Goal: Task Accomplishment & Management: Complete application form

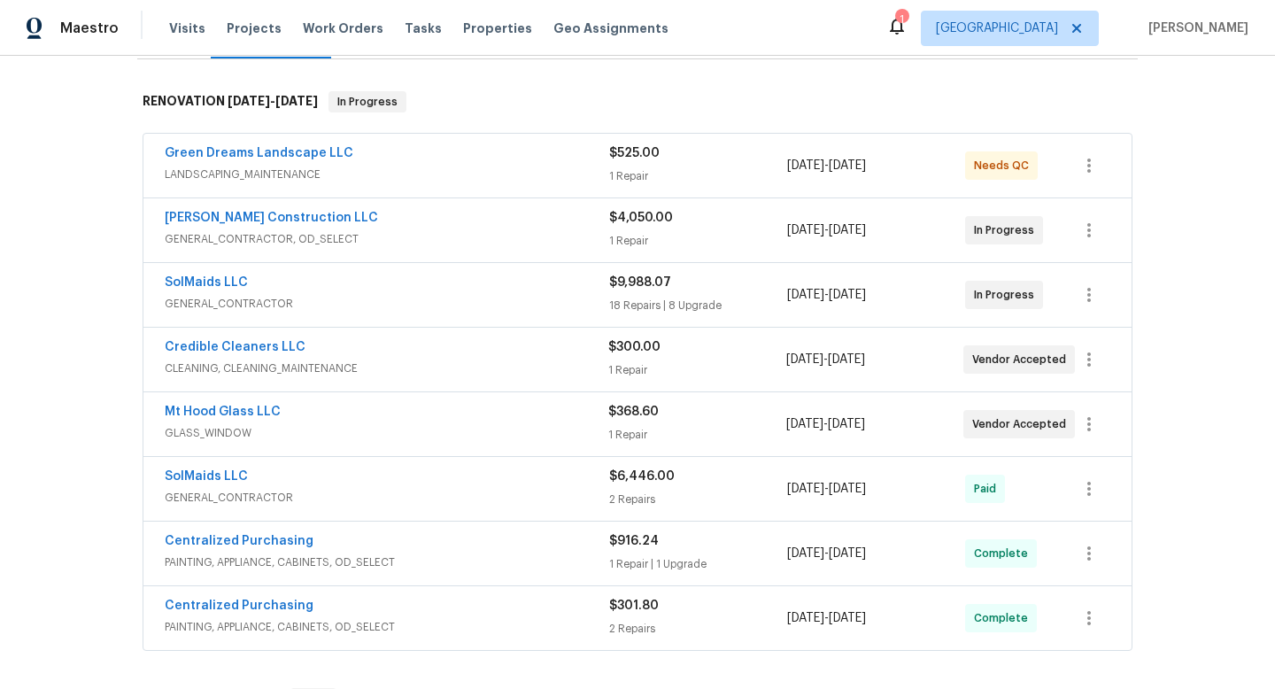
scroll to position [258, 0]
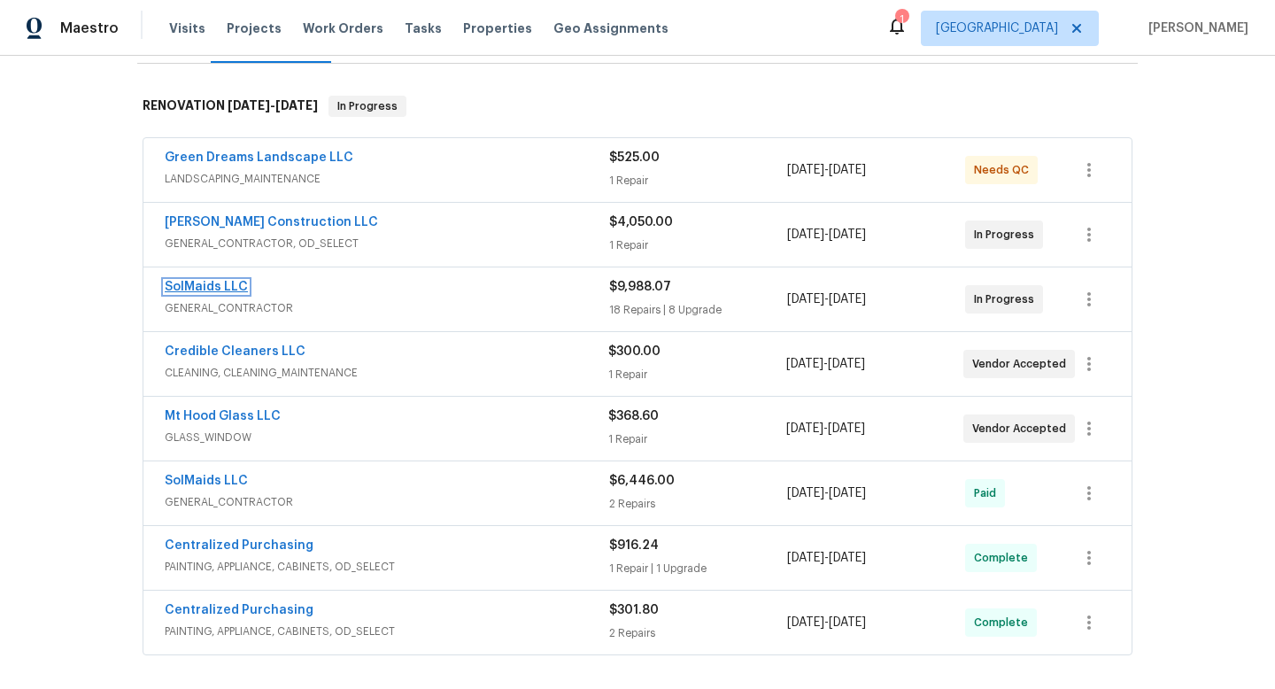
click at [229, 283] on link "SolMaids LLC" at bounding box center [206, 287] width 83 height 12
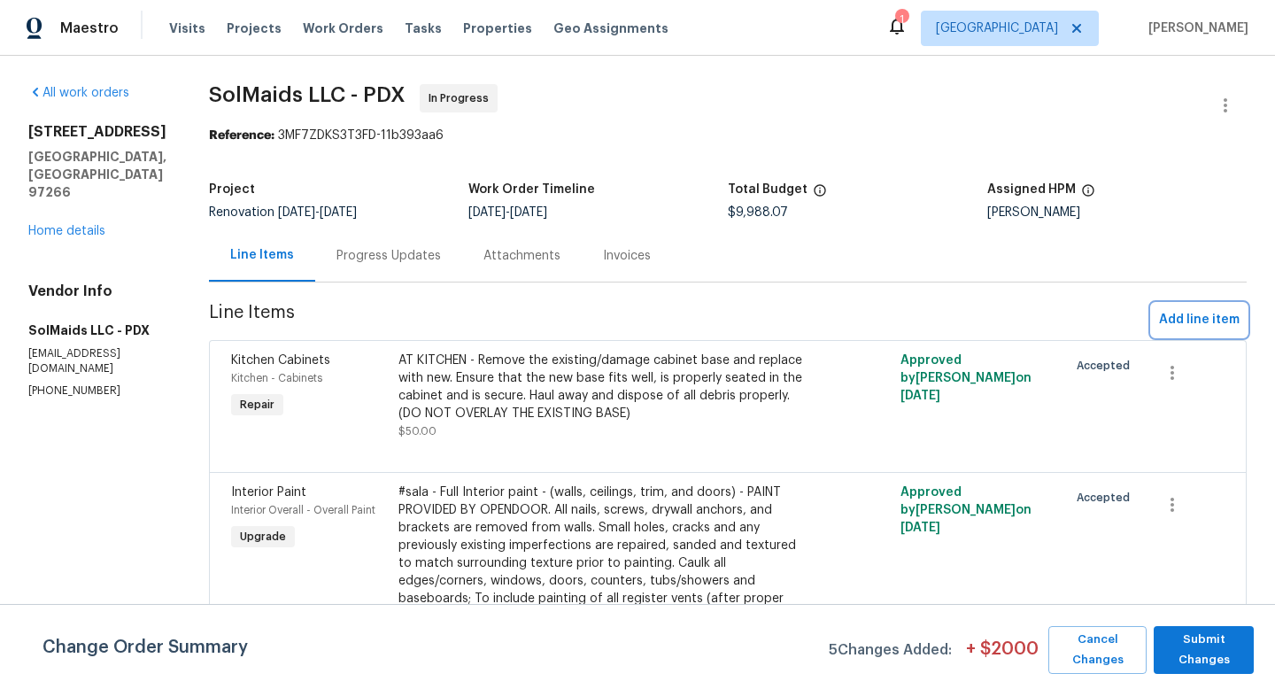
click at [1198, 318] on span "Add line item" at bounding box center [1199, 320] width 81 height 22
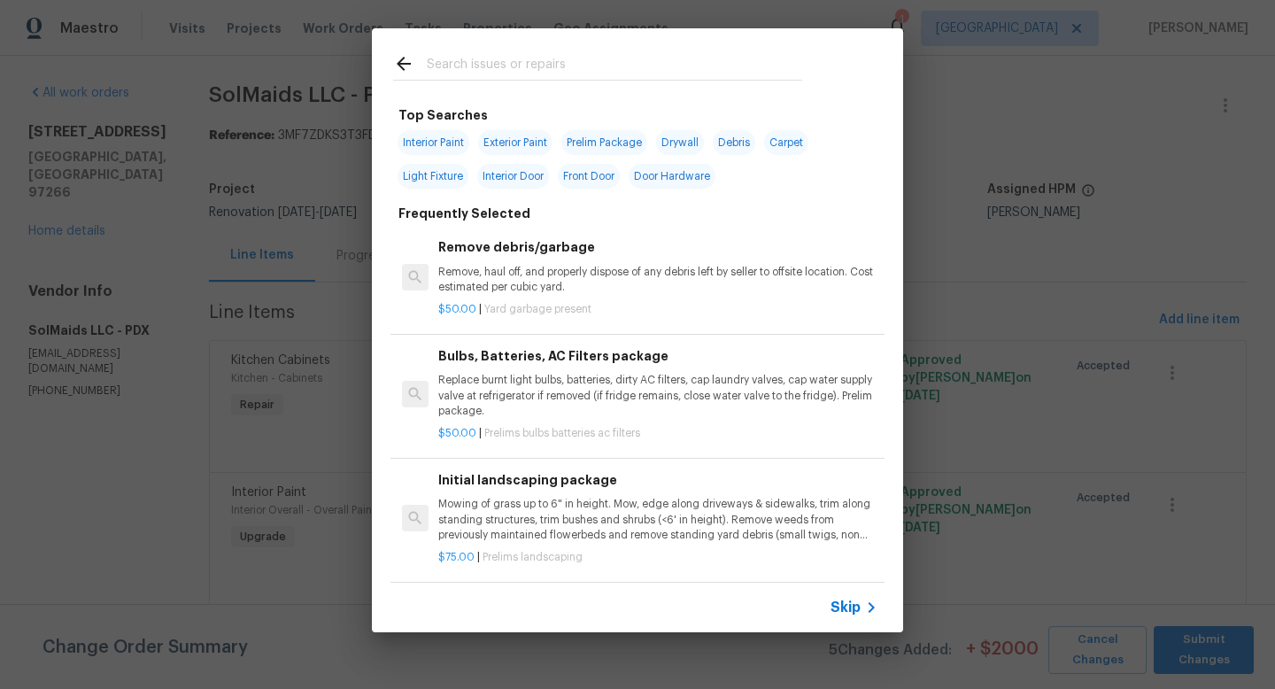
click at [489, 66] on input "text" at bounding box center [615, 66] width 376 height 27
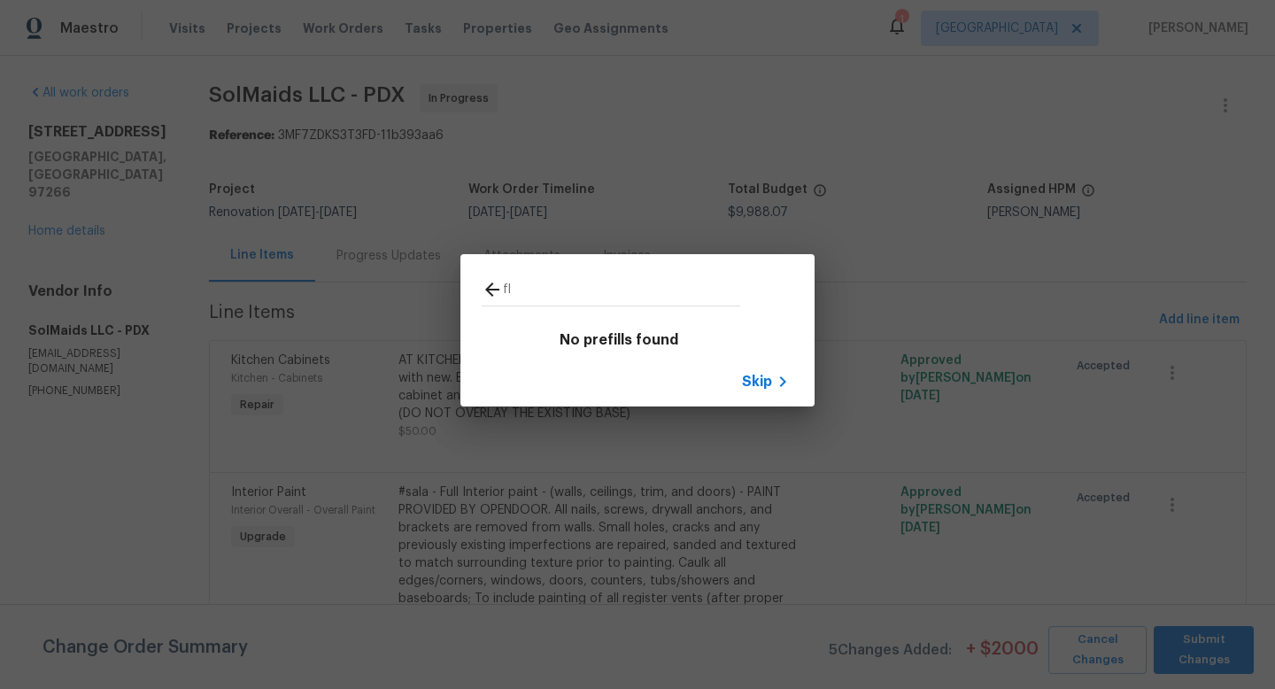
type input "f"
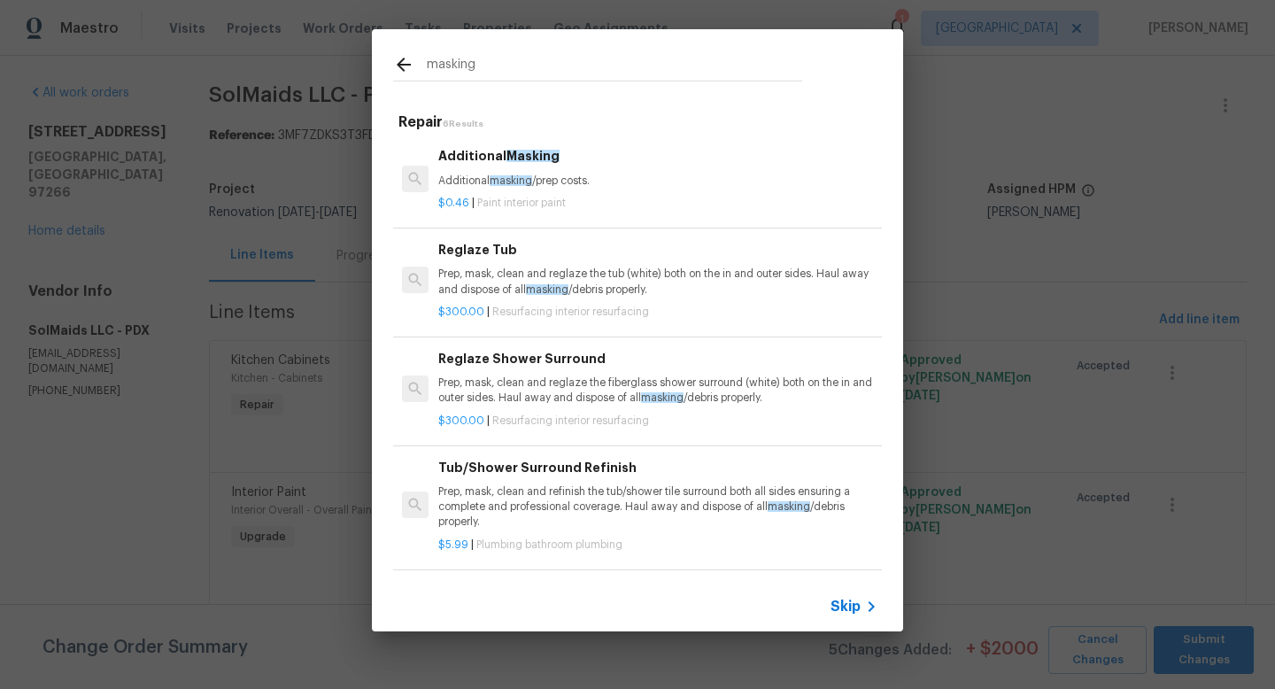
type input "masking"
click at [570, 182] on p "Additional masking /prep costs." at bounding box center [657, 181] width 439 height 15
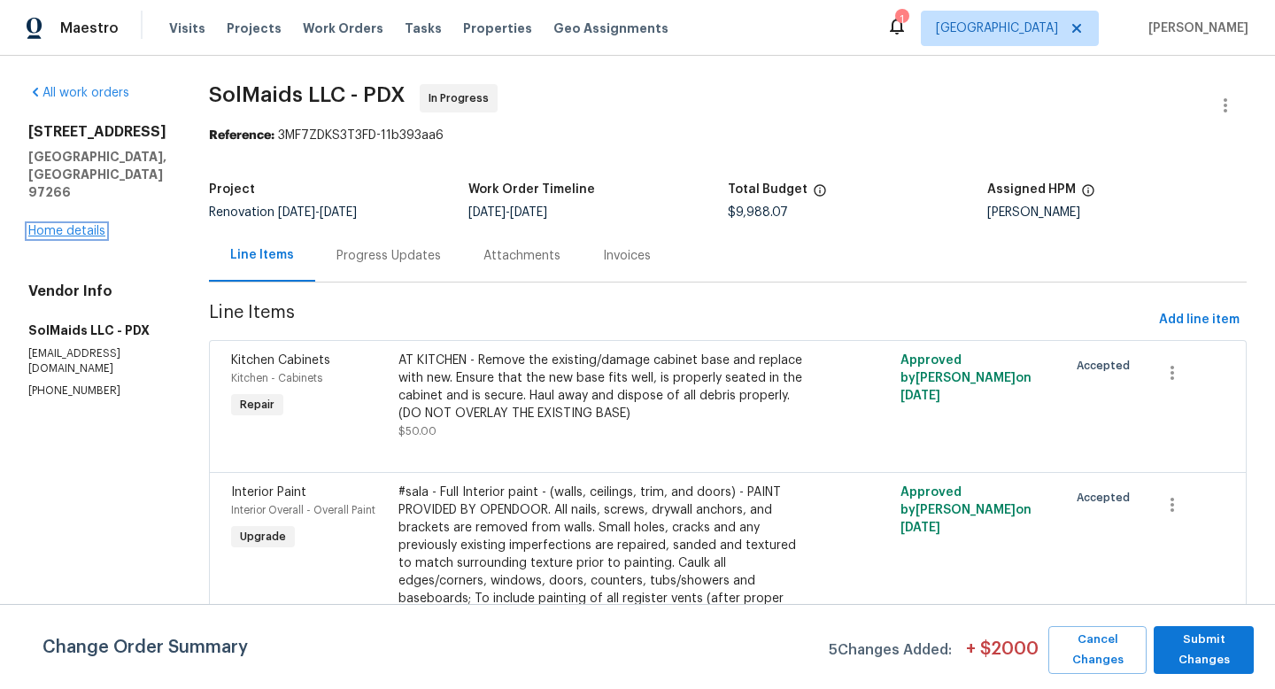
click at [58, 229] on link "Home details" at bounding box center [66, 231] width 77 height 12
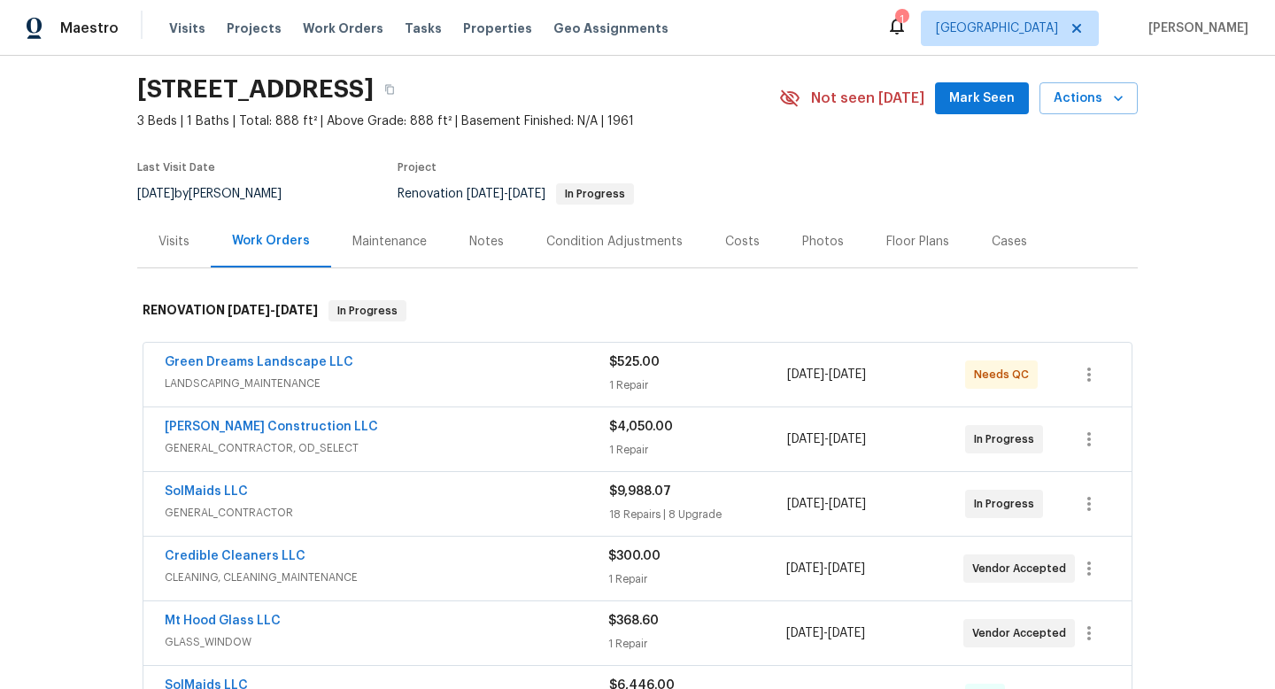
scroll to position [58, 0]
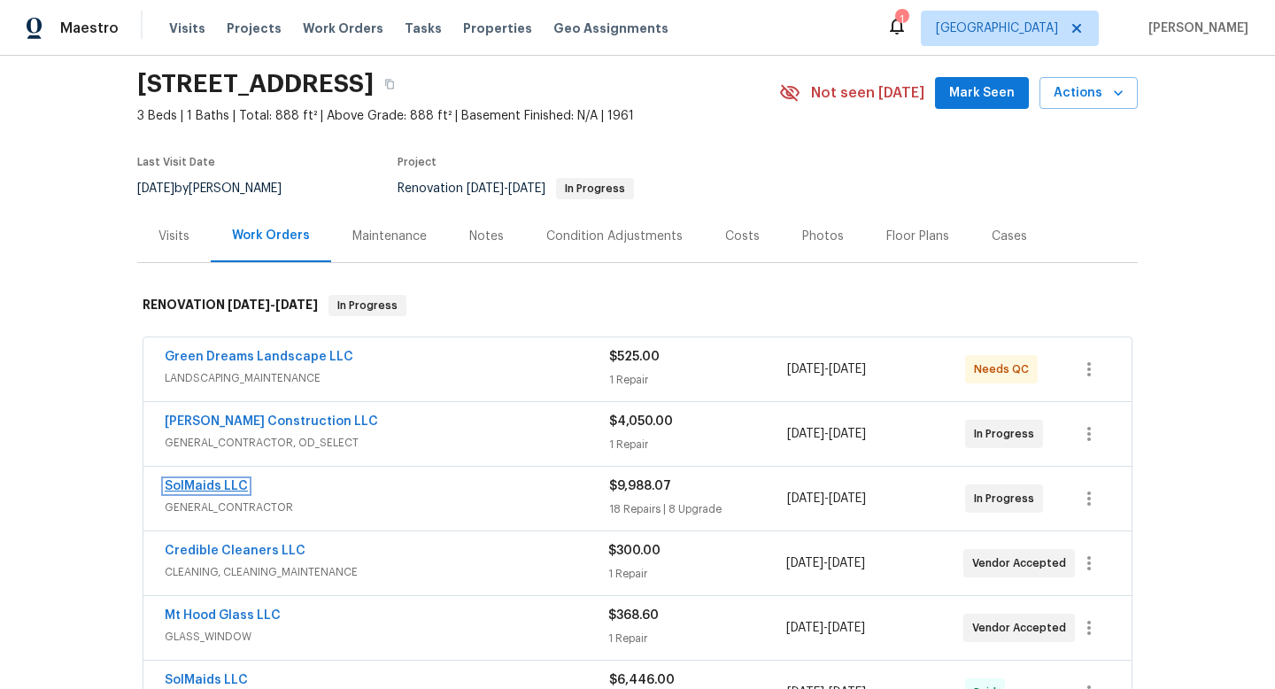
click at [229, 489] on link "SolMaids LLC" at bounding box center [206, 486] width 83 height 12
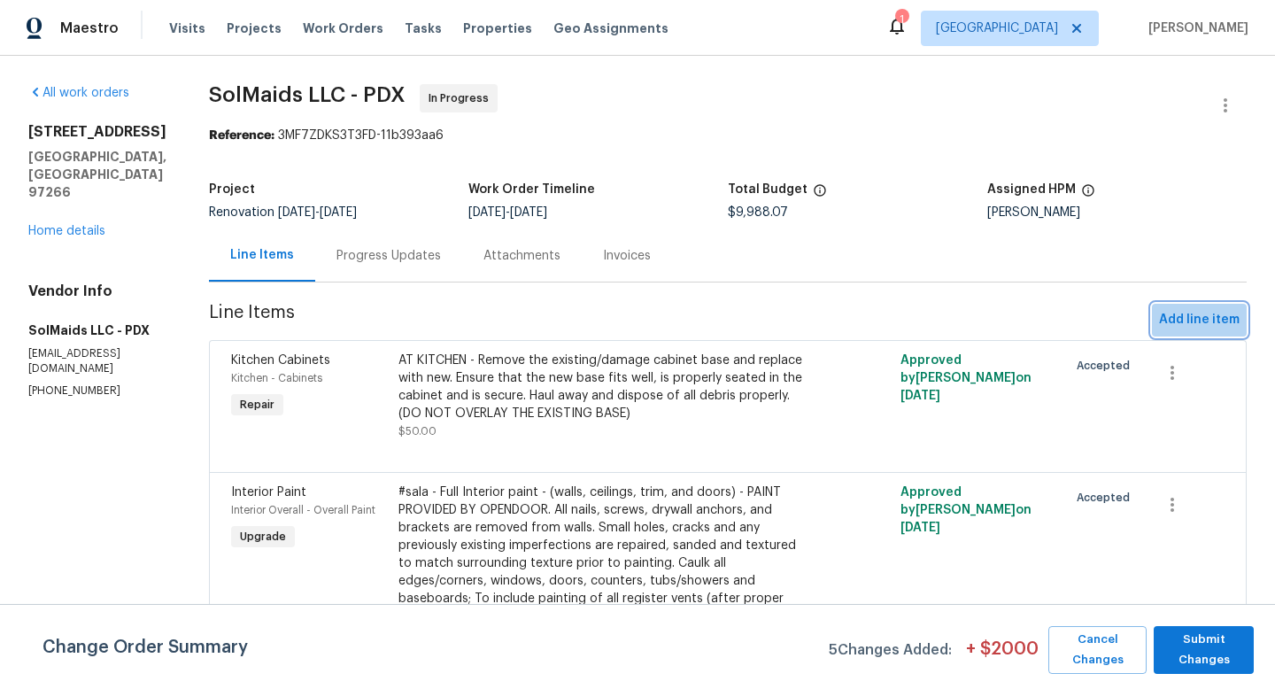
click at [1202, 320] on span "Add line item" at bounding box center [1199, 320] width 81 height 22
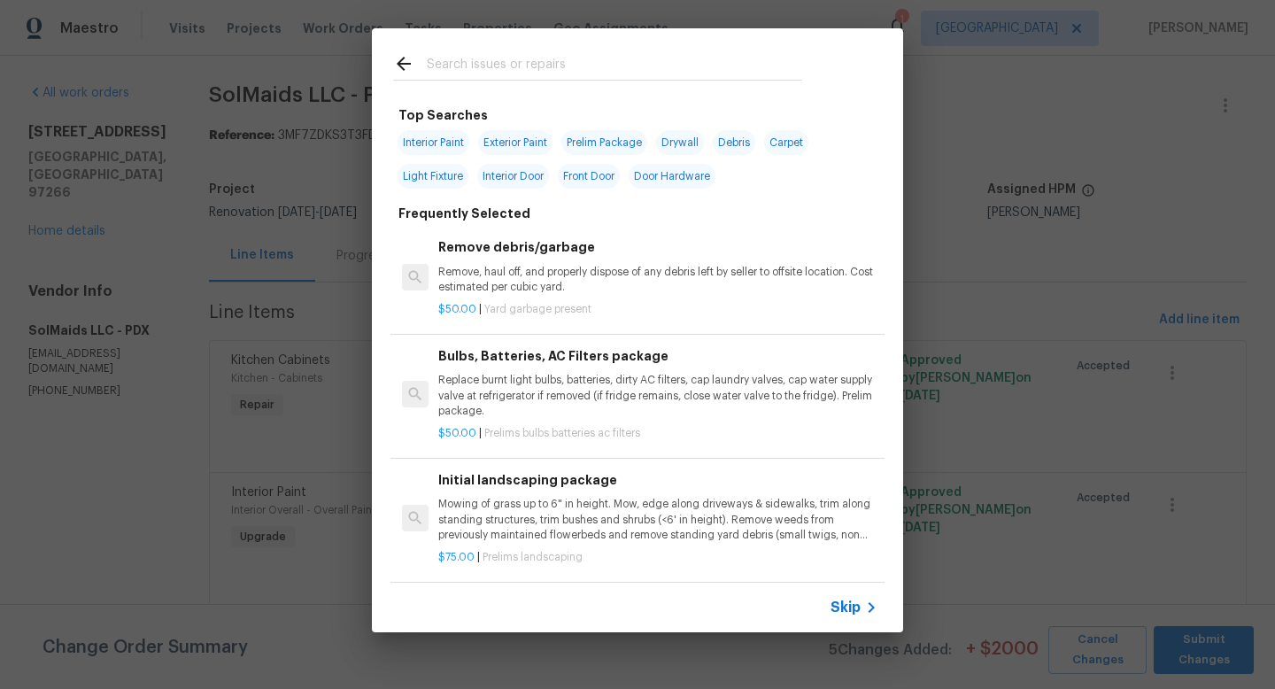
click at [523, 66] on input "text" at bounding box center [615, 66] width 376 height 27
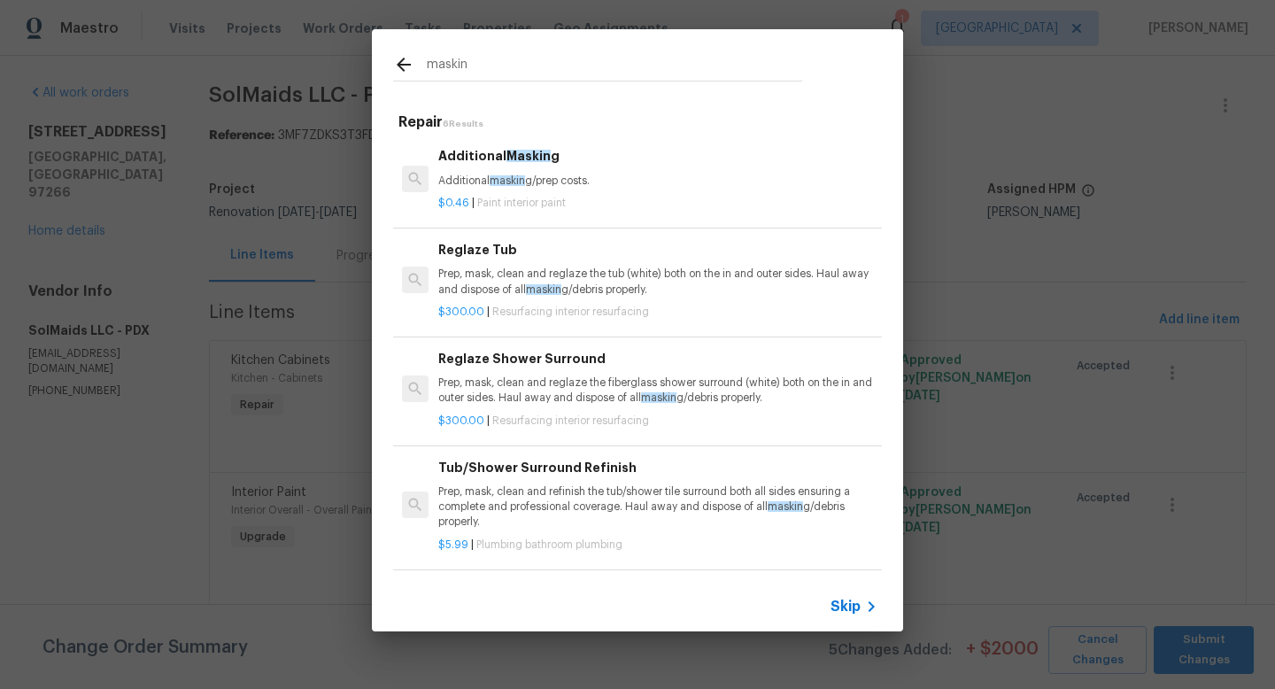
type input "maskin"
click at [533, 188] on p "Additional maskin g/prep costs." at bounding box center [657, 181] width 439 height 15
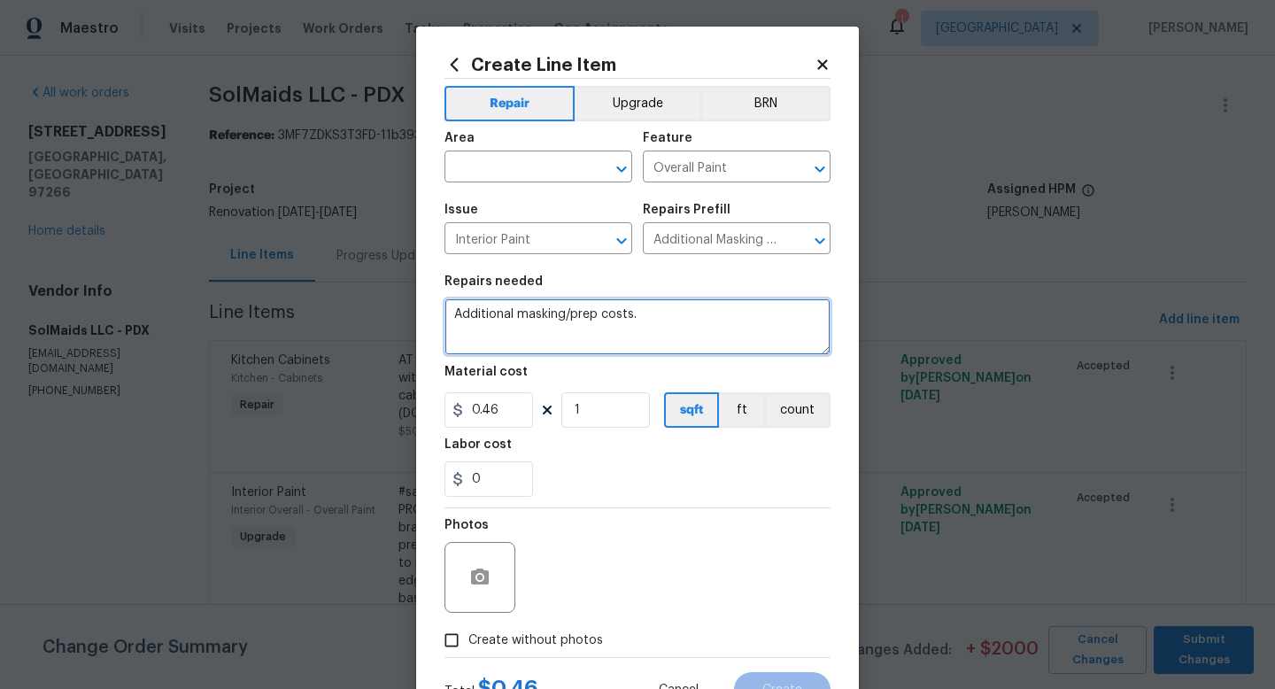
drag, startPoint x: 674, startPoint y: 328, endPoint x: 349, endPoint y: 291, distance: 327.2
click at [349, 291] on div "Create Line Item Repair Upgrade BRN Area ​ Feature Overall Paint ​ Issue Interi…" at bounding box center [637, 344] width 1275 height 689
type textarea "Mask all flooring"
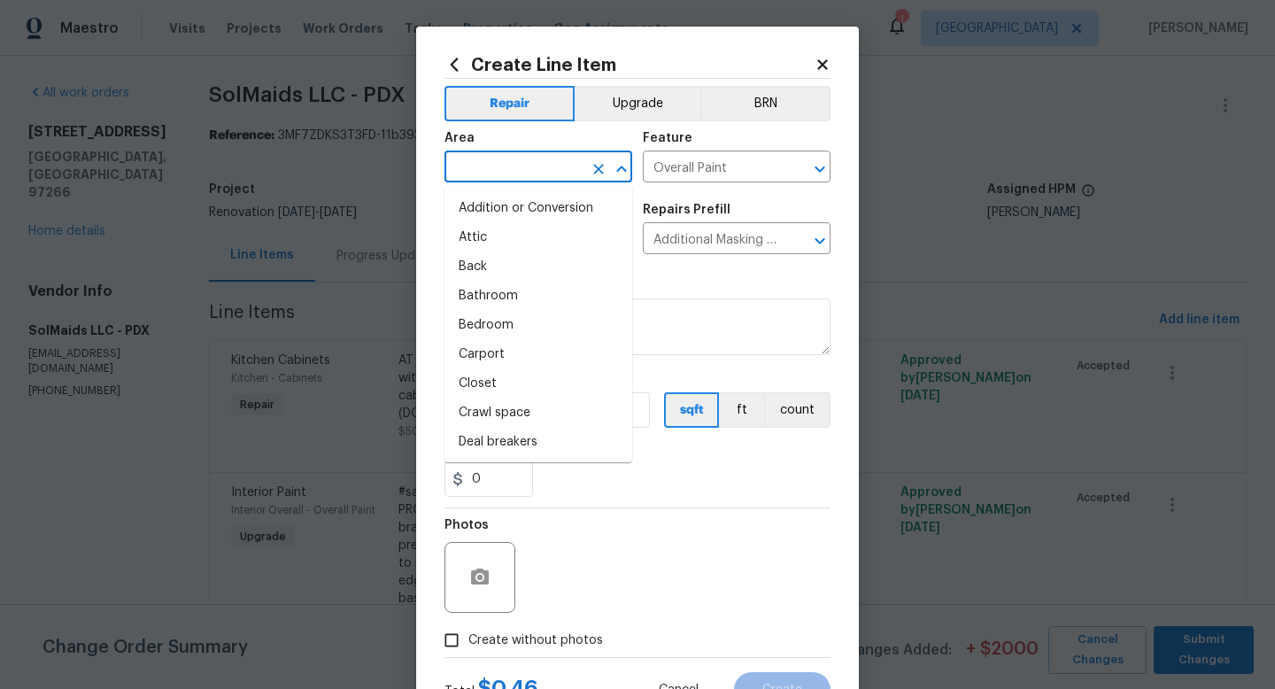
click at [491, 160] on input "text" at bounding box center [514, 168] width 138 height 27
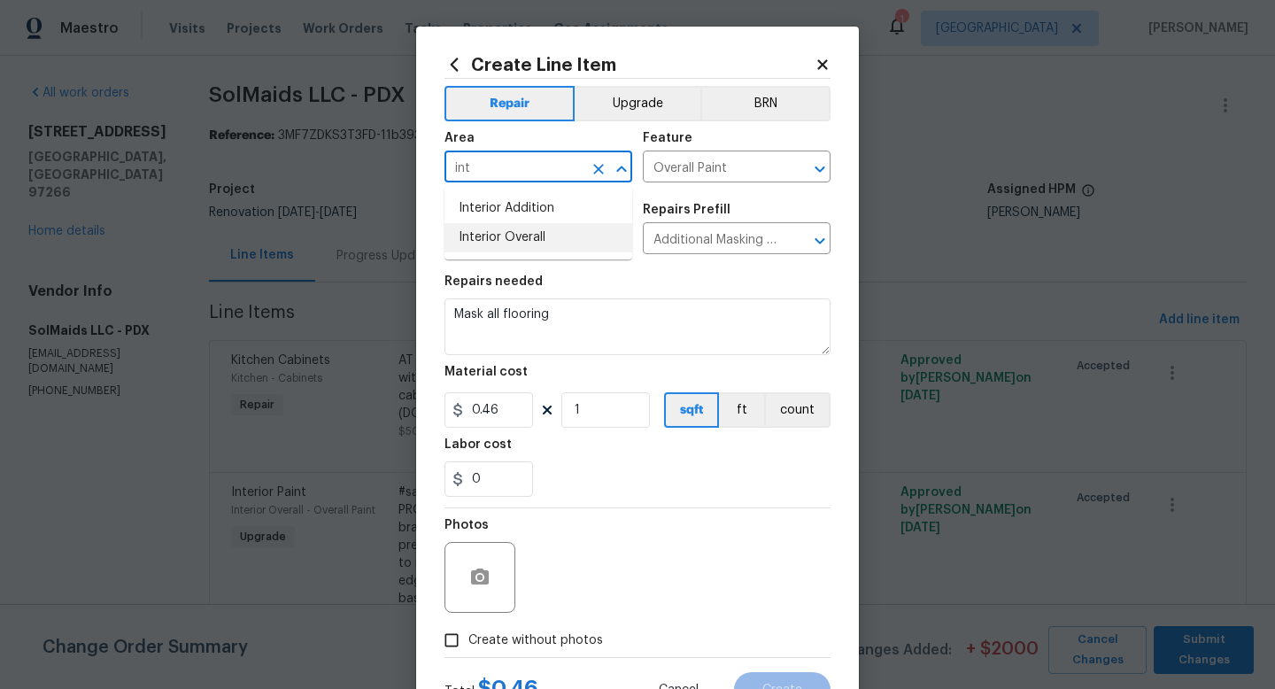
click at [509, 221] on li "Interior Addition" at bounding box center [539, 208] width 188 height 29
type input "Interior Addition"
click at [624, 412] on input "1" at bounding box center [606, 409] width 89 height 35
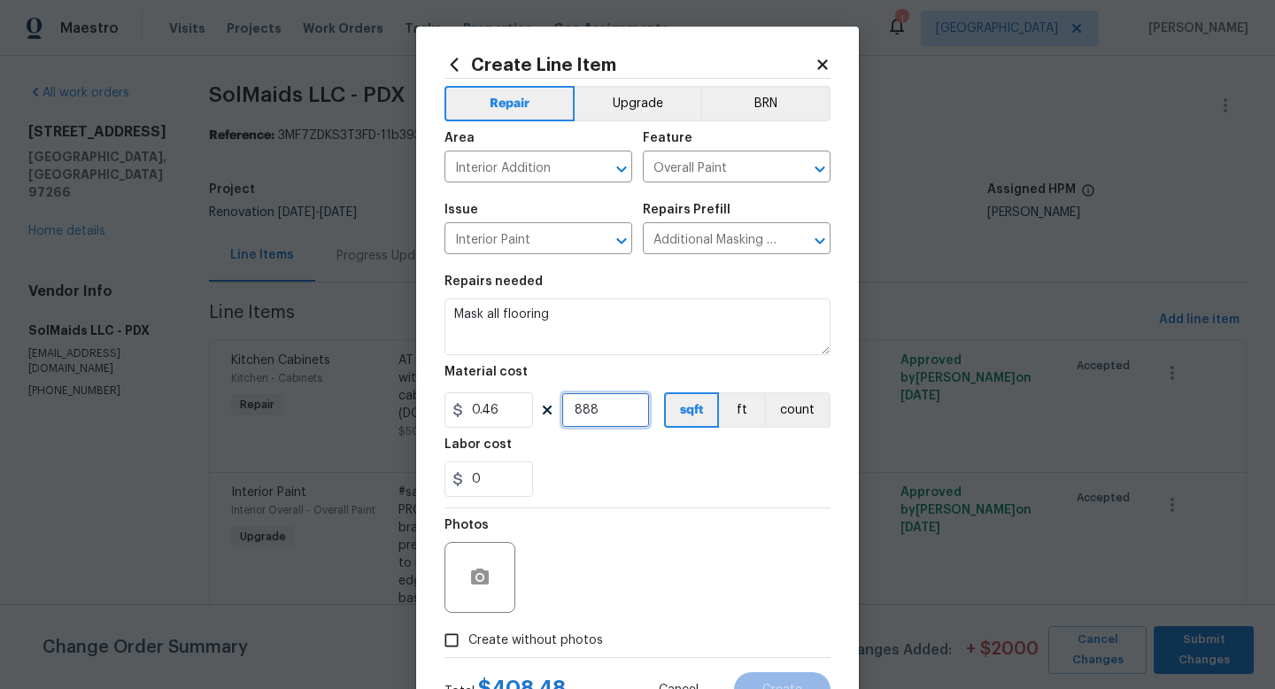
scroll to position [74, 0]
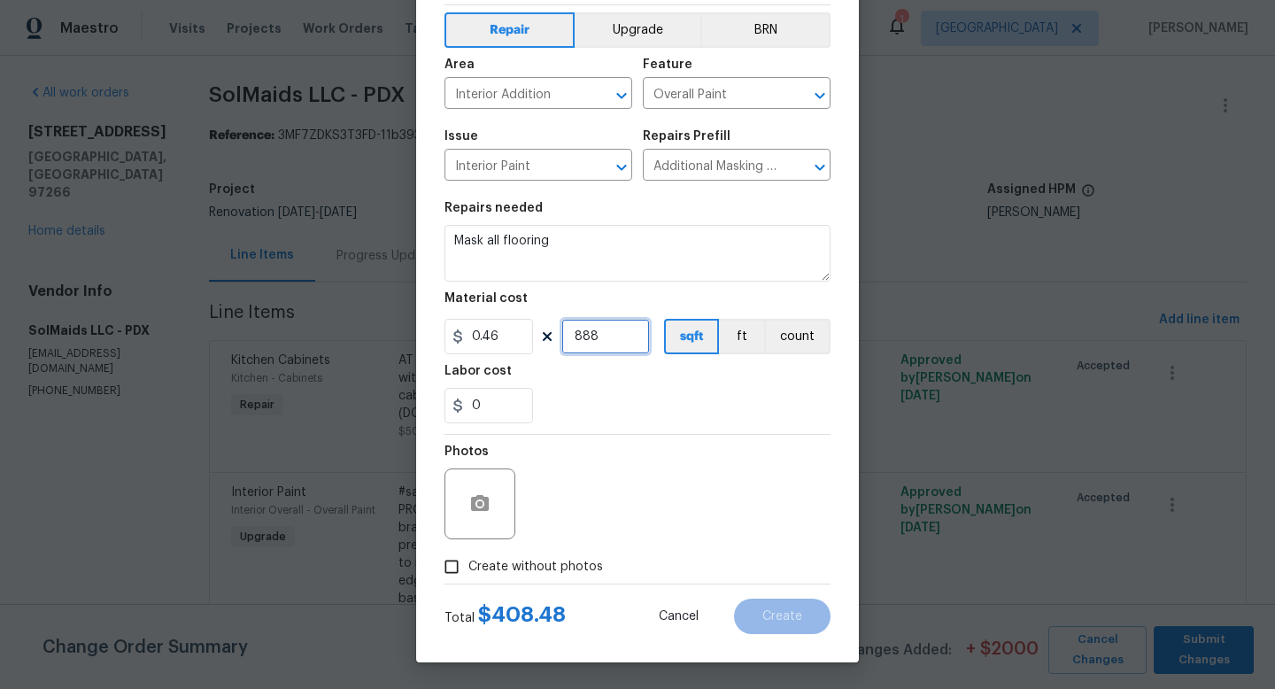
type input "888"
click at [448, 570] on input "Create without photos" at bounding box center [452, 567] width 34 height 34
checkbox input "true"
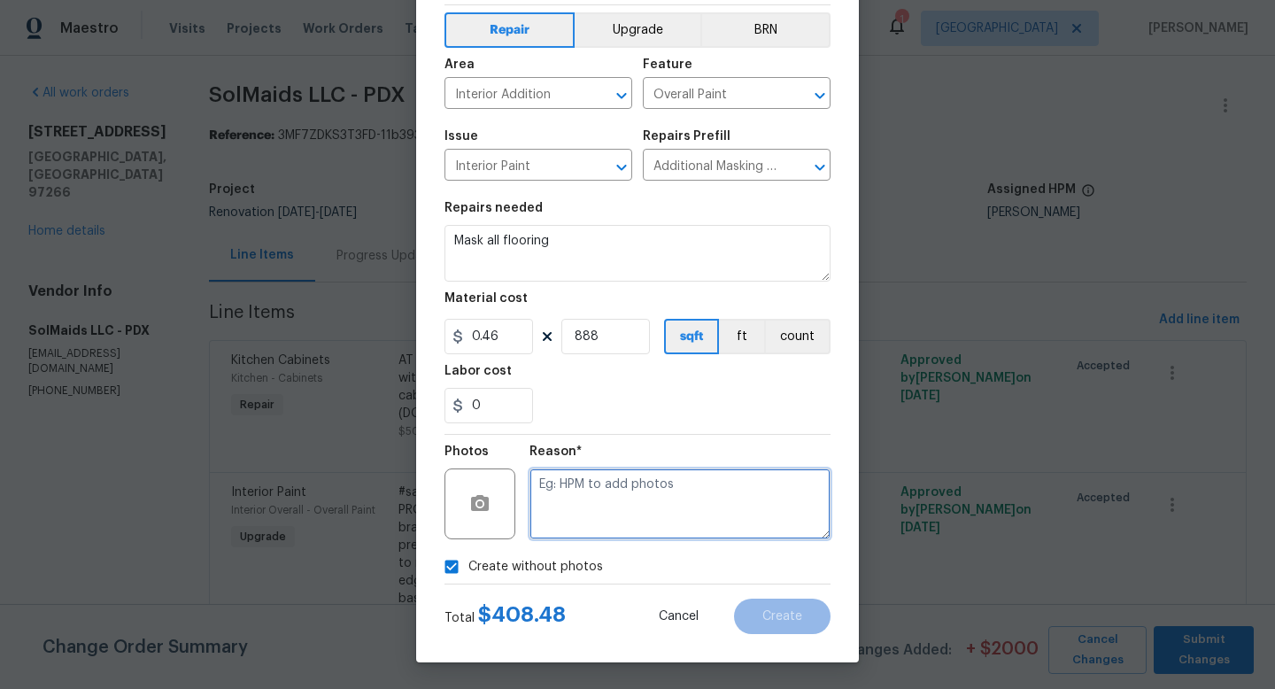
click at [570, 504] on textarea at bounding box center [680, 504] width 301 height 71
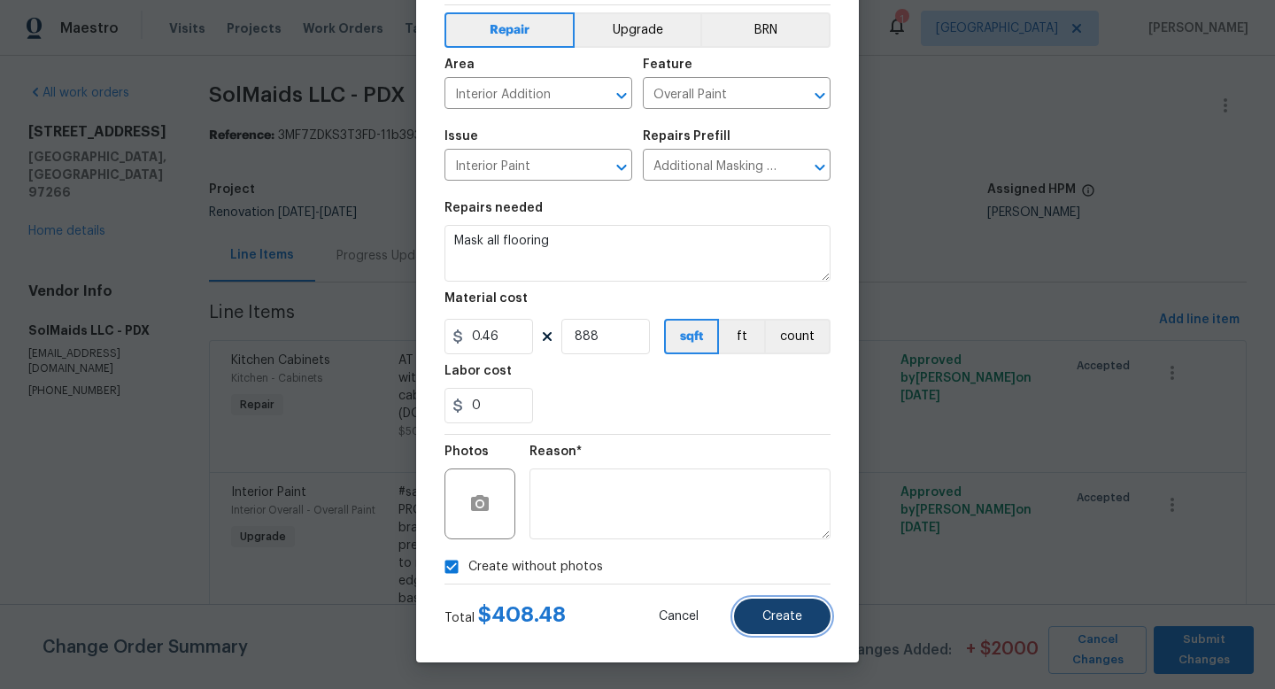
click at [782, 610] on span "Create" at bounding box center [783, 616] width 40 height 13
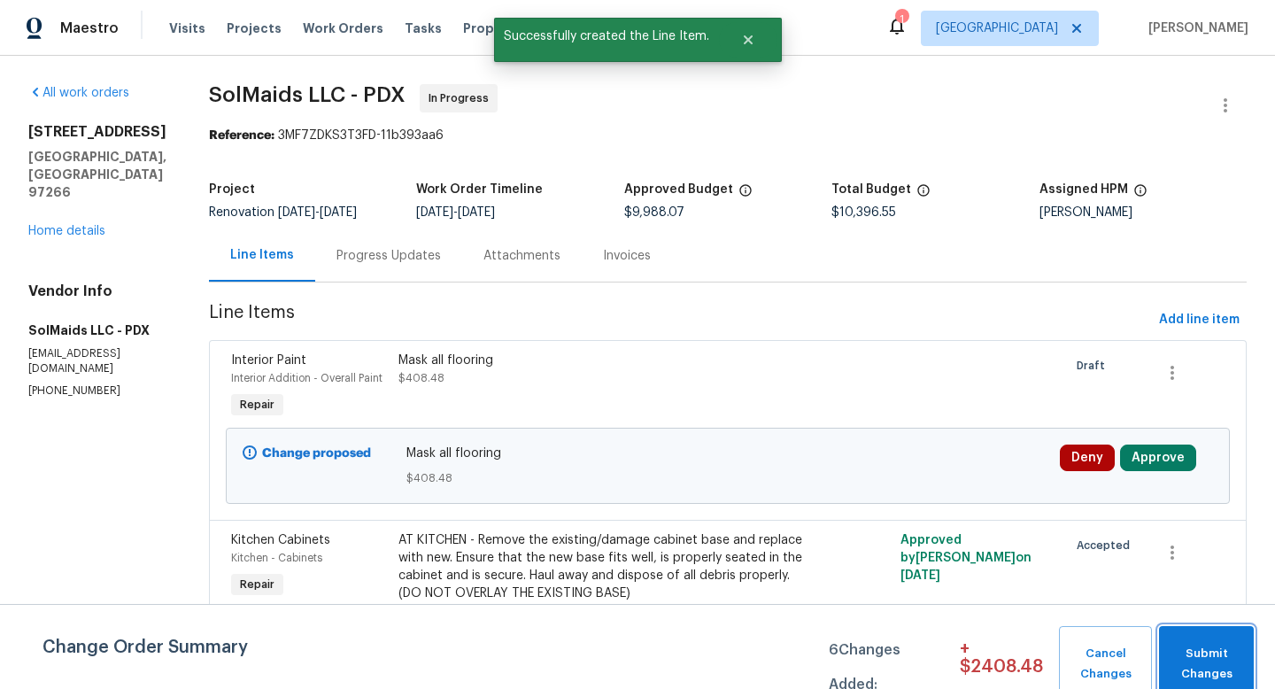
click at [1204, 647] on span "Submit Changes" at bounding box center [1206, 664] width 77 height 41
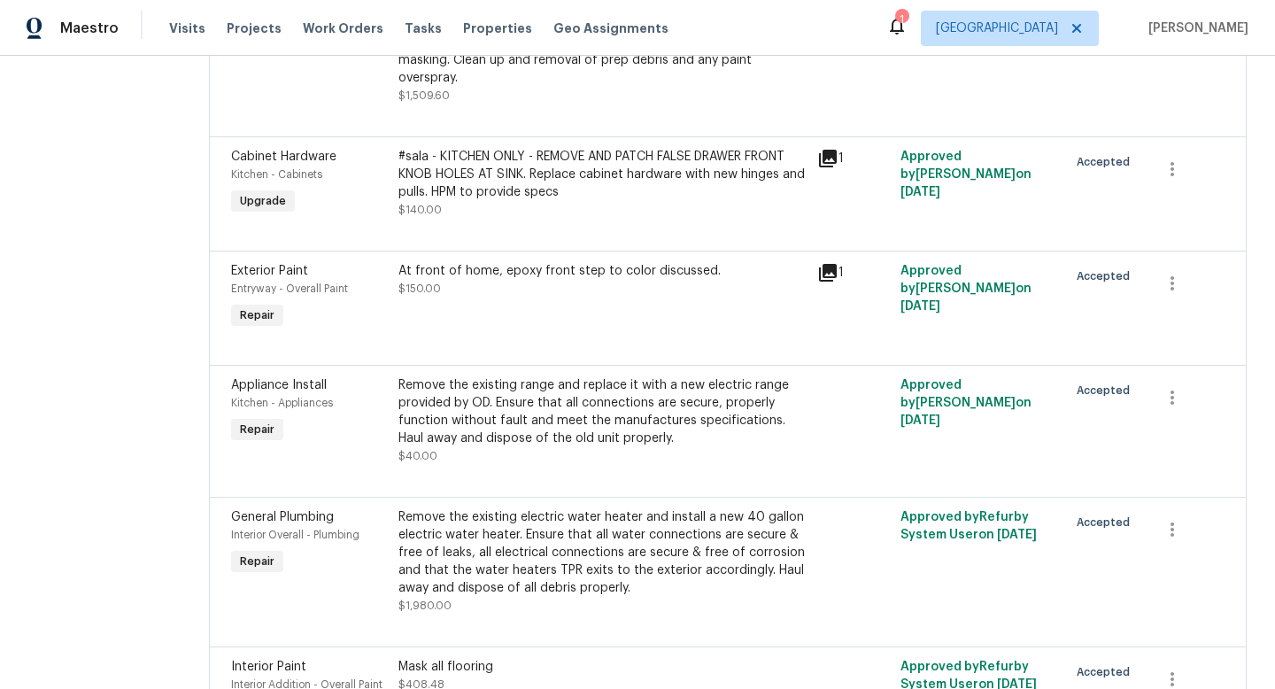
scroll to position [611, 0]
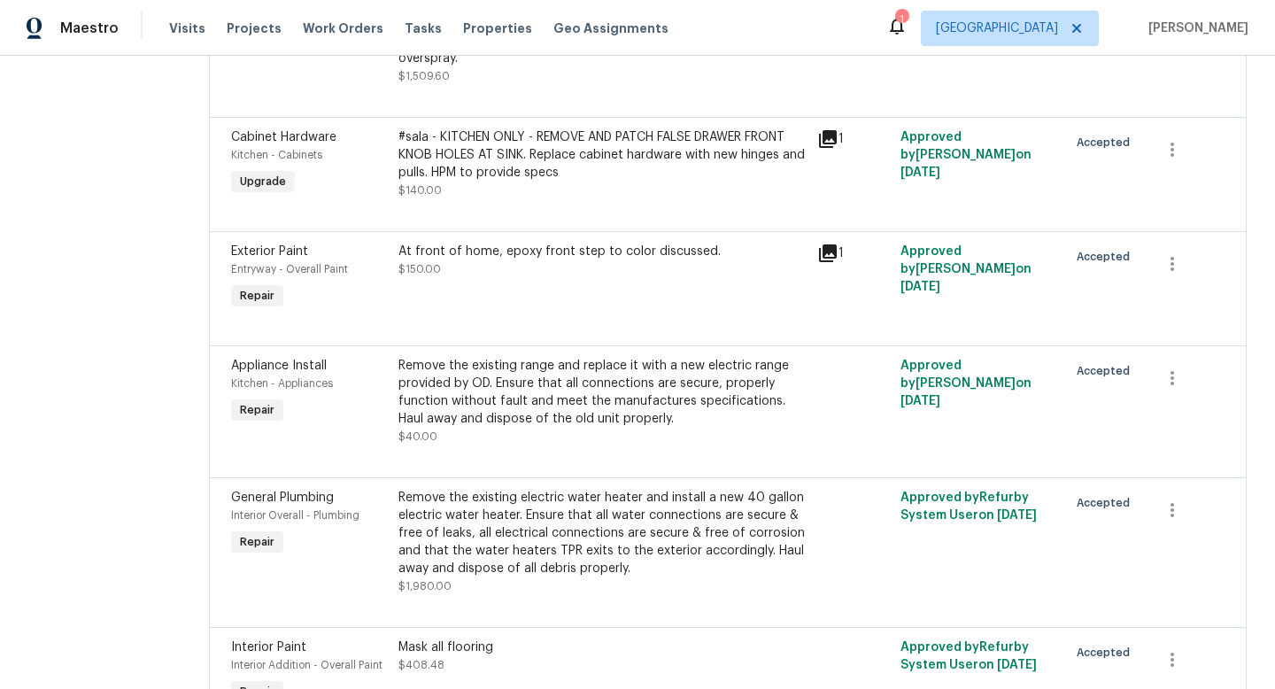
click at [632, 243] on div "At front of home, epoxy front step to color discussed." at bounding box center [603, 252] width 408 height 18
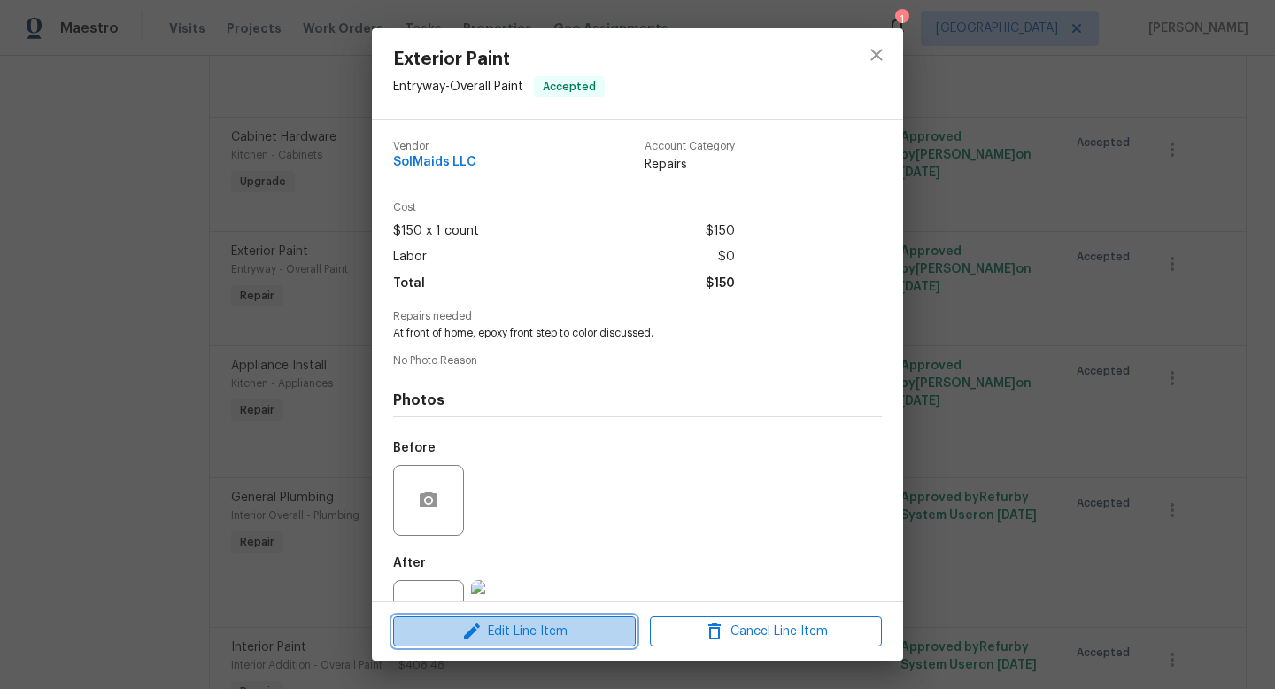
click at [552, 637] on span "Edit Line Item" at bounding box center [515, 632] width 232 height 22
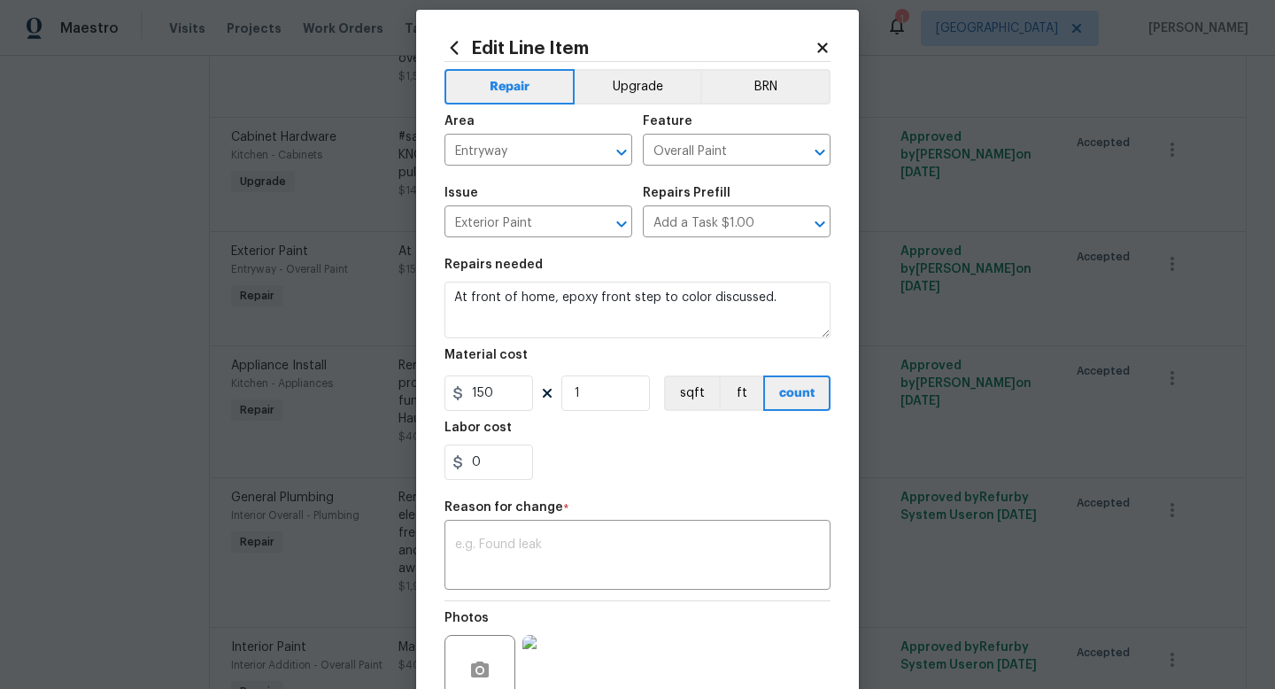
scroll to position [43, 0]
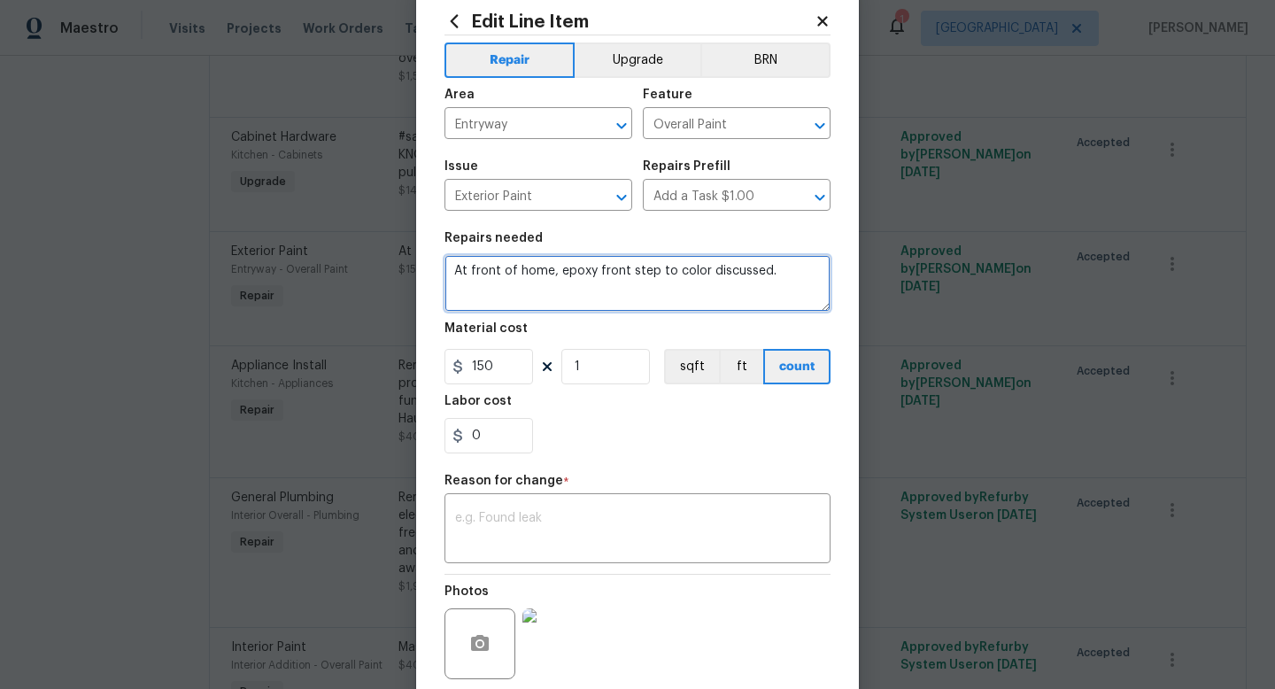
click at [784, 275] on textarea "At front of home, epoxy front step to color discussed." at bounding box center [638, 283] width 386 height 57
drag, startPoint x: 787, startPoint y: 278, endPoint x: 556, endPoint y: 275, distance: 230.3
click at [556, 275] on textarea "At front of home, epoxy front step to color discussed." at bounding box center [638, 283] width 386 height 57
type textarea "At front of home, remove peeling paint and clean as needed."
click at [533, 550] on div "x ​" at bounding box center [638, 531] width 386 height 66
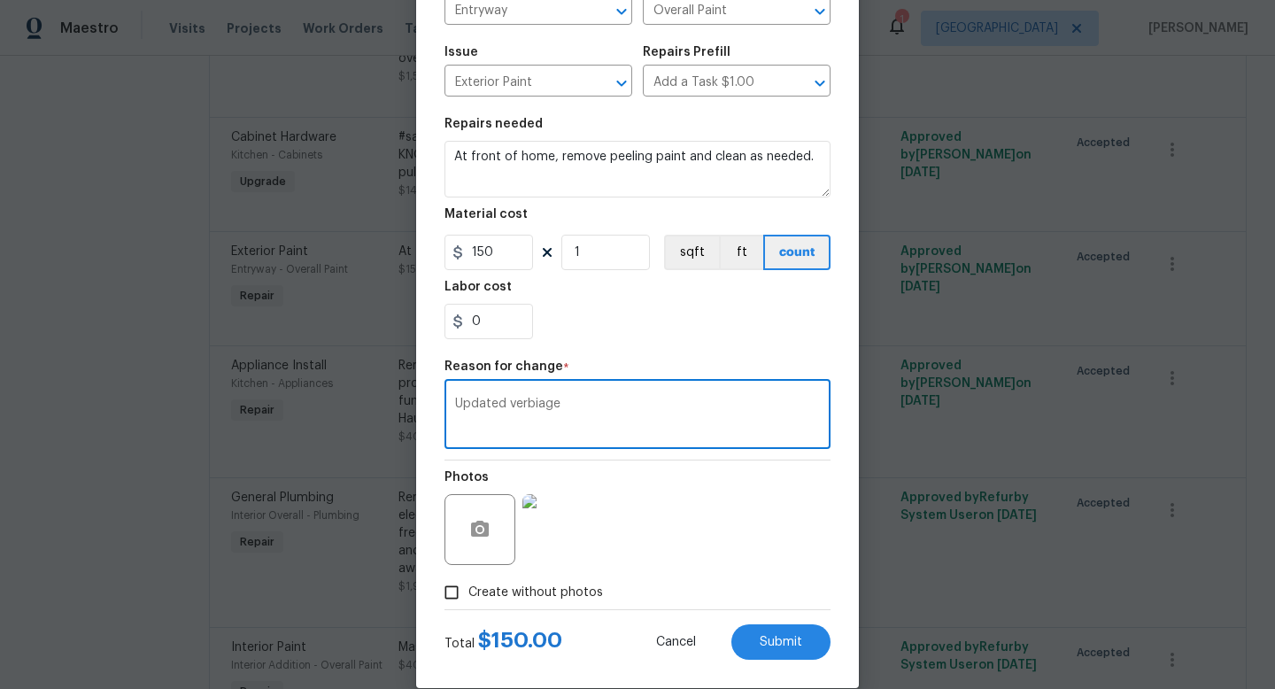
scroll to position [184, 0]
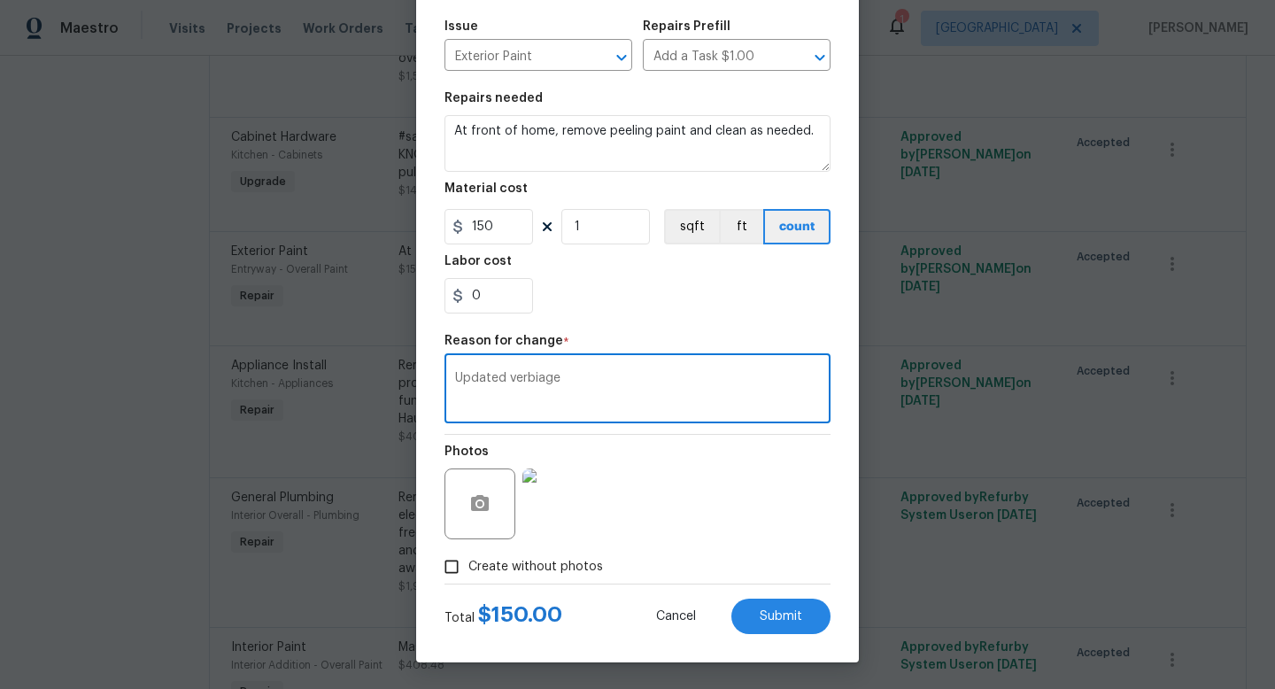
type textarea "Updated verbiage"
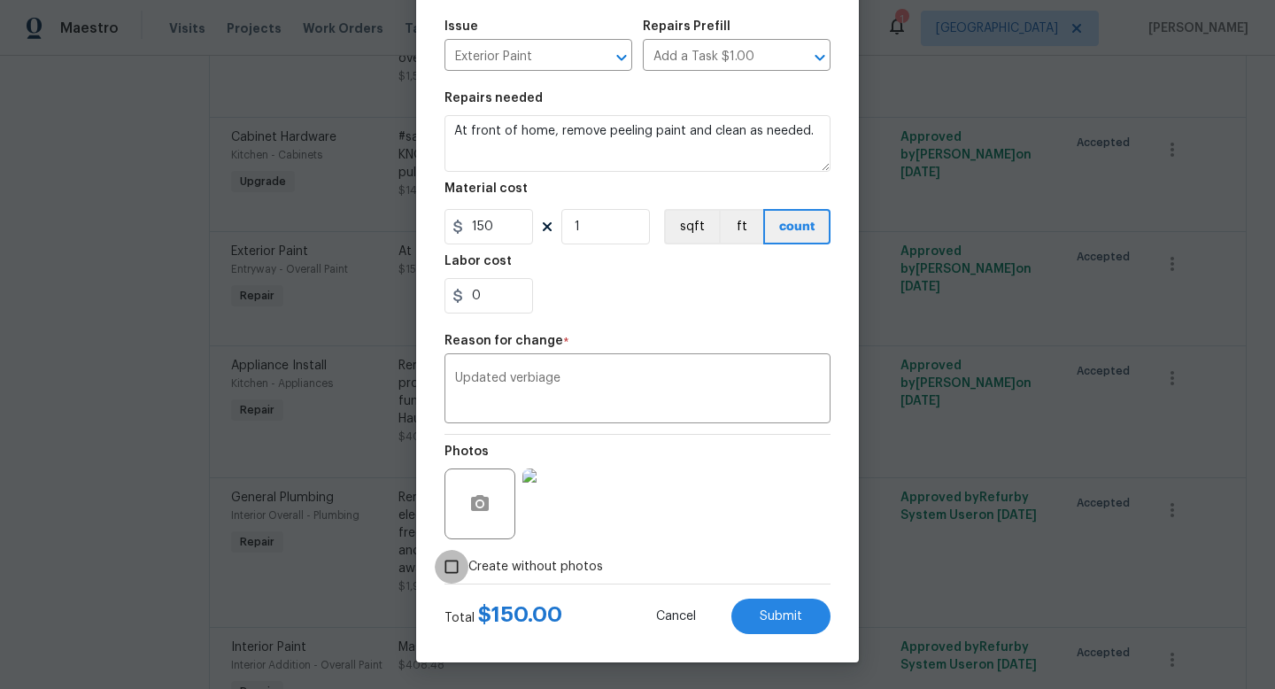
click at [462, 563] on input "Create without photos" at bounding box center [452, 567] width 34 height 34
checkbox input "false"
click at [765, 609] on button "Submit" at bounding box center [781, 616] width 99 height 35
type textarea "At front of home, epoxy front step to color discussed."
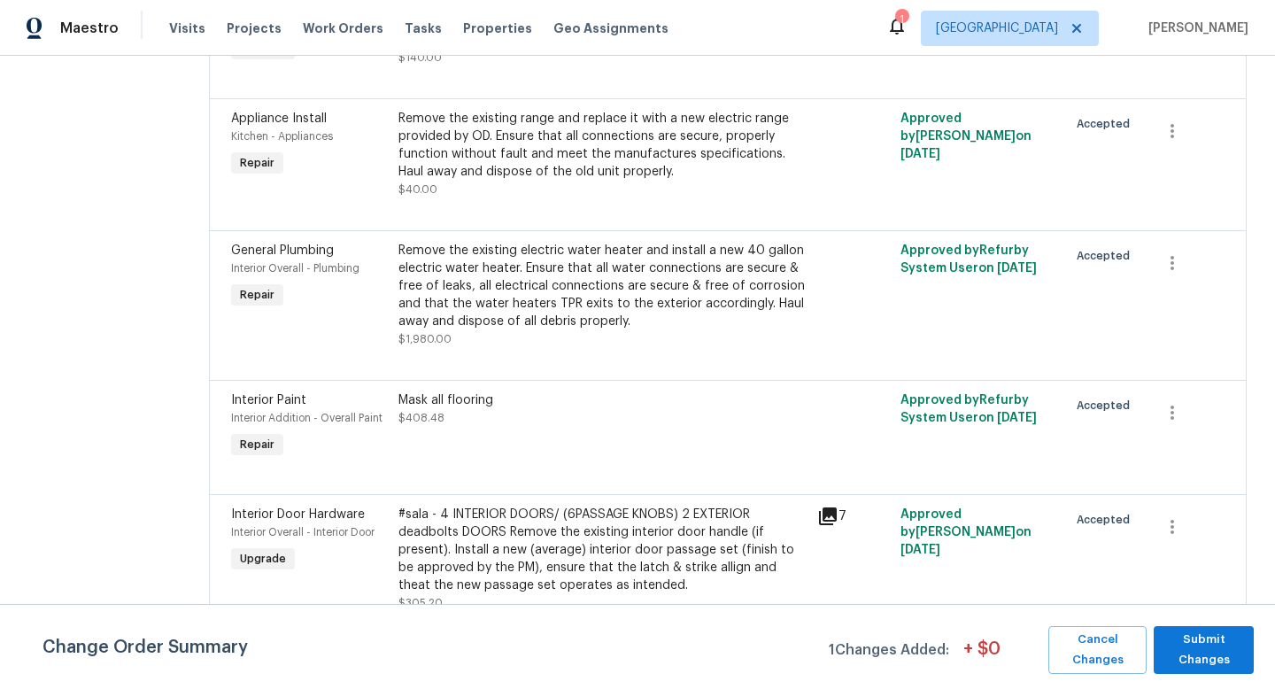
scroll to position [1007, 0]
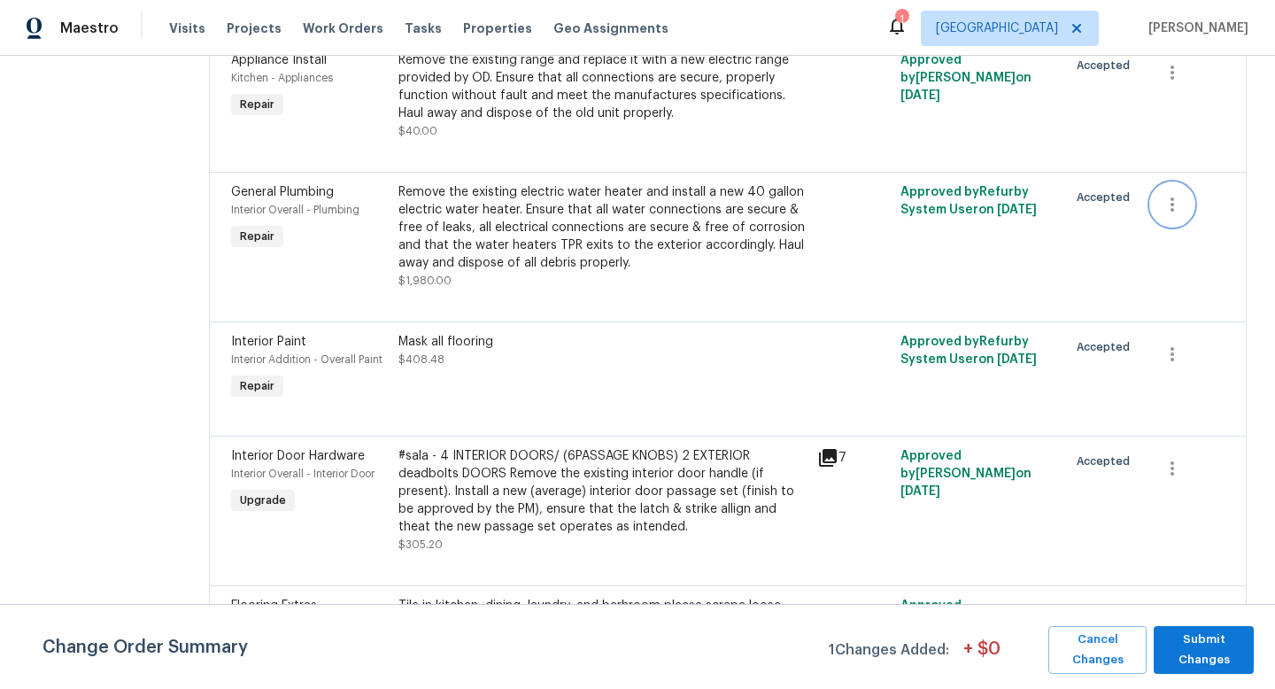
click at [1177, 199] on icon "button" at bounding box center [1172, 204] width 21 height 21
click at [1191, 190] on li "Cancel" at bounding box center [1183, 189] width 68 height 29
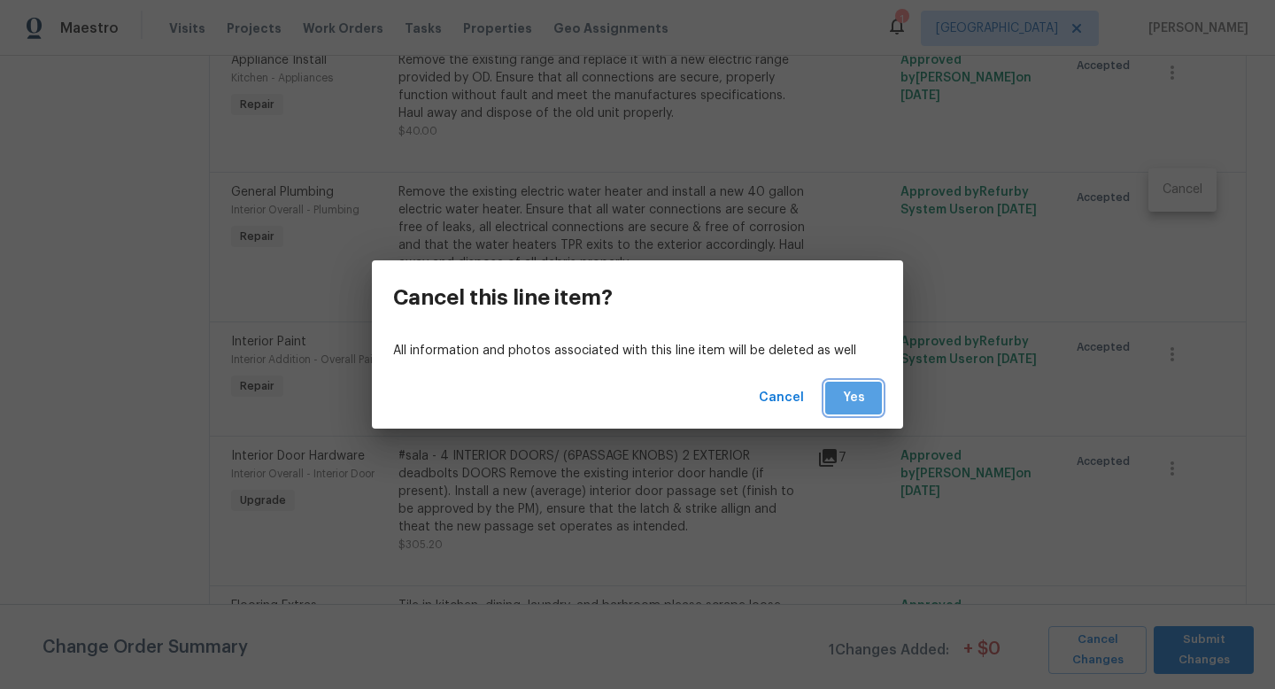
click at [854, 392] on span "Yes" at bounding box center [854, 398] width 28 height 22
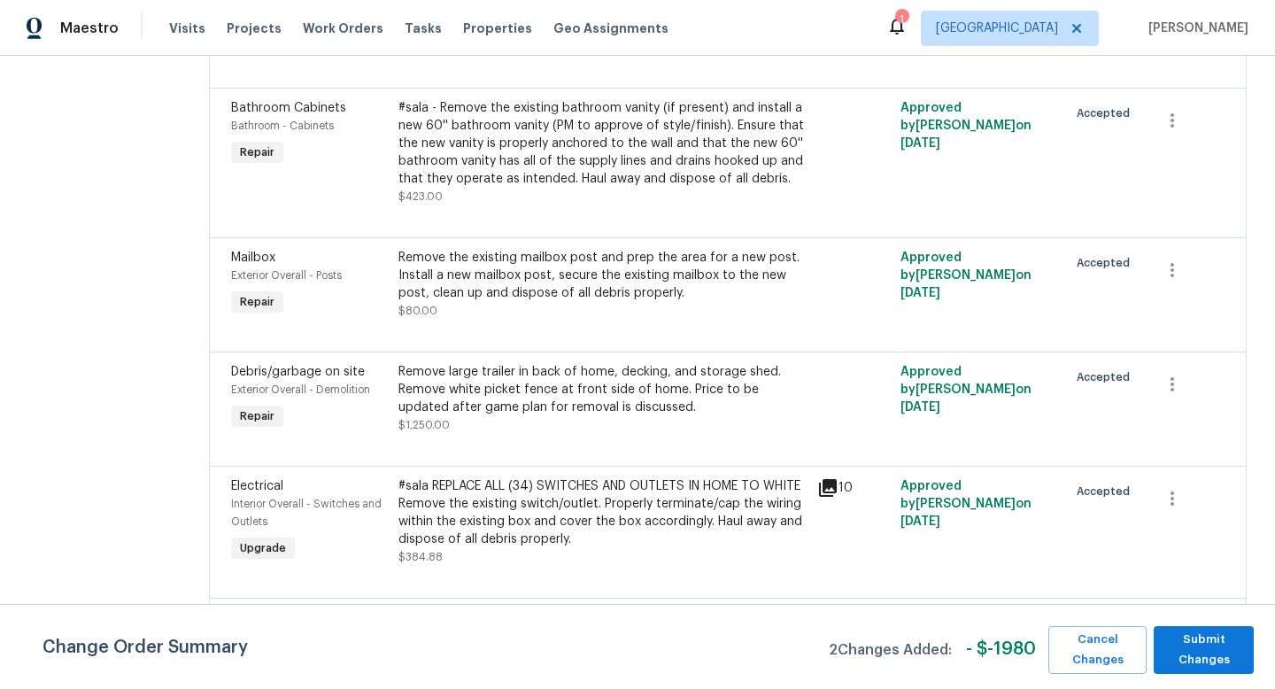
scroll to position [3068, 0]
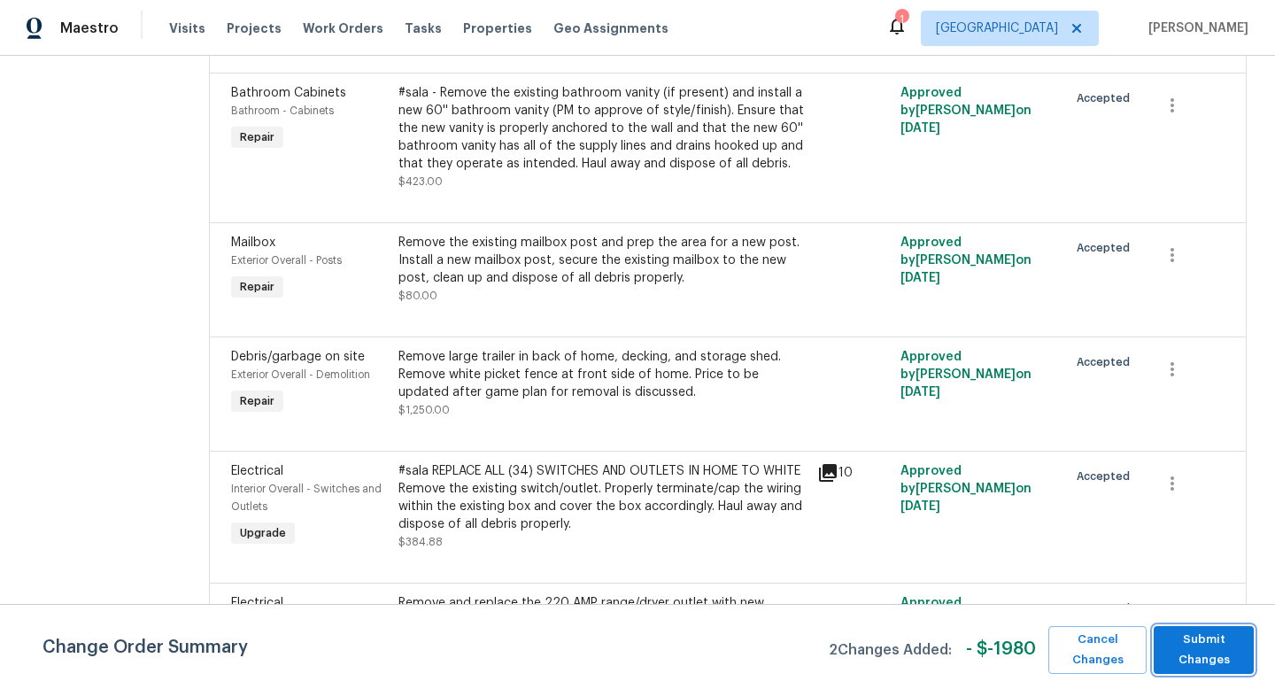
click at [1228, 650] on span "Submit Changes" at bounding box center [1204, 650] width 82 height 41
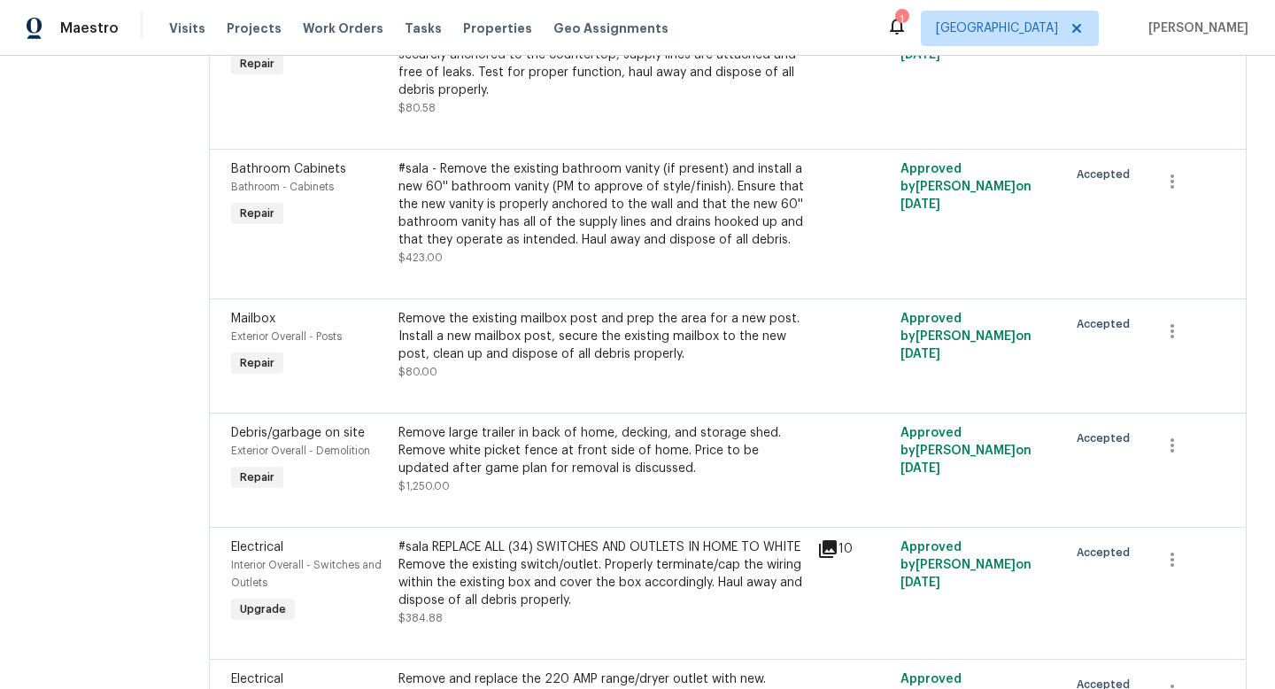
scroll to position [1456, 0]
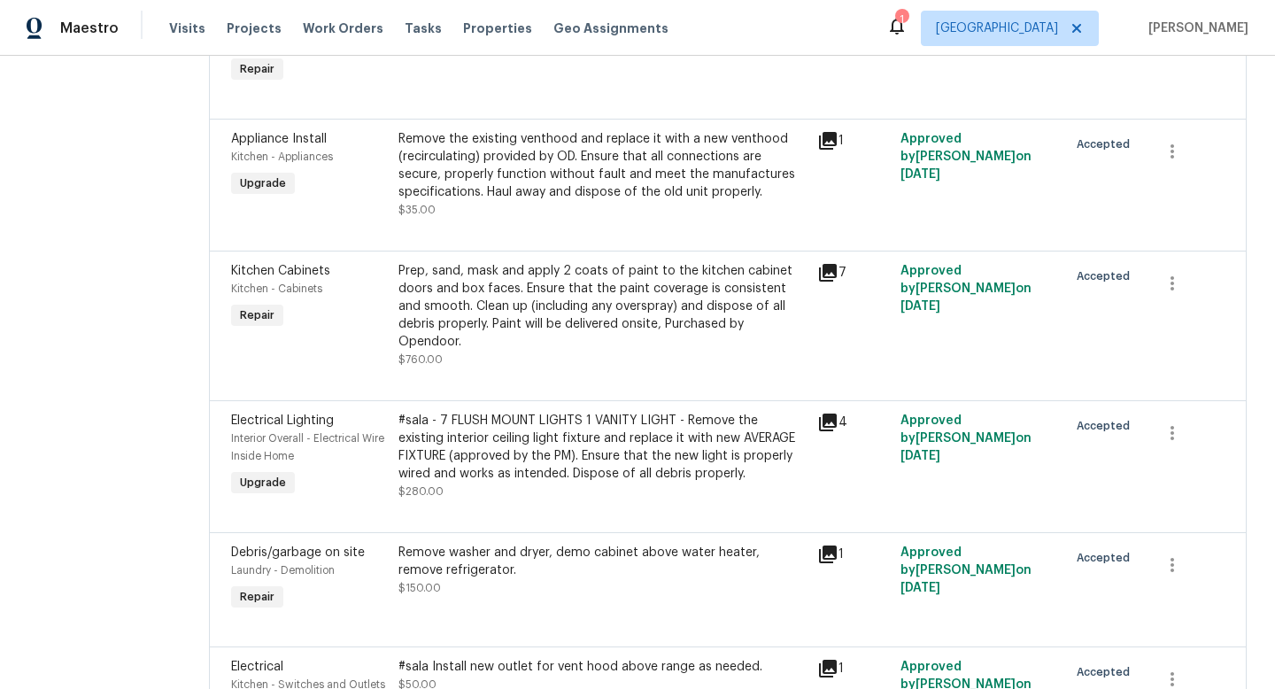
click at [673, 412] on div "#sala - 7 FLUSH MOUNT LIGHTS 1 VANITY LIGHT - Remove the existing interior ceil…" at bounding box center [603, 447] width 408 height 71
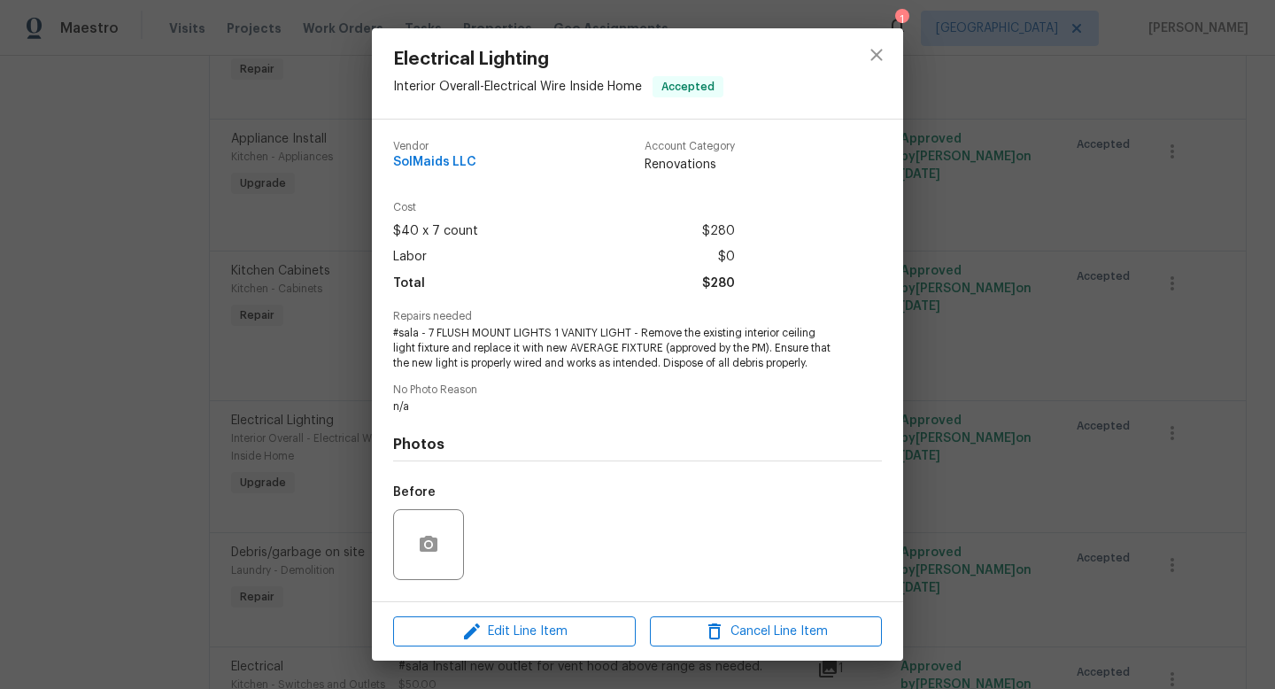
click at [651, 343] on span "#sala - 7 FLUSH MOUNT LIGHTS 1 VANITY LIGHT - Remove the existing interior ceil…" at bounding box center [613, 348] width 440 height 44
click at [580, 628] on span "Edit Line Item" at bounding box center [515, 632] width 232 height 22
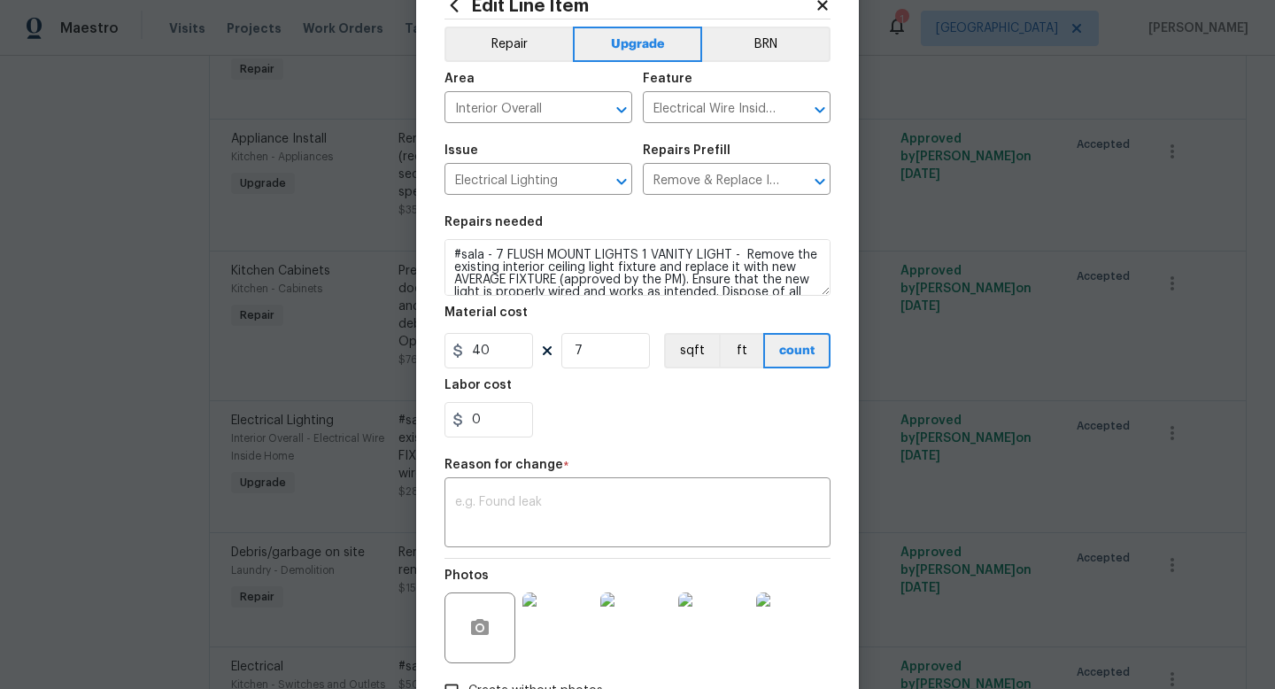
scroll to position [60, 0]
click at [602, 355] on input "7" at bounding box center [606, 349] width 89 height 35
type input "6"
click at [516, 349] on input "40" at bounding box center [489, 349] width 89 height 35
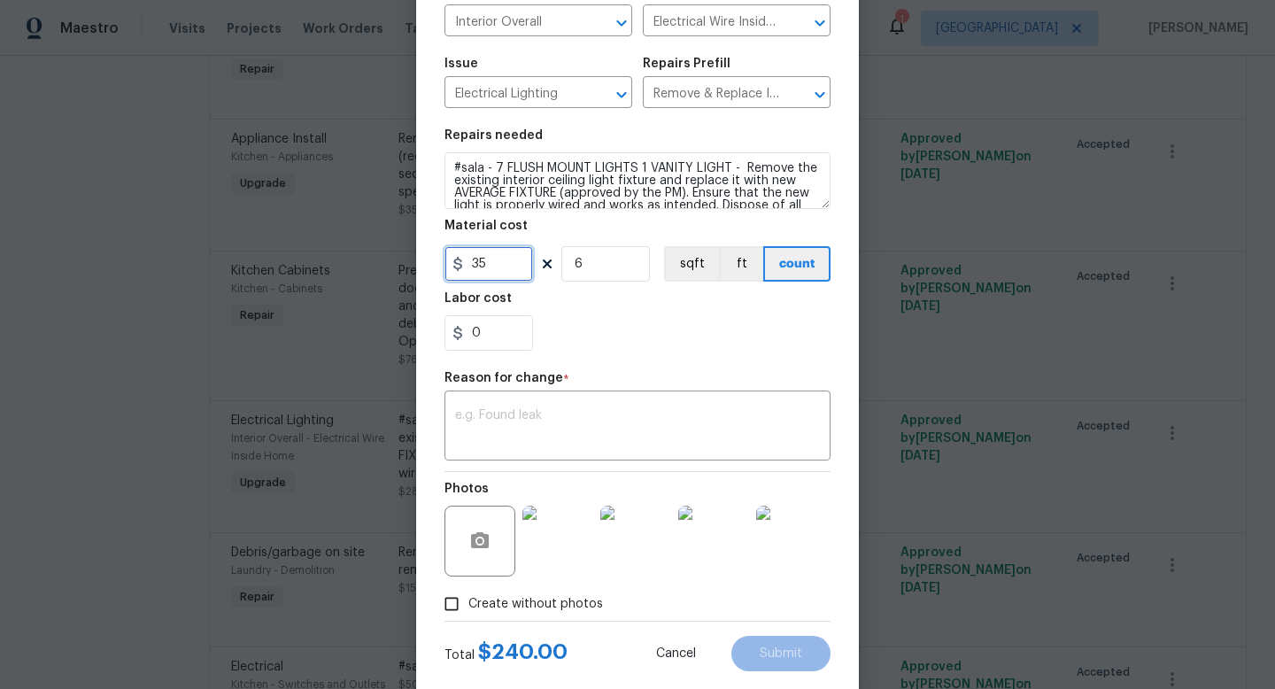
scroll to position [157, 0]
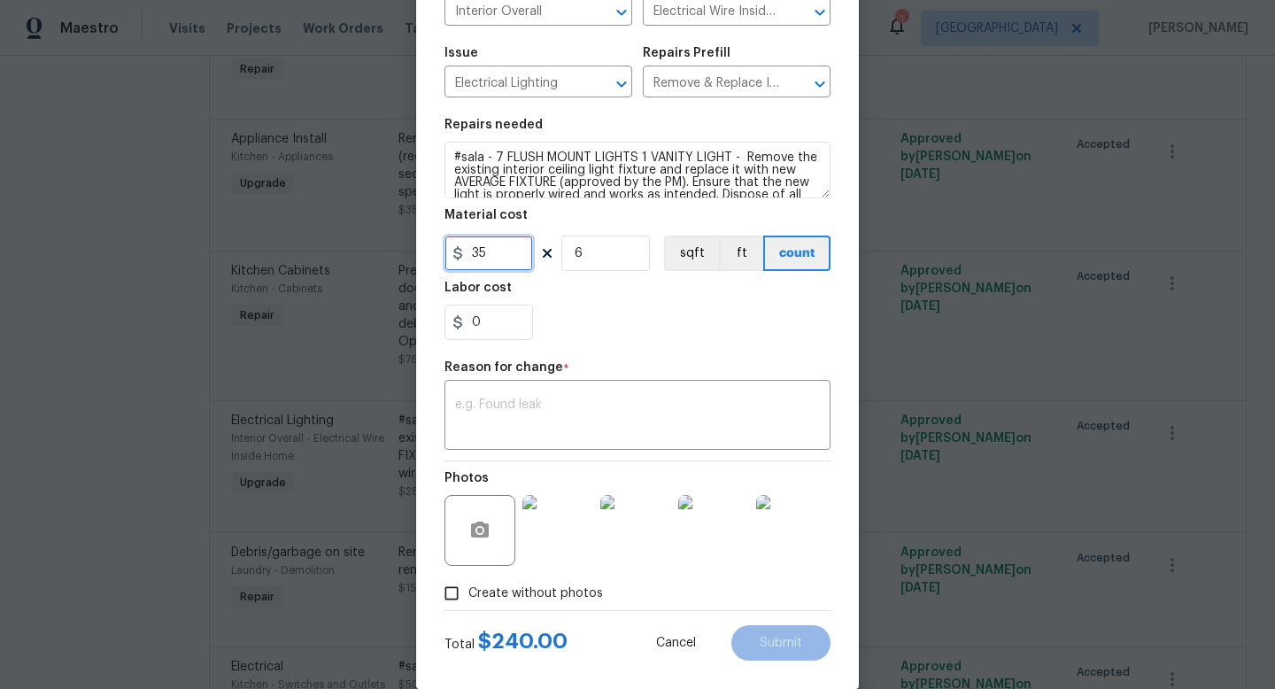
type input "35"
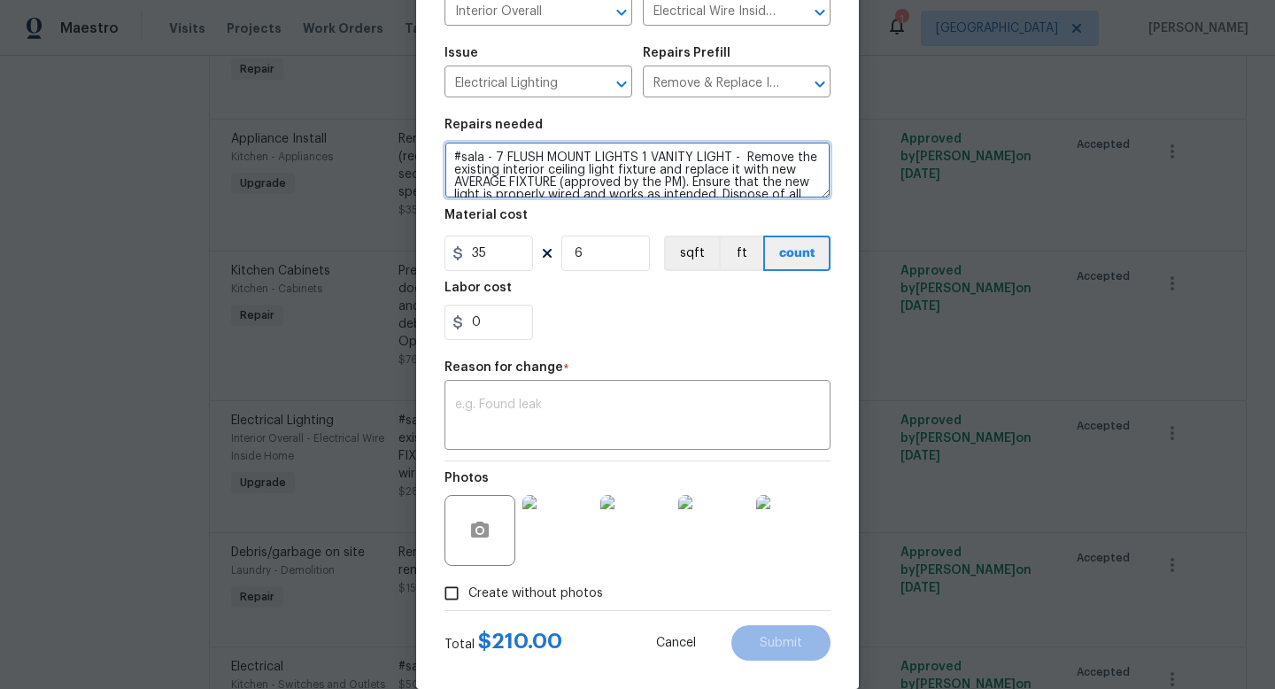
drag, startPoint x: 732, startPoint y: 157, endPoint x: 641, endPoint y: 158, distance: 90.4
click at [641, 158] on textarea "#sala - 7 FLUSH MOUNT LIGHTS 1 VANITY LIGHT - Remove the existing interior ceil…" at bounding box center [638, 170] width 386 height 57
type textarea "#sala - 7 FLUSH MOUNT LIGHTS - Remove the existing interior ceiling light fixtu…"
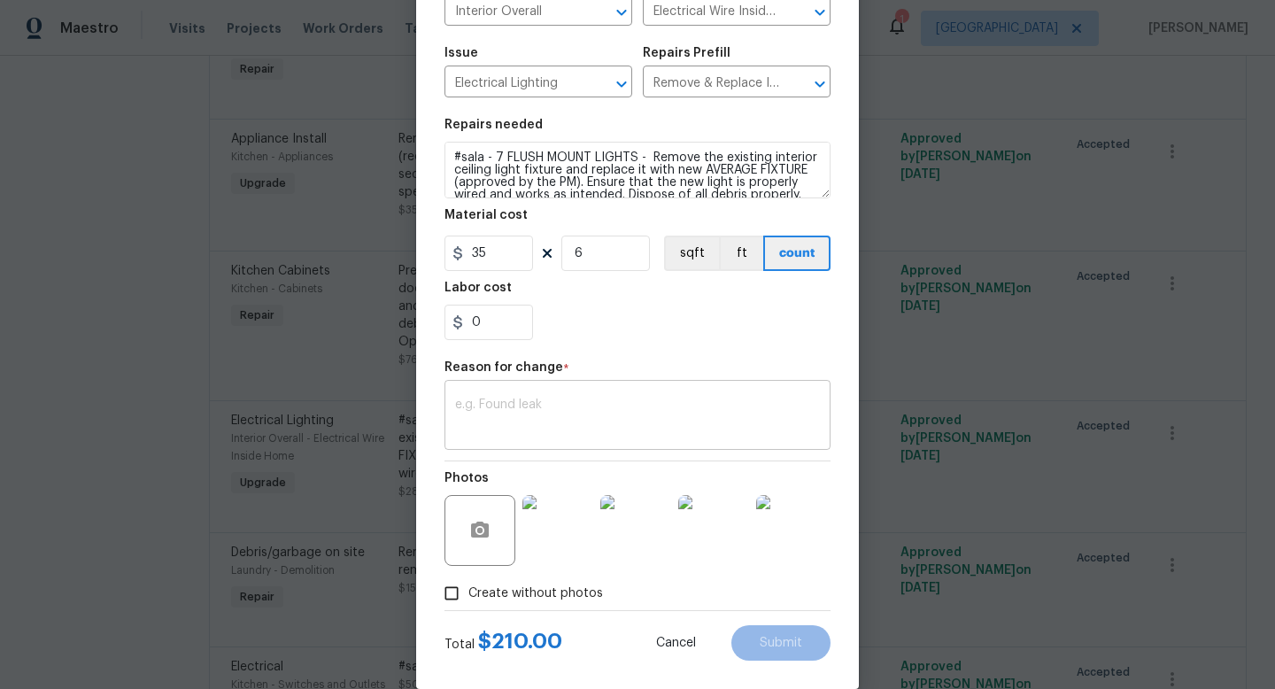
click at [569, 417] on textarea at bounding box center [637, 417] width 365 height 37
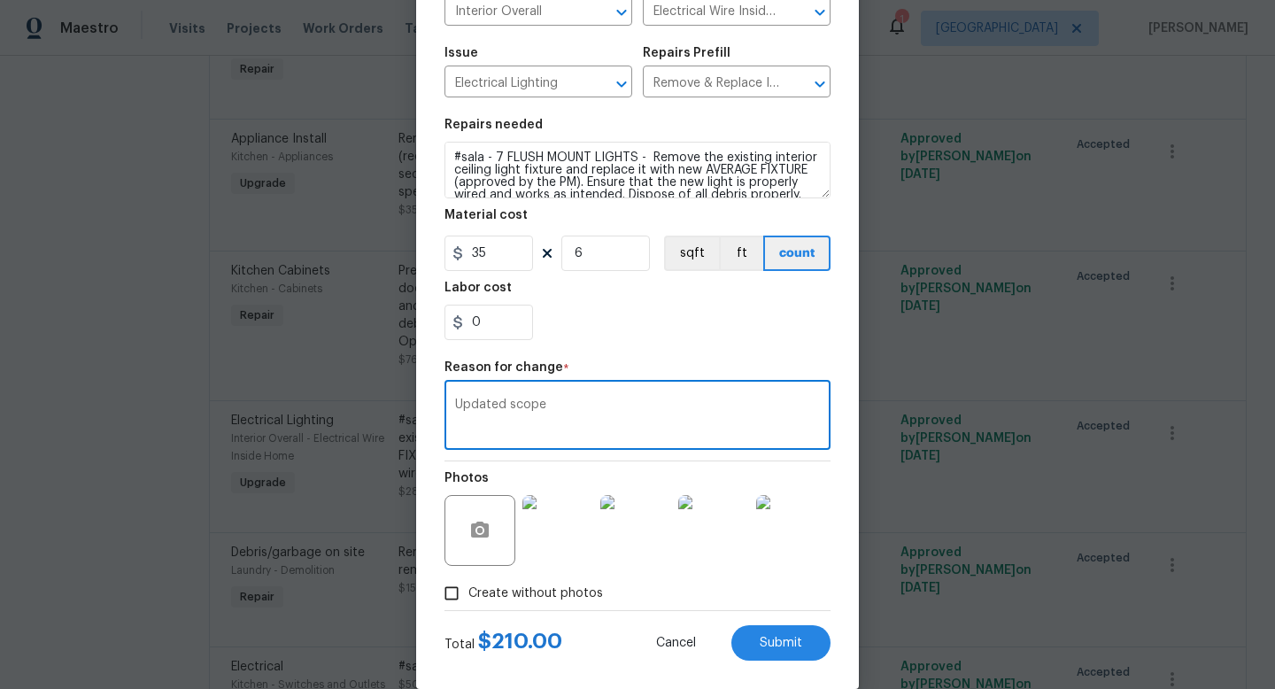
scroll to position [184, 0]
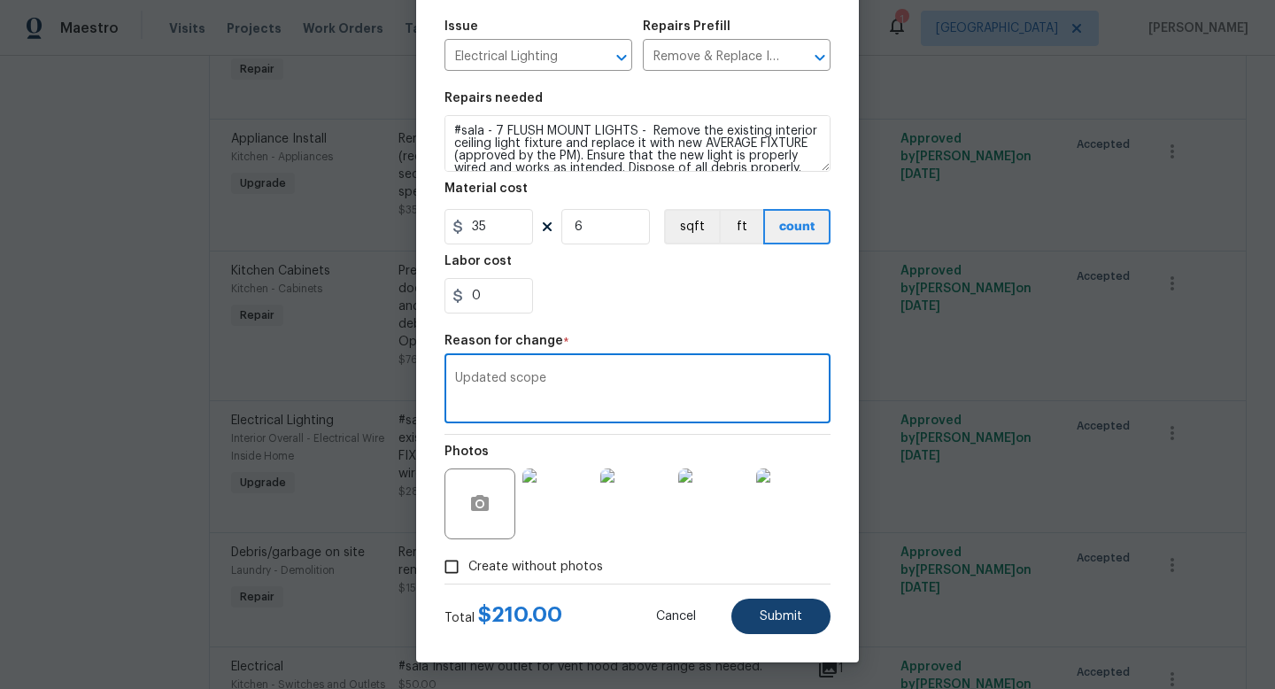
type textarea "Updated scope"
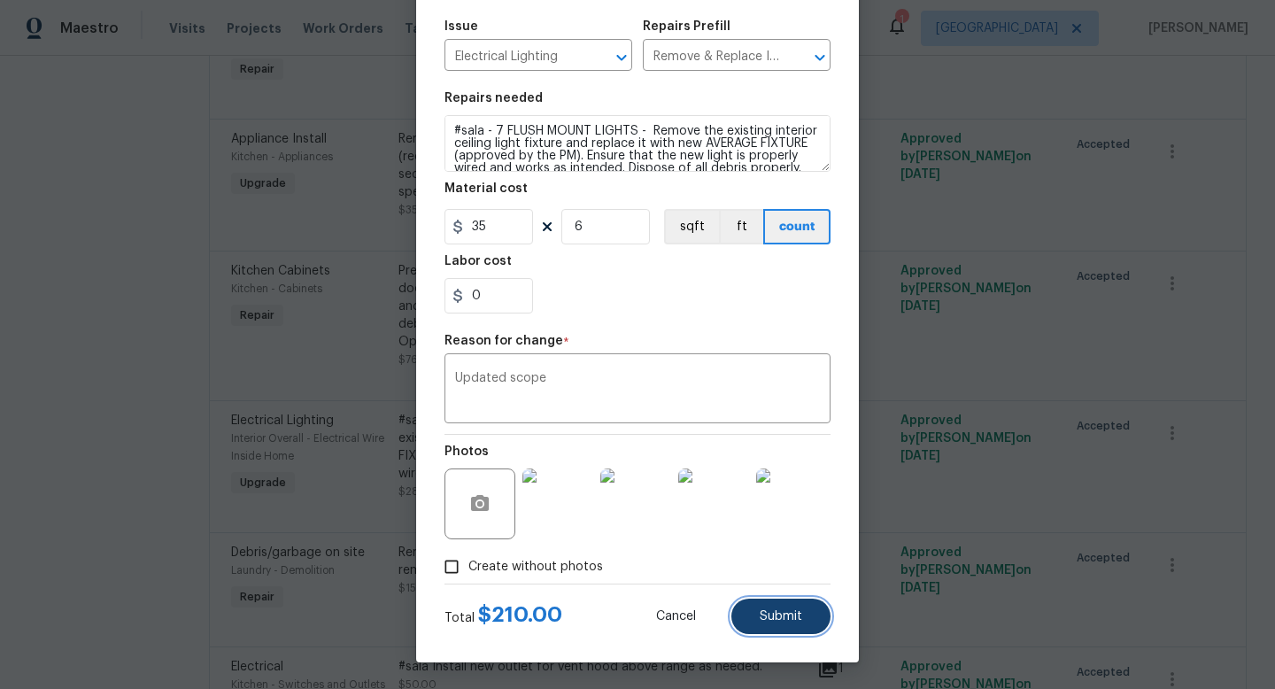
click at [800, 615] on span "Submit" at bounding box center [781, 616] width 43 height 13
type textarea "#sala - 7 FLUSH MOUNT LIGHTS 1 VANITY LIGHT - Remove the existing interior ceil…"
type input "40"
type input "7"
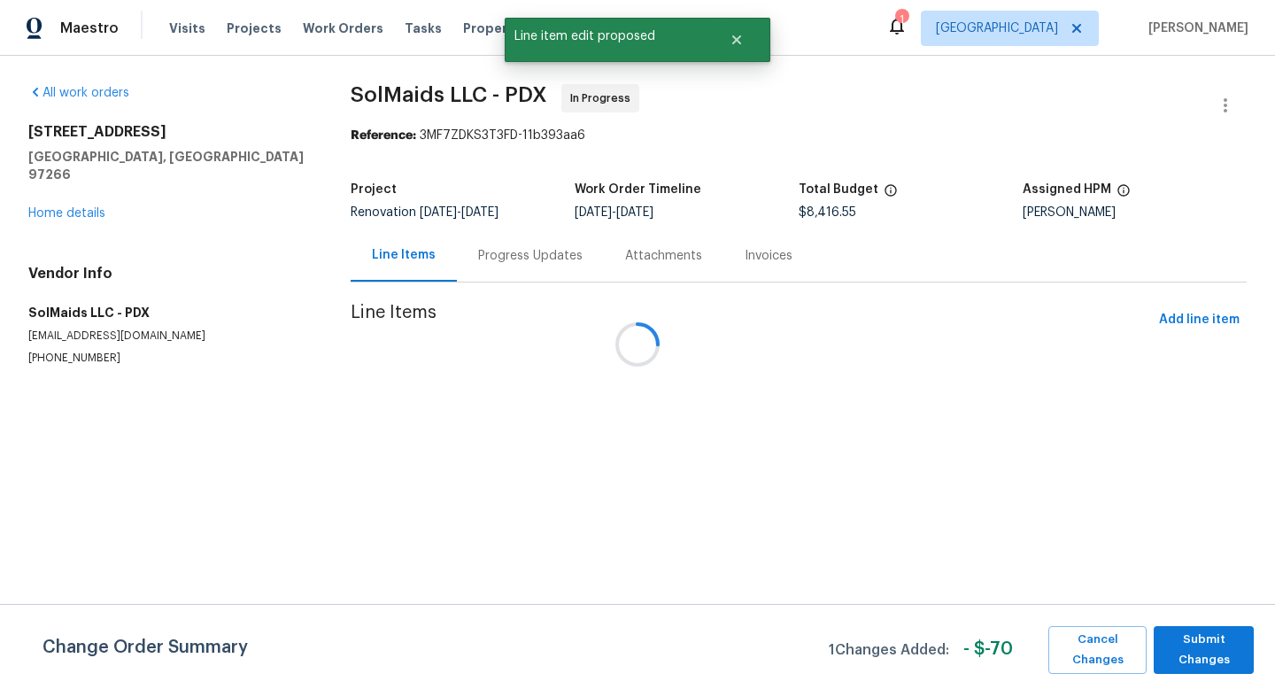
scroll to position [0, 0]
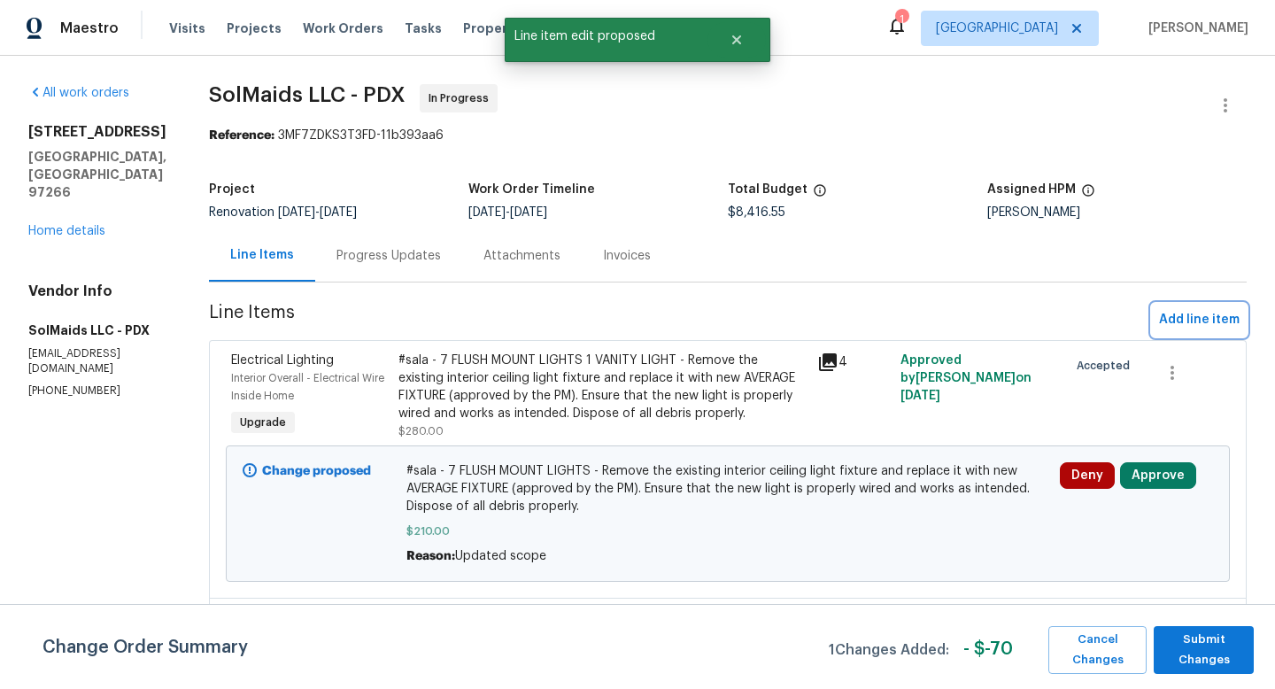
click at [1217, 323] on span "Add line item" at bounding box center [1199, 320] width 81 height 22
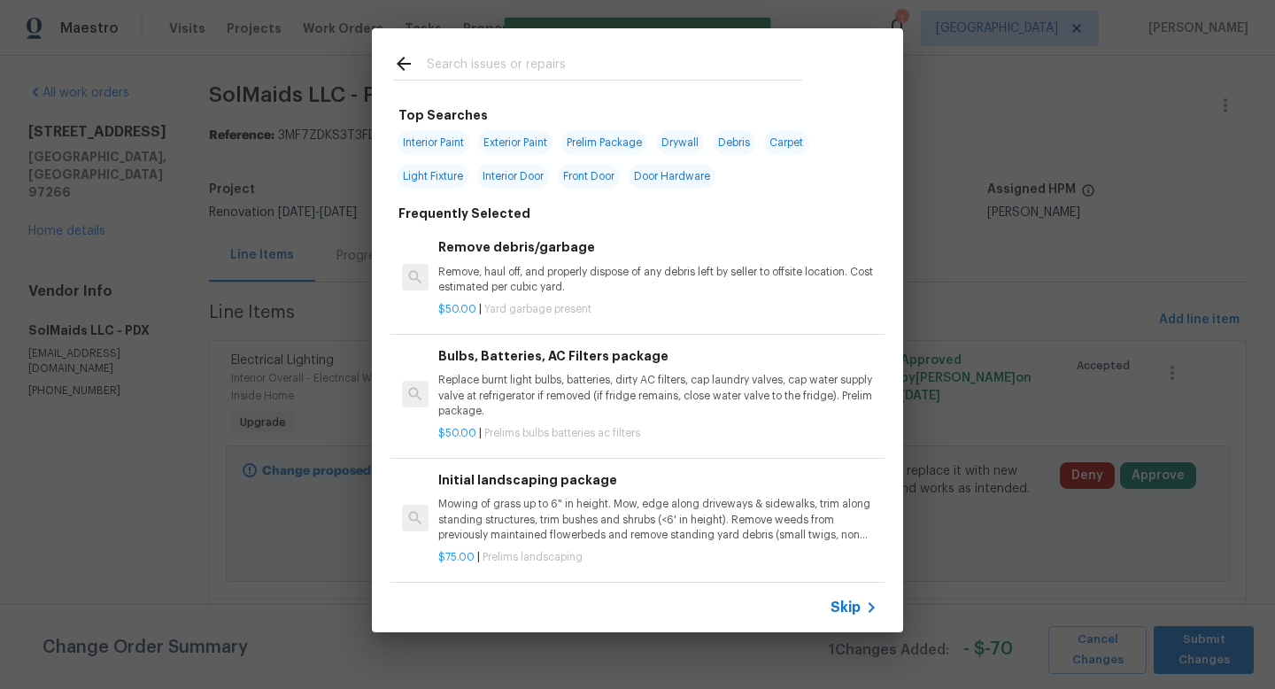
click at [522, 65] on input "text" at bounding box center [615, 66] width 376 height 27
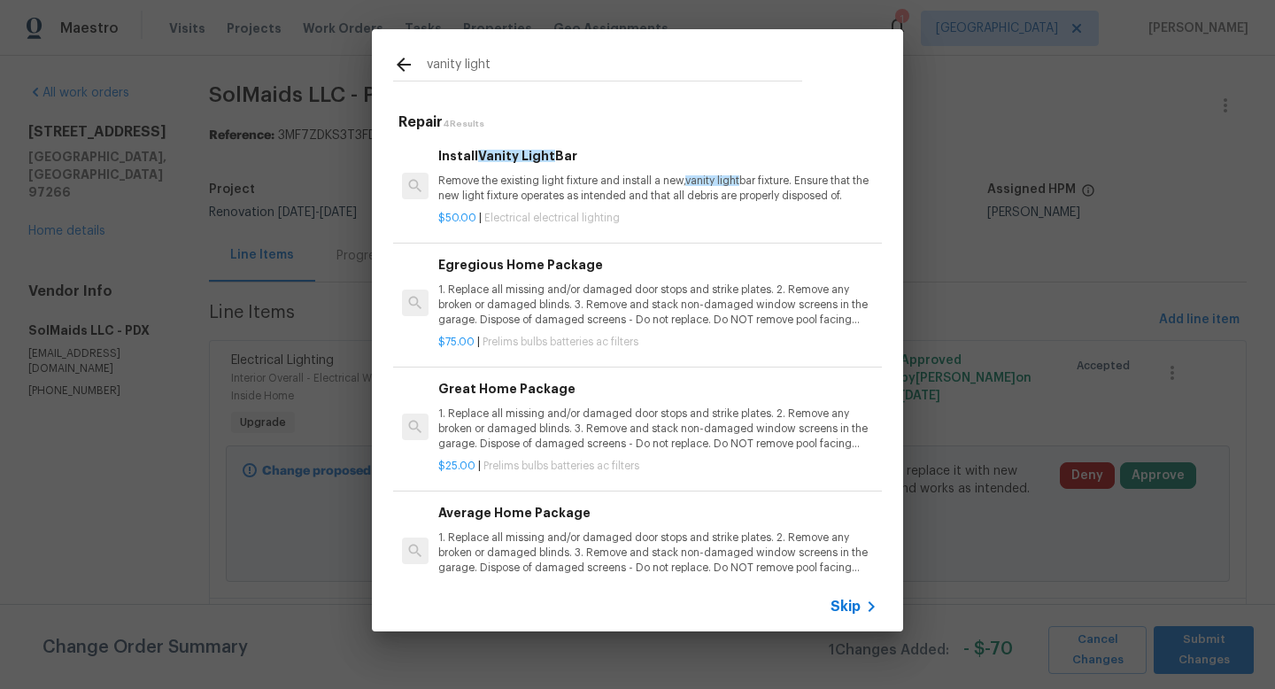
type input "vanity light"
click at [624, 190] on p "Remove the existing light fixture and install a new, vanity light bar fixture. …" at bounding box center [657, 189] width 439 height 30
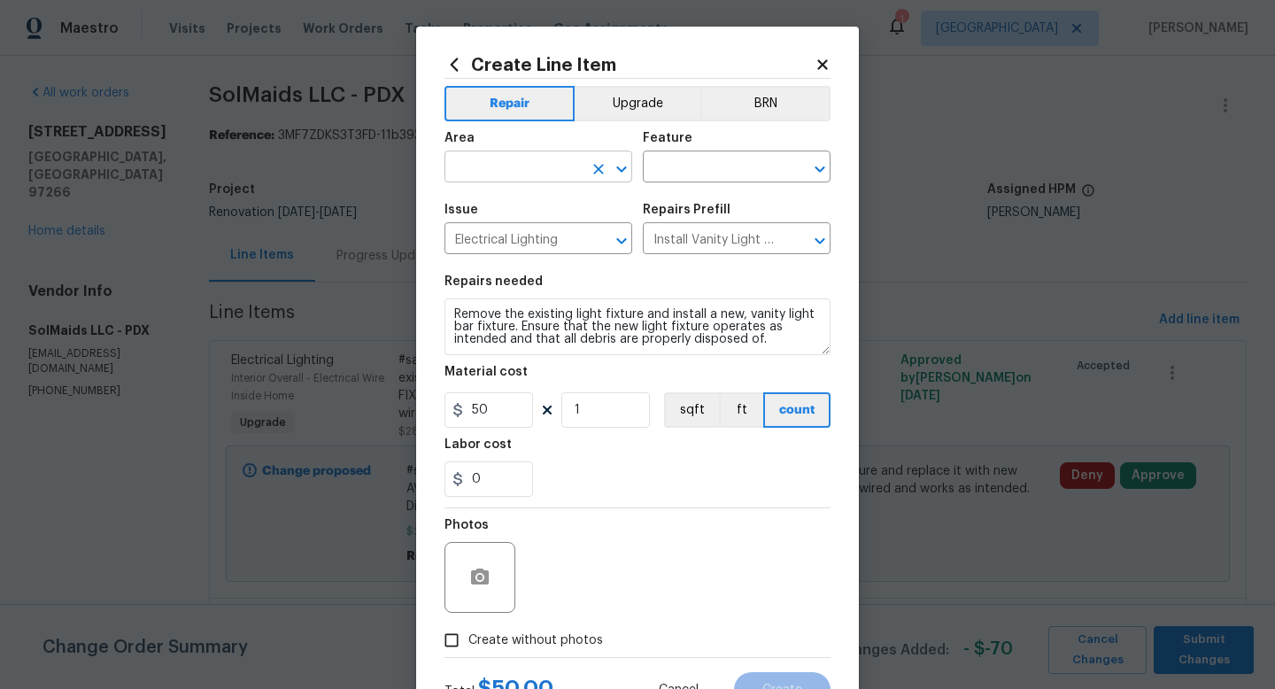
click at [488, 157] on input "text" at bounding box center [514, 168] width 138 height 27
click at [514, 232] on li "Main Bathroom" at bounding box center [539, 237] width 188 height 29
type input "Main Bathroom"
click at [753, 149] on div "Feature" at bounding box center [737, 143] width 188 height 23
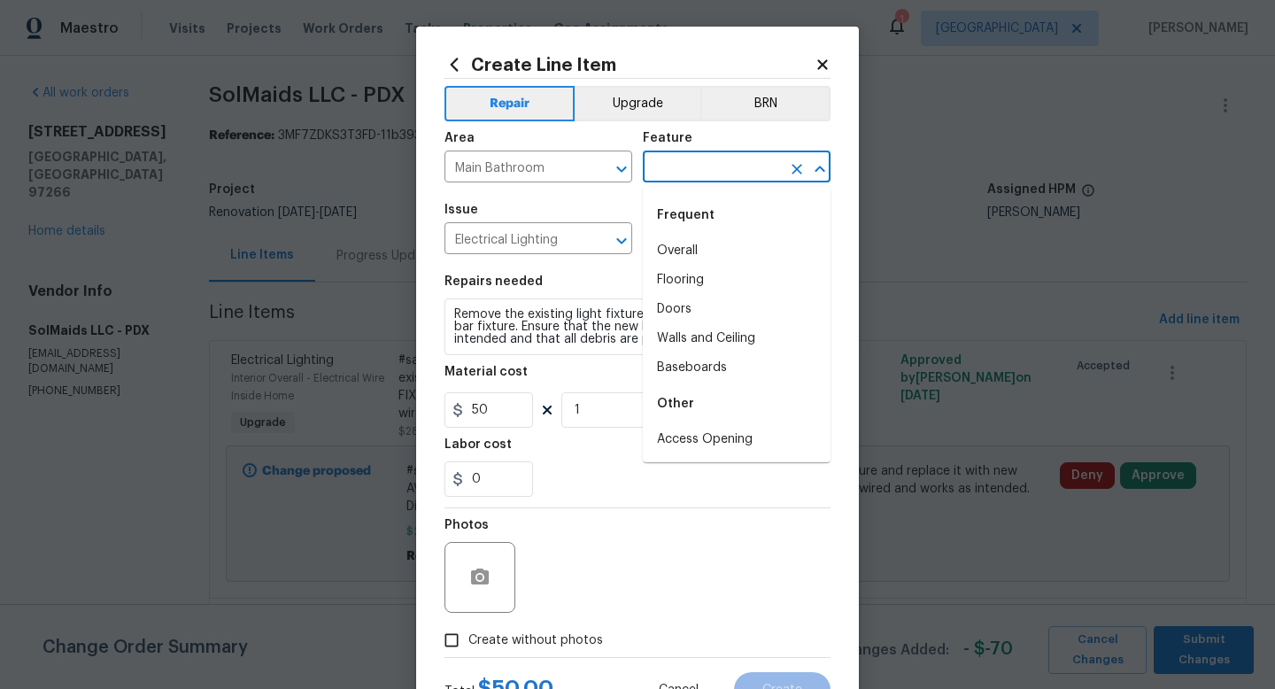
click at [752, 169] on input "text" at bounding box center [712, 168] width 138 height 27
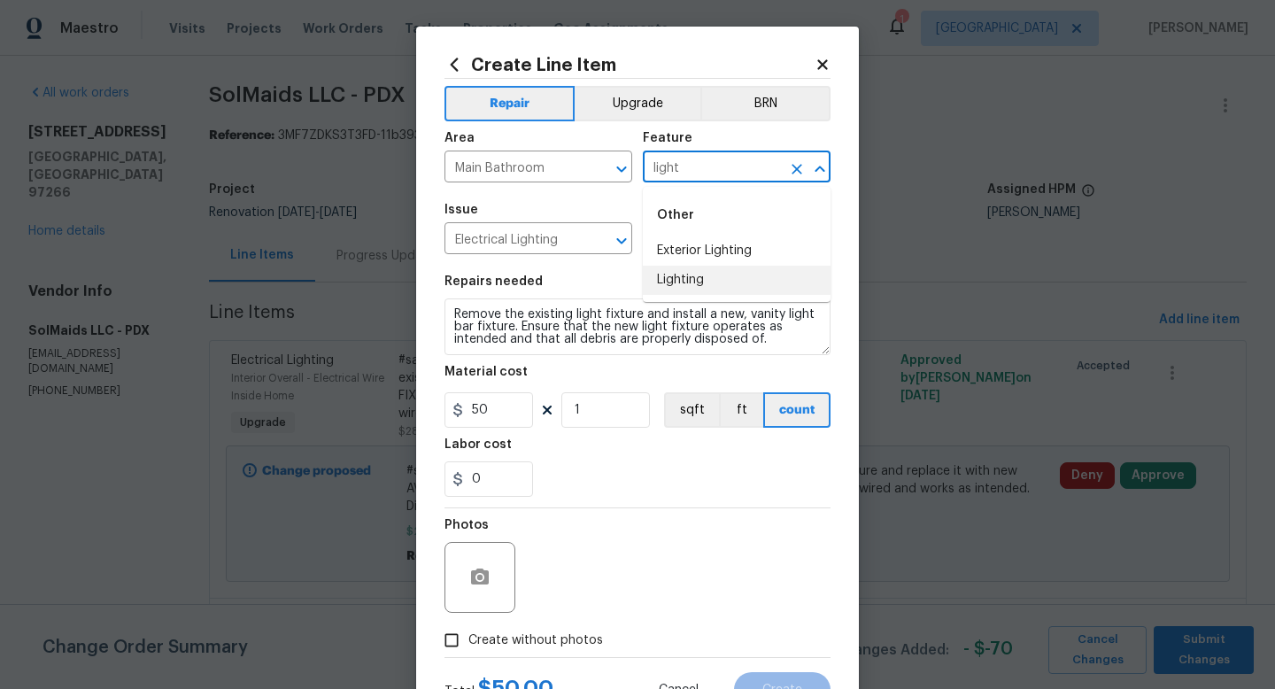
click at [727, 281] on li "Lighting" at bounding box center [737, 280] width 188 height 29
type input "Lighting"
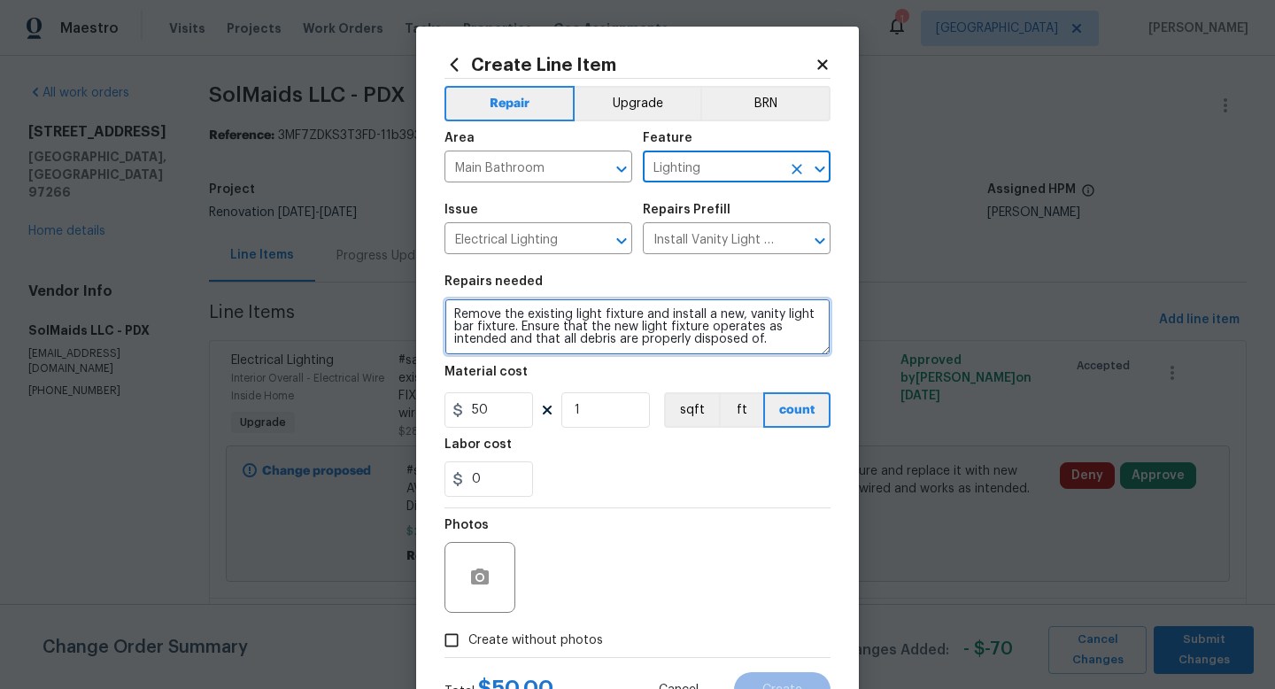
click at [458, 313] on textarea "Remove the existing light fixture and install a new, vanity light bar fixture. …" at bounding box center [638, 327] width 386 height 57
type textarea "#sala Remove the existing light fixture and install a new, vanity light bar fix…"
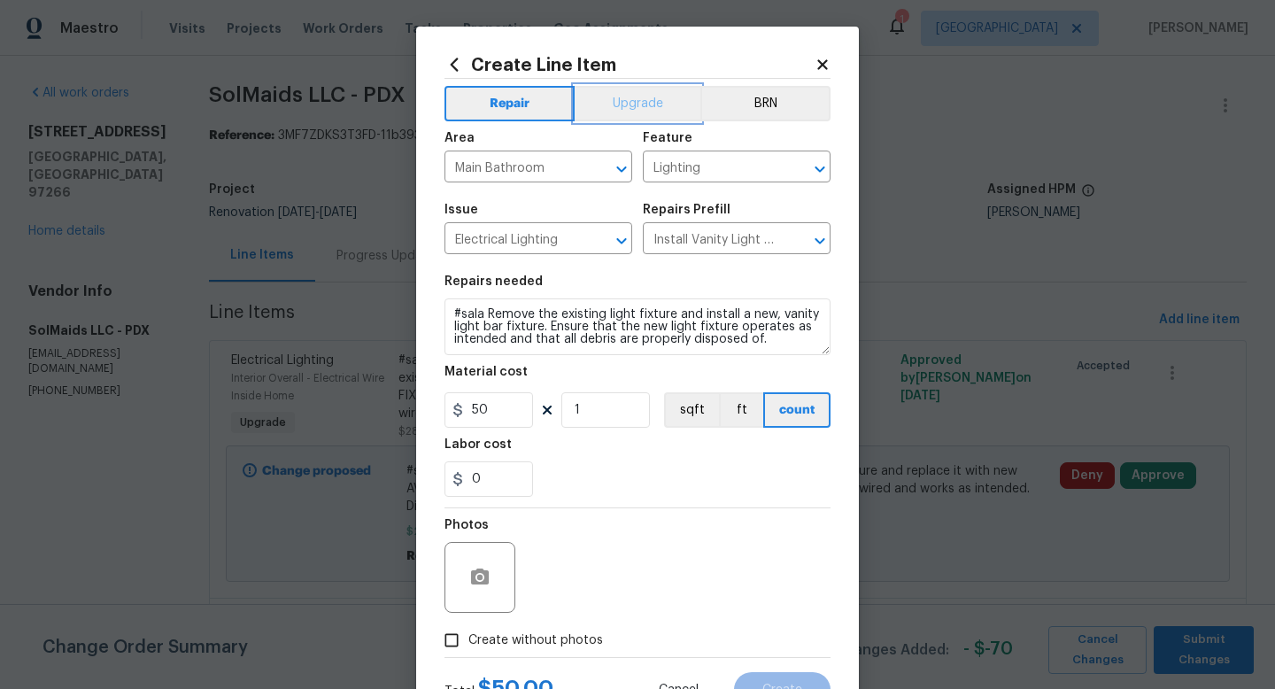
click at [646, 100] on button "Upgrade" at bounding box center [638, 103] width 127 height 35
click at [454, 657] on input "Create without photos" at bounding box center [452, 641] width 34 height 34
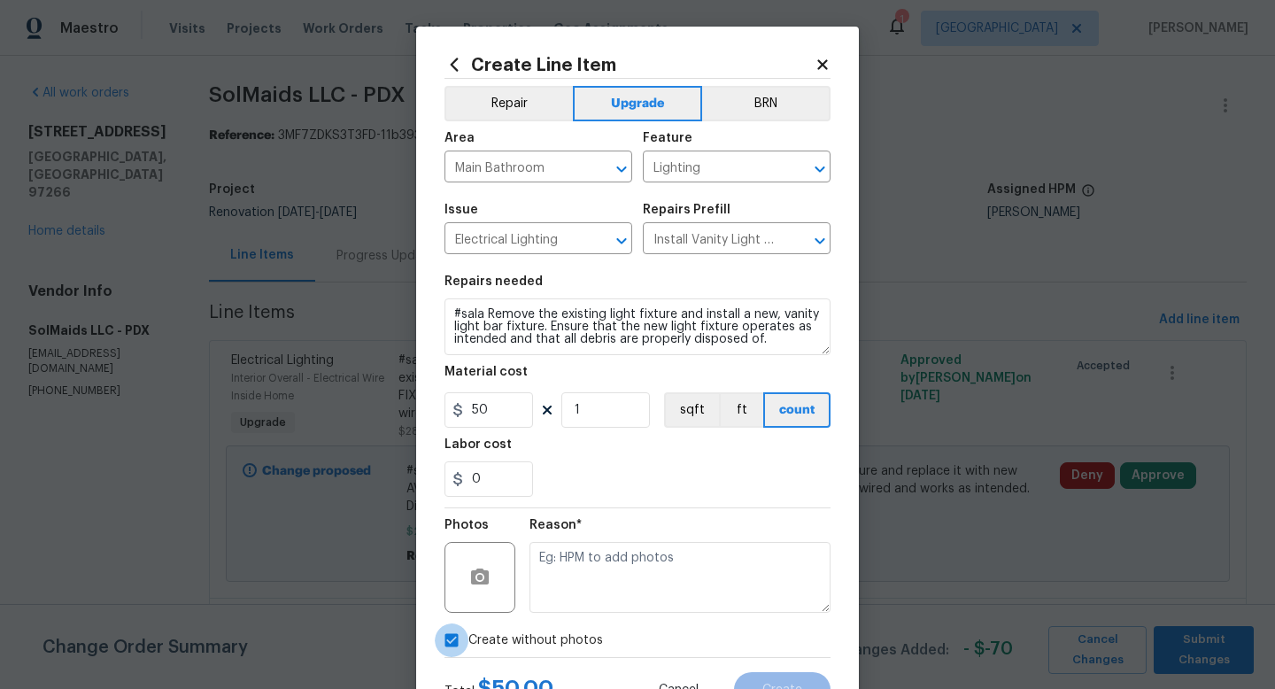
click at [454, 652] on input "Create without photos" at bounding box center [452, 641] width 34 height 34
click at [460, 649] on input "Create without photos" at bounding box center [452, 641] width 34 height 34
checkbox input "true"
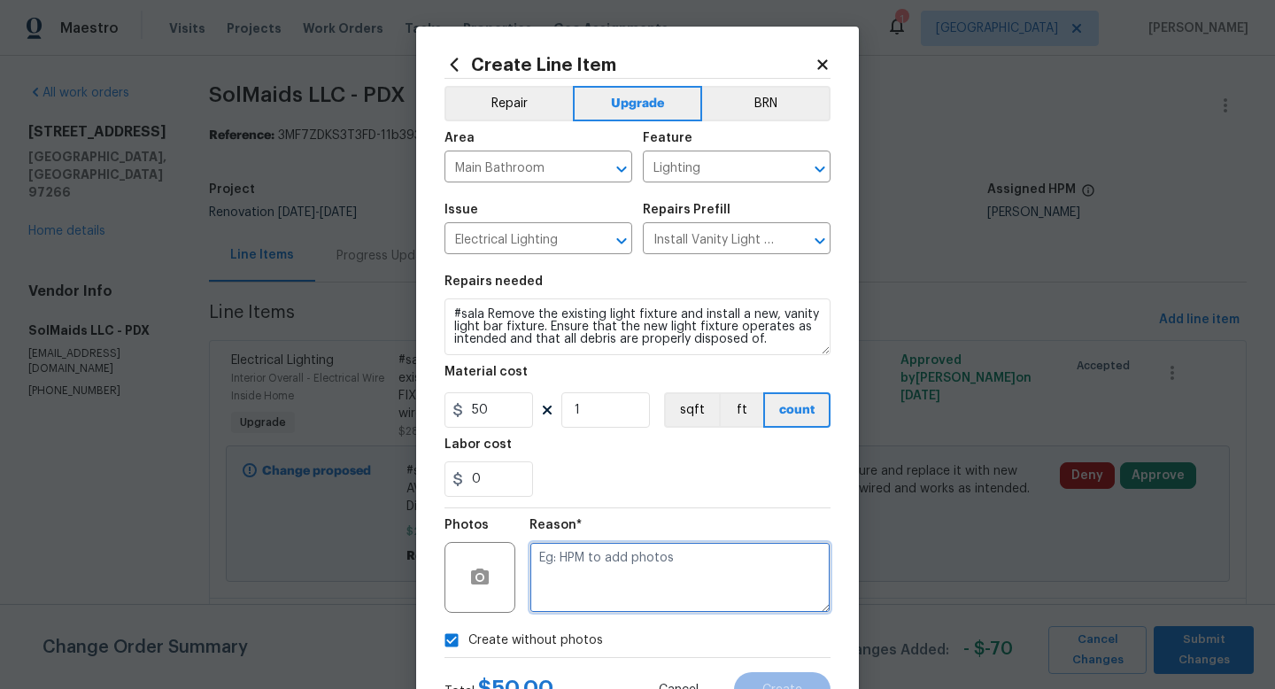
click at [635, 597] on textarea at bounding box center [680, 577] width 301 height 71
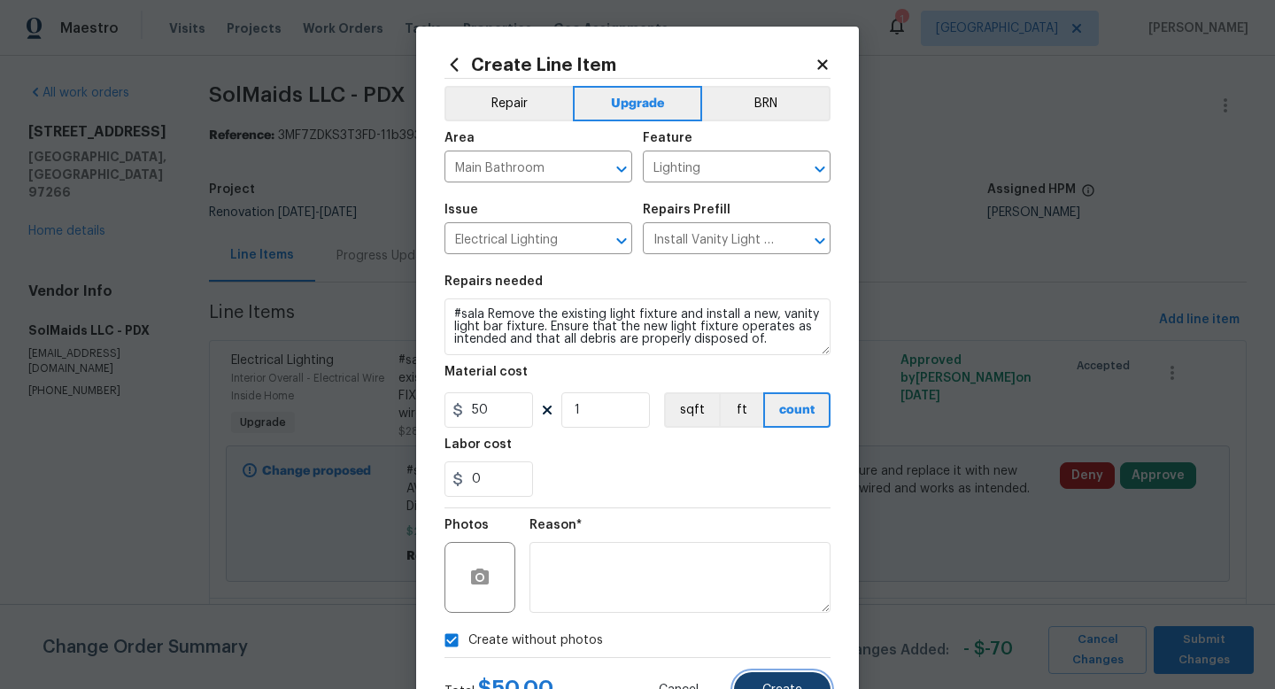
click at [785, 678] on button "Create" at bounding box center [782, 689] width 97 height 35
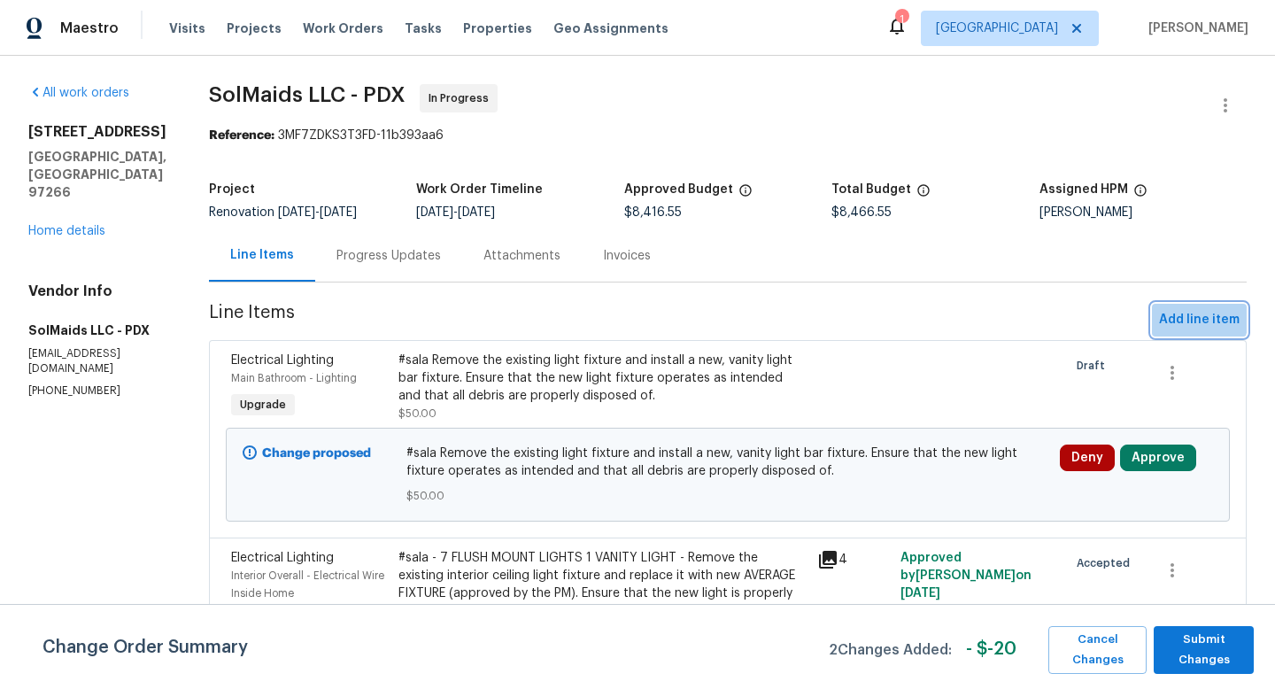
click at [1184, 317] on span "Add line item" at bounding box center [1199, 320] width 81 height 22
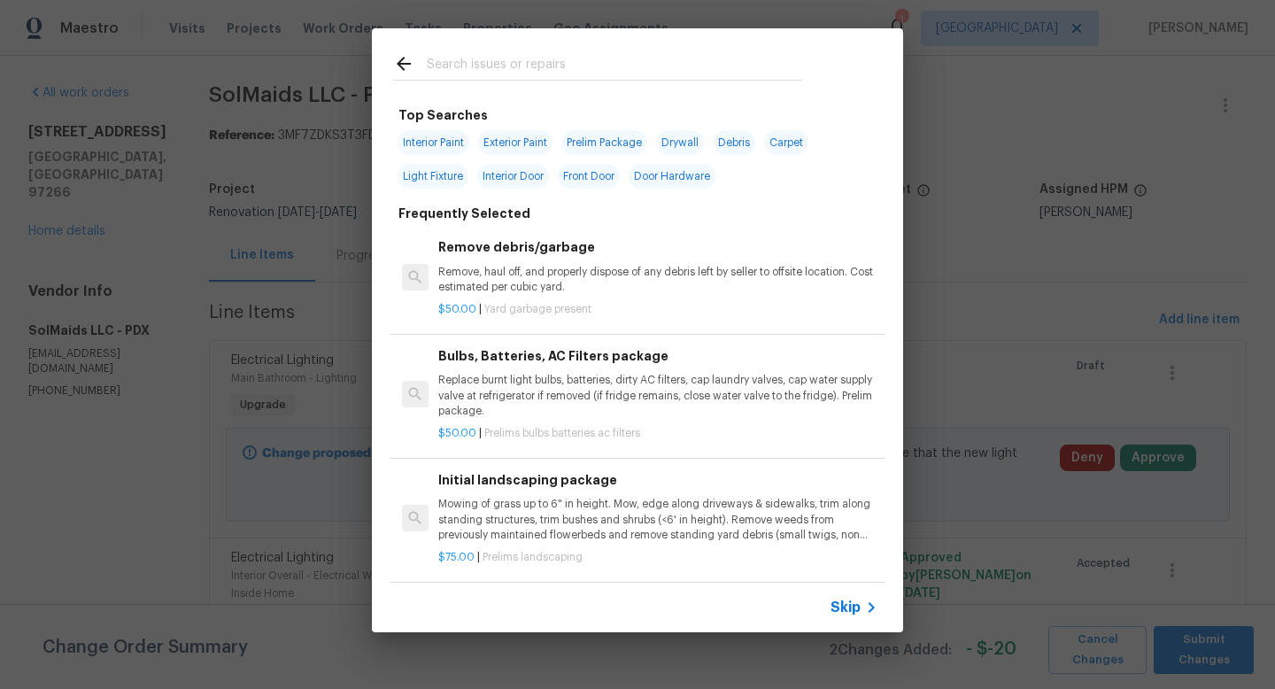
click at [520, 77] on input "text" at bounding box center [615, 66] width 376 height 27
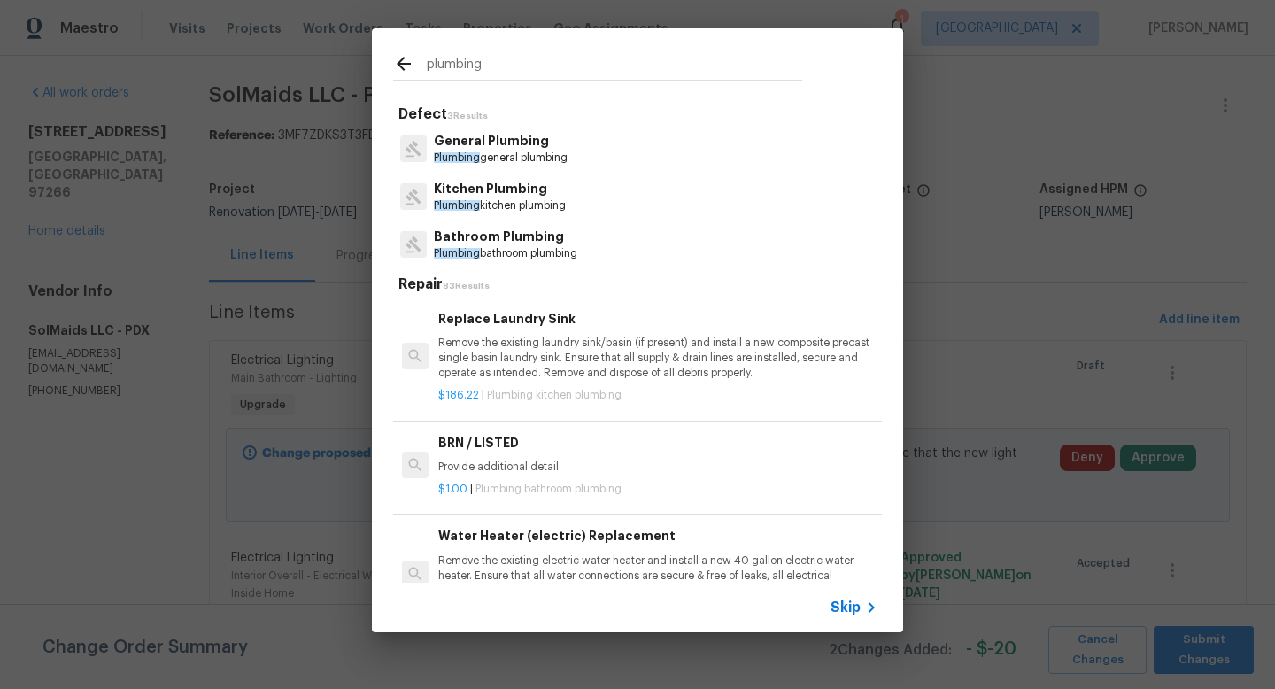
type input "plumbing"
click at [516, 236] on p "Bathroom Plumbing" at bounding box center [505, 237] width 143 height 19
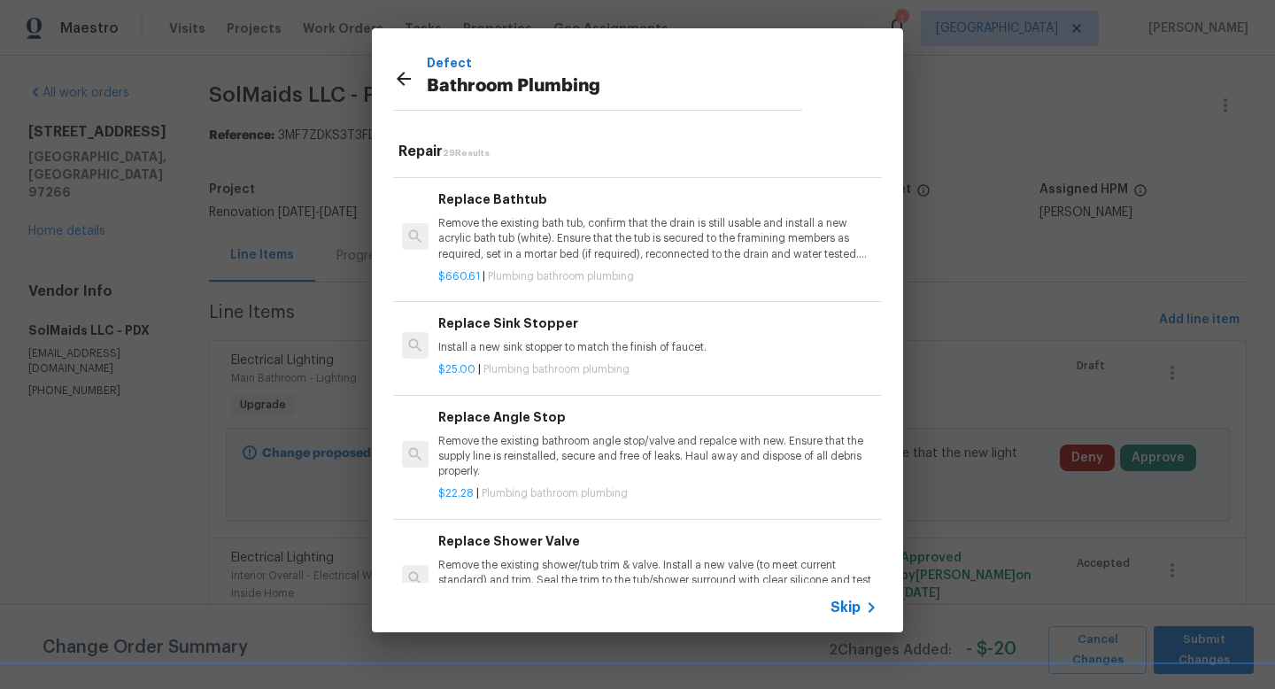
scroll to position [1619, 0]
click at [396, 74] on icon at bounding box center [403, 78] width 21 height 21
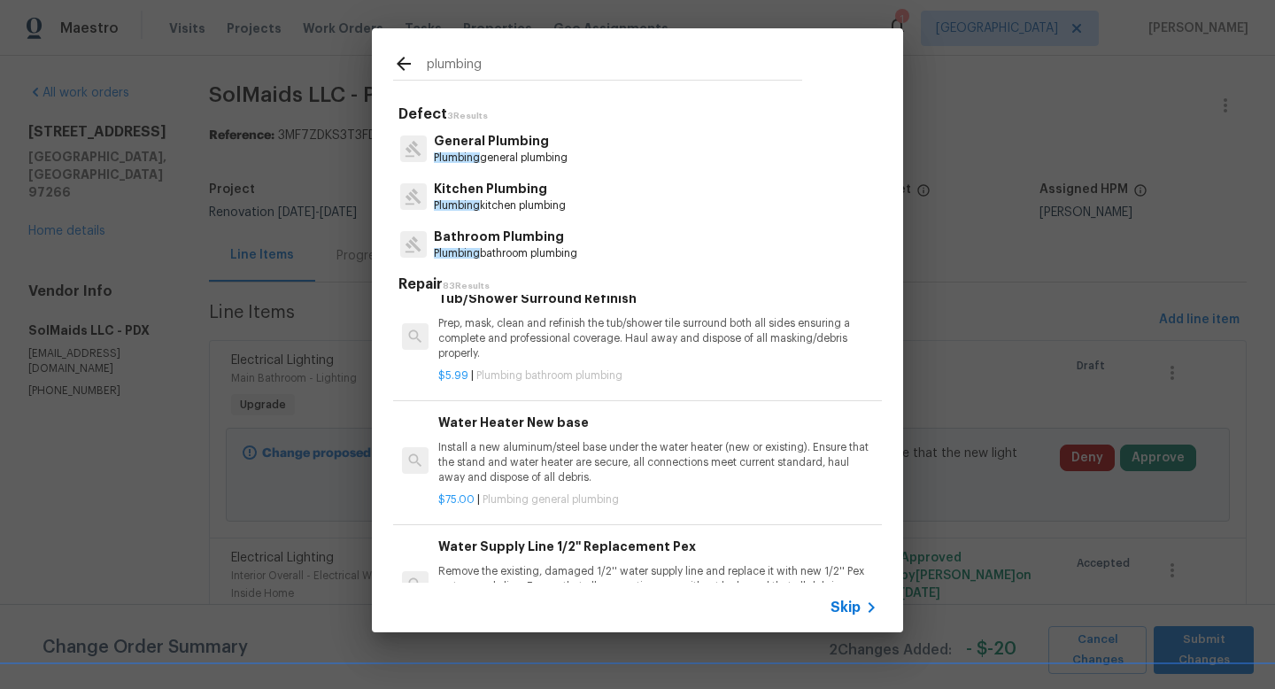
scroll to position [1558, 0]
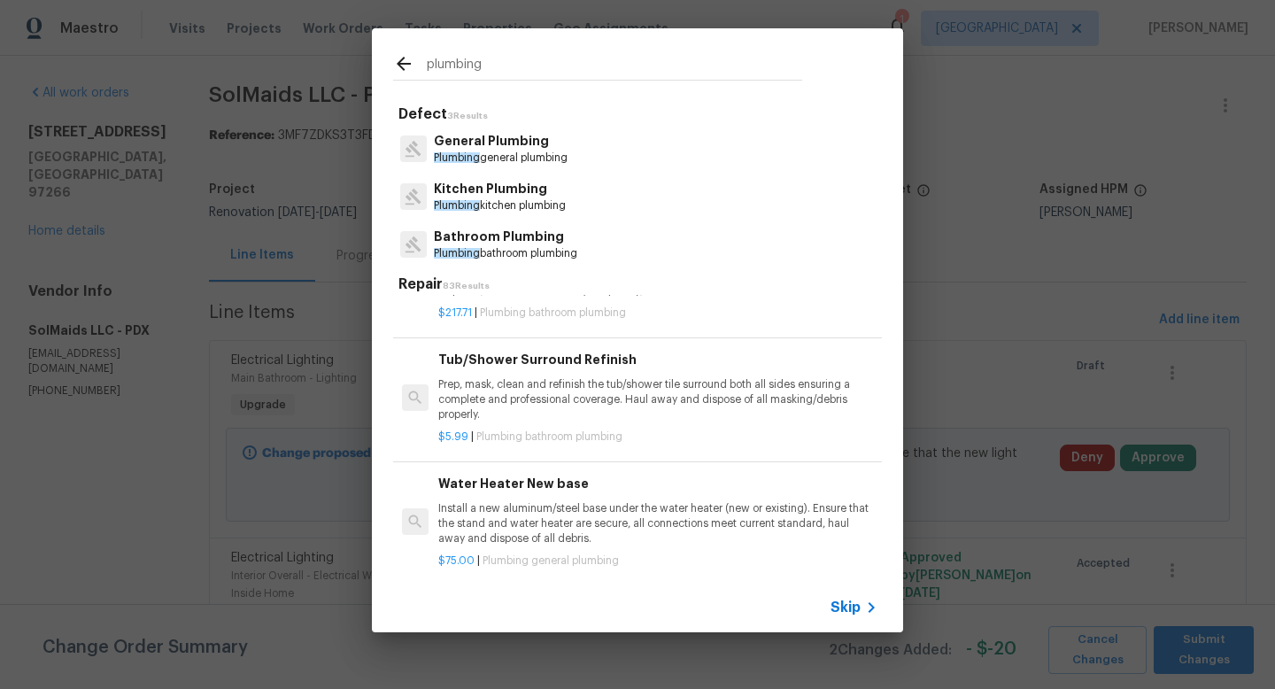
click at [455, 64] on input "plumbing" at bounding box center [615, 66] width 376 height 27
drag, startPoint x: 493, startPoint y: 63, endPoint x: 367, endPoint y: 62, distance: 126.7
click at [367, 63] on div "plumbing Defect 3 Results General Plumbing Plumbing general plumbing Kitchen Pl…" at bounding box center [637, 330] width 1275 height 661
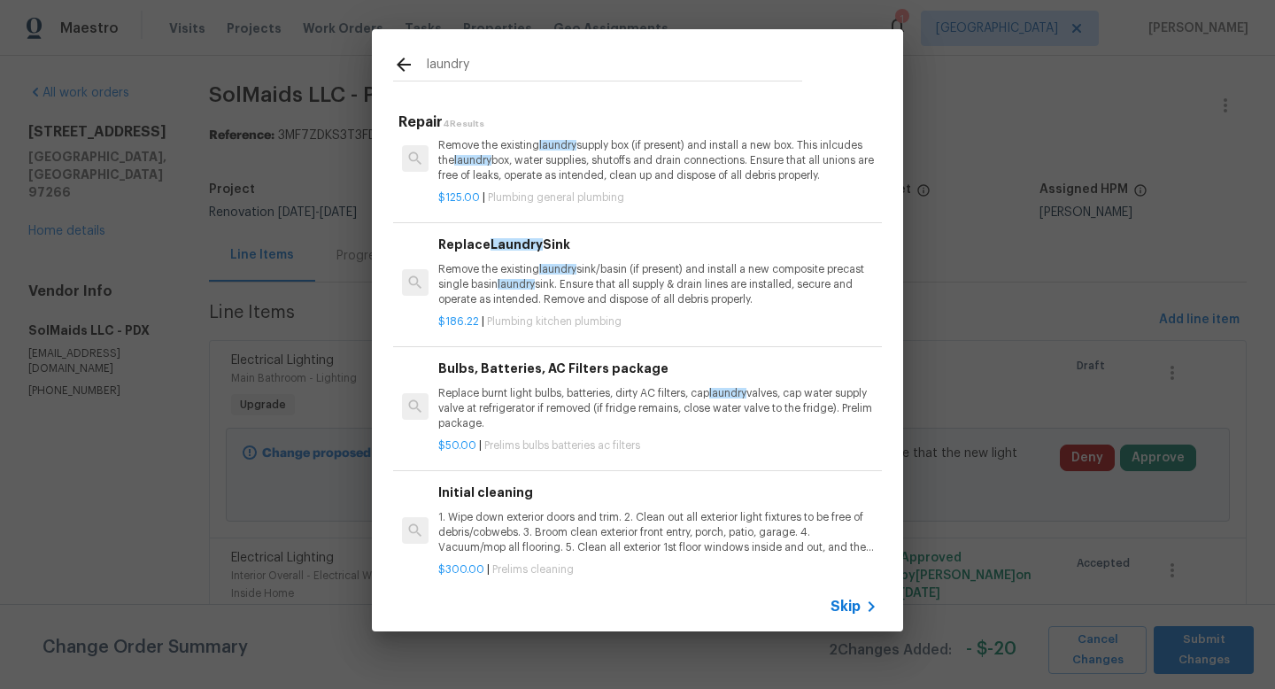
scroll to position [0, 0]
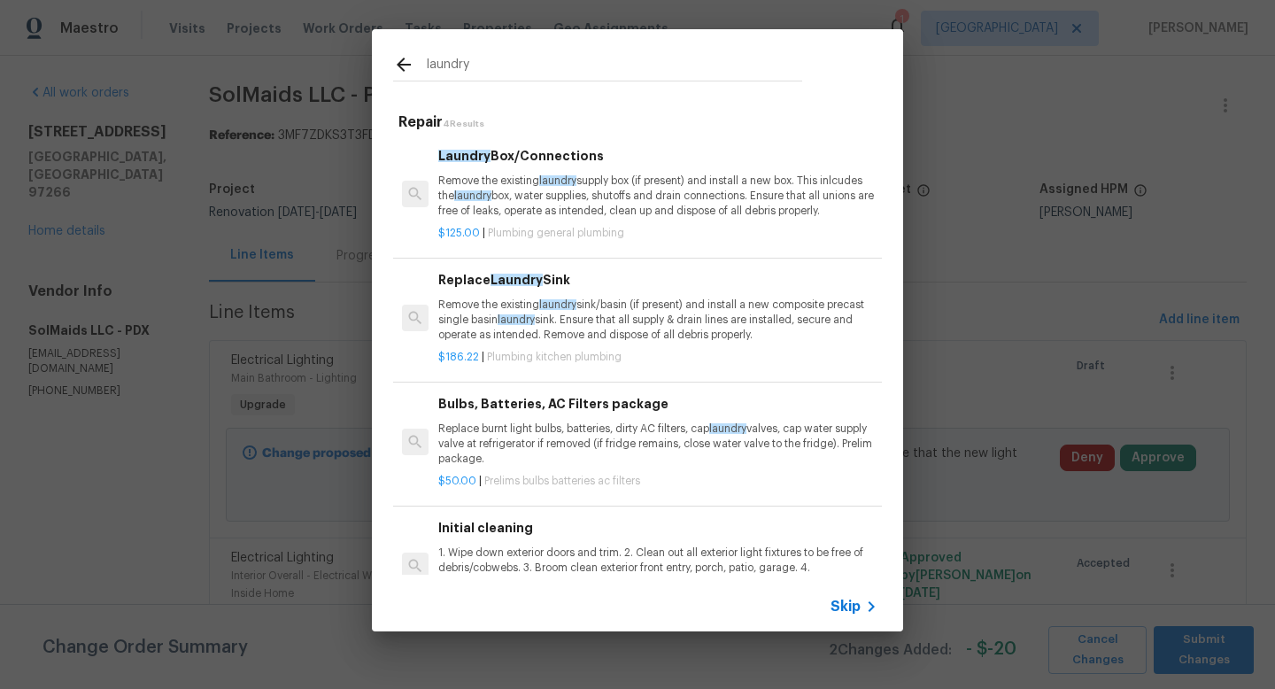
type input "laundry"
click at [639, 182] on p "Remove the existing laundry supply box (if present) and install a new box. This…" at bounding box center [657, 196] width 439 height 45
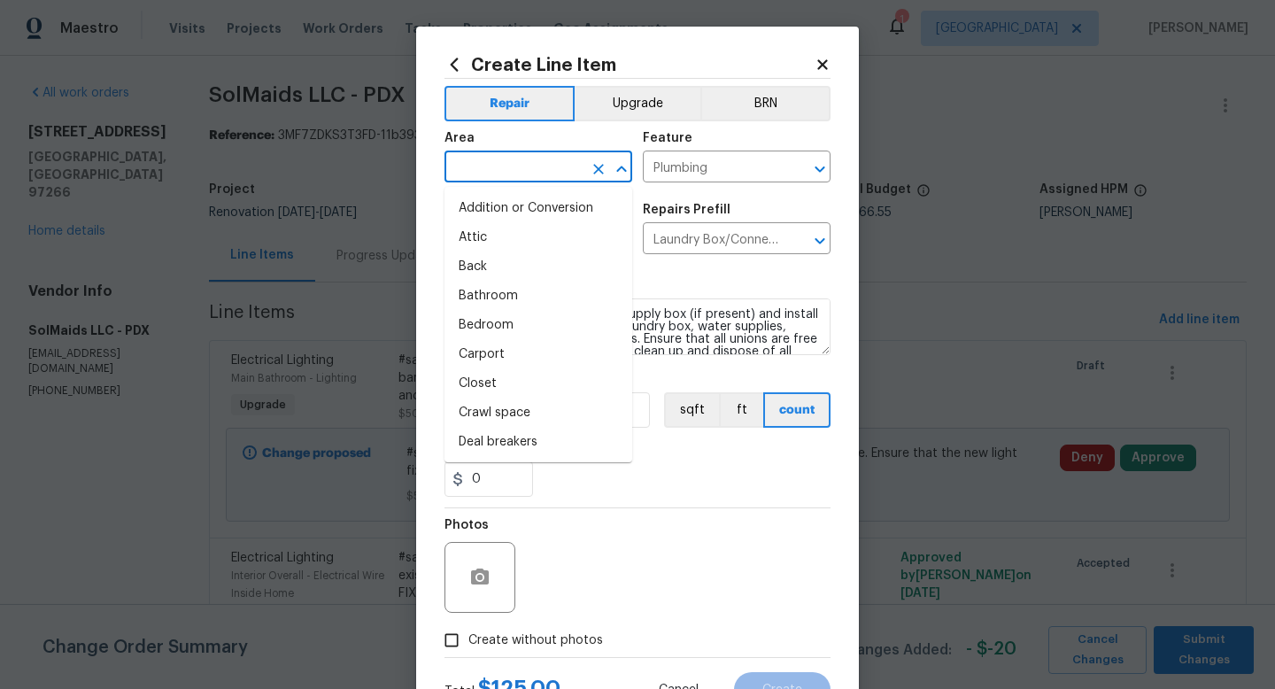
click at [505, 160] on input "text" at bounding box center [514, 168] width 138 height 27
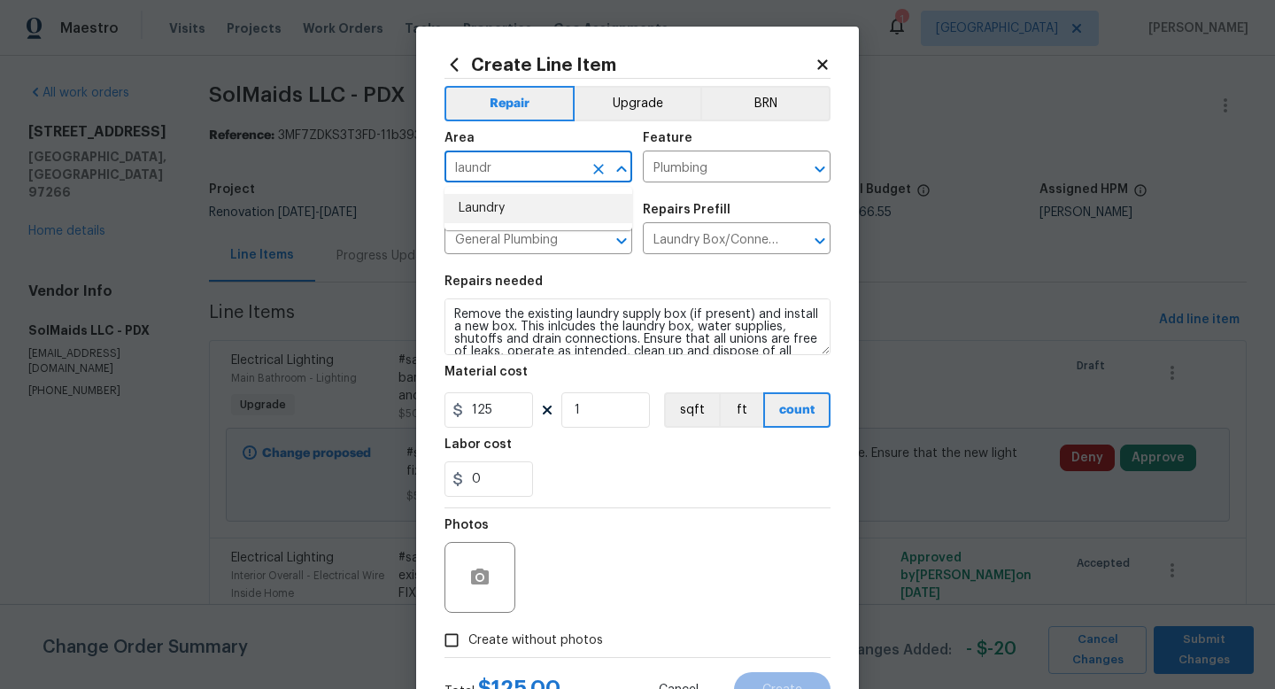
click at [514, 203] on li "Laundry" at bounding box center [539, 208] width 188 height 29
type input "Laundry"
click at [497, 478] on input "0" at bounding box center [489, 478] width 89 height 35
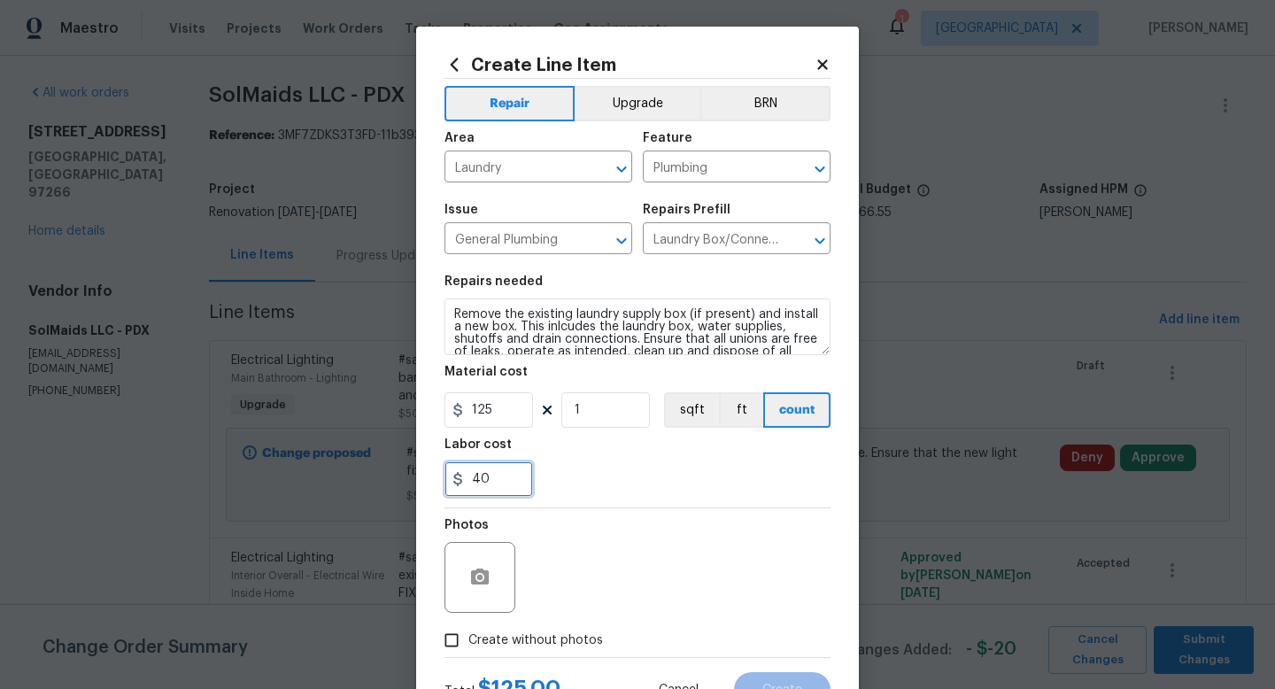
type input "40"
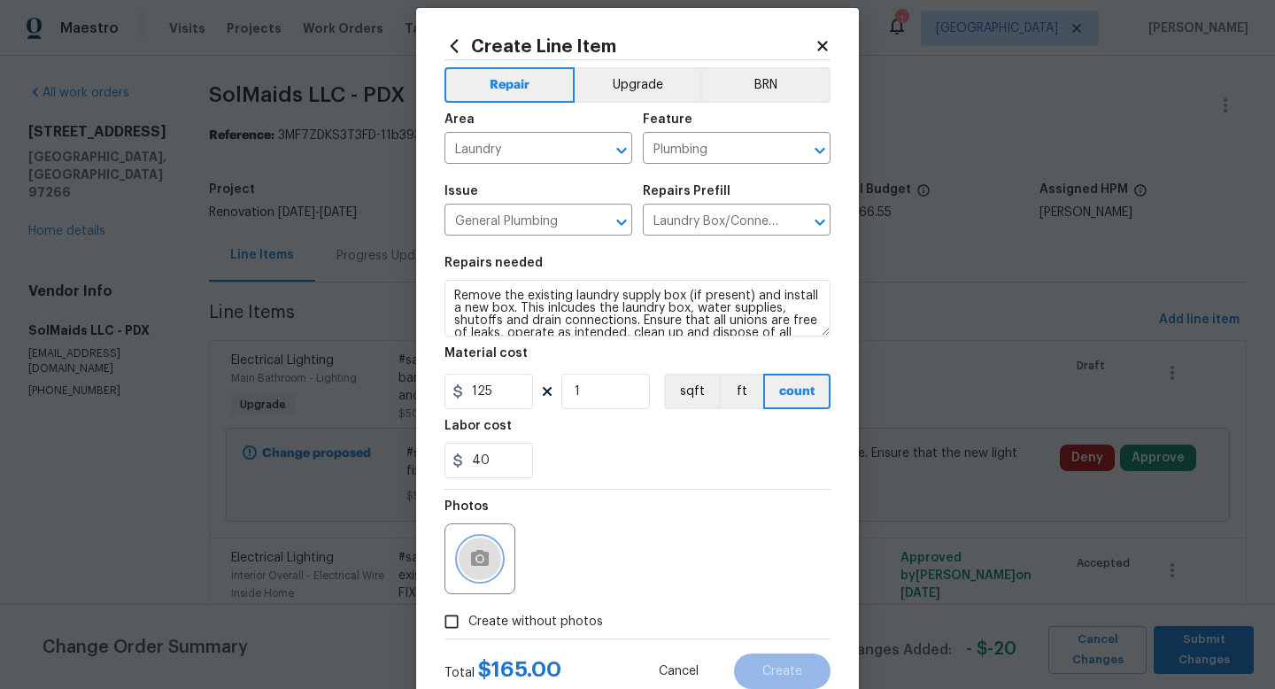
scroll to position [19, 0]
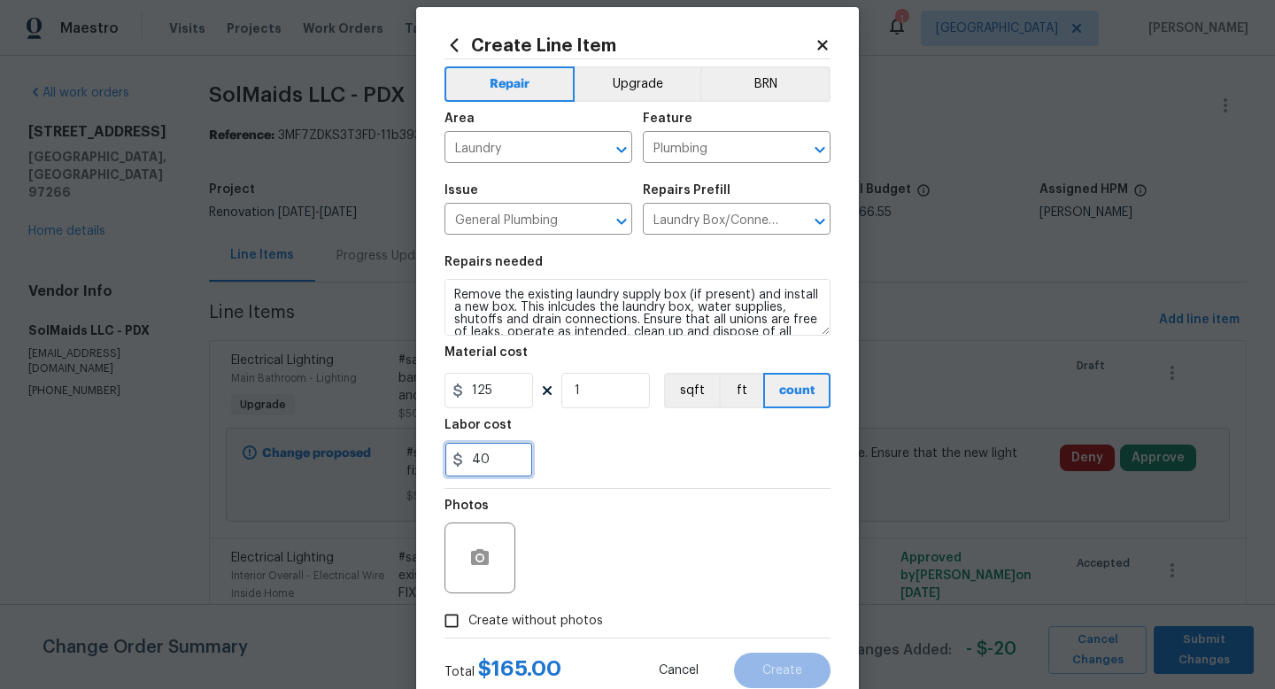
click at [495, 467] on input "40" at bounding box center [489, 459] width 89 height 35
type input "4"
type input "60"
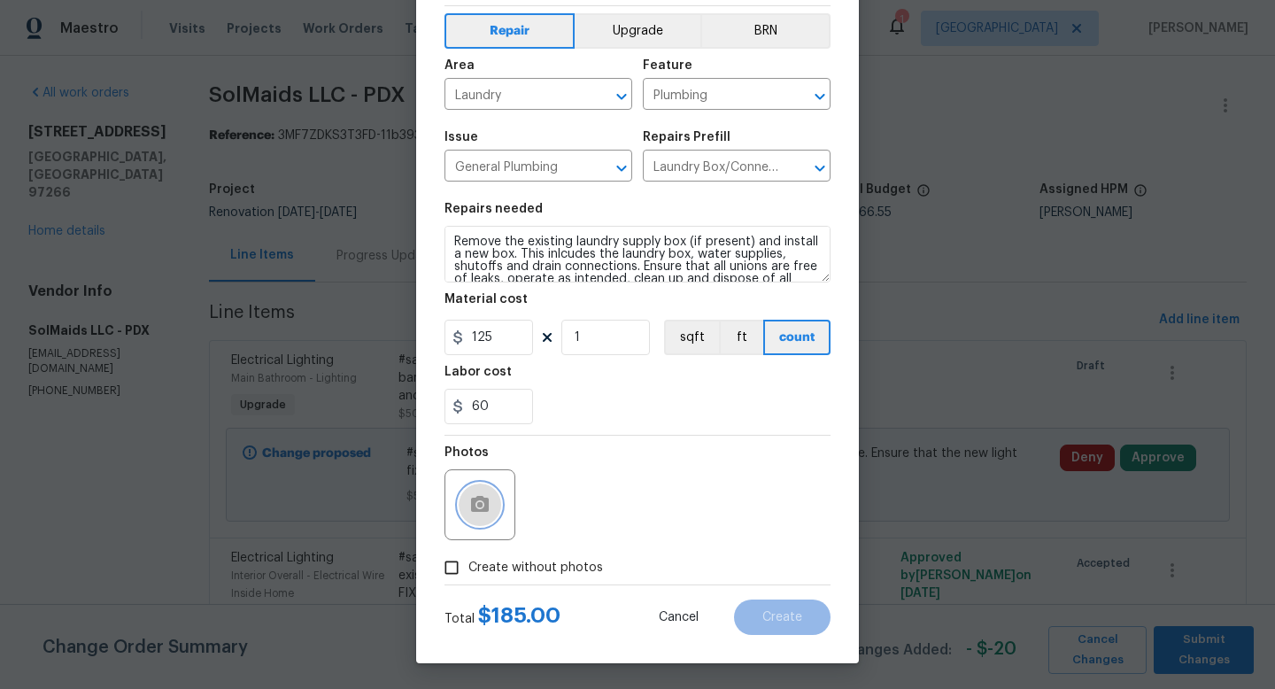
scroll to position [74, 0]
click at [483, 570] on span "Create without photos" at bounding box center [536, 567] width 135 height 19
click at [469, 570] on input "Create without photos" at bounding box center [452, 567] width 34 height 34
checkbox input "true"
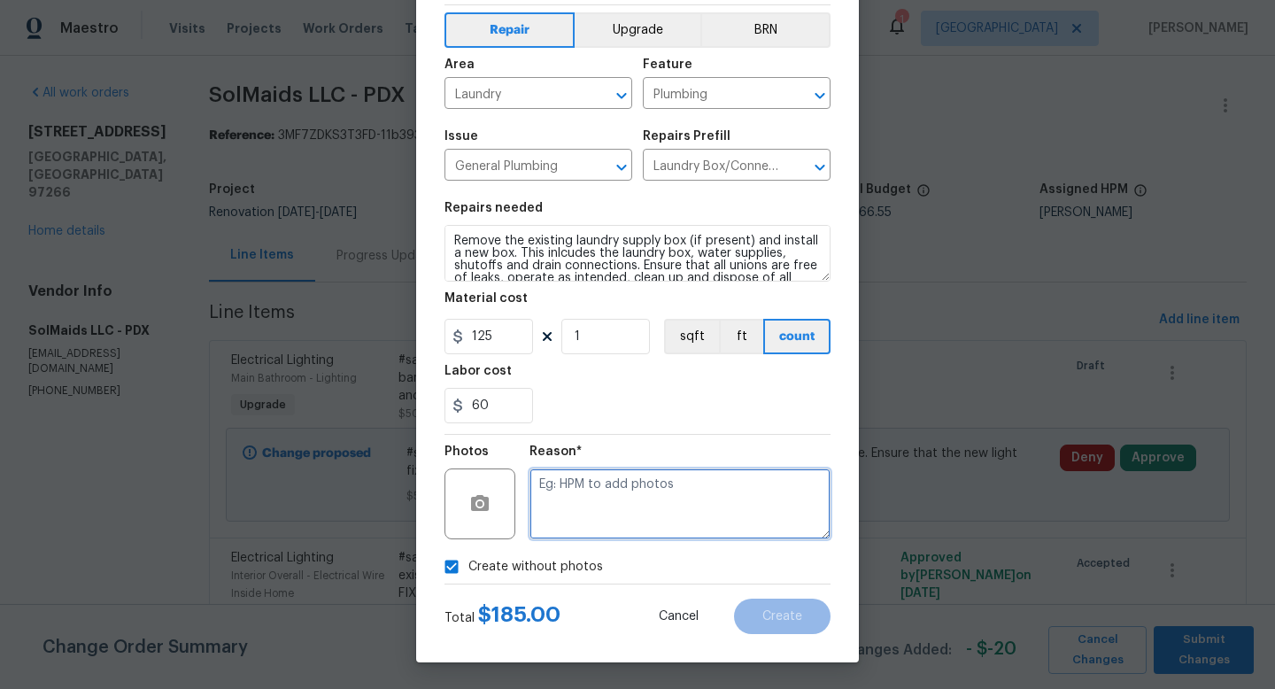
click at [629, 522] on textarea at bounding box center [680, 504] width 301 height 71
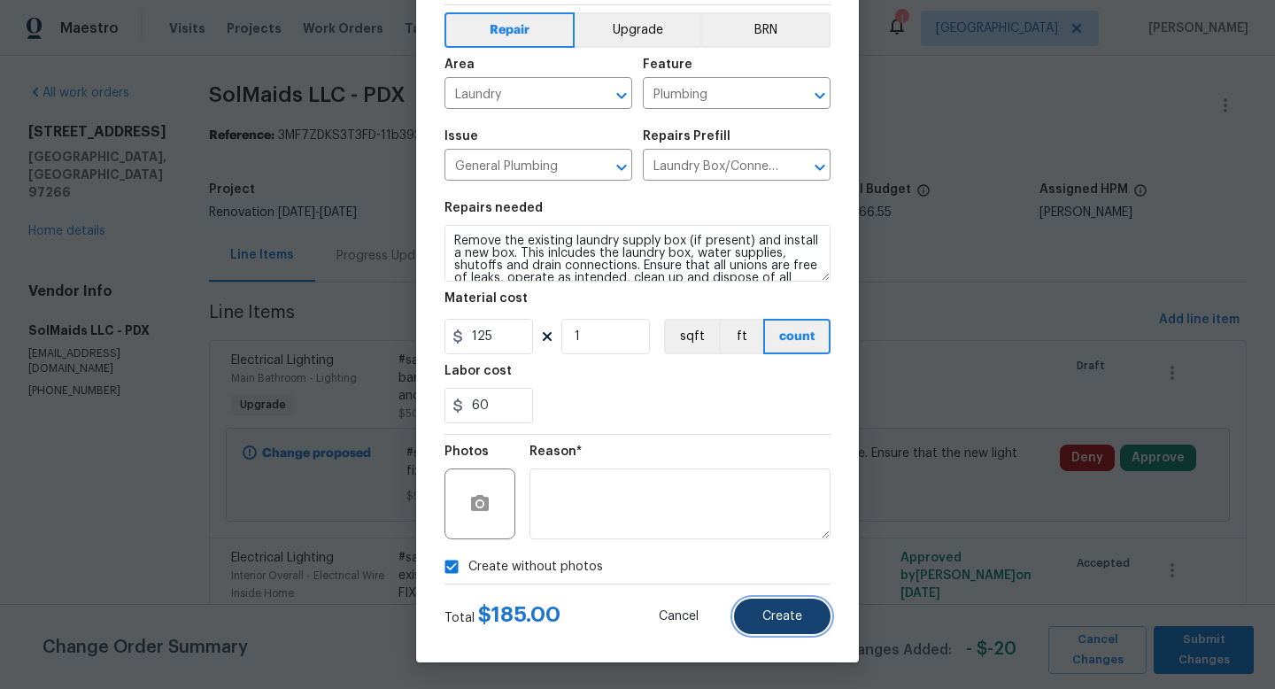
click at [786, 616] on span "Create" at bounding box center [783, 616] width 40 height 13
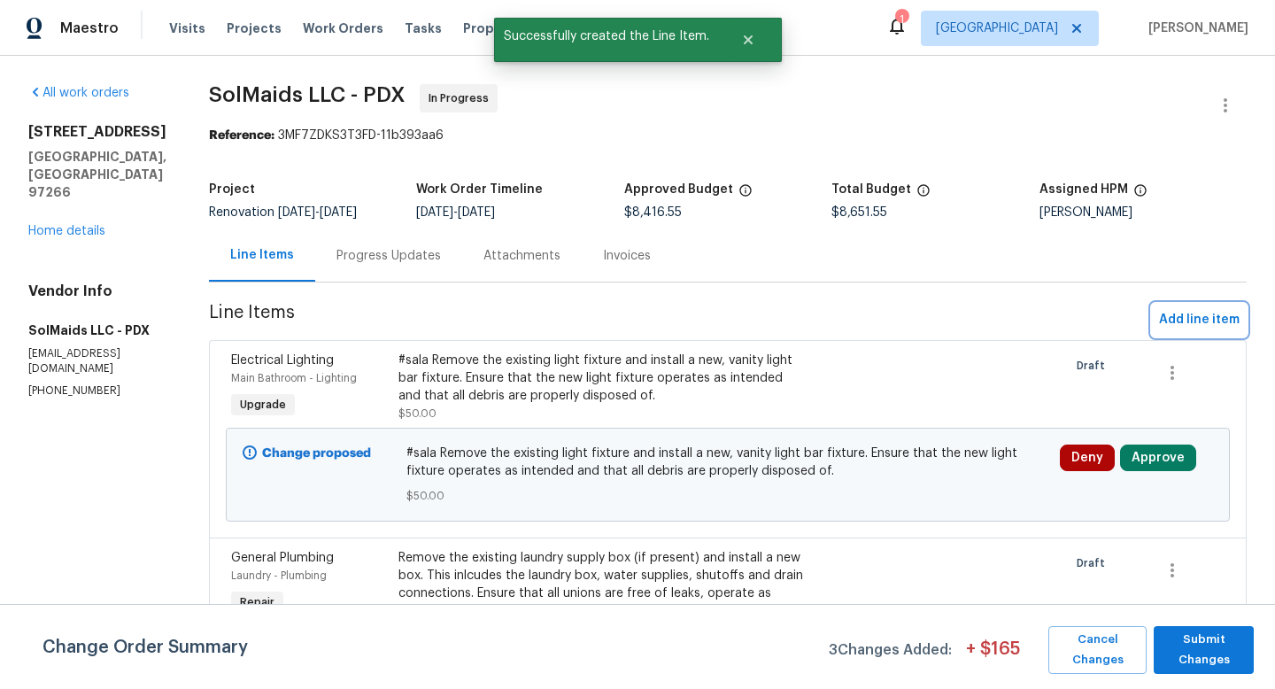
click at [1189, 319] on span "Add line item" at bounding box center [1199, 320] width 81 height 22
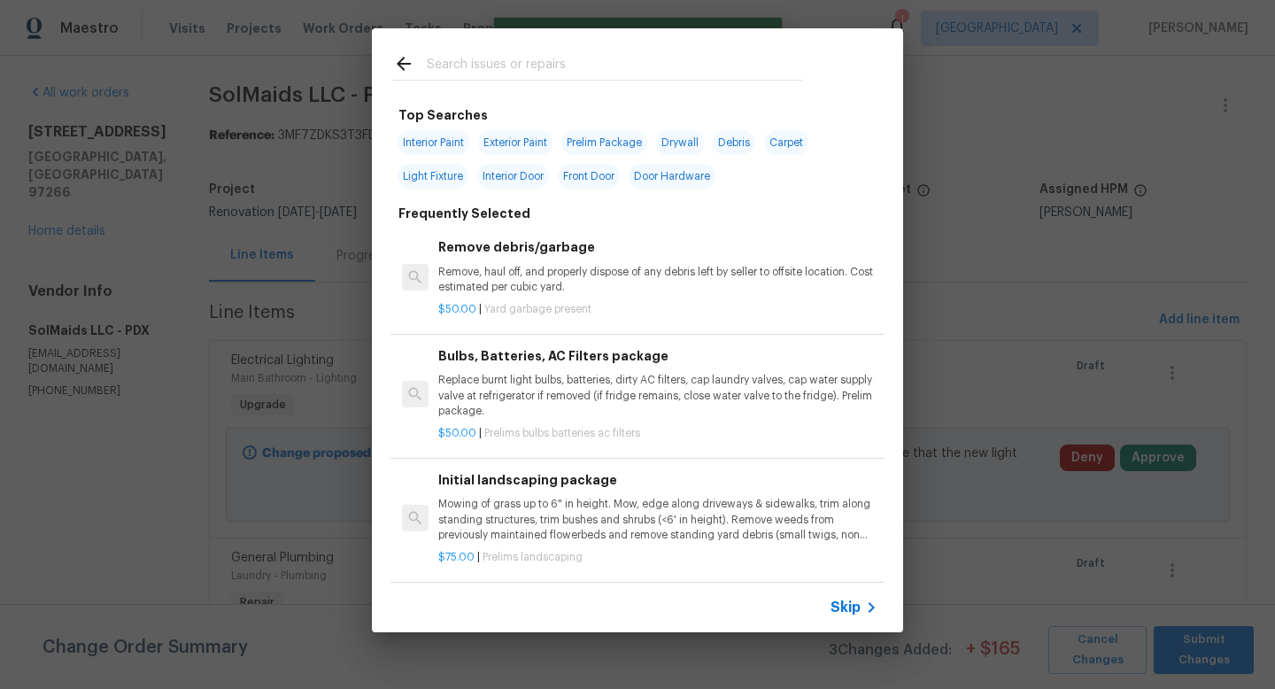
click at [585, 75] on input "text" at bounding box center [615, 66] width 376 height 27
type input "d"
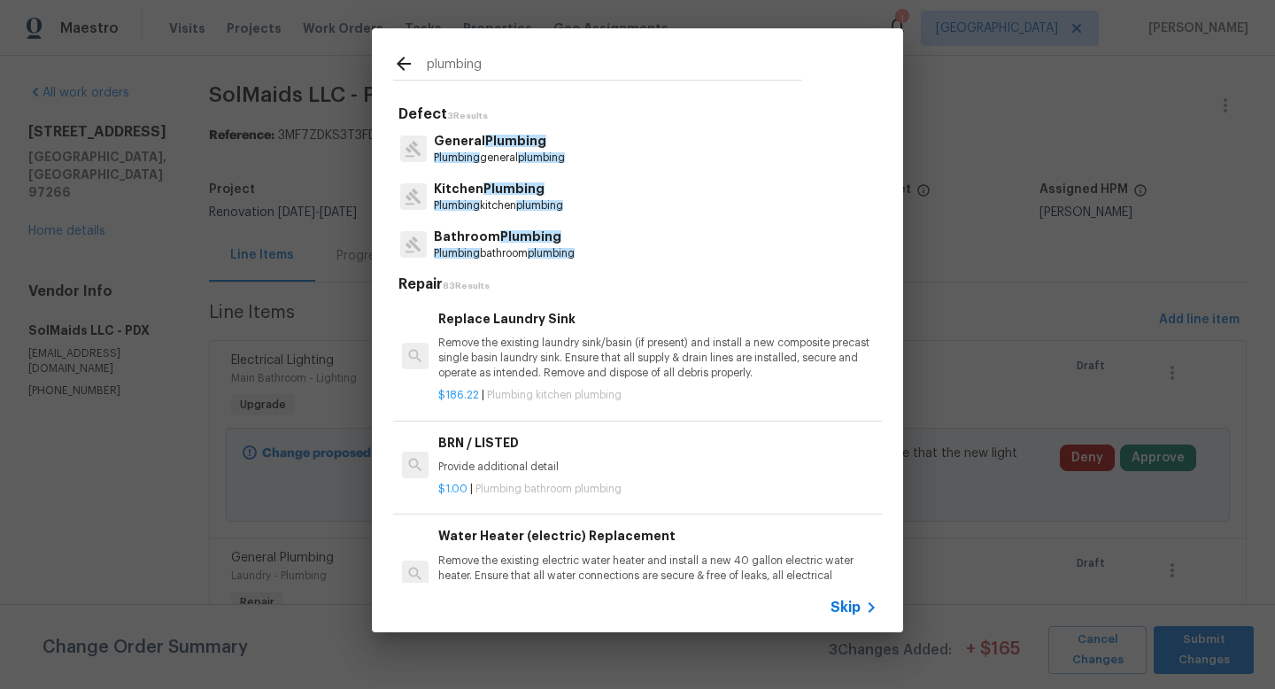
type input "plumbing"
click at [515, 244] on p "Bathroom Plumbing" at bounding box center [504, 237] width 141 height 19
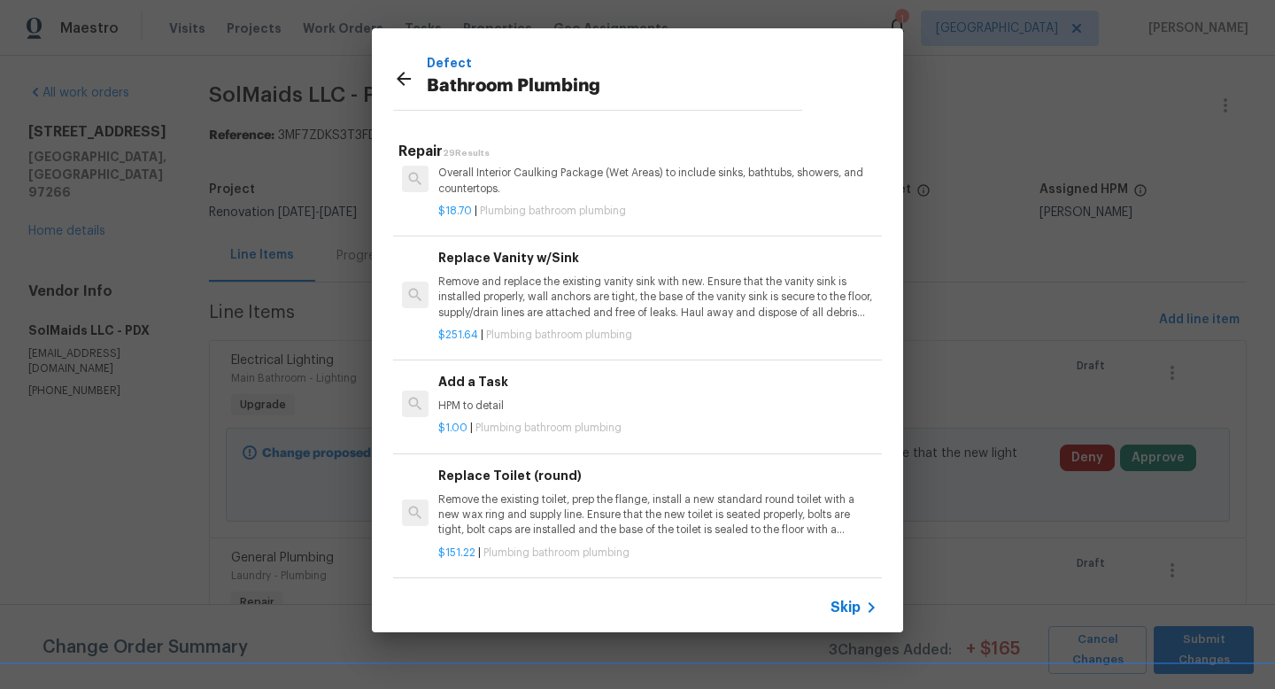
scroll to position [2695, 0]
click at [474, 389] on div "Add a Task HPM to detail" at bounding box center [657, 389] width 439 height 43
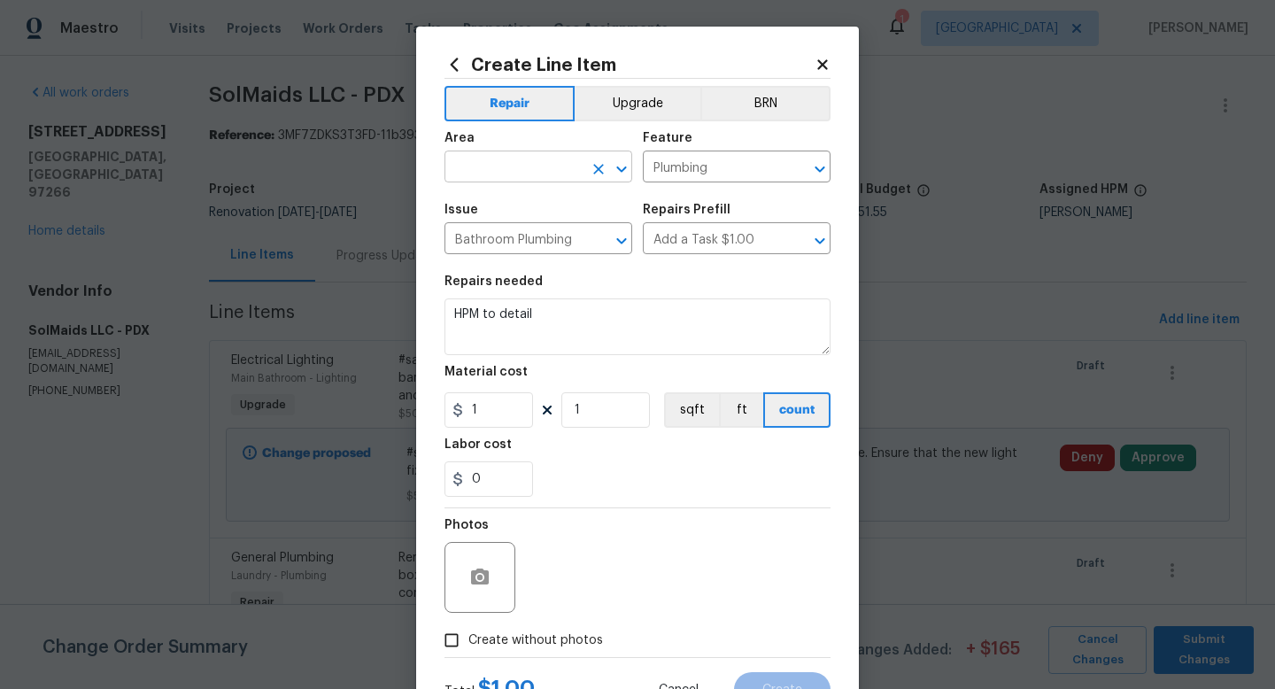
click at [547, 159] on input "text" at bounding box center [514, 168] width 138 height 27
type input "L"
click at [524, 244] on li "Interior Overall" at bounding box center [539, 237] width 188 height 29
type input "Interior Overall"
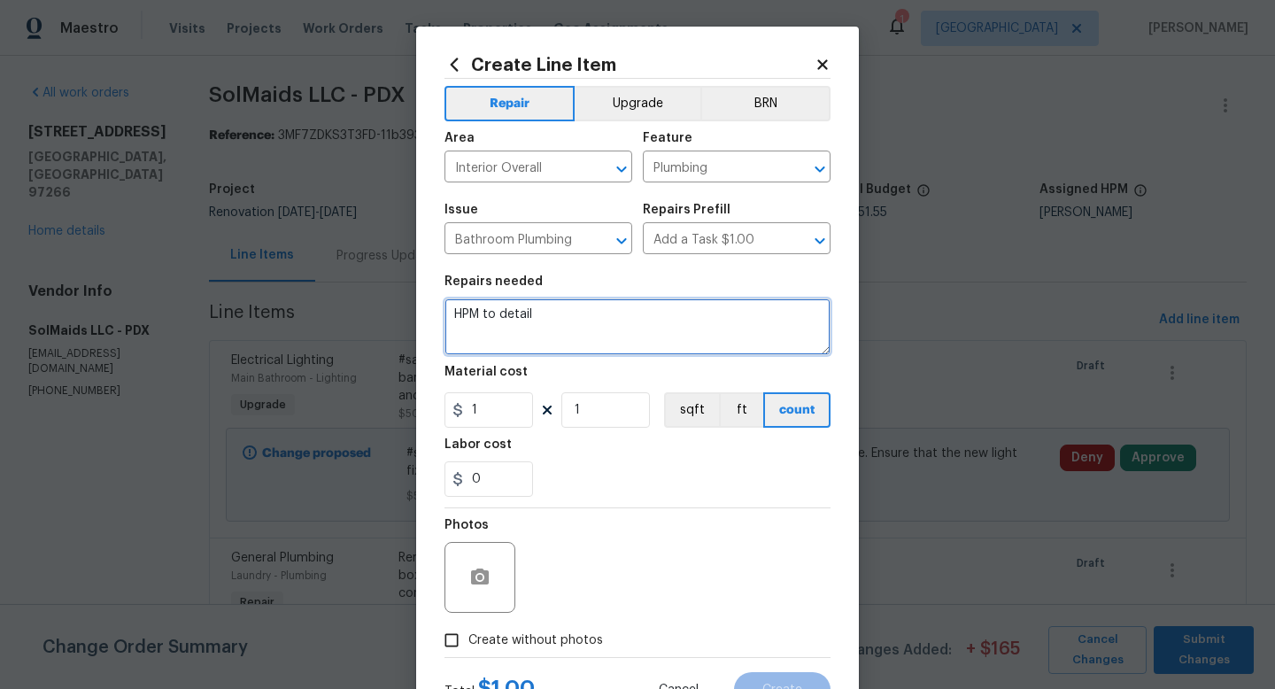
drag, startPoint x: 554, startPoint y: 314, endPoint x: 371, endPoint y: 303, distance: 183.7
click at [371, 303] on div "Create Line Item Repair Upgrade BRN Area Interior Overall ​ Feature Plumbing ​ …" at bounding box center [637, 344] width 1275 height 689
type textarea "Replace drain san T in wall"
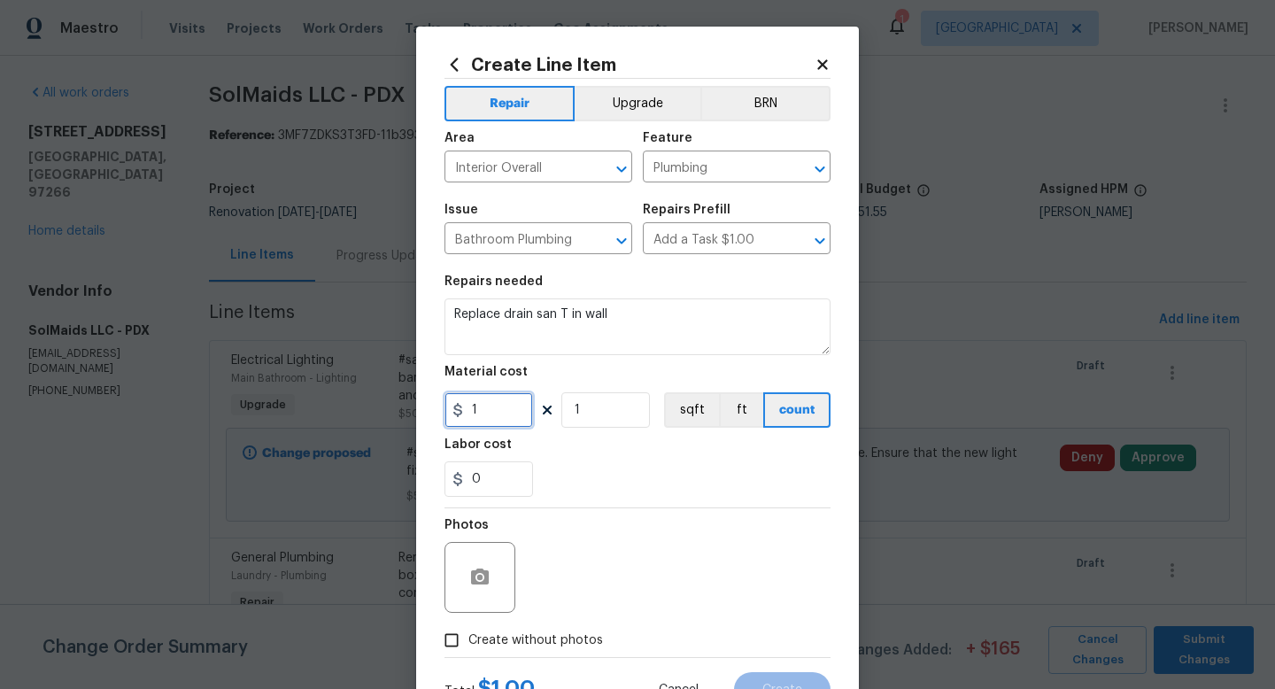
click at [513, 414] on input "1" at bounding box center [489, 409] width 89 height 35
type input "150"
click at [455, 640] on input "Create without photos" at bounding box center [452, 641] width 34 height 34
checkbox input "true"
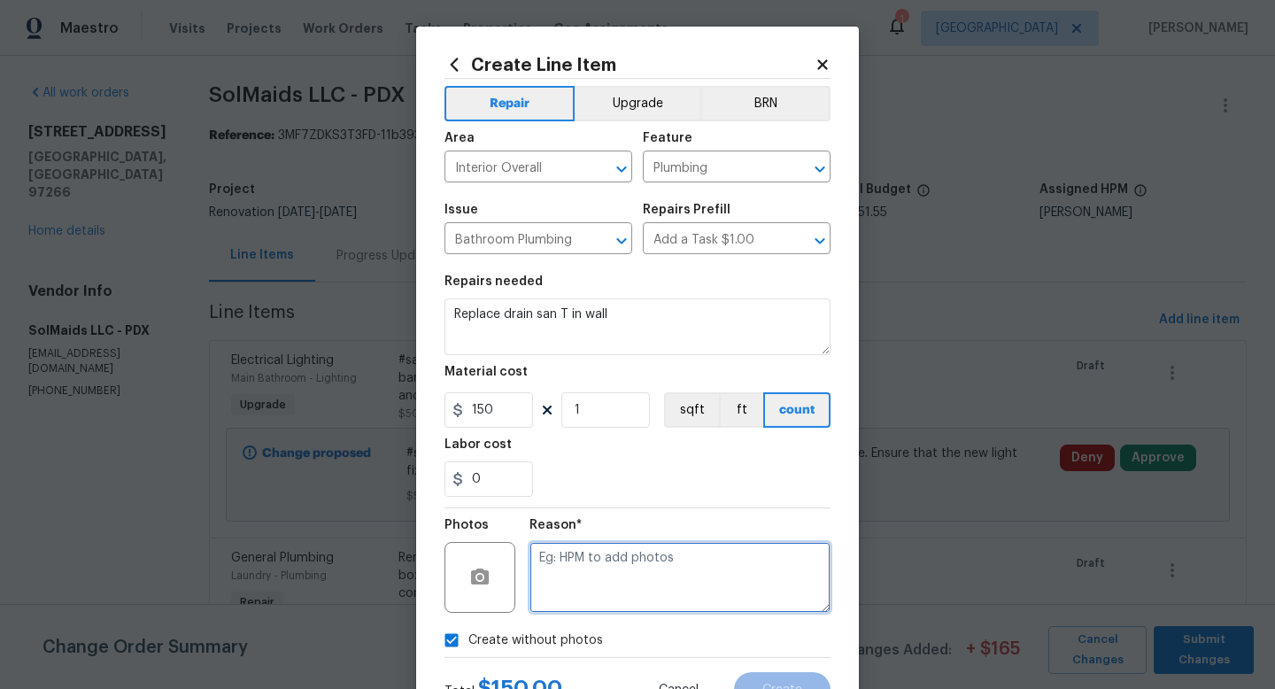
click at [603, 592] on textarea at bounding box center [680, 577] width 301 height 71
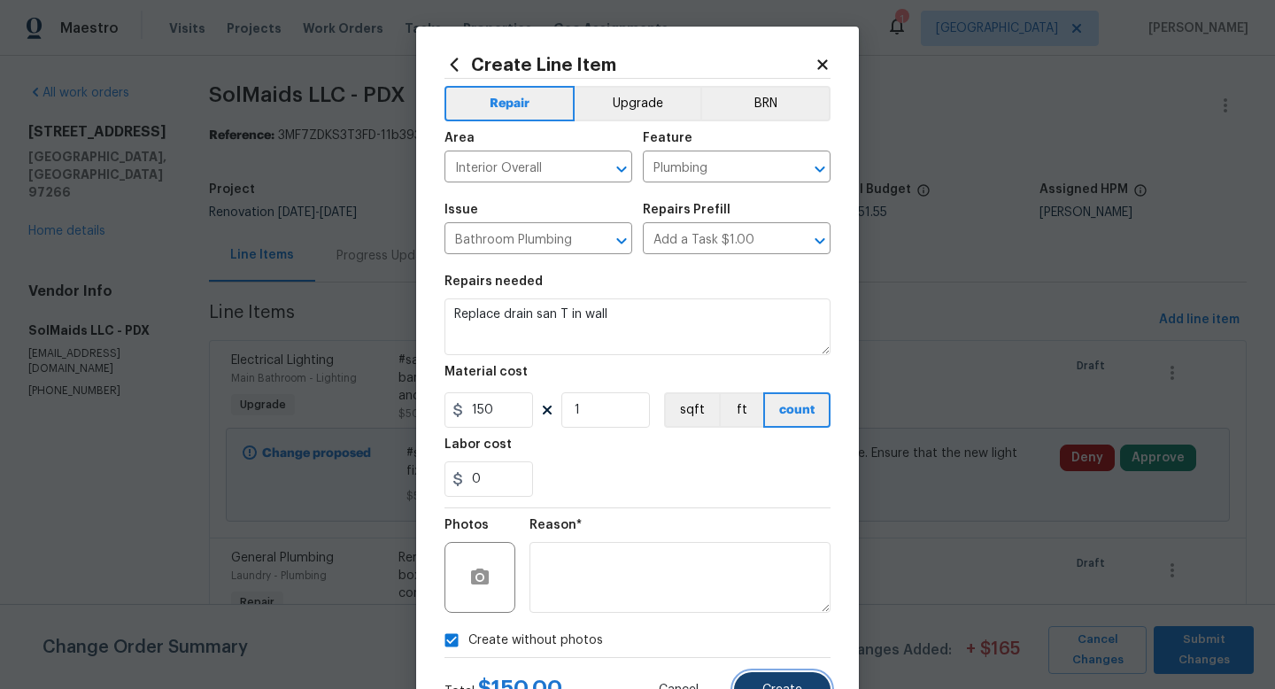
click at [798, 683] on button "Create" at bounding box center [782, 689] width 97 height 35
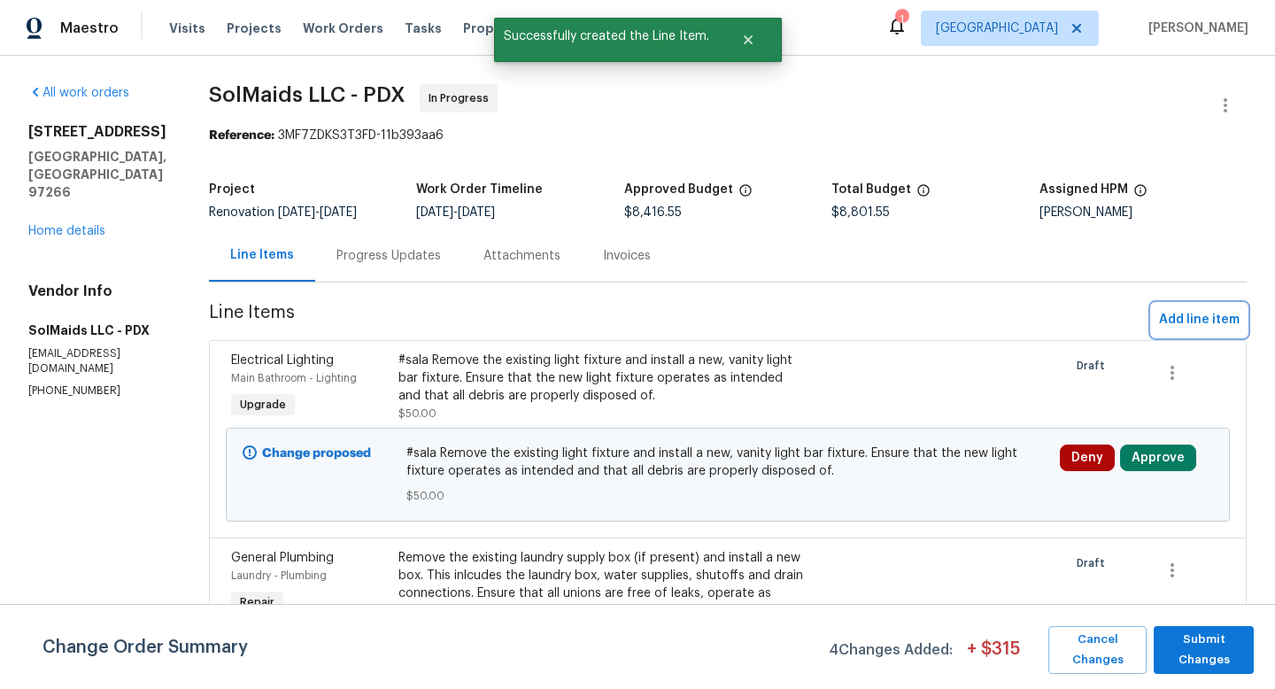
click at [1168, 322] on span "Add line item" at bounding box center [1199, 320] width 81 height 22
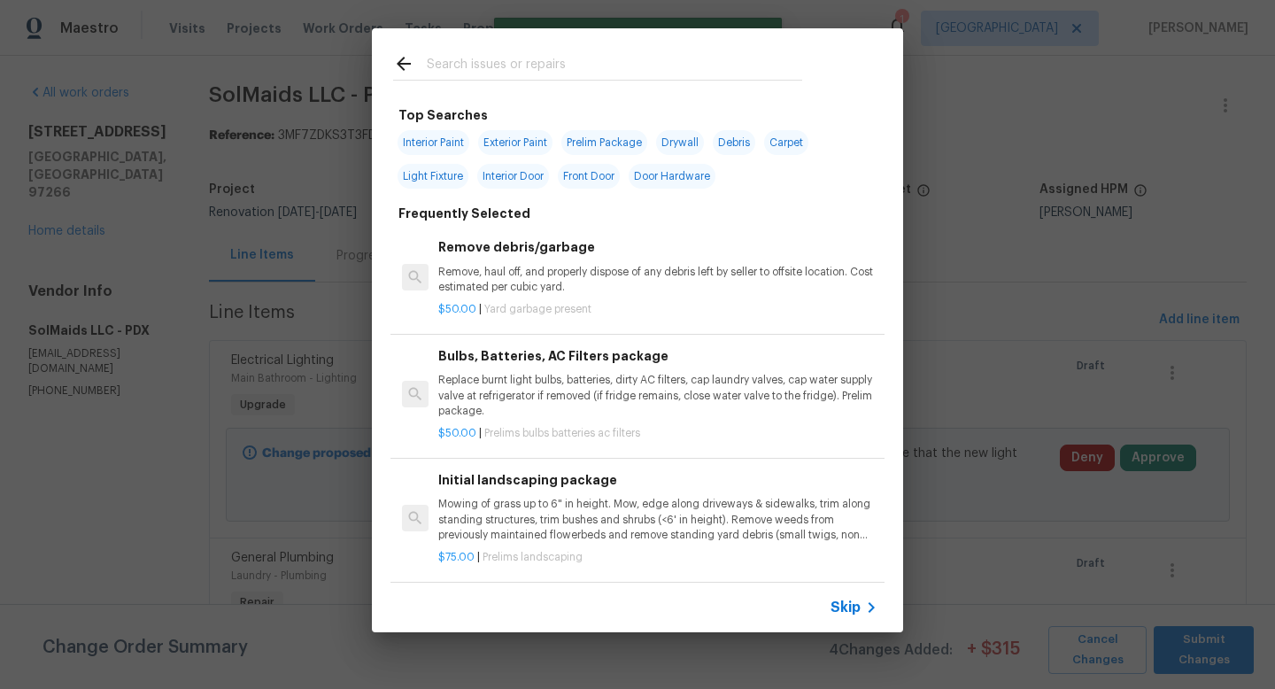
click at [477, 73] on input "text" at bounding box center [615, 66] width 376 height 27
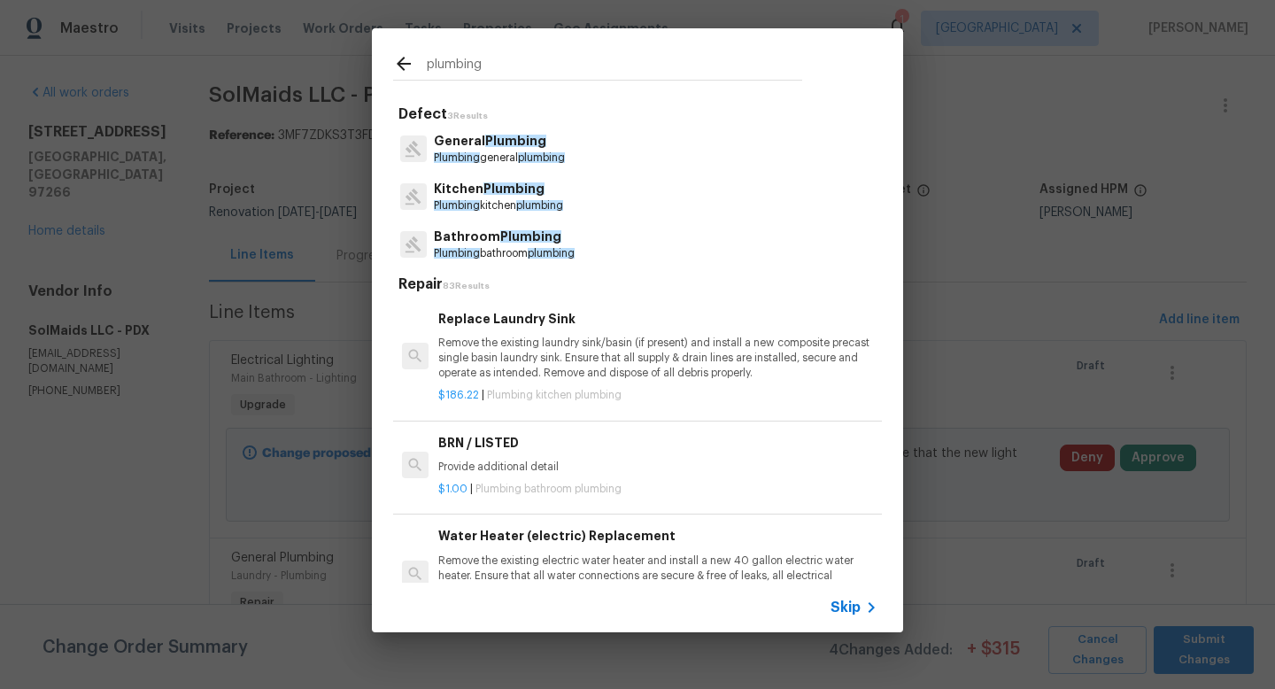
type input "plumbing"
click at [548, 151] on p "Plumbing general plumbing" at bounding box center [499, 158] width 131 height 15
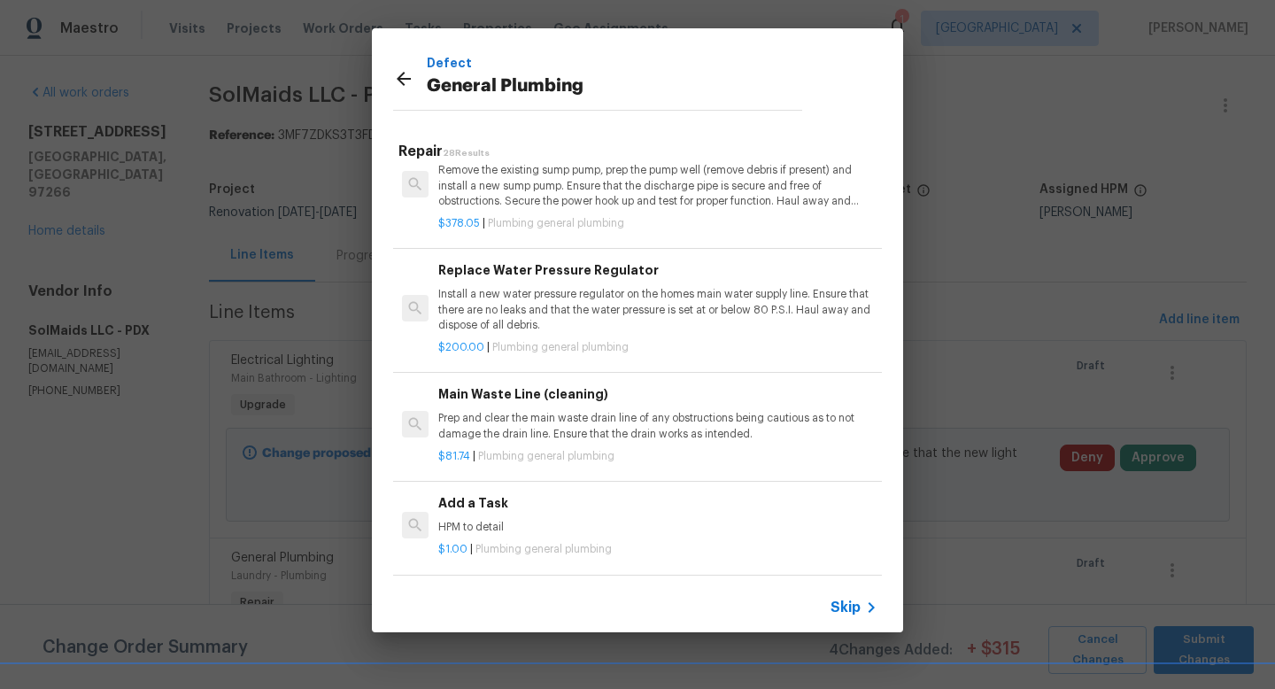
scroll to position [1802, 0]
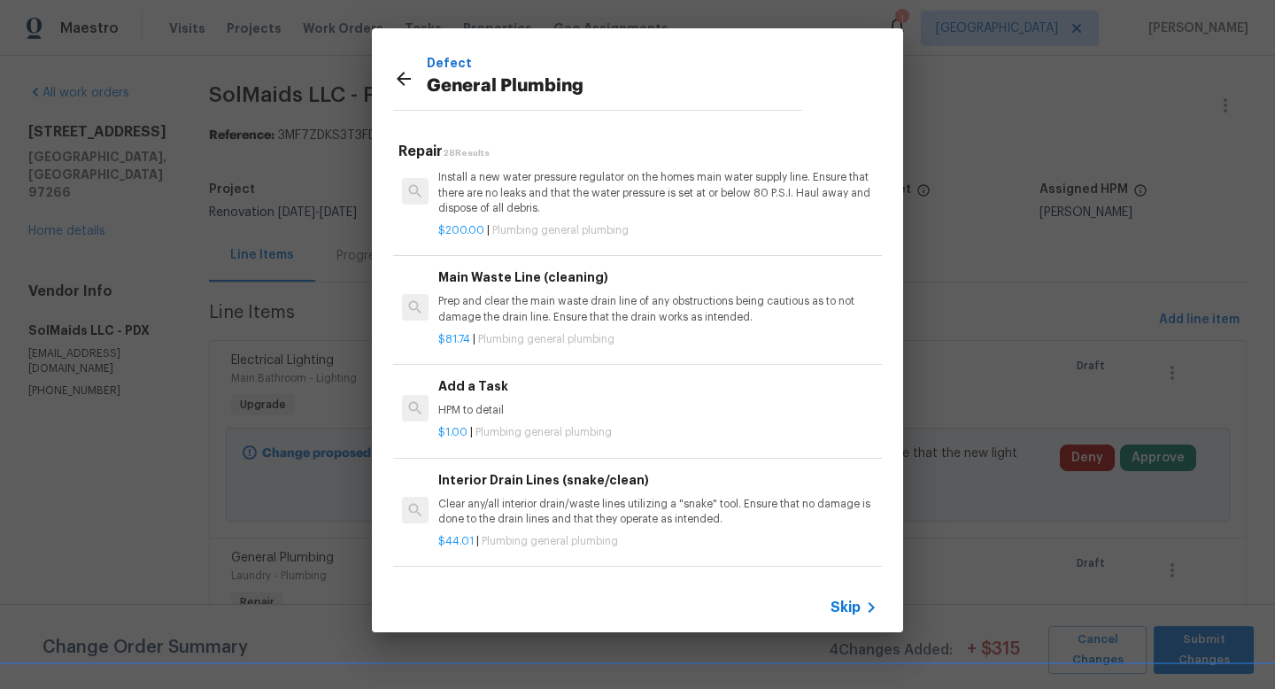
click at [508, 397] on div "Add a Task HPM to detail" at bounding box center [657, 397] width 439 height 43
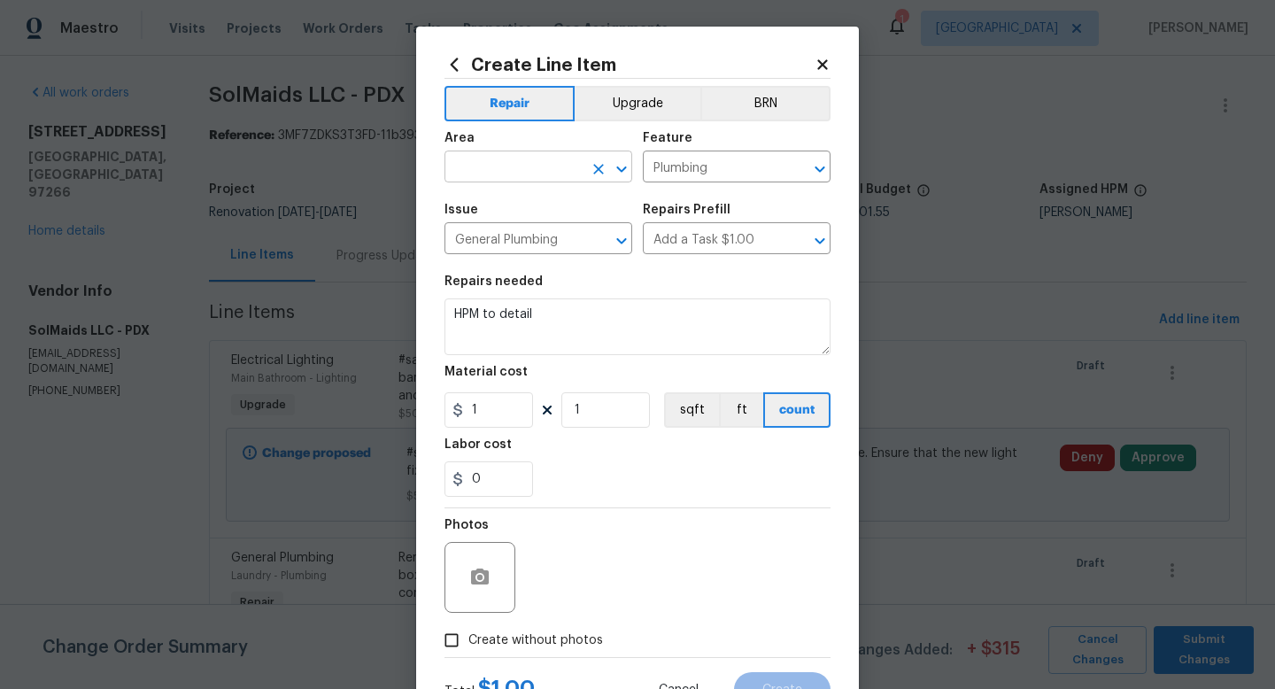
click at [527, 158] on input "text" at bounding box center [514, 168] width 138 height 27
click at [520, 208] on li "Crawl space" at bounding box center [539, 208] width 188 height 29
type input "Crawl space"
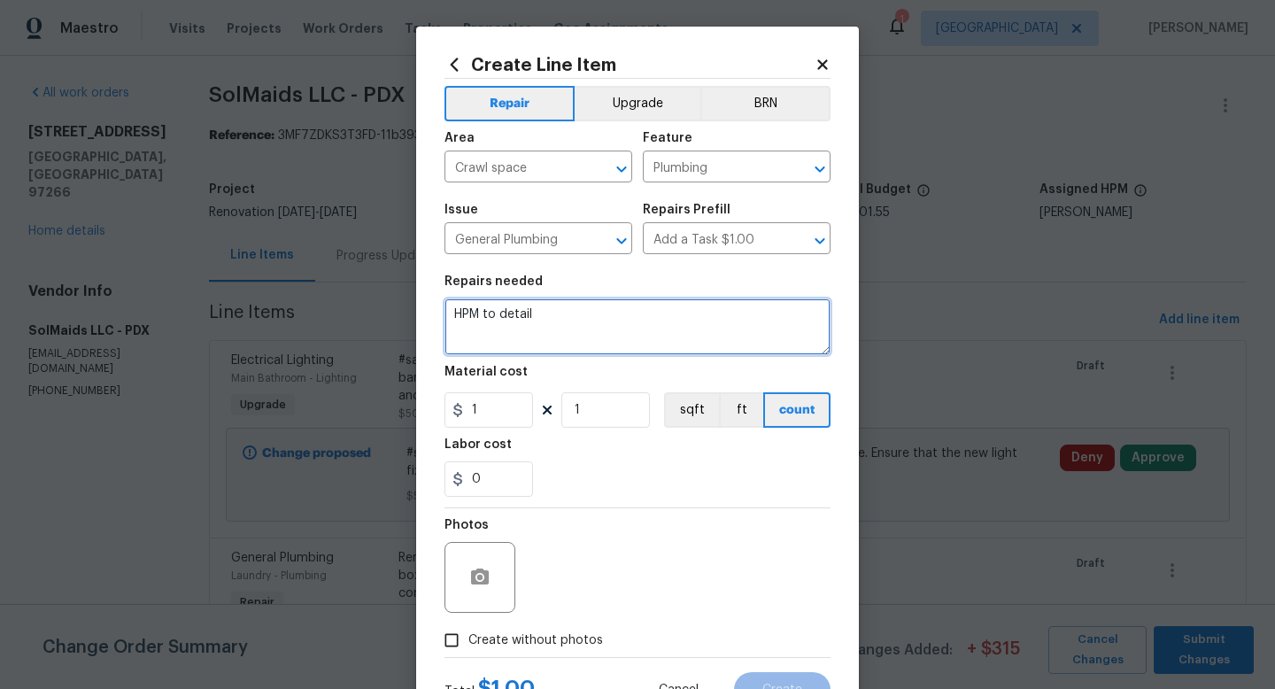
drag, startPoint x: 563, startPoint y: 317, endPoint x: 368, endPoint y: 291, distance: 197.5
click at [368, 292] on div "Create Line Item Repair Upgrade BRN Area Crawl space ​ Feature Plumbing ​ Issue…" at bounding box center [637, 344] width 1275 height 689
type textarea "Replace small section of drain line in crawlspace where damaged."
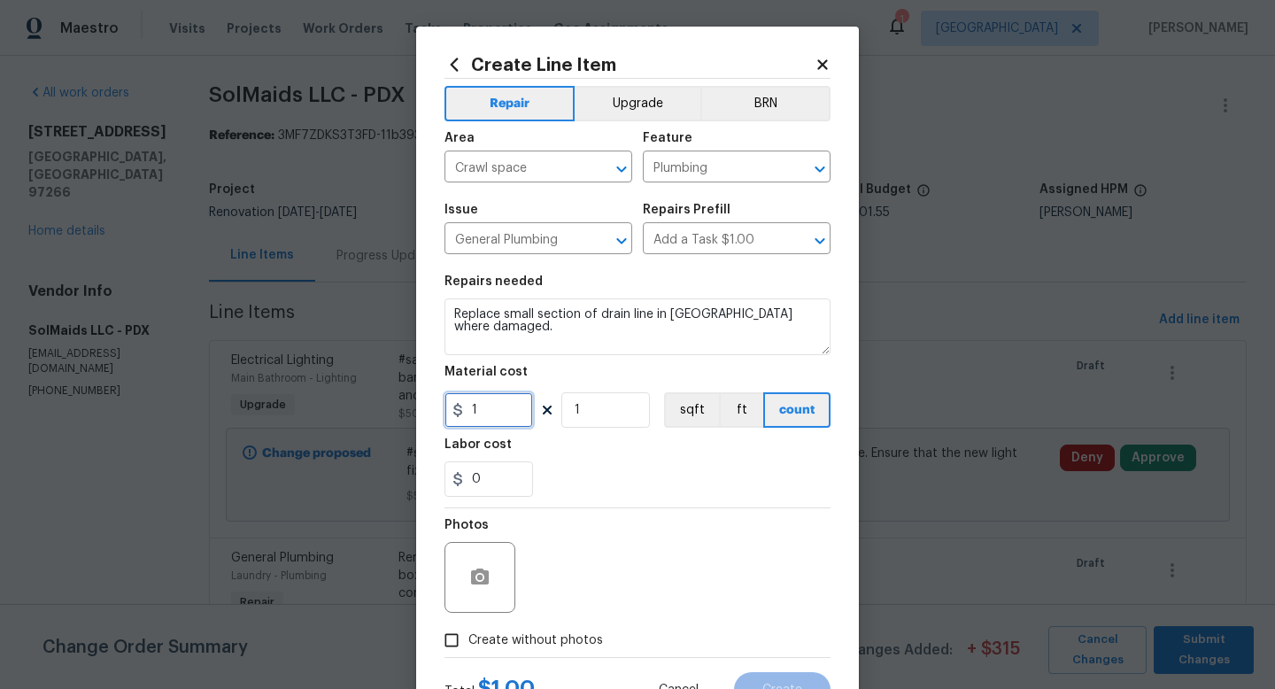
drag, startPoint x: 489, startPoint y: 423, endPoint x: 489, endPoint y: 413, distance: 9.7
click at [489, 423] on input "1" at bounding box center [489, 409] width 89 height 35
type input "850"
click at [448, 639] on input "Create without photos" at bounding box center [452, 641] width 34 height 34
checkbox input "true"
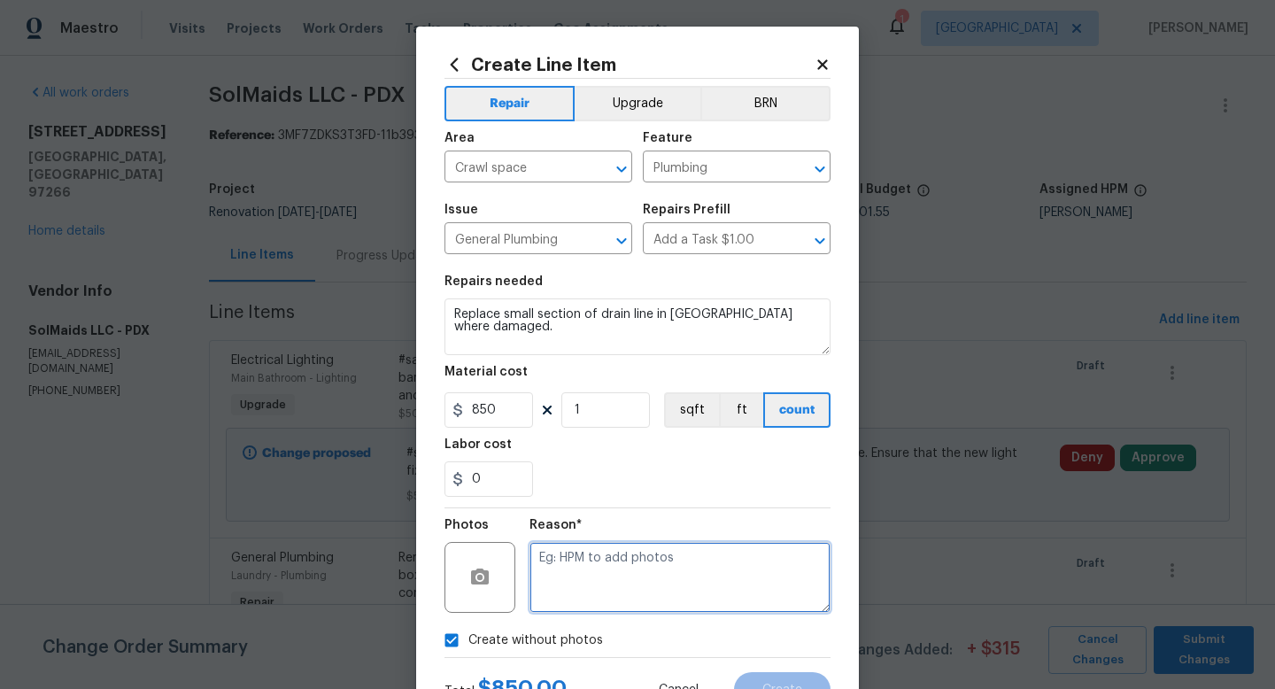
click at [641, 566] on textarea at bounding box center [680, 577] width 301 height 71
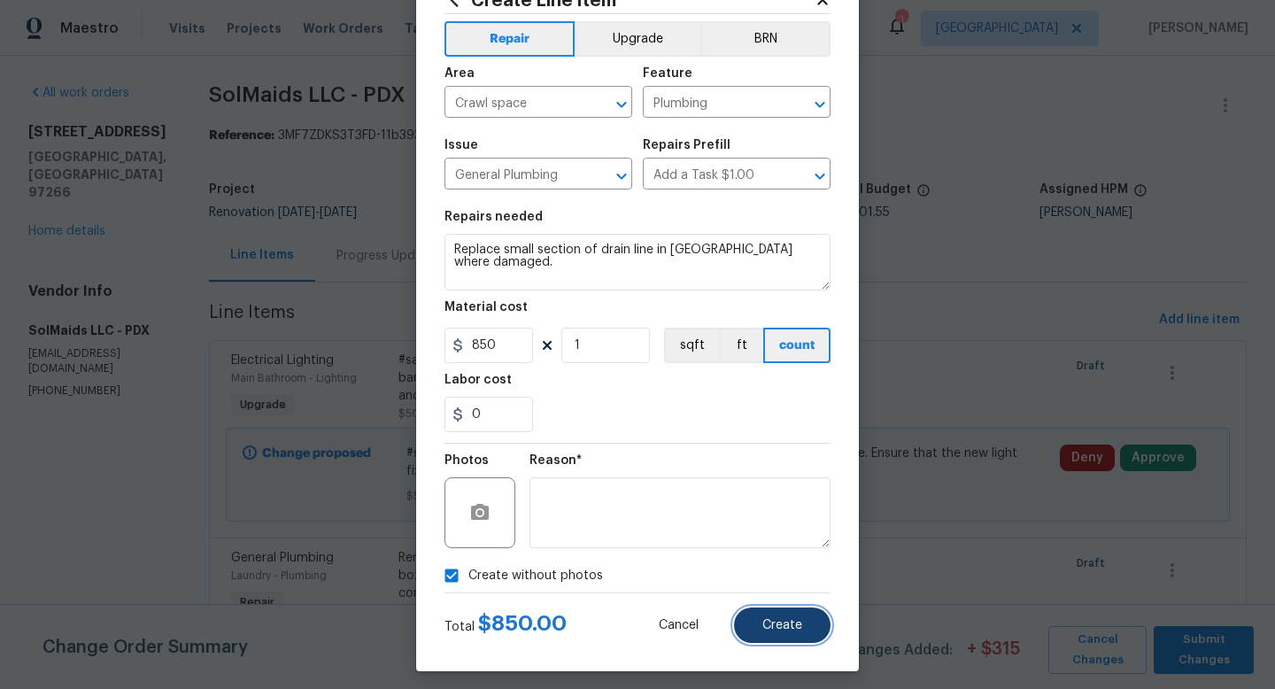
click at [799, 620] on span "Create" at bounding box center [783, 625] width 40 height 13
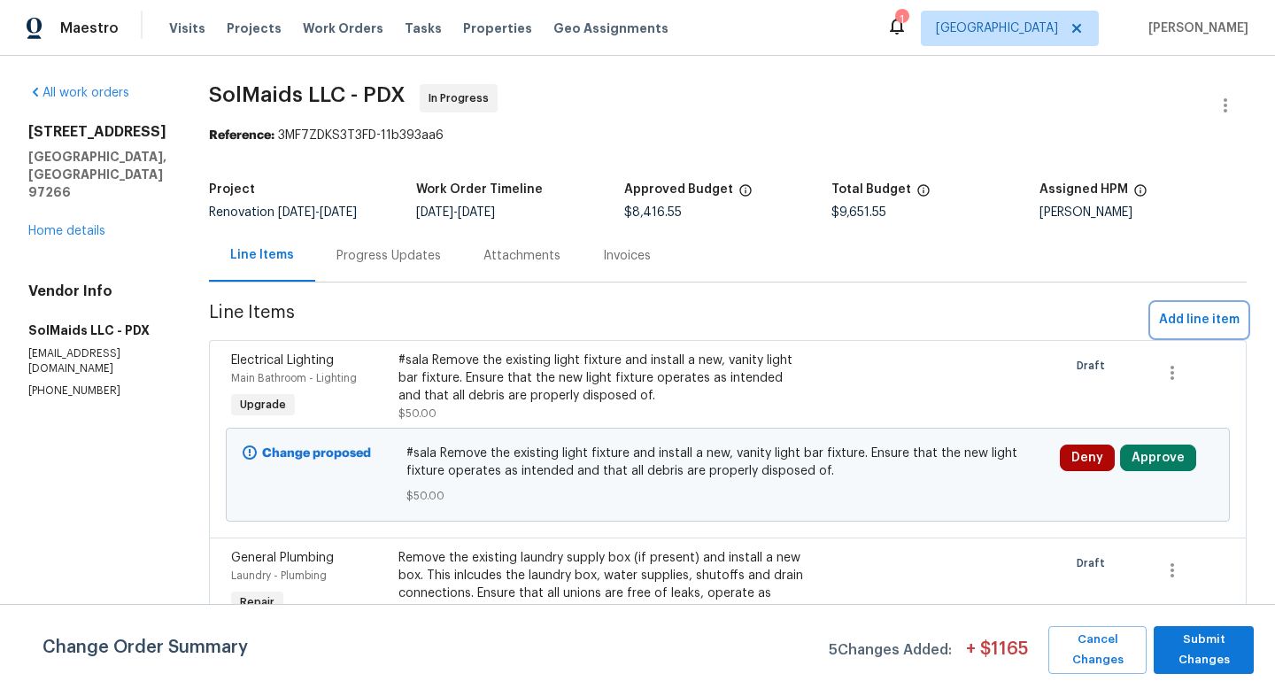
click at [1200, 323] on span "Add line item" at bounding box center [1199, 320] width 81 height 22
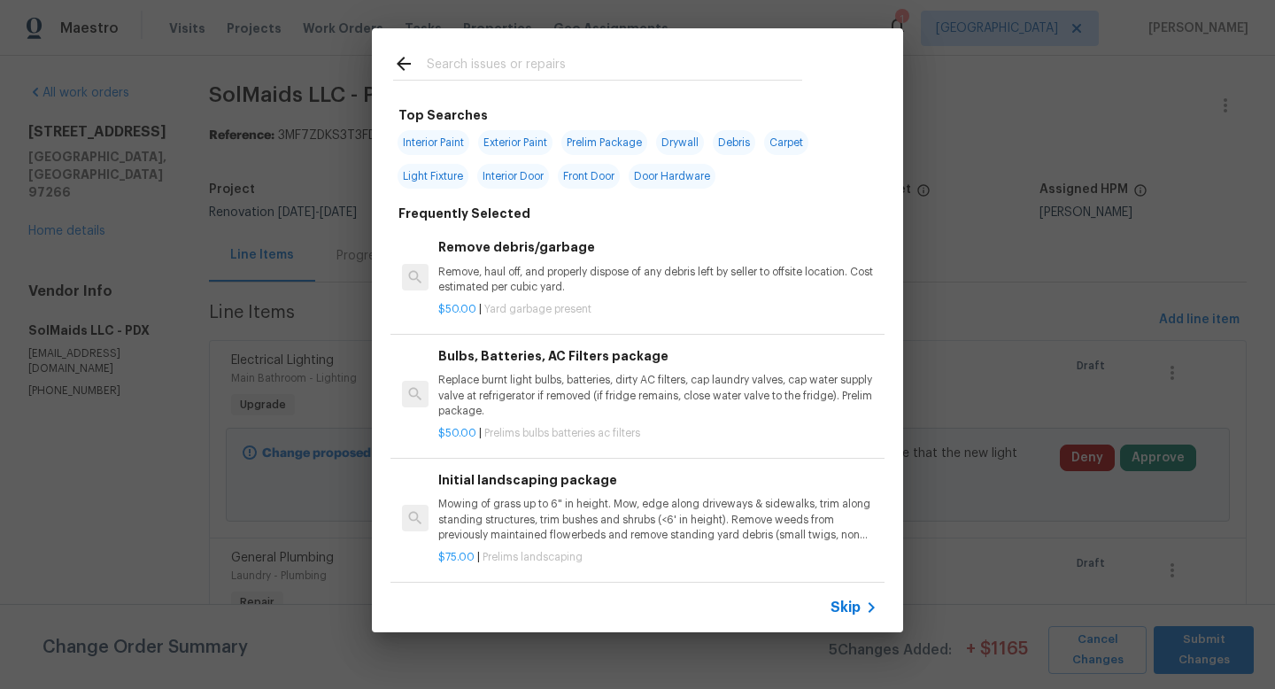
click at [504, 78] on input "text" at bounding box center [615, 66] width 376 height 27
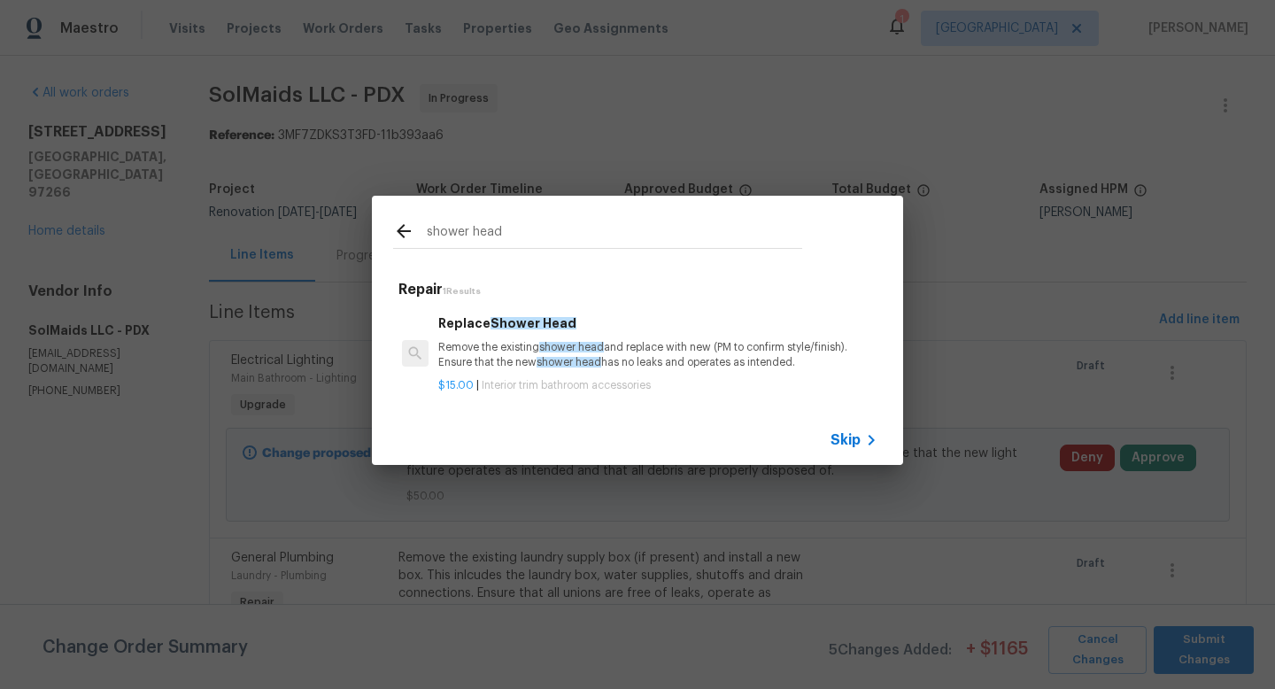
type input "shower head"
click at [584, 360] on span "shower head" at bounding box center [569, 362] width 65 height 11
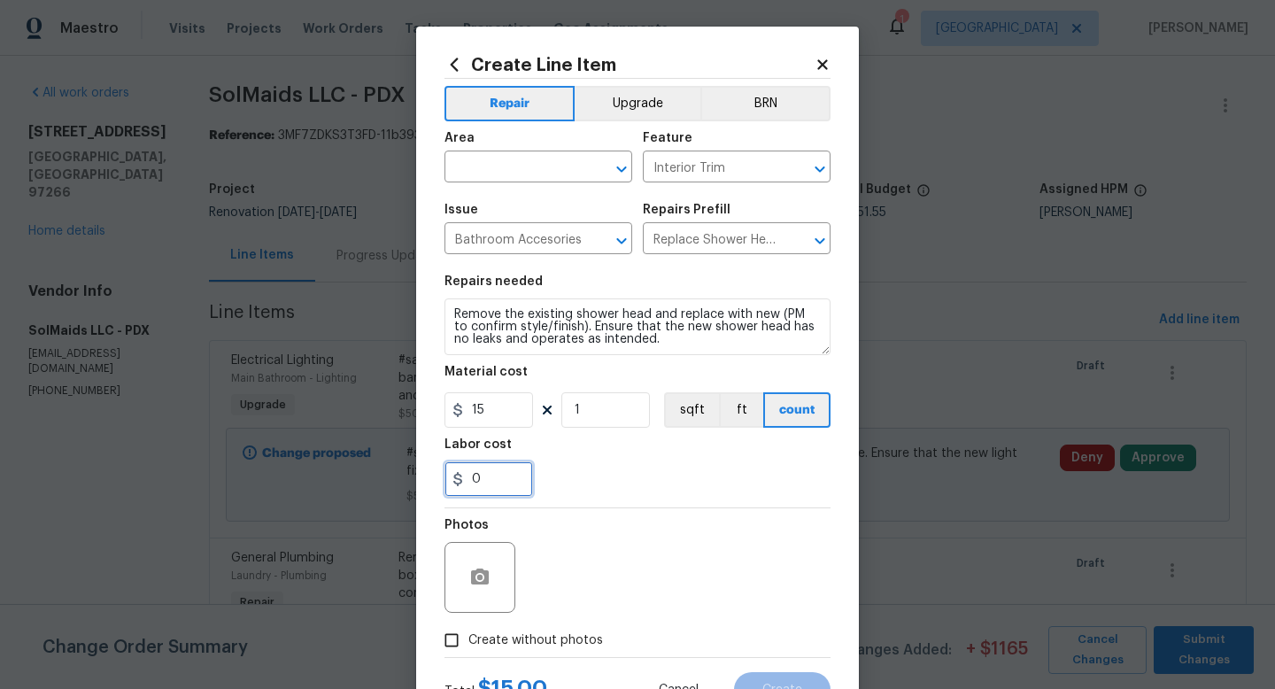
click at [495, 492] on input "0" at bounding box center [489, 478] width 89 height 35
type input "10"
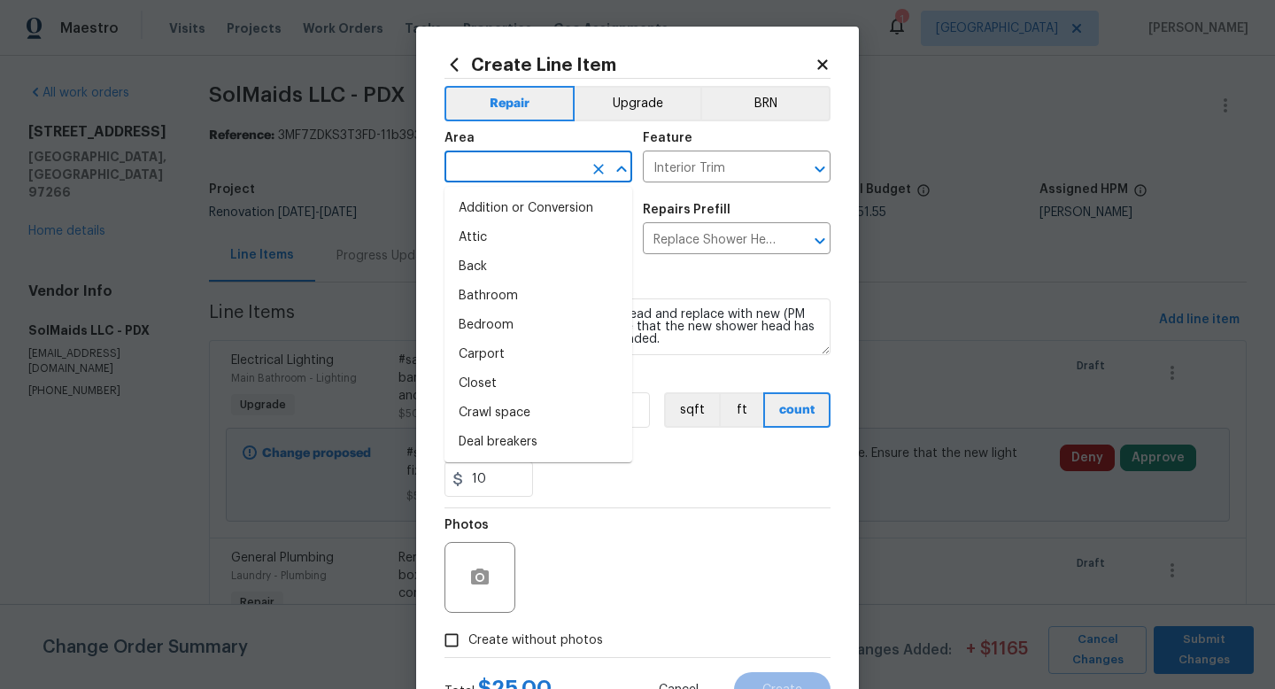
click at [488, 164] on input "text" at bounding box center [514, 168] width 138 height 27
type input "n"
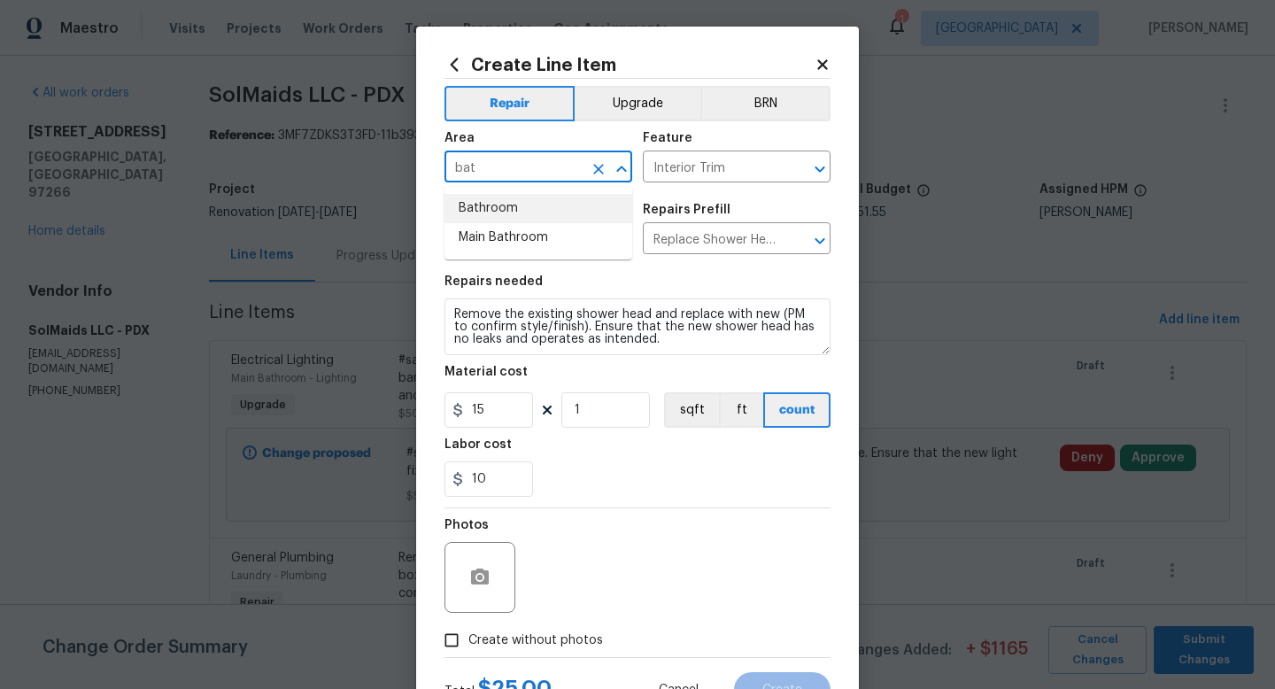
click at [502, 213] on li "Bathroom" at bounding box center [539, 208] width 188 height 29
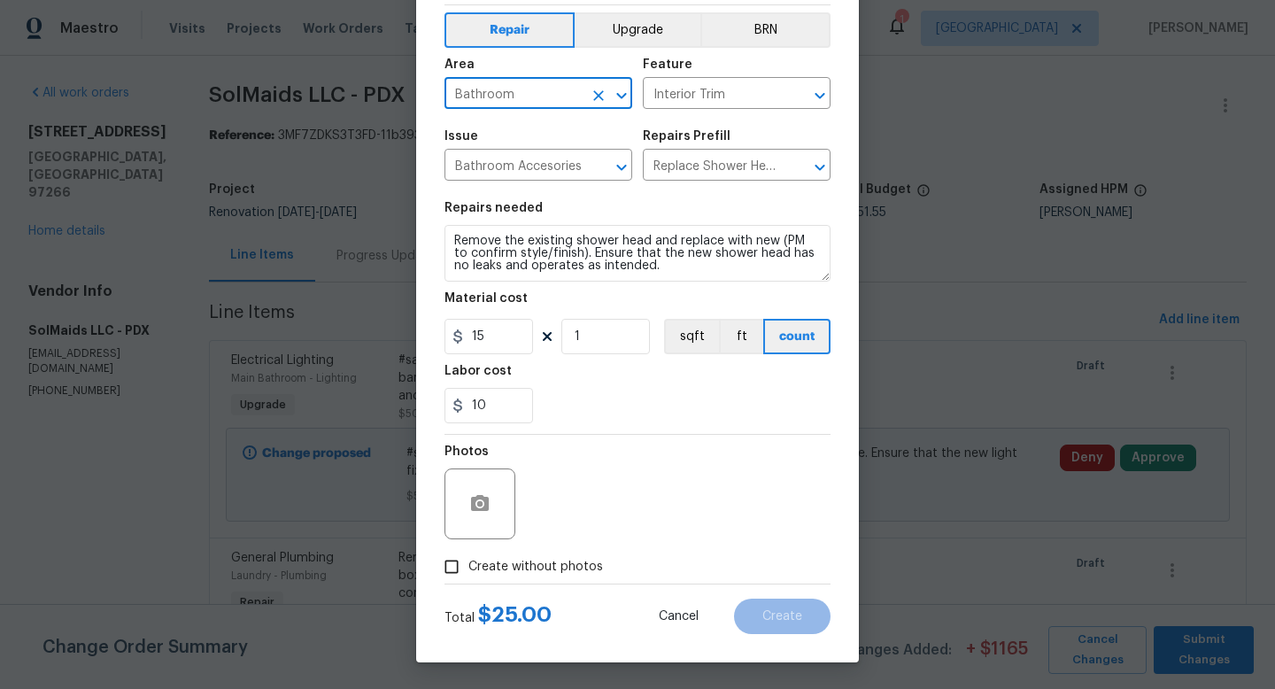
type input "Bathroom"
click at [492, 564] on span "Create without photos" at bounding box center [536, 567] width 135 height 19
click at [469, 564] on input "Create without photos" at bounding box center [452, 567] width 34 height 34
checkbox input "true"
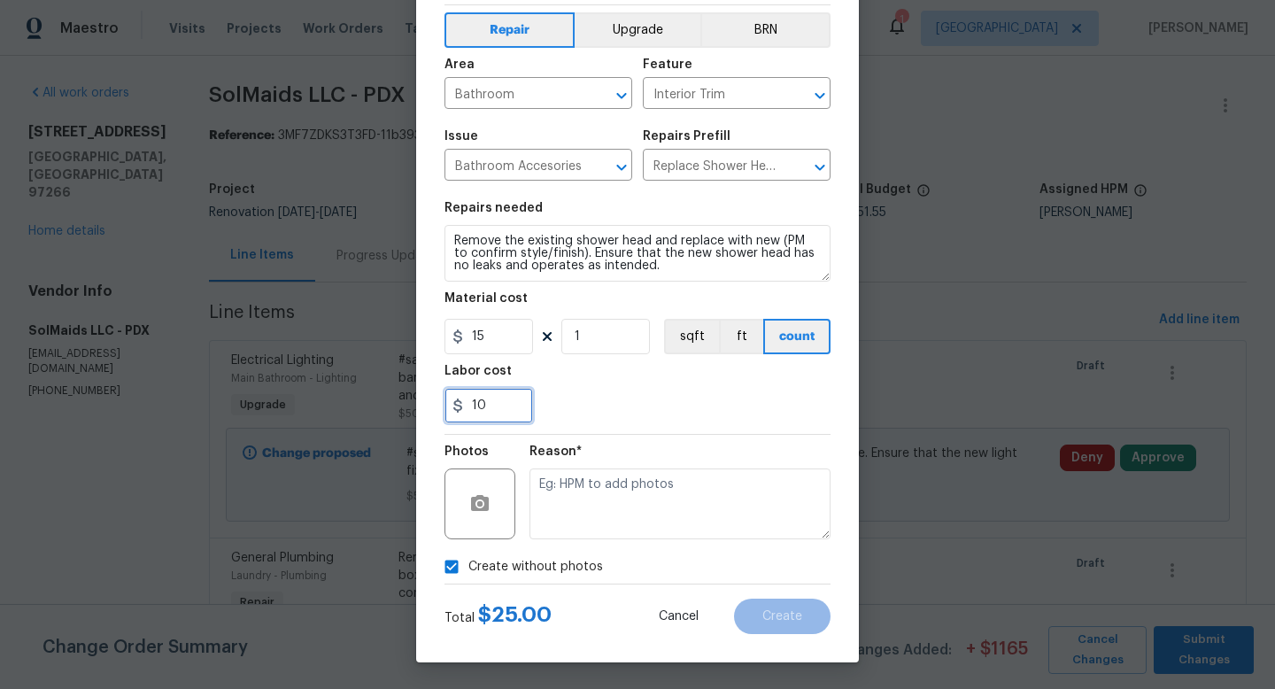
click at [504, 414] on input "10" at bounding box center [489, 405] width 89 height 35
click at [627, 553] on div "Create without photos" at bounding box center [638, 567] width 386 height 34
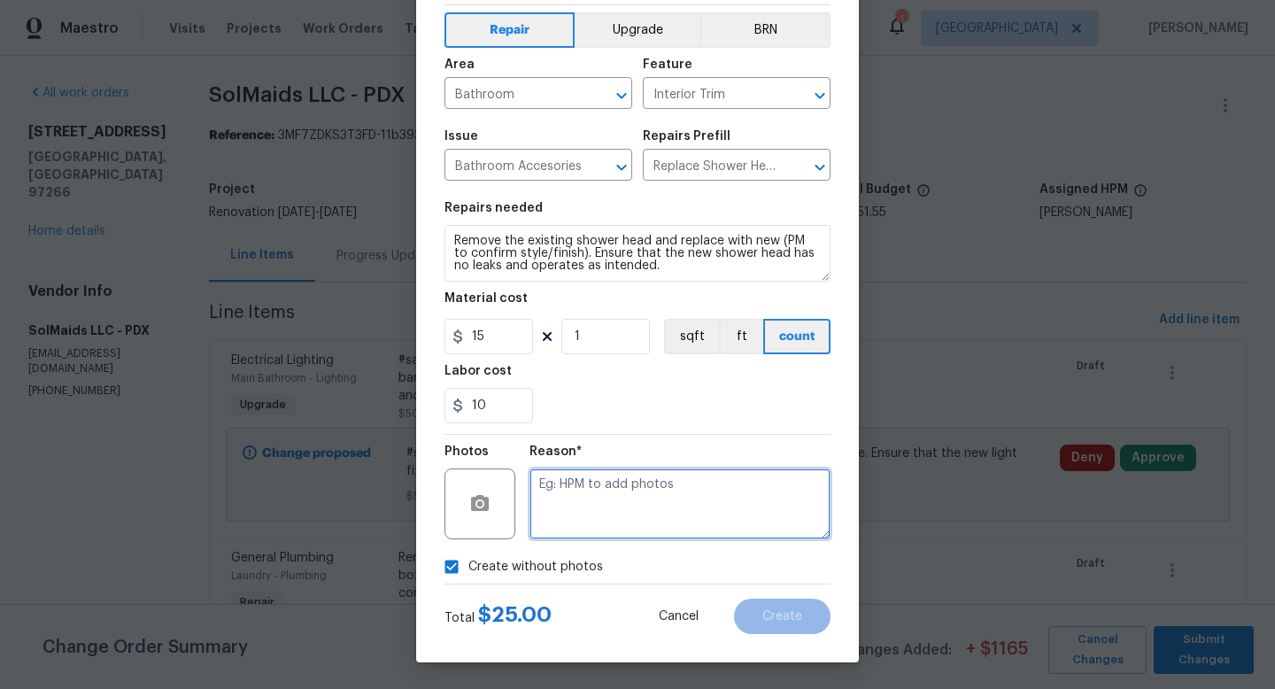
click at [638, 507] on textarea at bounding box center [680, 504] width 301 height 71
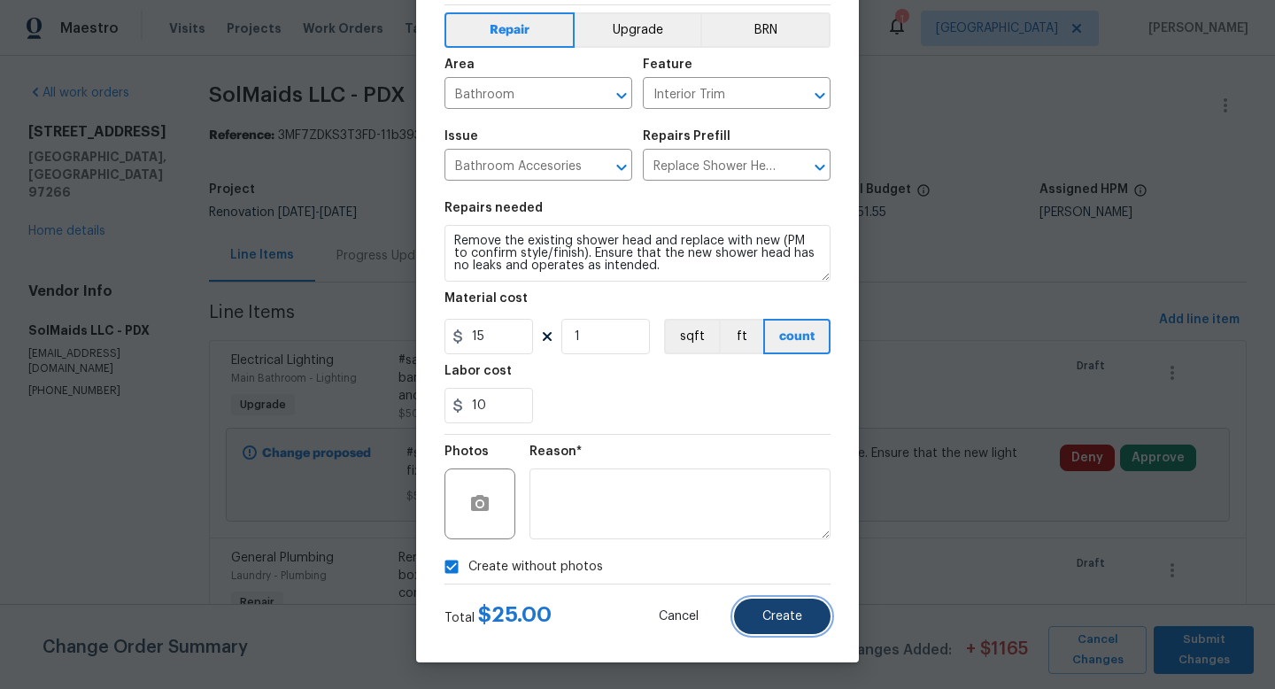
click at [773, 612] on span "Create" at bounding box center [783, 616] width 40 height 13
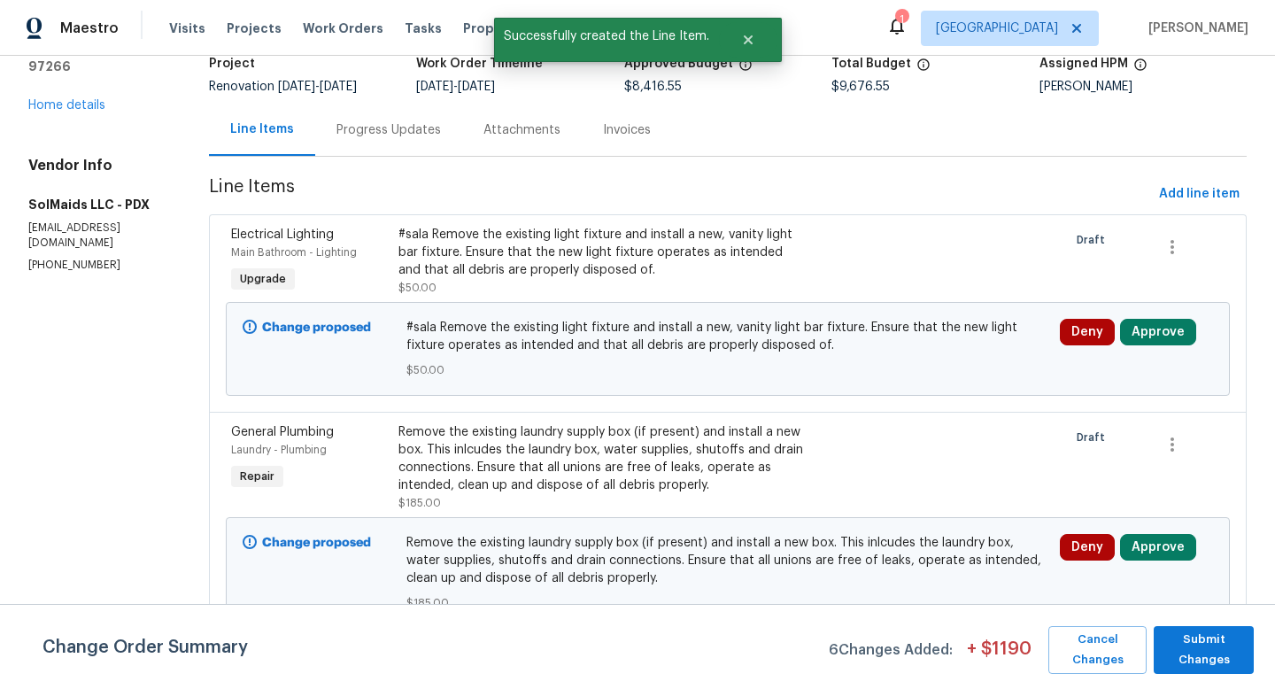
scroll to position [0, 0]
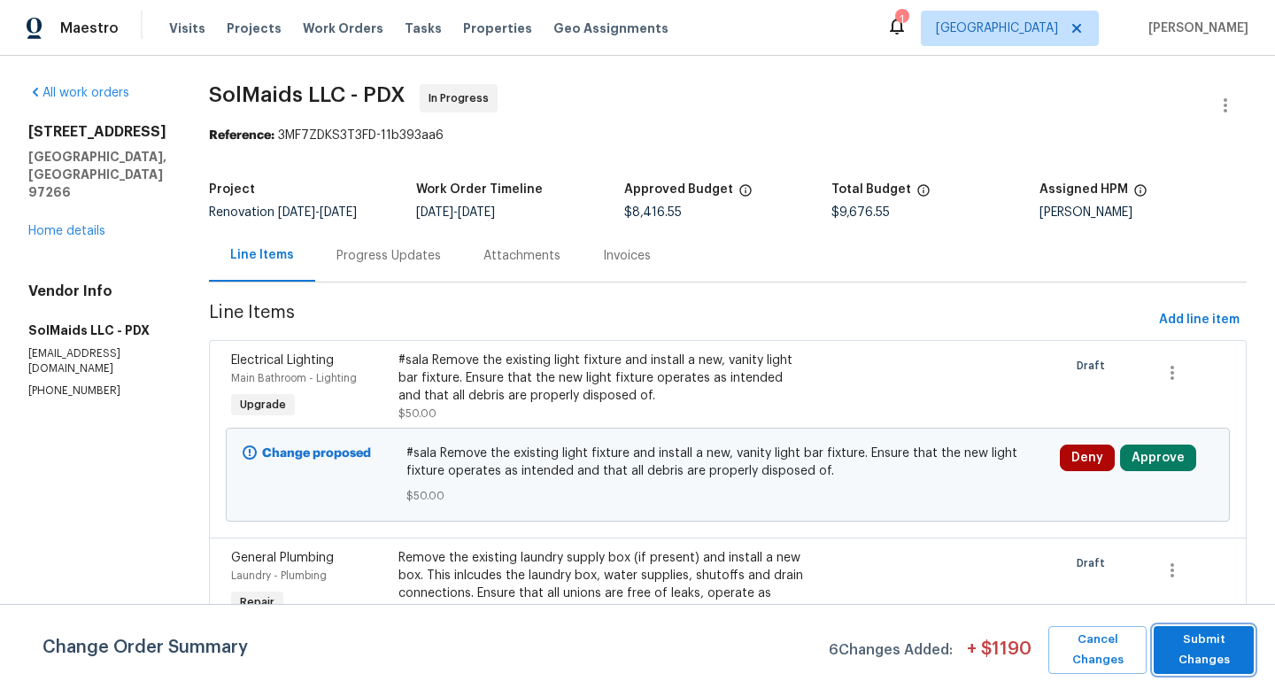
click at [1187, 652] on span "Submit Changes" at bounding box center [1204, 650] width 82 height 41
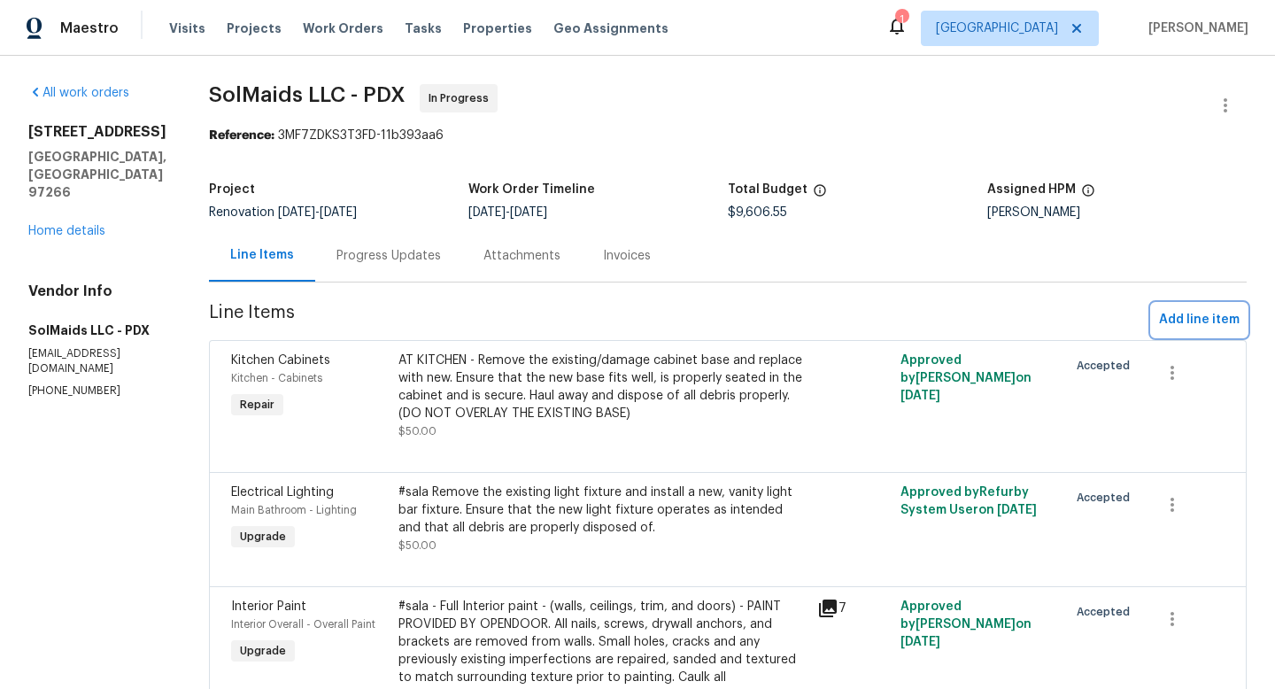
click at [1219, 323] on span "Add line item" at bounding box center [1199, 320] width 81 height 22
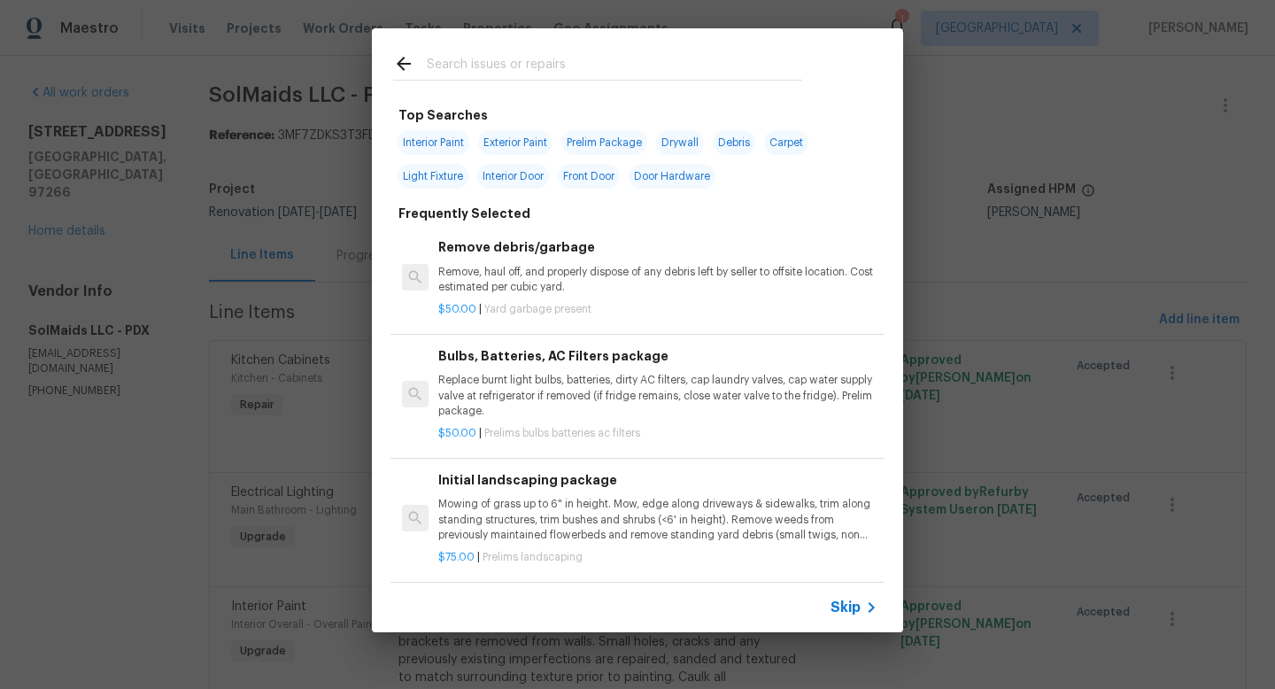
click at [544, 67] on input "text" at bounding box center [615, 66] width 376 height 27
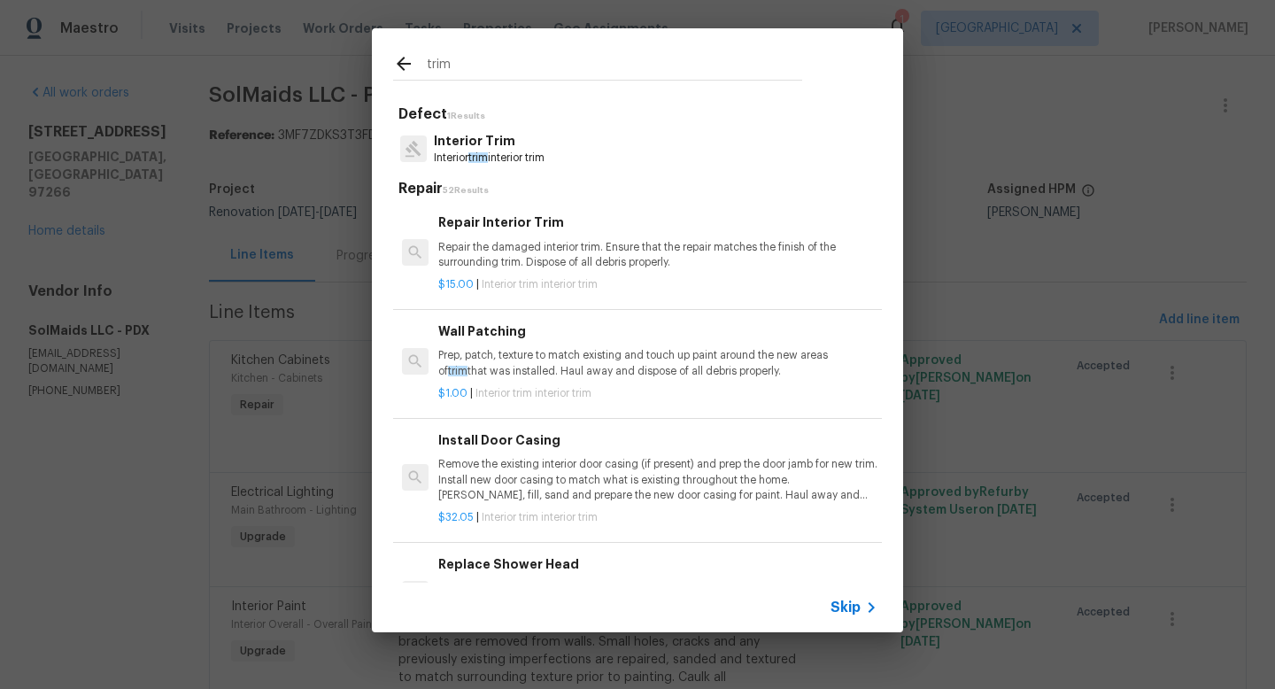
type input "trim"
click at [511, 155] on p "Interior trim interior trim" at bounding box center [489, 158] width 111 height 15
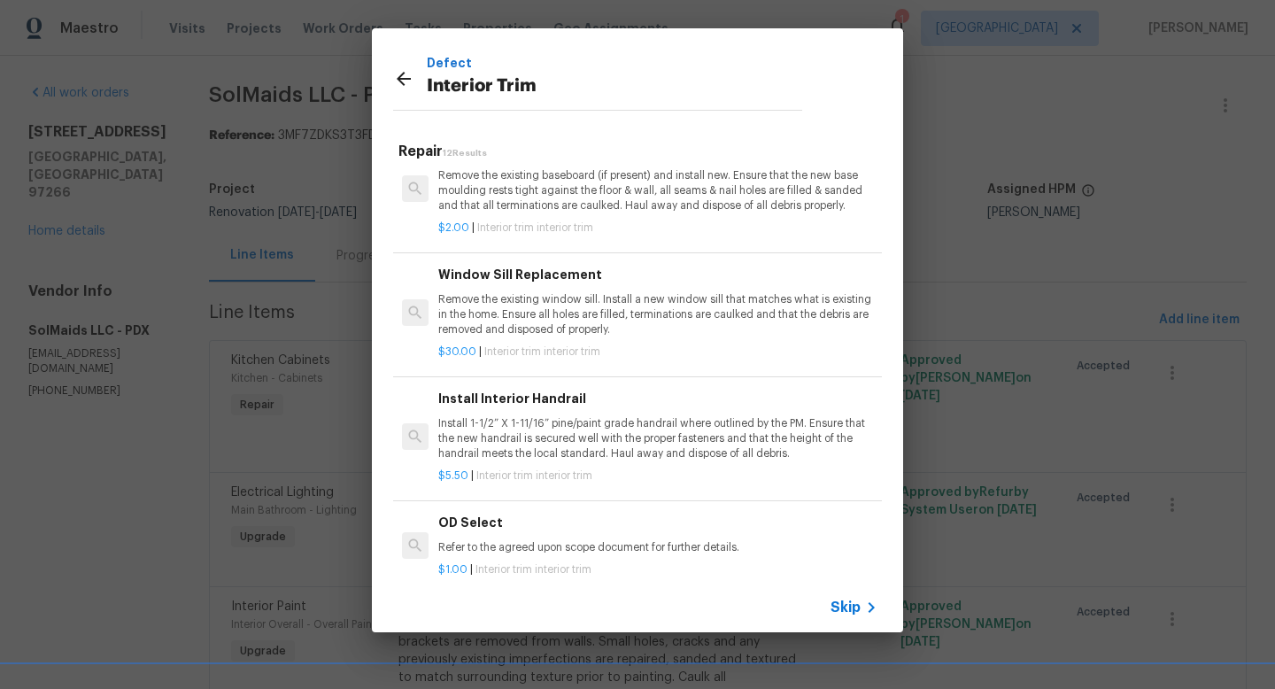
scroll to position [942, 0]
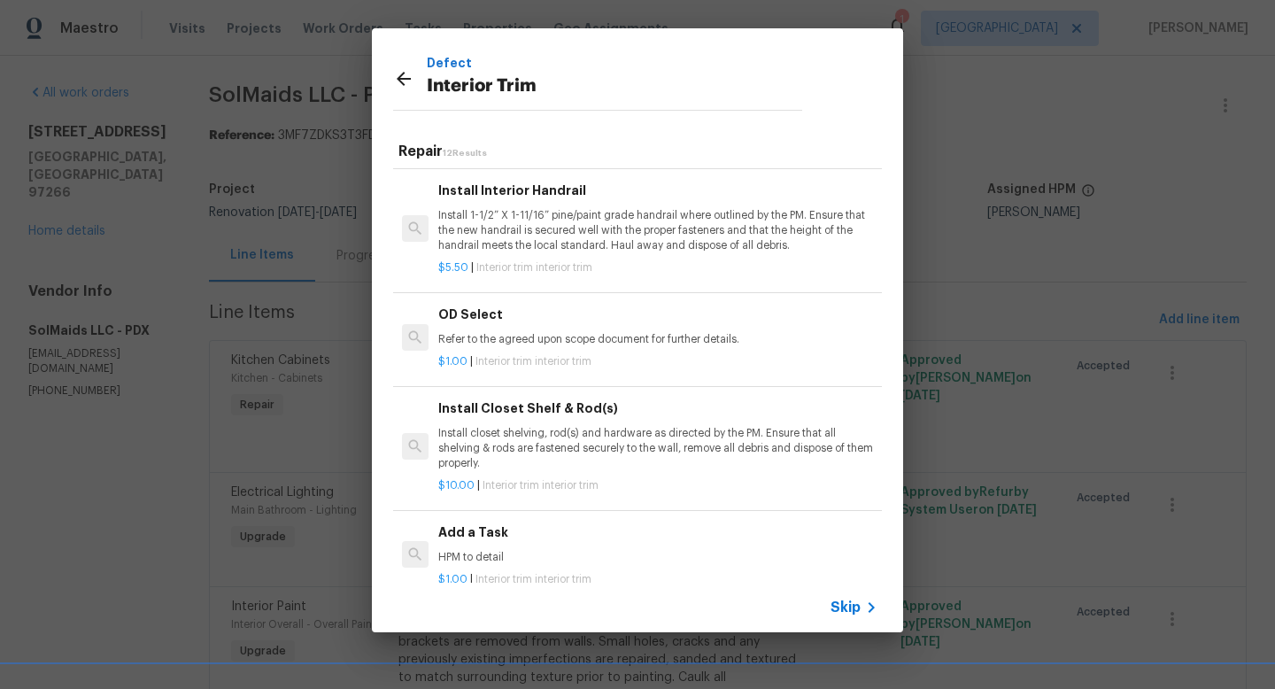
click at [519, 537] on h6 "Add a Task" at bounding box center [657, 532] width 439 height 19
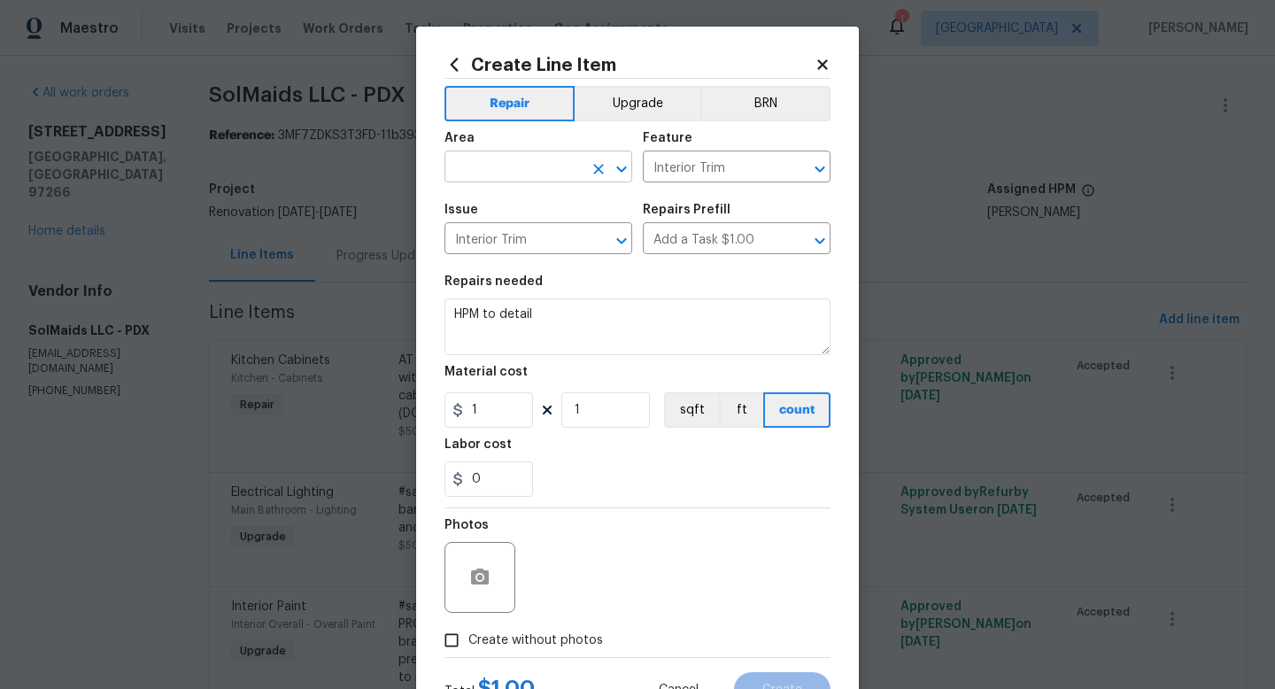
click at [545, 159] on input "text" at bounding box center [514, 168] width 138 height 27
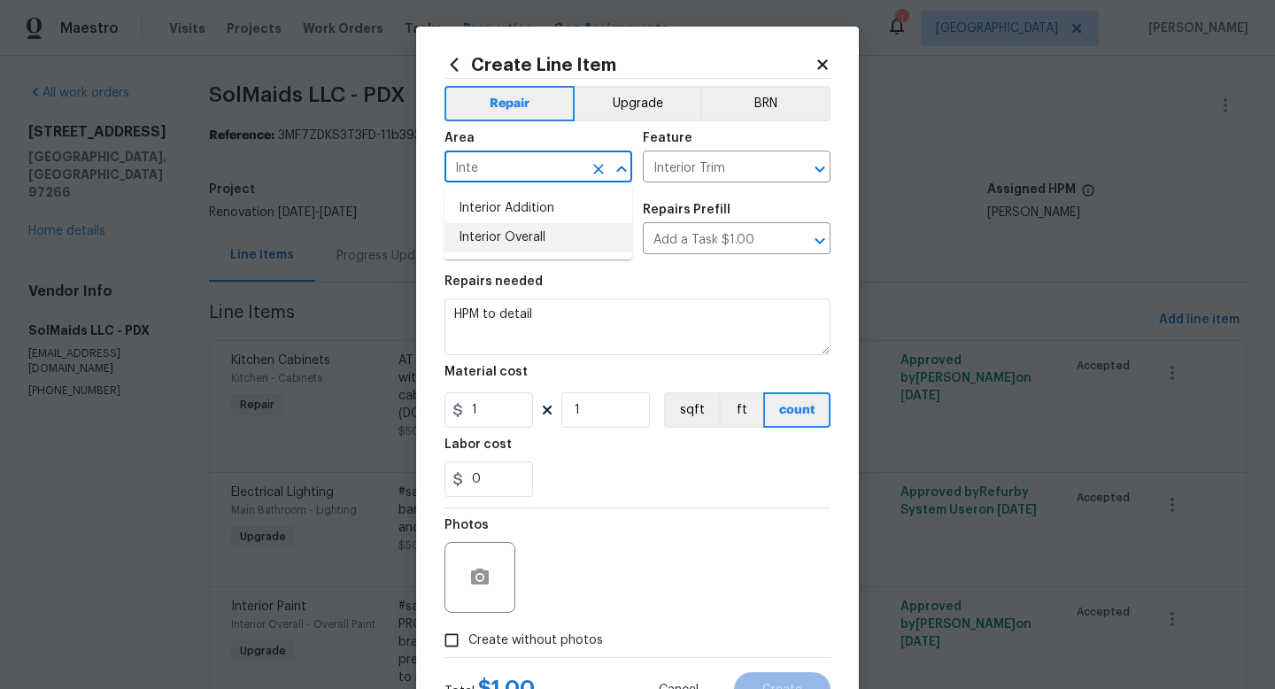
click at [532, 235] on li "Interior Overall" at bounding box center [539, 237] width 188 height 29
type input "Interior Overall"
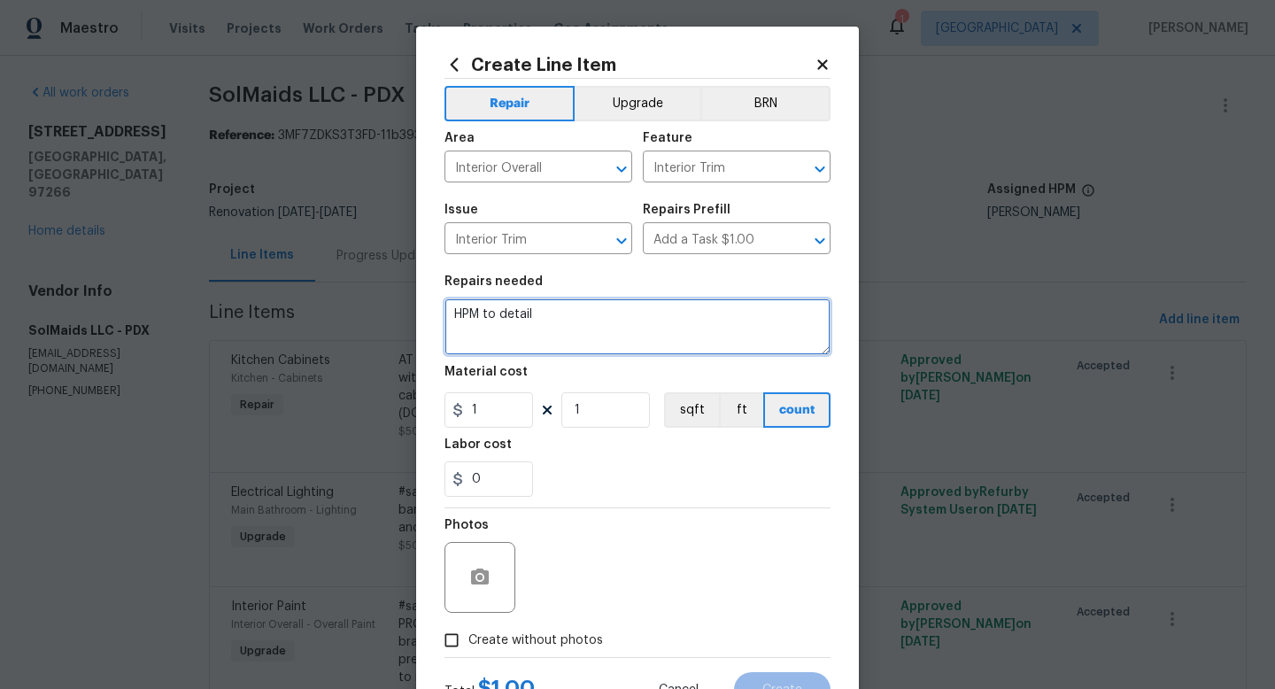
drag, startPoint x: 554, startPoint y: 322, endPoint x: 357, endPoint y: 313, distance: 196.8
click at [357, 313] on div "Create Line Item Repair Upgrade BRN Area Interior Overall ​ Feature Interior Tr…" at bounding box center [637, 344] width 1275 height 689
type textarea "Replace 24 LF of misc trim in living room, bathroom, laundry as needed to inclu…"
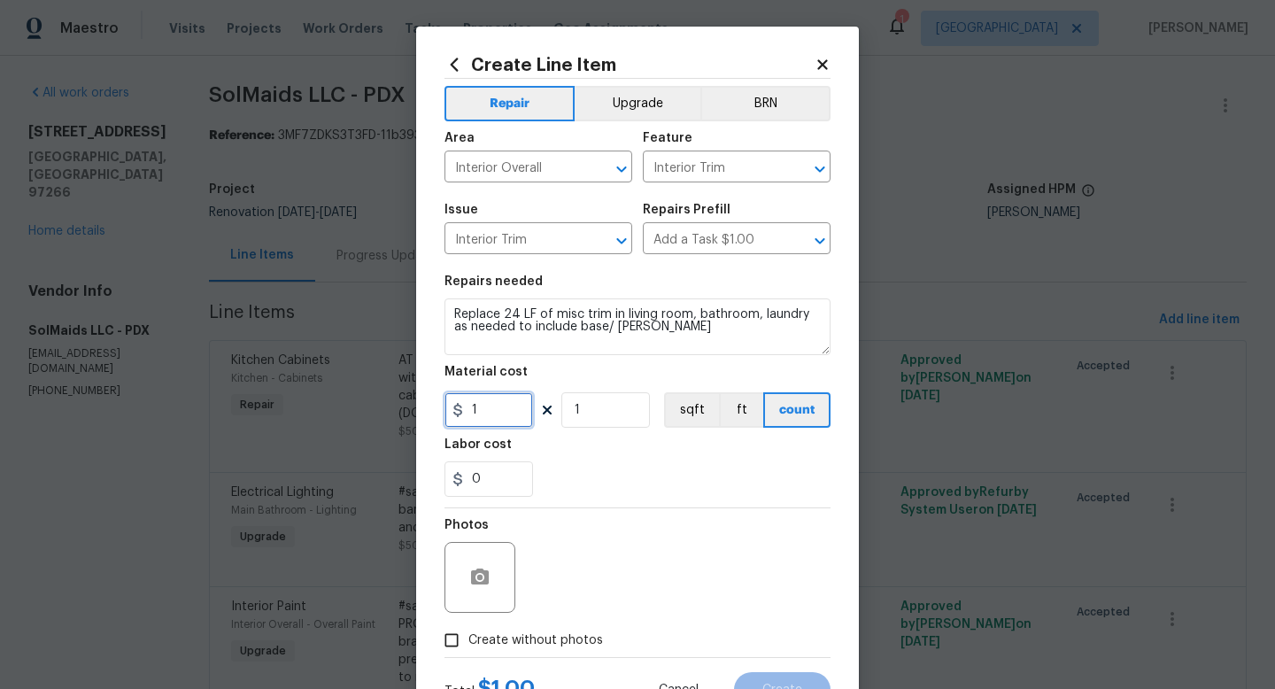
click at [499, 416] on input "1" at bounding box center [489, 409] width 89 height 35
type input "2"
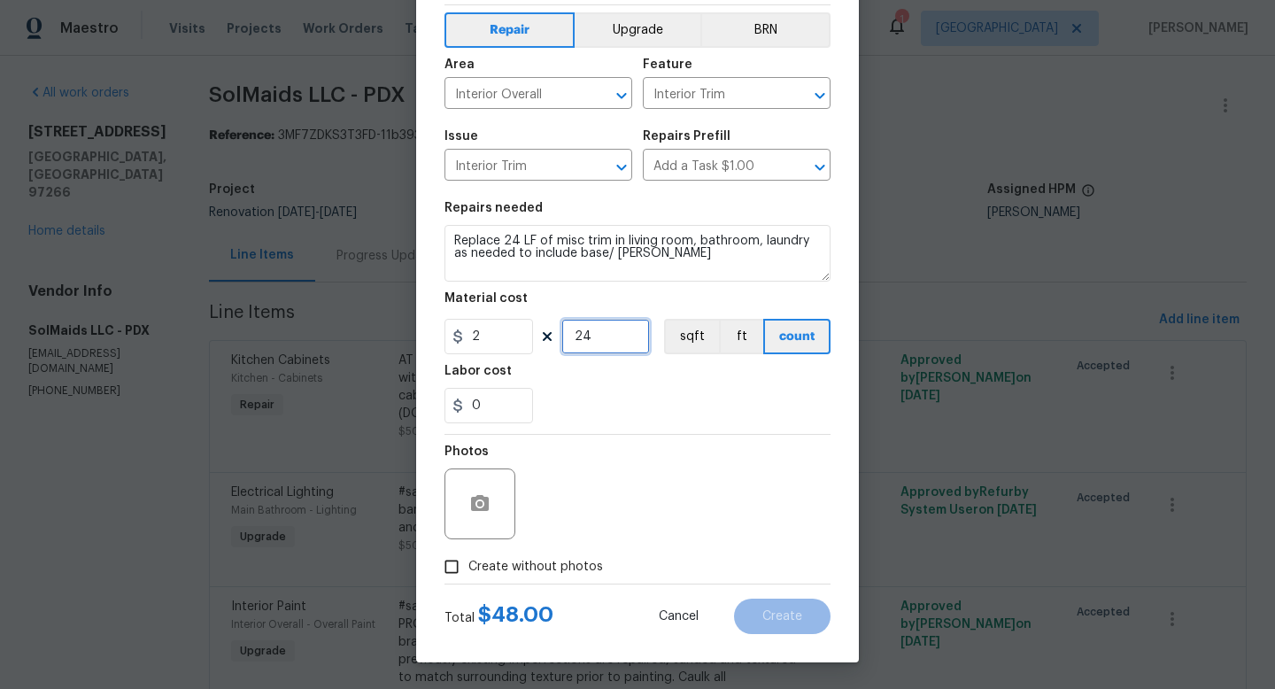
type input "24"
click at [478, 335] on input "2" at bounding box center [489, 336] width 89 height 35
click at [510, 401] on input "0" at bounding box center [489, 405] width 89 height 35
click at [493, 337] on input "4" at bounding box center [489, 336] width 89 height 35
click at [506, 347] on input "18" at bounding box center [489, 336] width 89 height 35
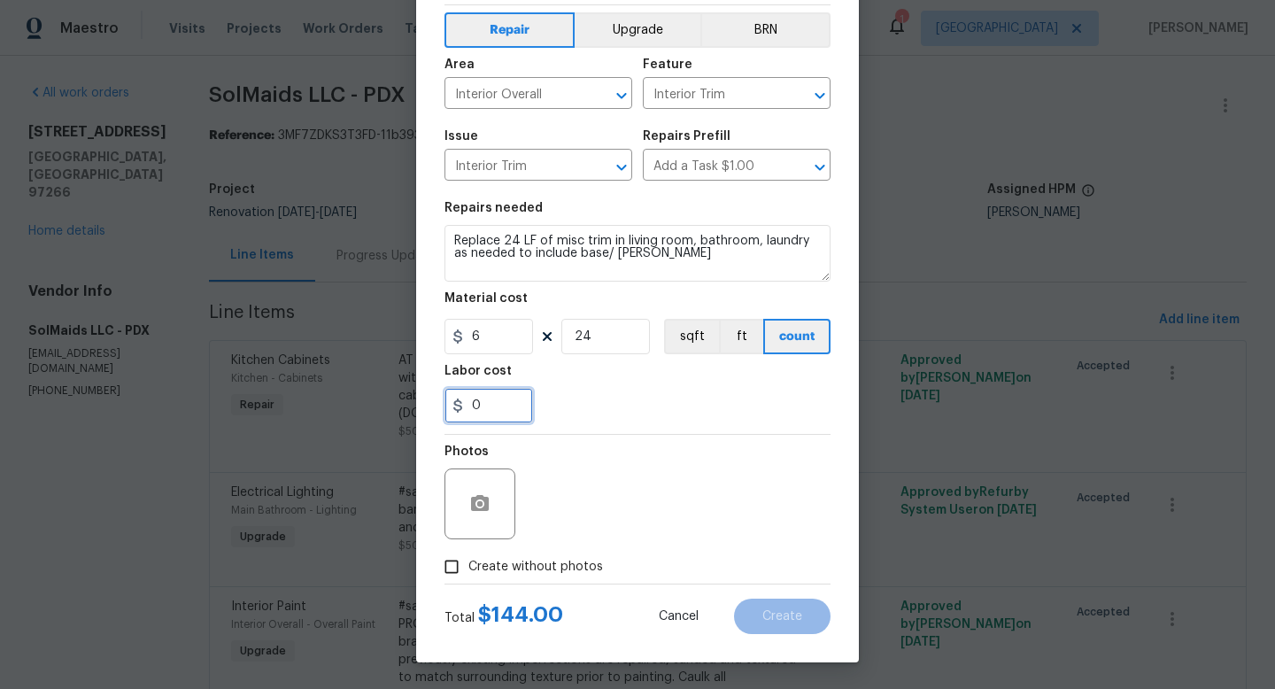
click at [509, 398] on input "0" at bounding box center [489, 405] width 89 height 35
click at [499, 337] on input "6" at bounding box center [489, 336] width 89 height 35
type input "5"
click at [629, 341] on input "24" at bounding box center [606, 336] width 89 height 35
click at [750, 345] on button "ft" at bounding box center [741, 336] width 44 height 35
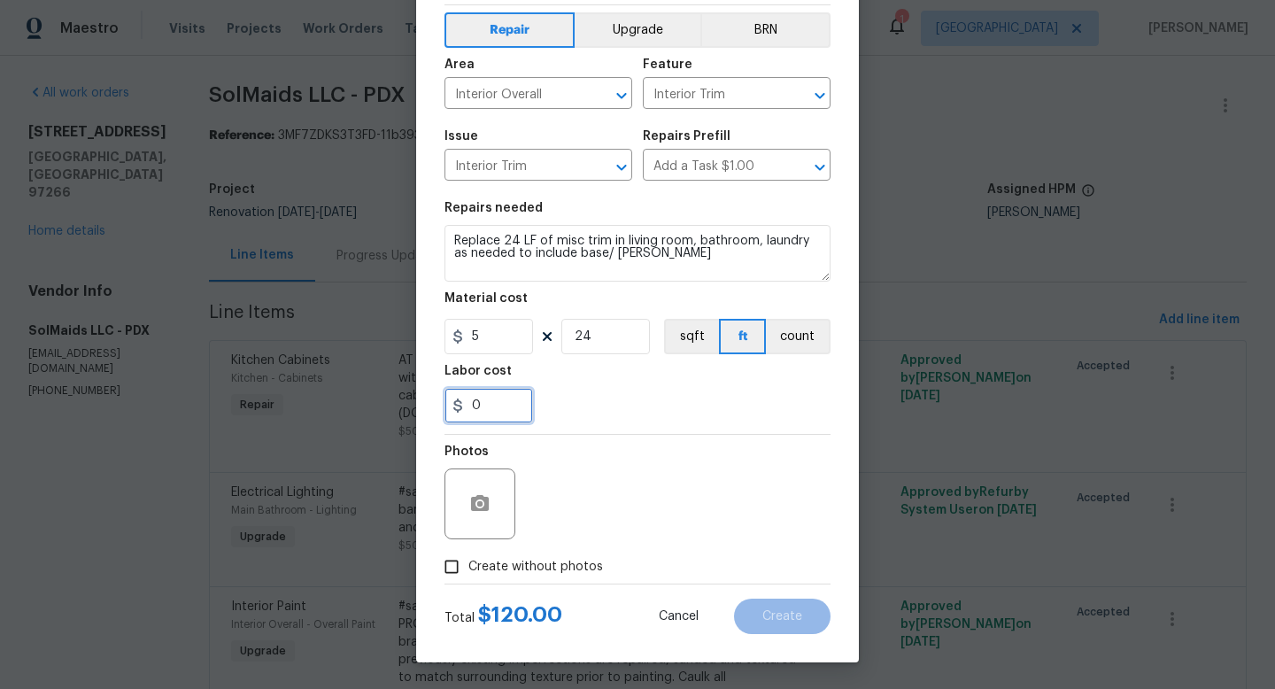
click at [508, 408] on input "0" at bounding box center [489, 405] width 89 height 35
type input "50"
click at [502, 571] on span "Create without photos" at bounding box center [536, 567] width 135 height 19
click at [469, 571] on input "Create without photos" at bounding box center [452, 567] width 34 height 34
checkbox input "true"
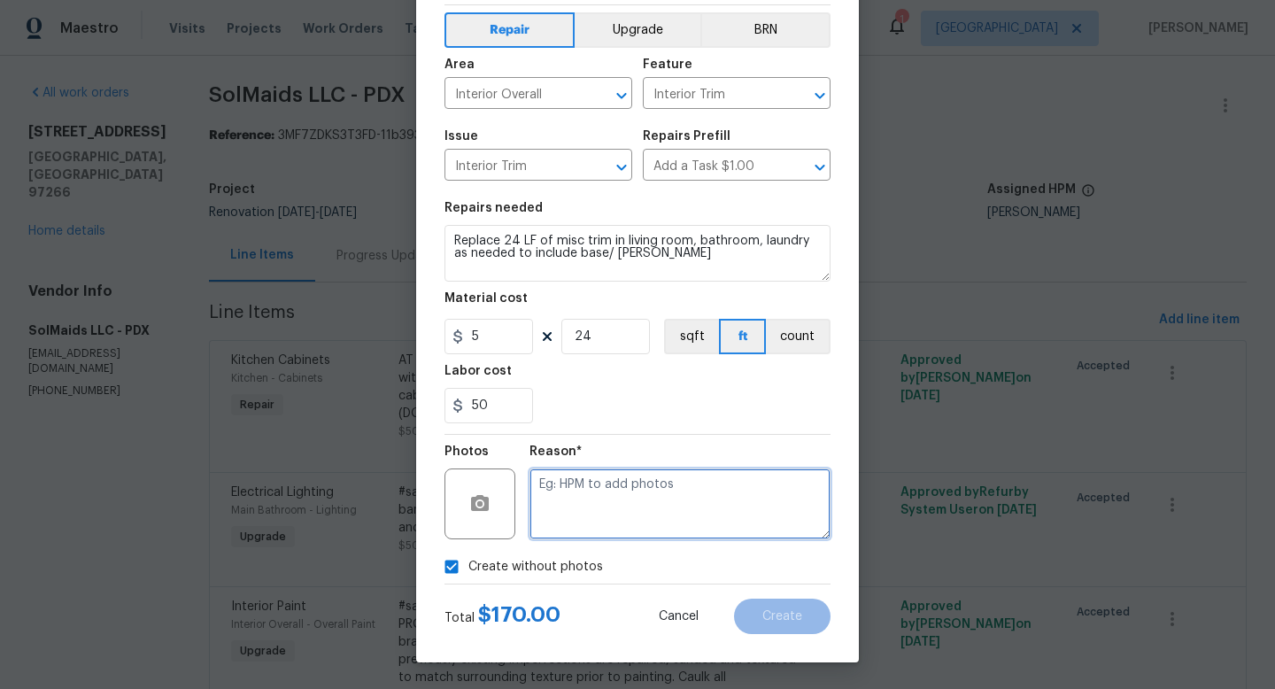
click at [631, 498] on textarea at bounding box center [680, 504] width 301 height 71
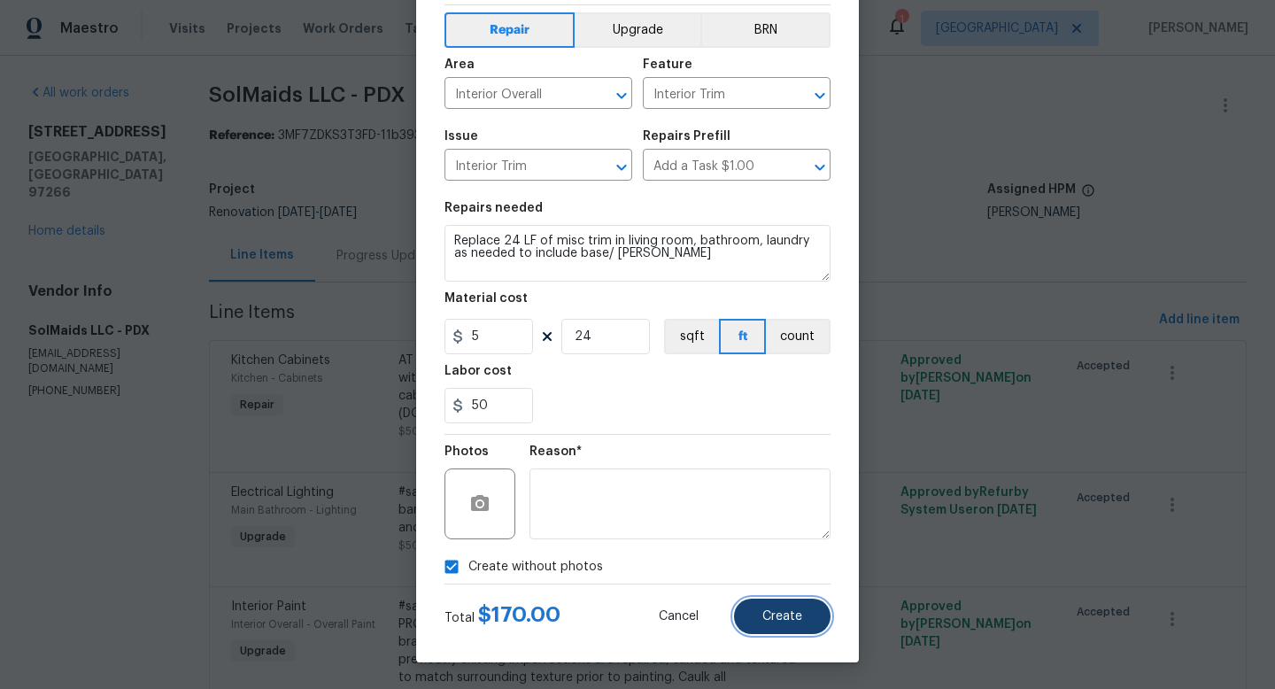
click at [774, 600] on button "Create" at bounding box center [782, 616] width 97 height 35
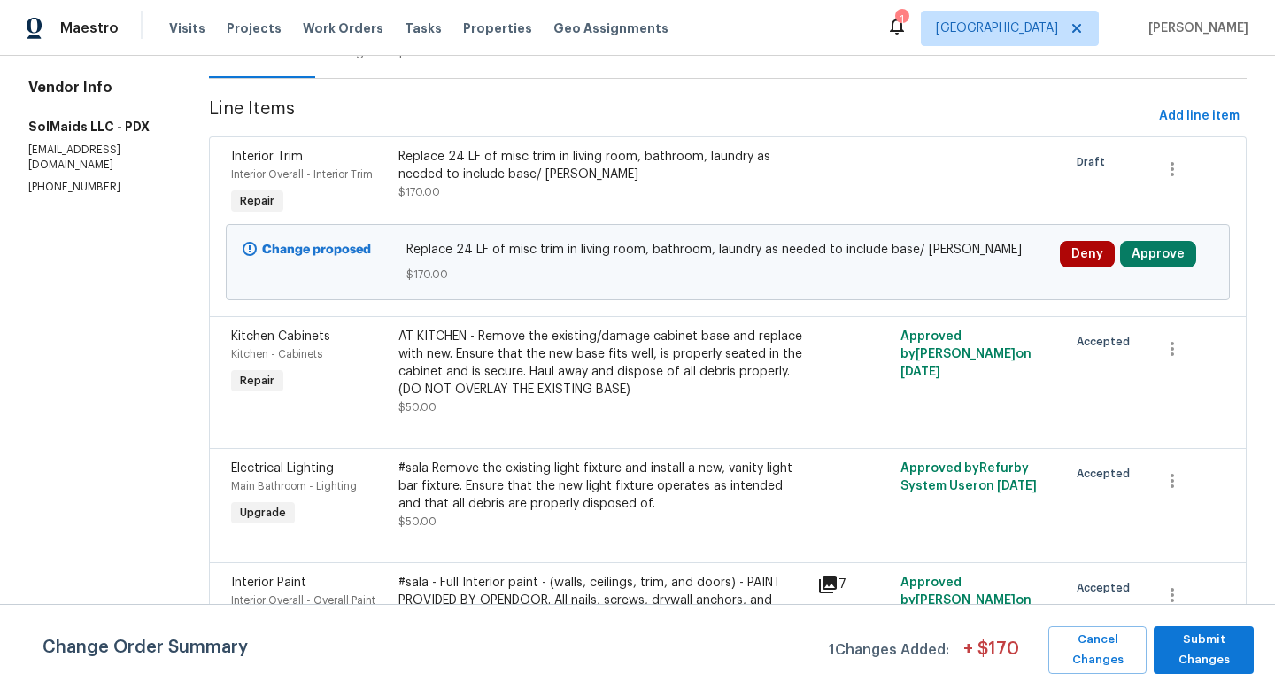
scroll to position [2160, 0]
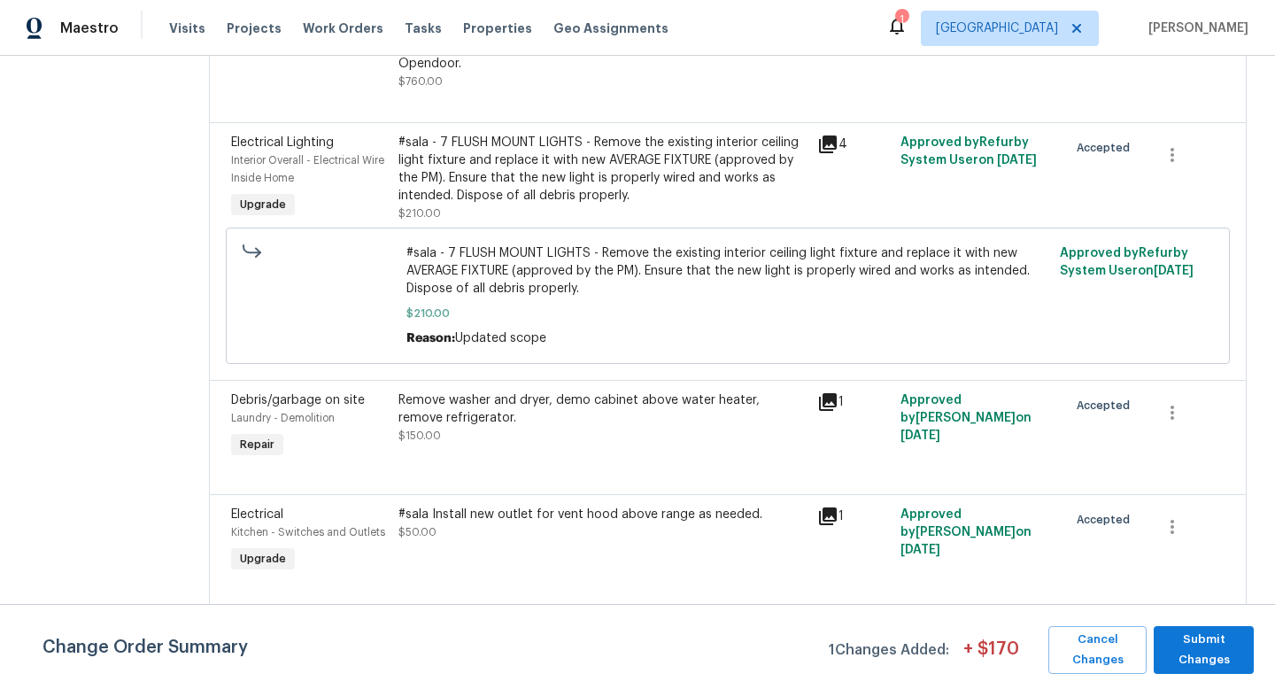
click at [598, 392] on div "Remove washer and dryer, demo cabinet above water heater, remove refrigerator." at bounding box center [603, 409] width 408 height 35
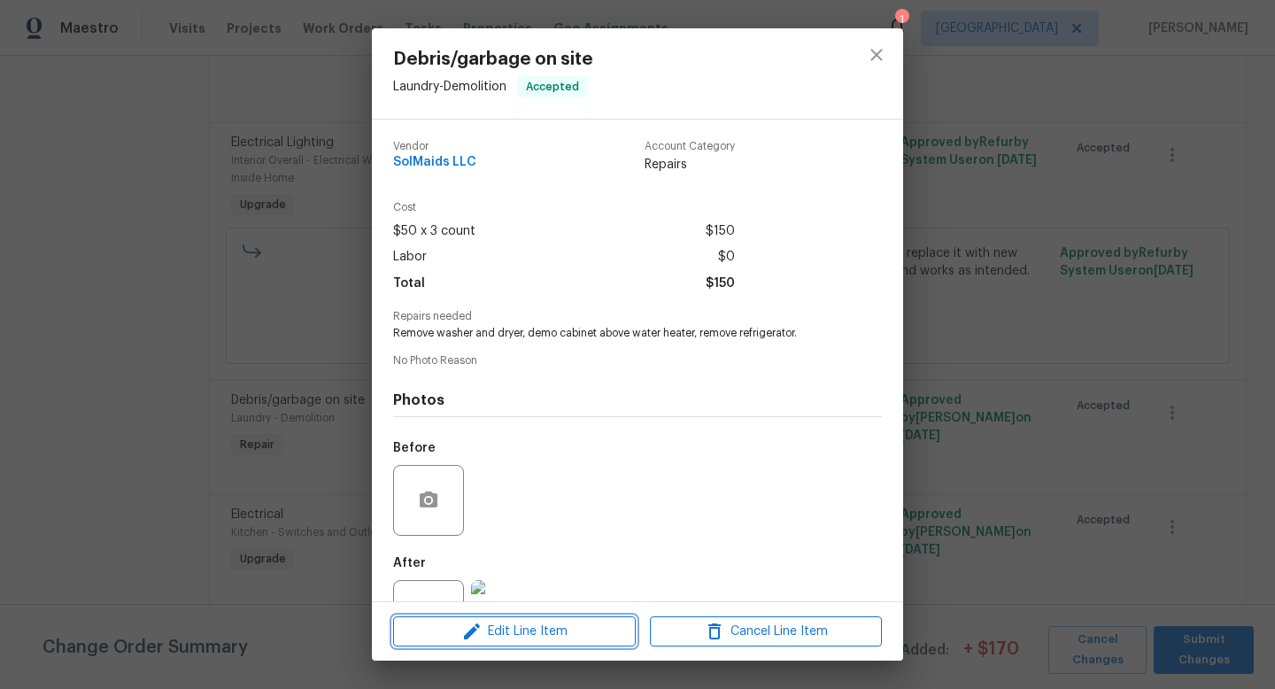
click at [544, 631] on span "Edit Line Item" at bounding box center [515, 632] width 232 height 22
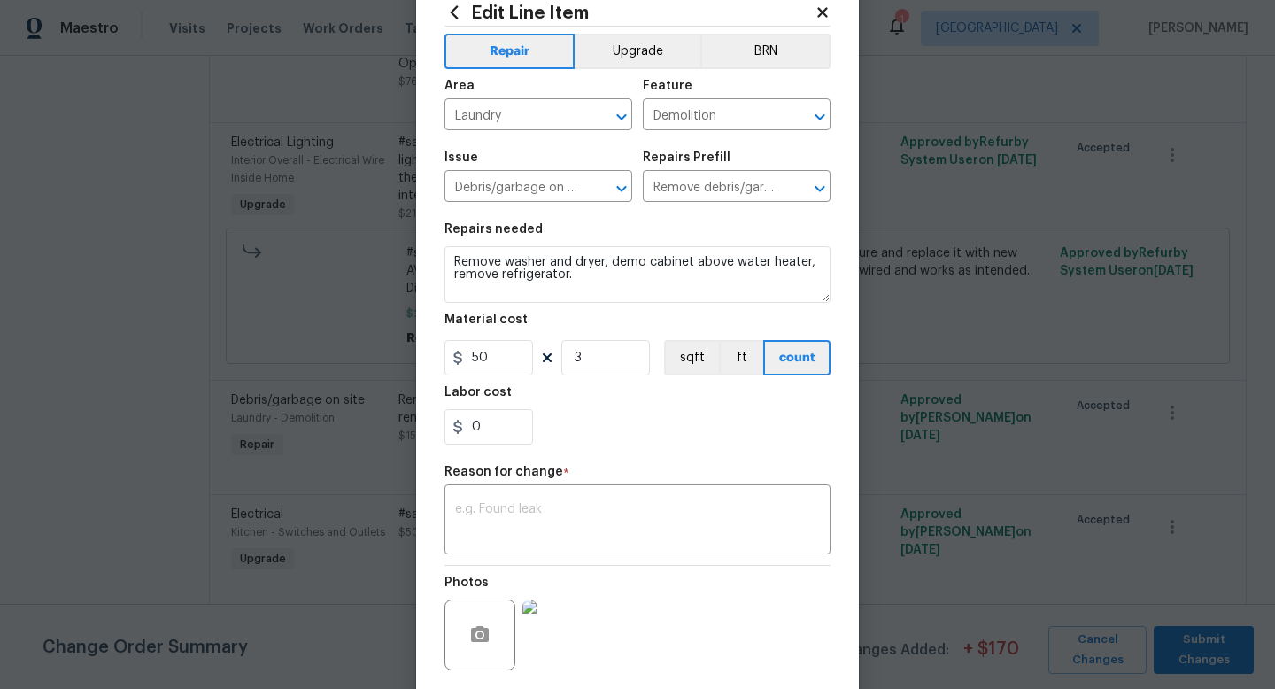
scroll to position [53, 0]
click at [594, 278] on textarea "Remove washer and dryer, demo cabinet above water heater, remove refrigerator." at bounding box center [638, 273] width 386 height 57
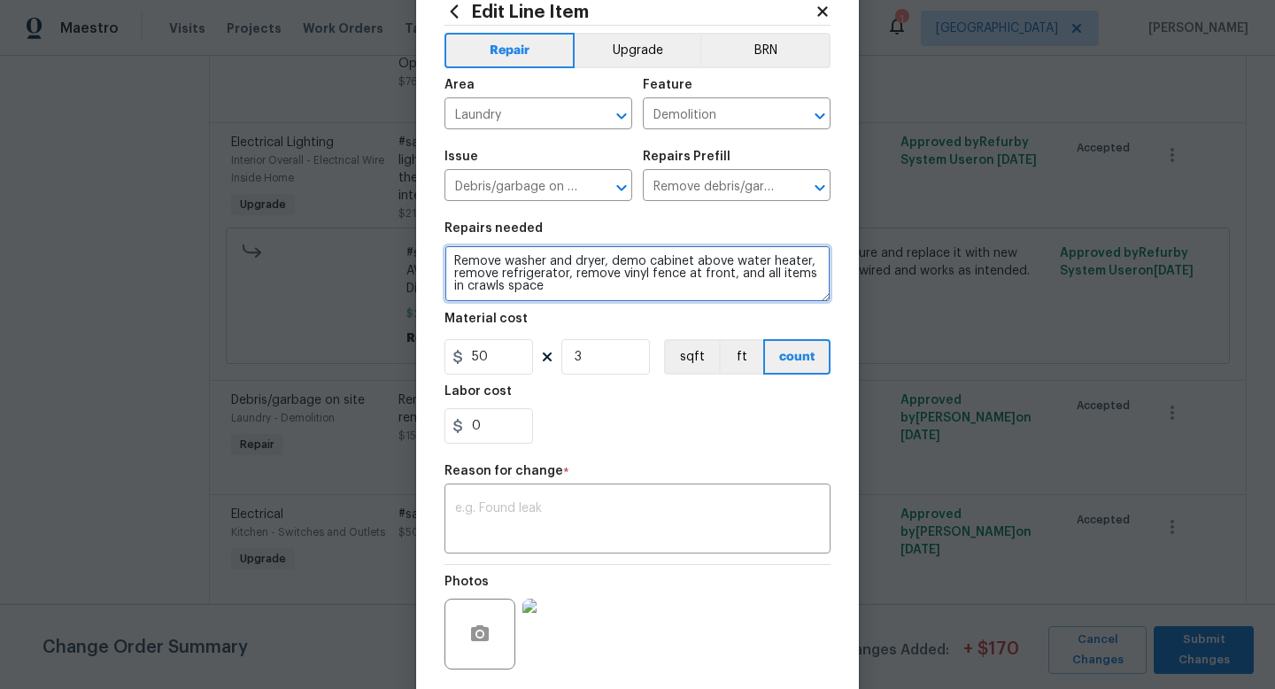
drag, startPoint x: 814, startPoint y: 278, endPoint x: 777, endPoint y: 278, distance: 37.2
click at [777, 278] on textarea "Remove washer and dryer, demo cabinet above water heater, remove refrigerator, …" at bounding box center [638, 273] width 386 height 57
click at [749, 290] on textarea "Remove washer and dryer, demo cabinet above water heater, remove refrigerator, …" at bounding box center [638, 273] width 386 height 57
type textarea "Remove washer and dryer, demo cabinet above water heater, remove refrigerator, …"
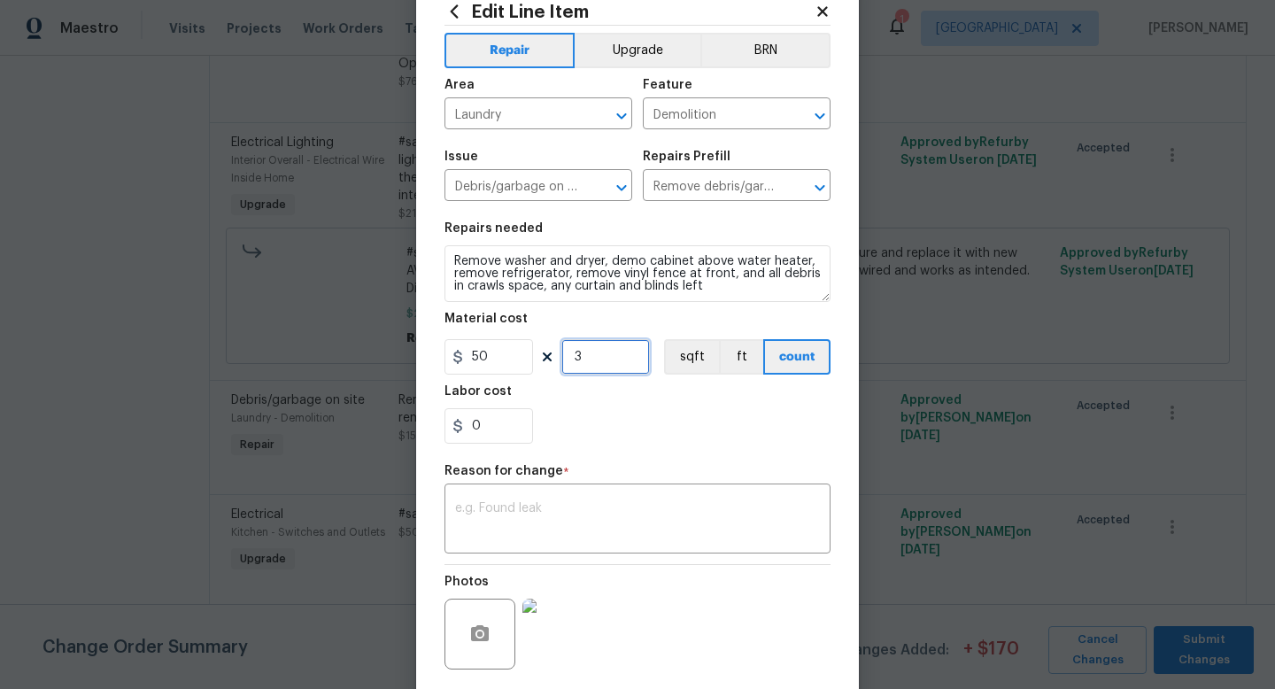
click at [585, 366] on input "3" at bounding box center [606, 356] width 89 height 35
type input "10"
click at [534, 516] on textarea at bounding box center [637, 520] width 365 height 37
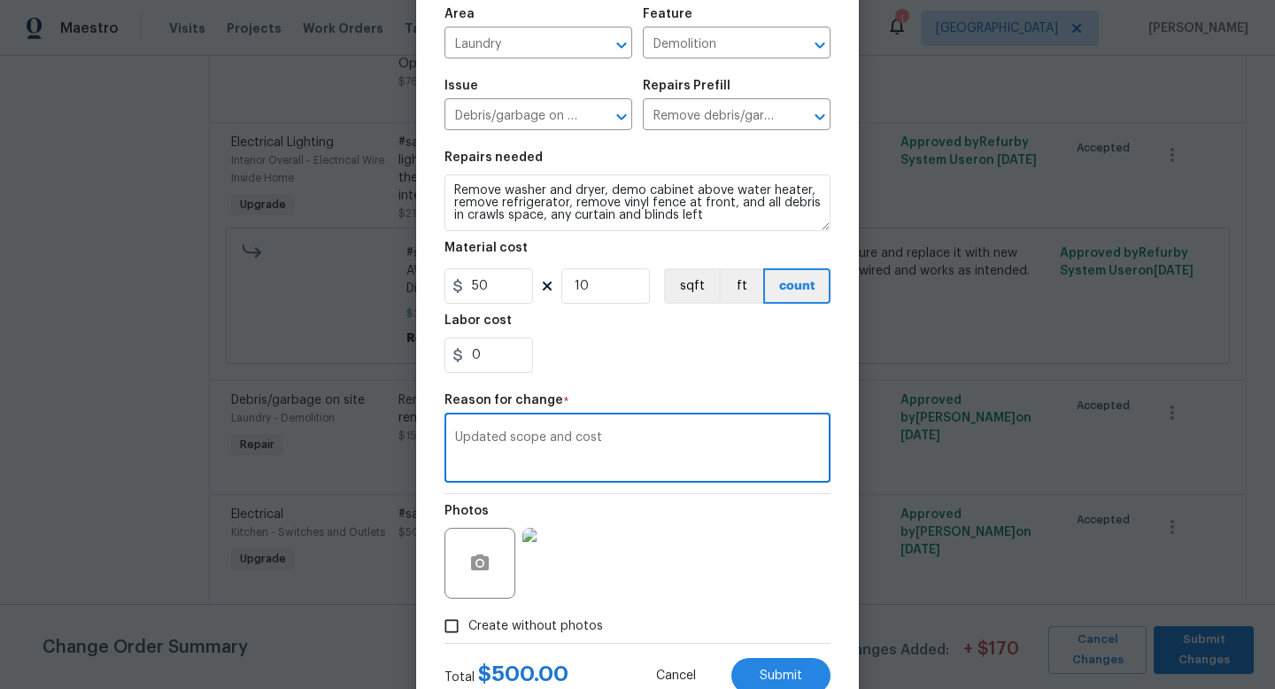
scroll to position [184, 0]
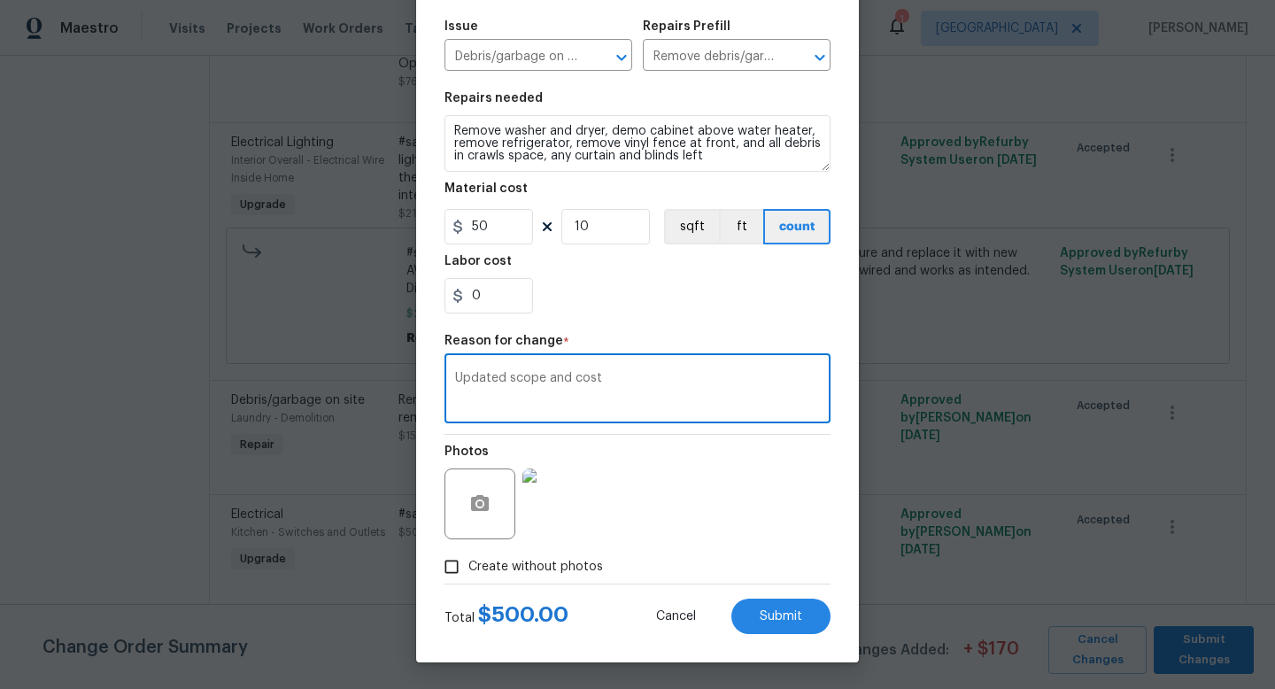
type textarea "Updated scope and cost"
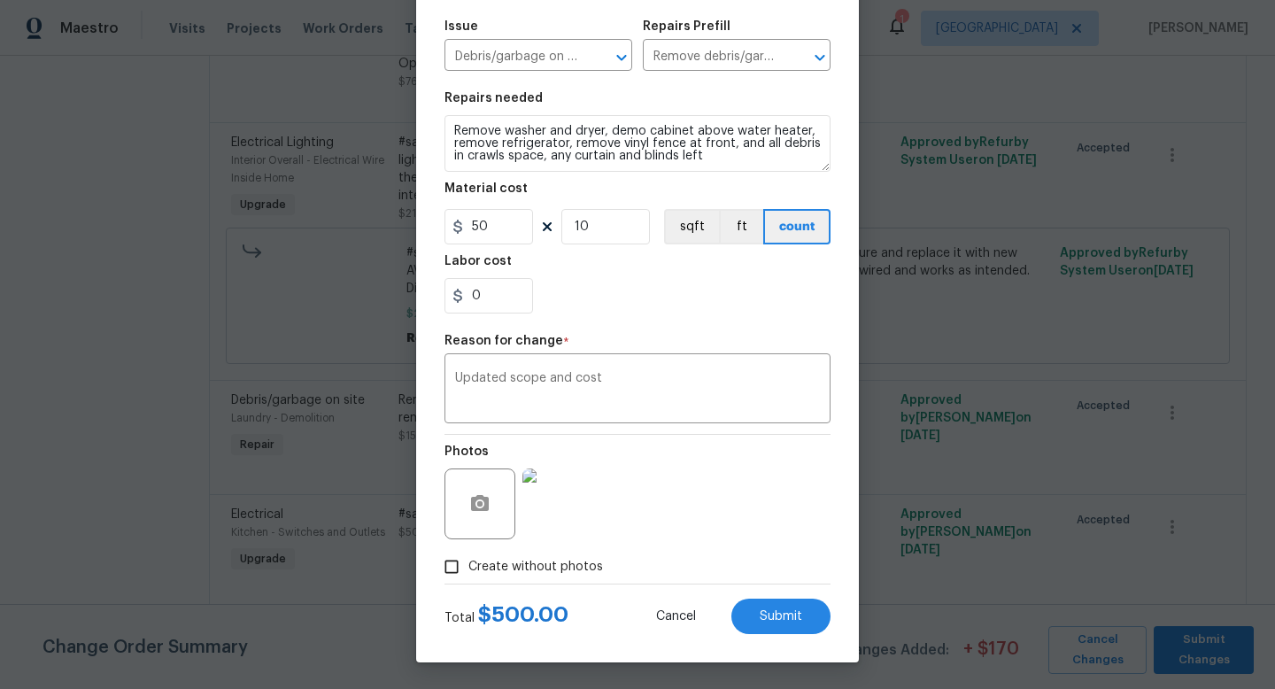
click at [486, 568] on span "Create without photos" at bounding box center [536, 567] width 135 height 19
click at [469, 568] on input "Create without photos" at bounding box center [452, 567] width 34 height 34
checkbox input "false"
click at [776, 601] on button "Submit" at bounding box center [781, 616] width 99 height 35
type textarea "Remove washer and dryer, demo cabinet above water heater, remove refrigerator."
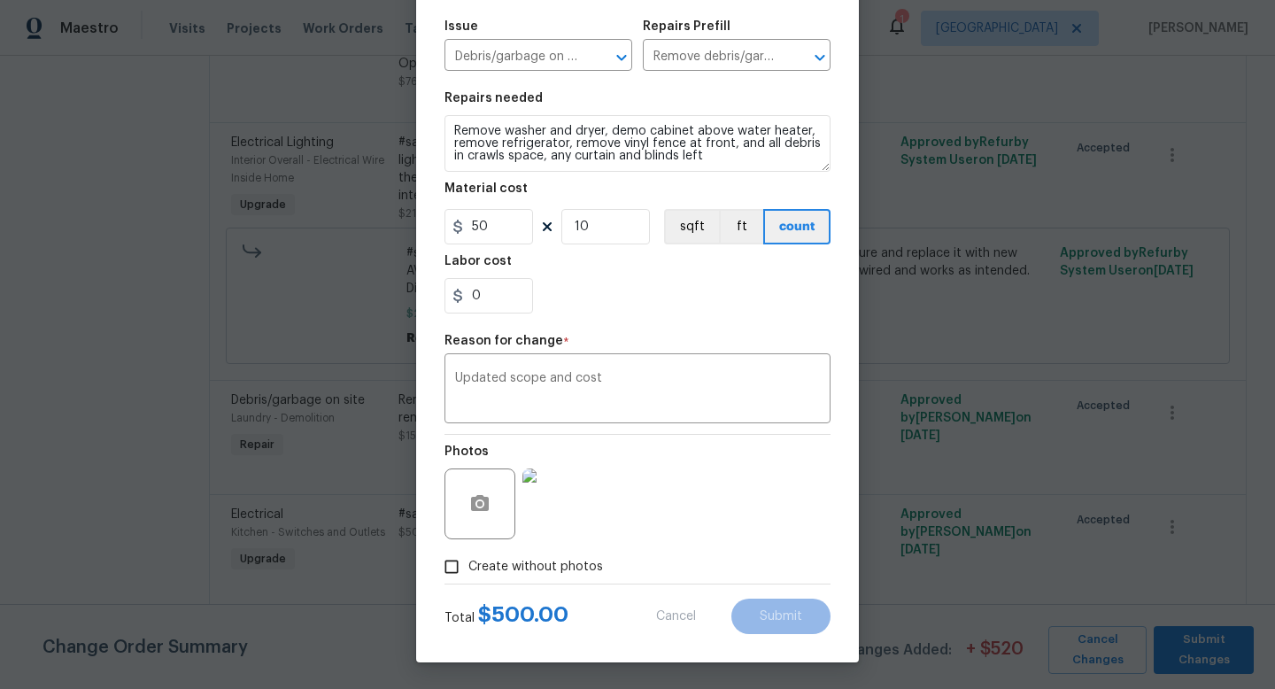
type input "3"
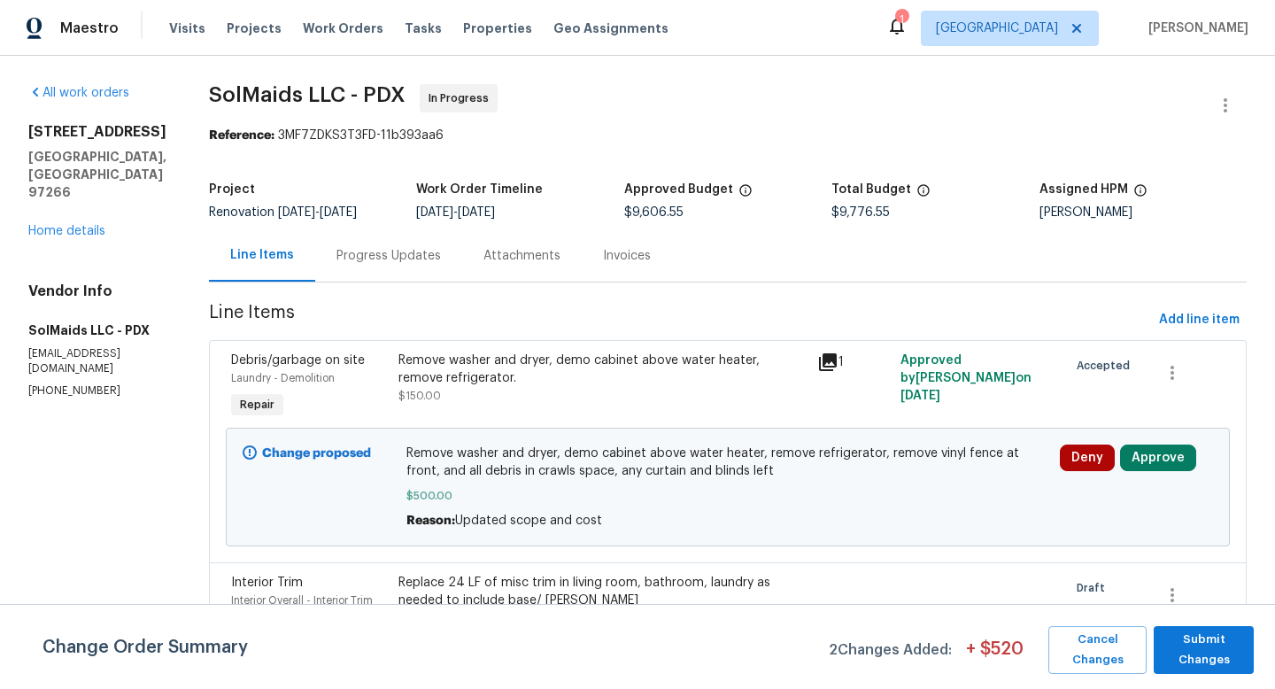
scroll to position [3884, 0]
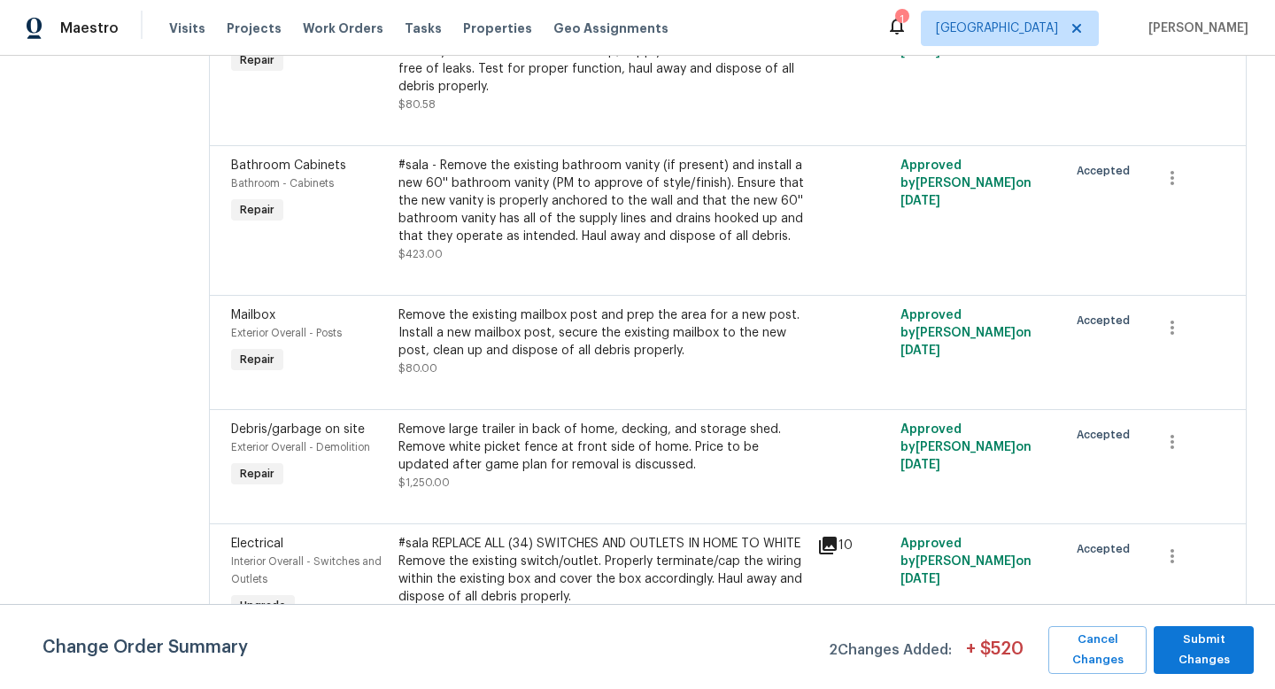
click at [473, 421] on div "Remove large trailer in back of home, decking, and storage shed. Remove white p…" at bounding box center [603, 447] width 408 height 53
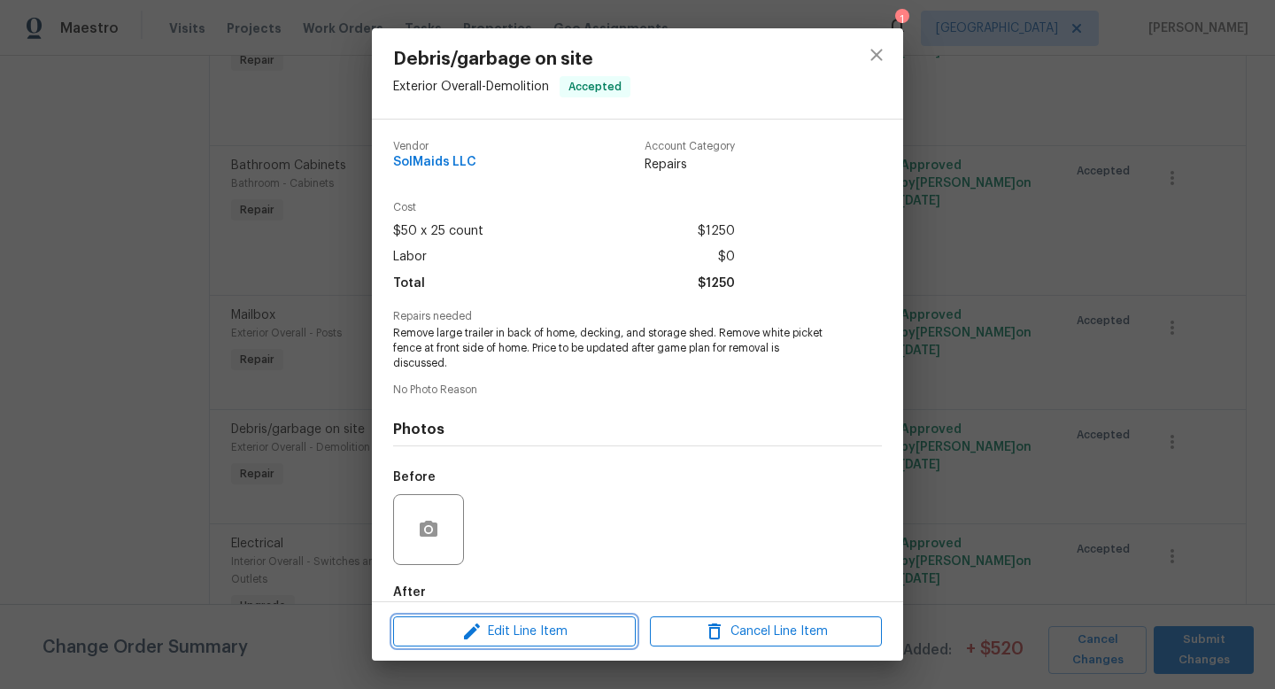
click at [577, 623] on span "Edit Line Item" at bounding box center [515, 632] width 232 height 22
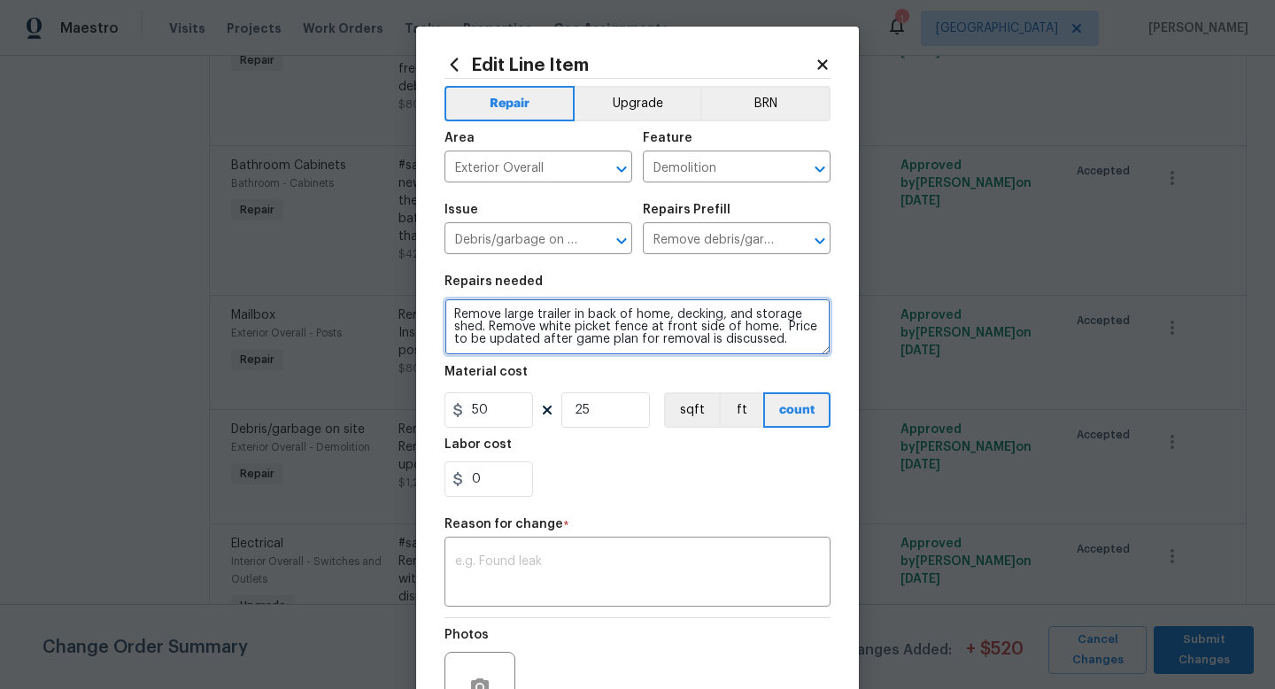
drag, startPoint x: 786, startPoint y: 340, endPoint x: 483, endPoint y: 331, distance: 303.1
click at [481, 332] on textarea "Remove large trailer in back of home, decking, and storage shed. Remove white p…" at bounding box center [638, 327] width 386 height 57
click at [544, 330] on textarea "Remove large trailer in back of home. Outer shell demoed on site and remaing sh…" at bounding box center [638, 327] width 386 height 57
type textarea "Remove large trailer in back of home. Outer shell demoed on site and remaining …"
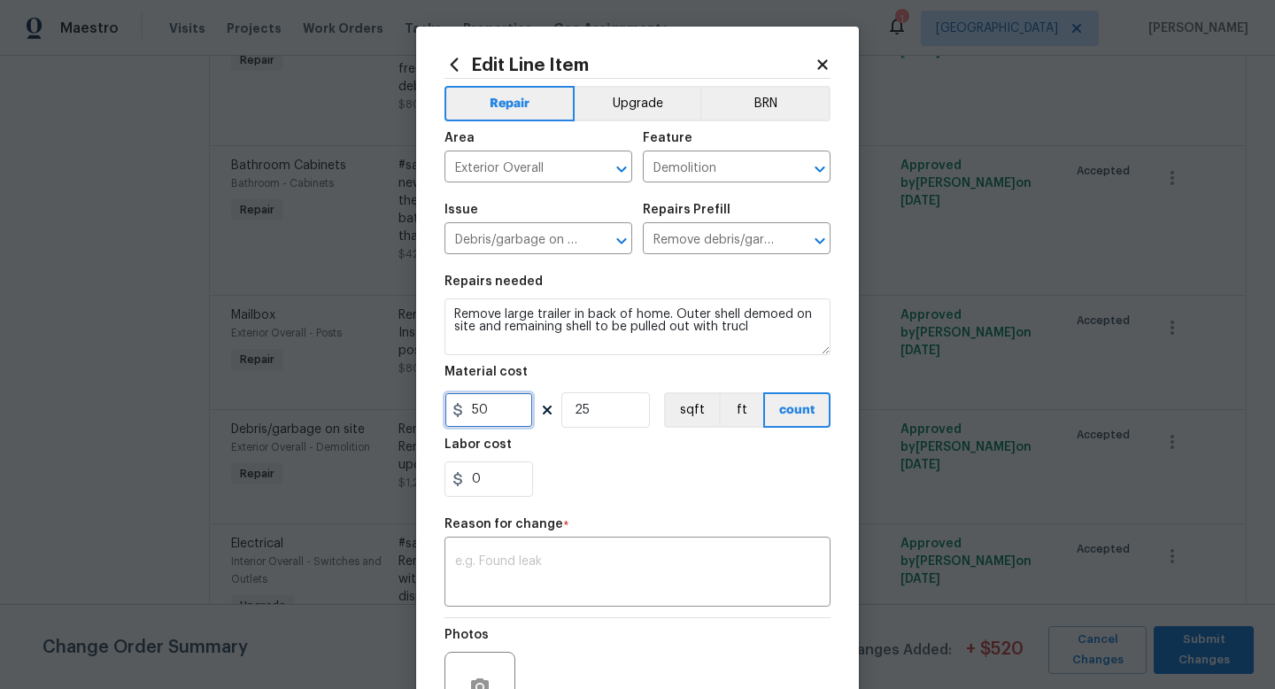
click at [506, 412] on input "50" at bounding box center [489, 409] width 89 height 35
click at [506, 411] on input "50" at bounding box center [489, 409] width 89 height 35
type input "3600"
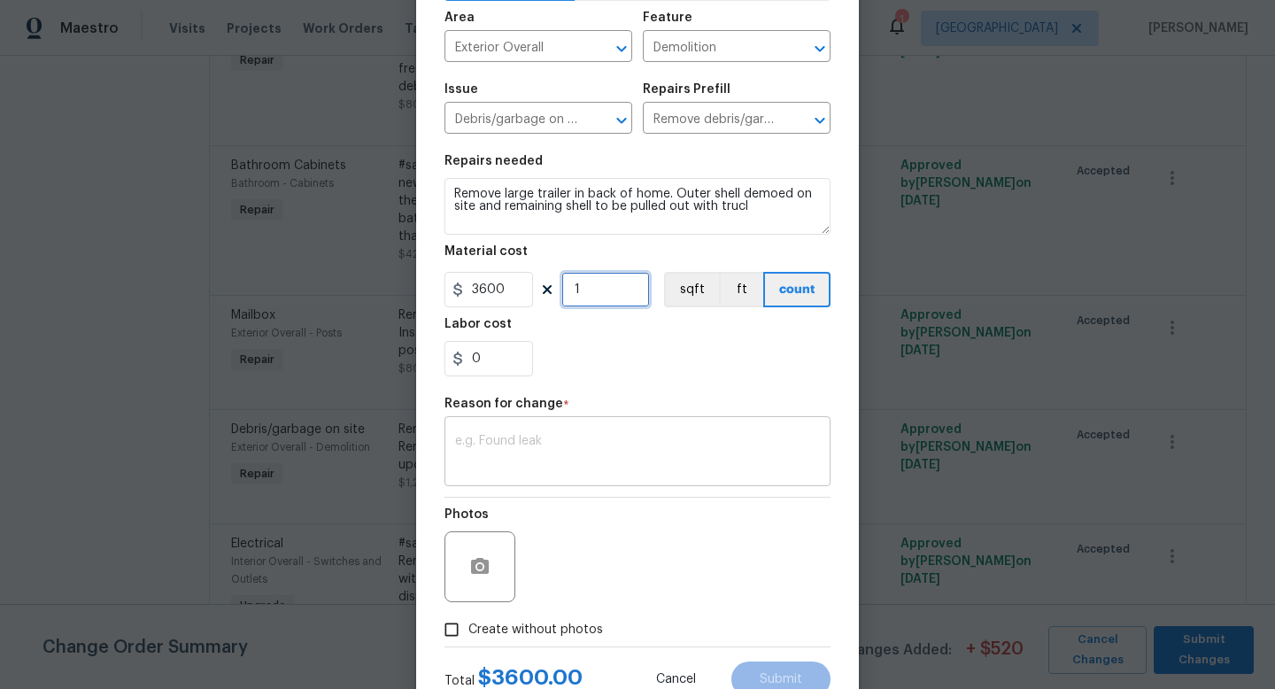
type input "1"
click at [508, 450] on textarea at bounding box center [637, 453] width 365 height 37
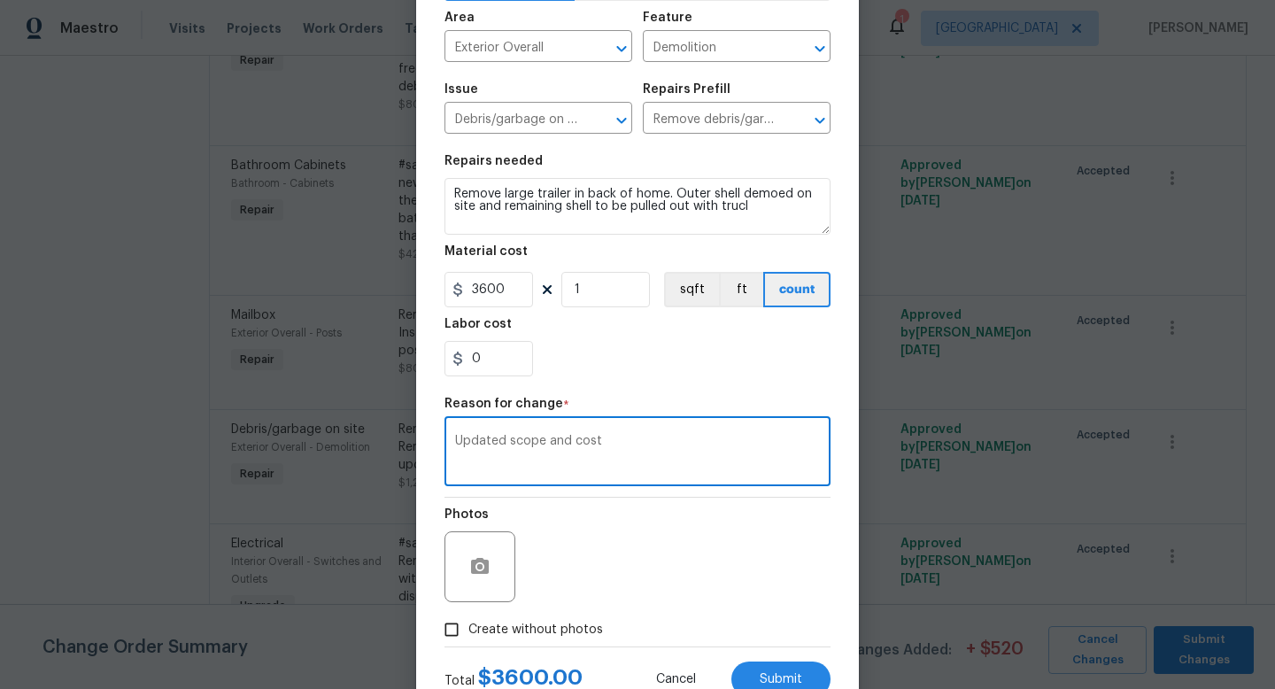
scroll to position [184, 0]
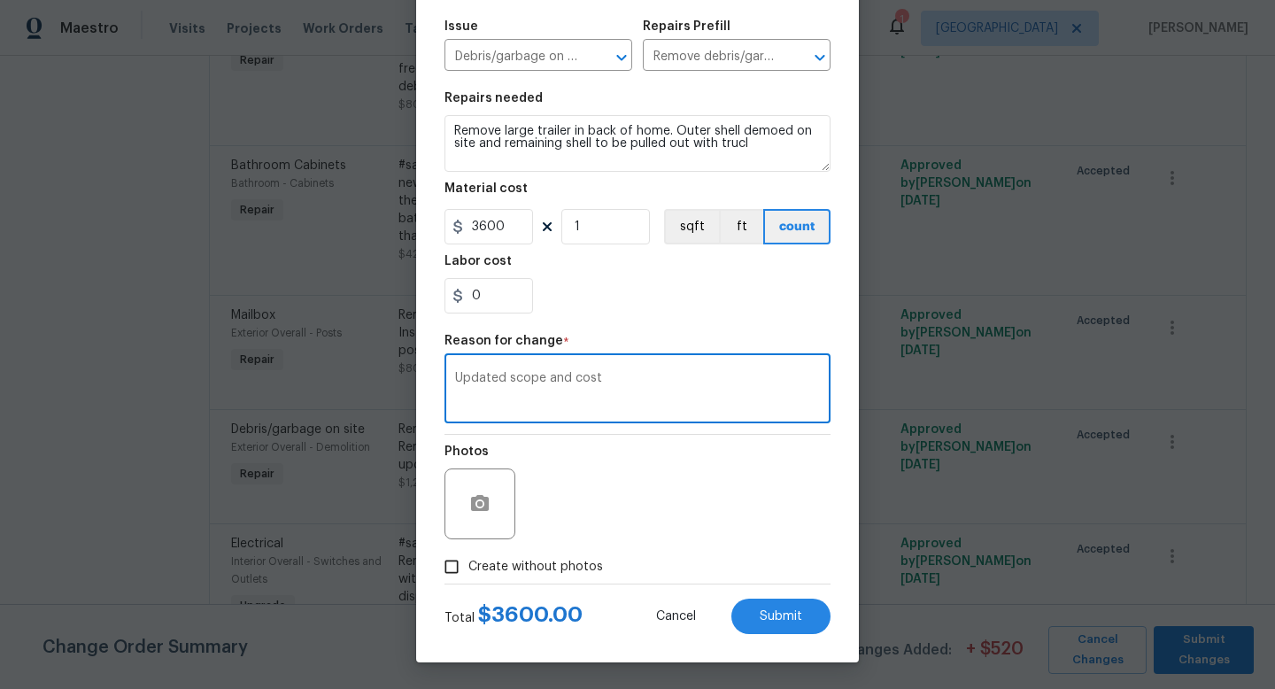
type textarea "Updated scope and cost"
click at [465, 563] on input "Create without photos" at bounding box center [452, 567] width 34 height 34
checkbox input "true"
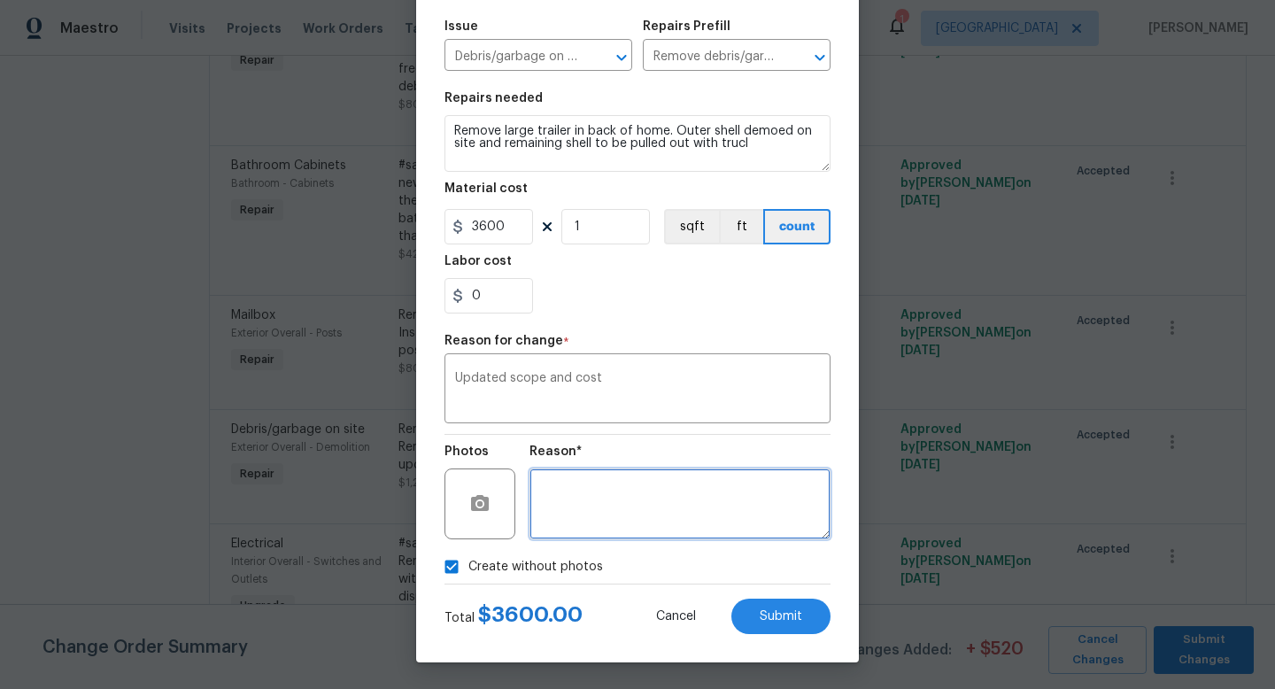
click at [669, 480] on textarea at bounding box center [680, 504] width 301 height 71
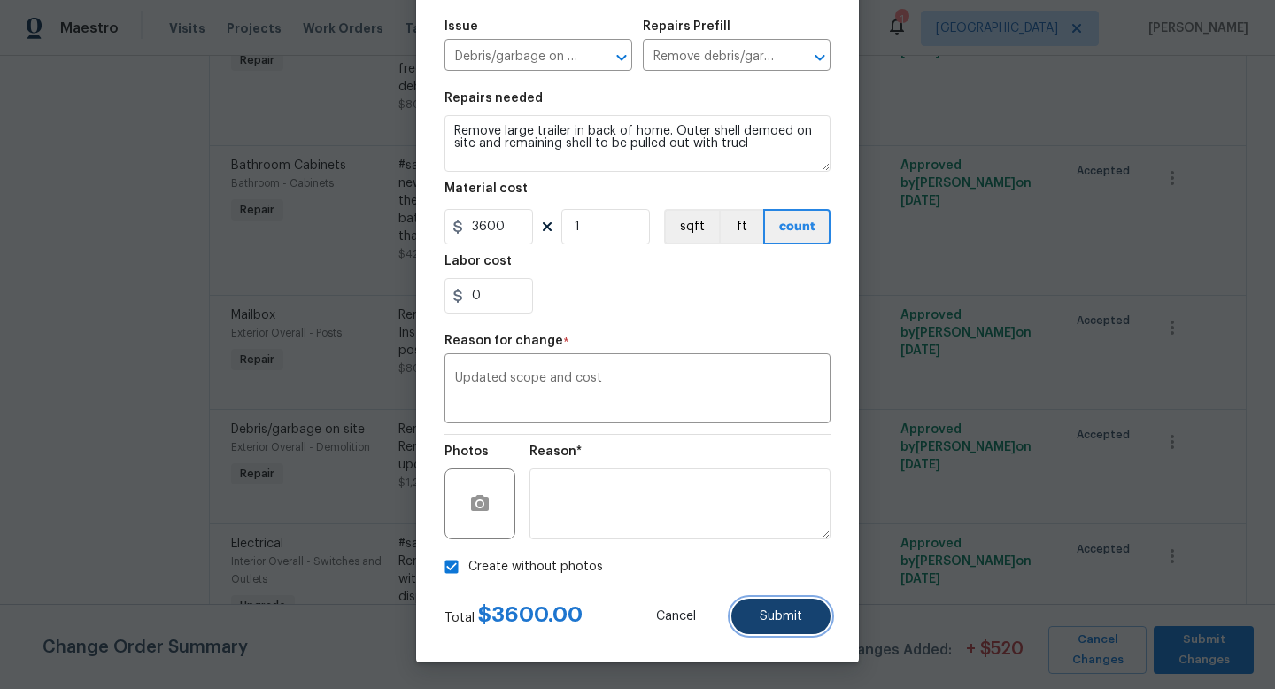
click at [783, 611] on span "Submit" at bounding box center [781, 616] width 43 height 13
type textarea "Remove large trailer in back of home, decking, and storage shed. Remove white p…"
type input "50"
type input "25"
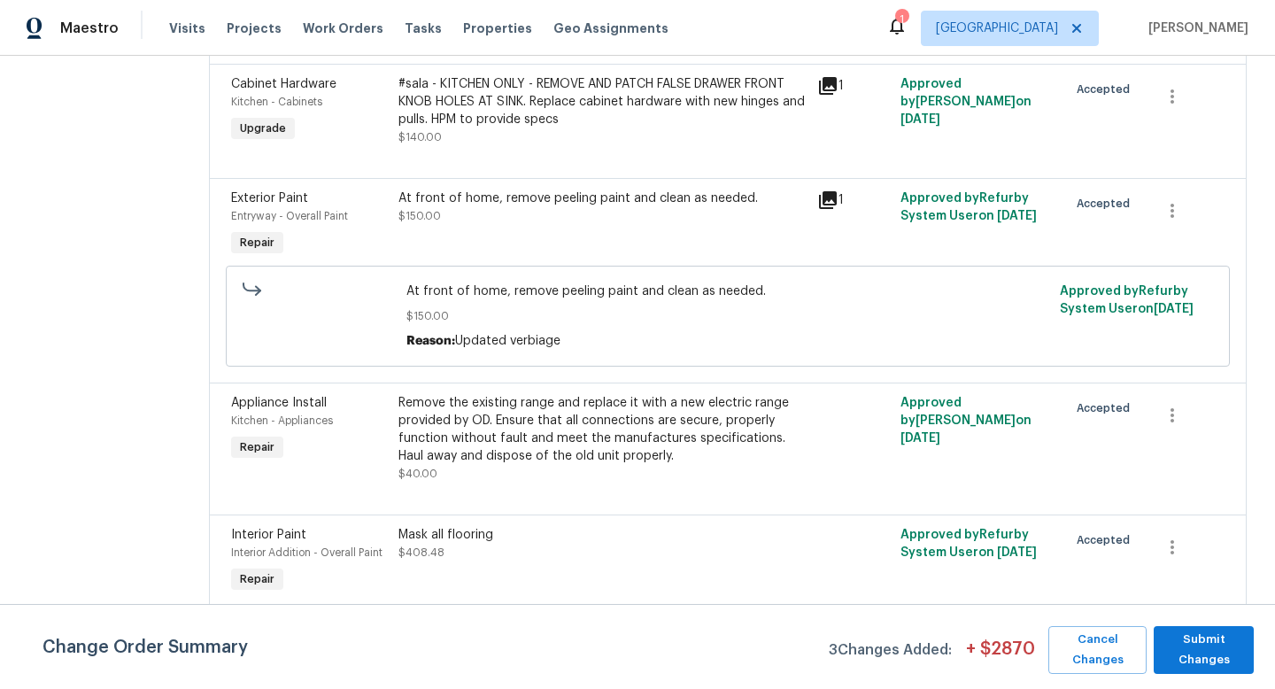
scroll to position [2571, 0]
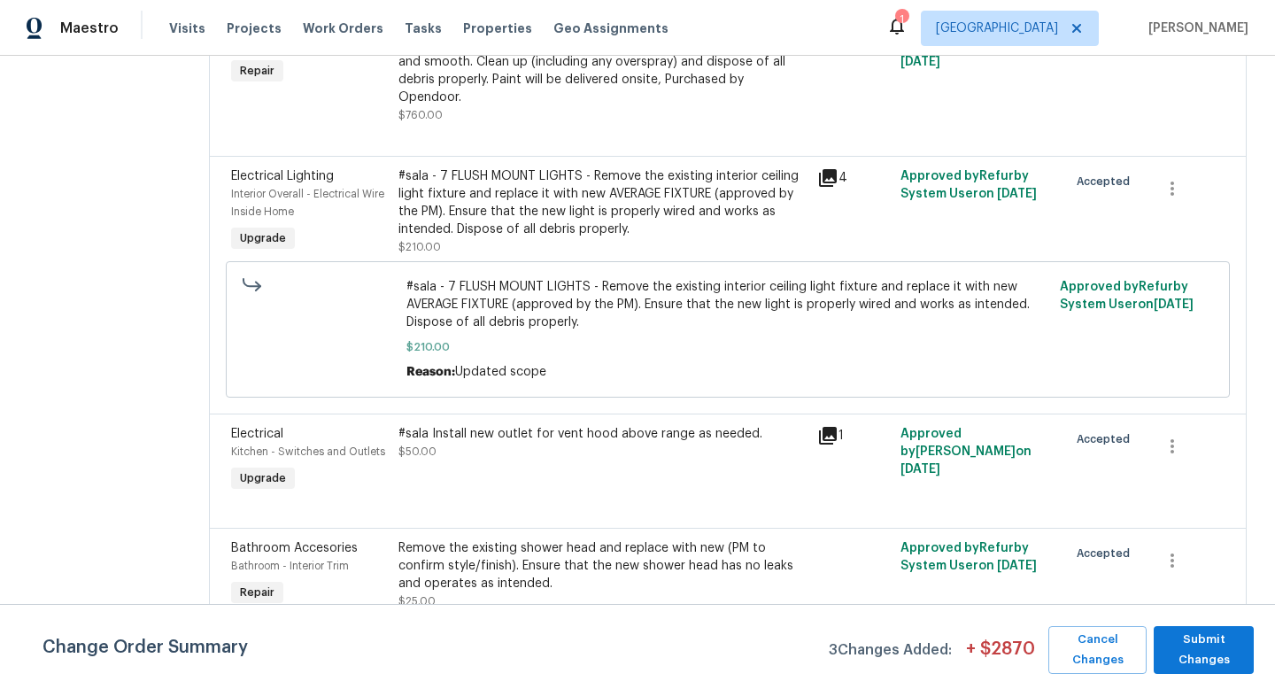
click at [542, 425] on div "#sala Install new outlet for vent hood above range as needed. $50.00" at bounding box center [603, 442] width 408 height 35
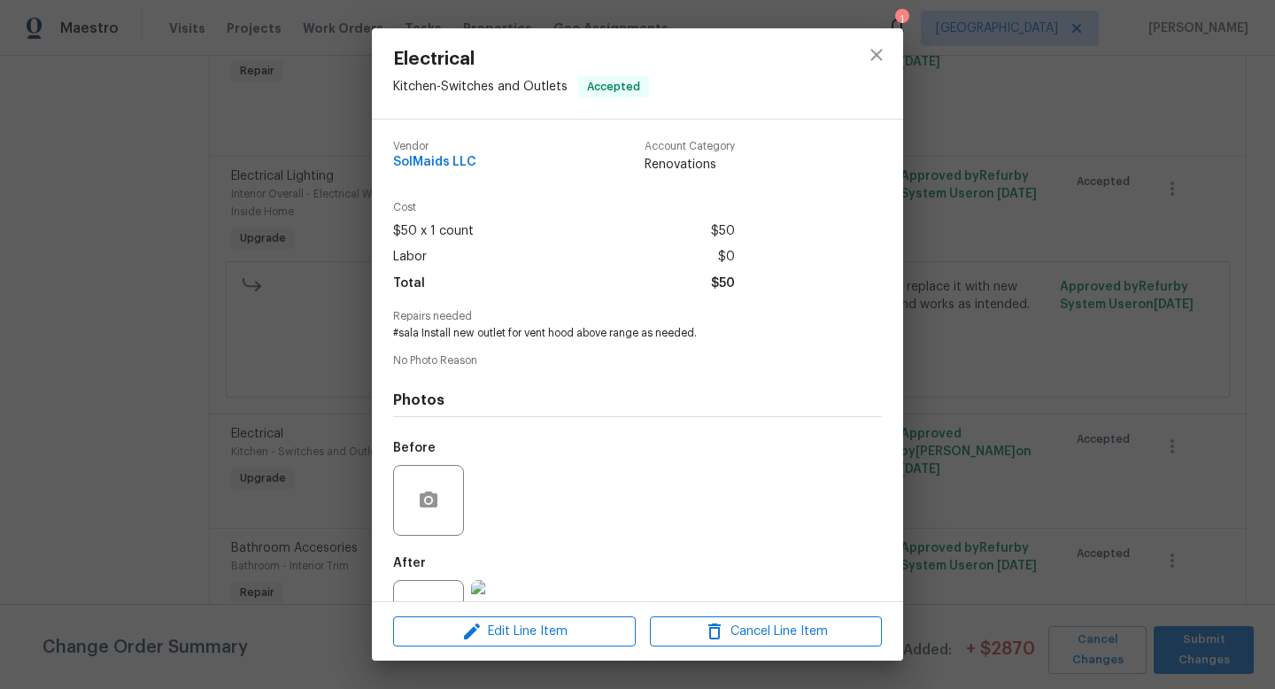
scroll to position [67, 0]
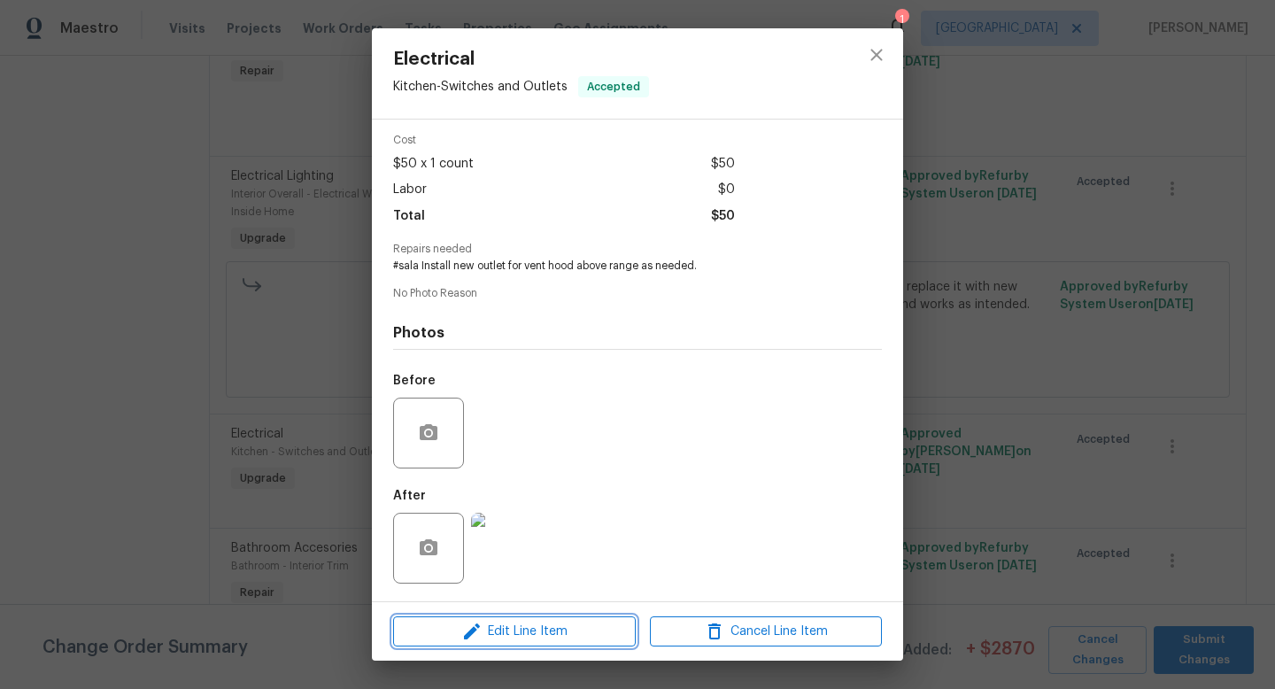
click at [538, 629] on span "Edit Line Item" at bounding box center [515, 632] width 232 height 22
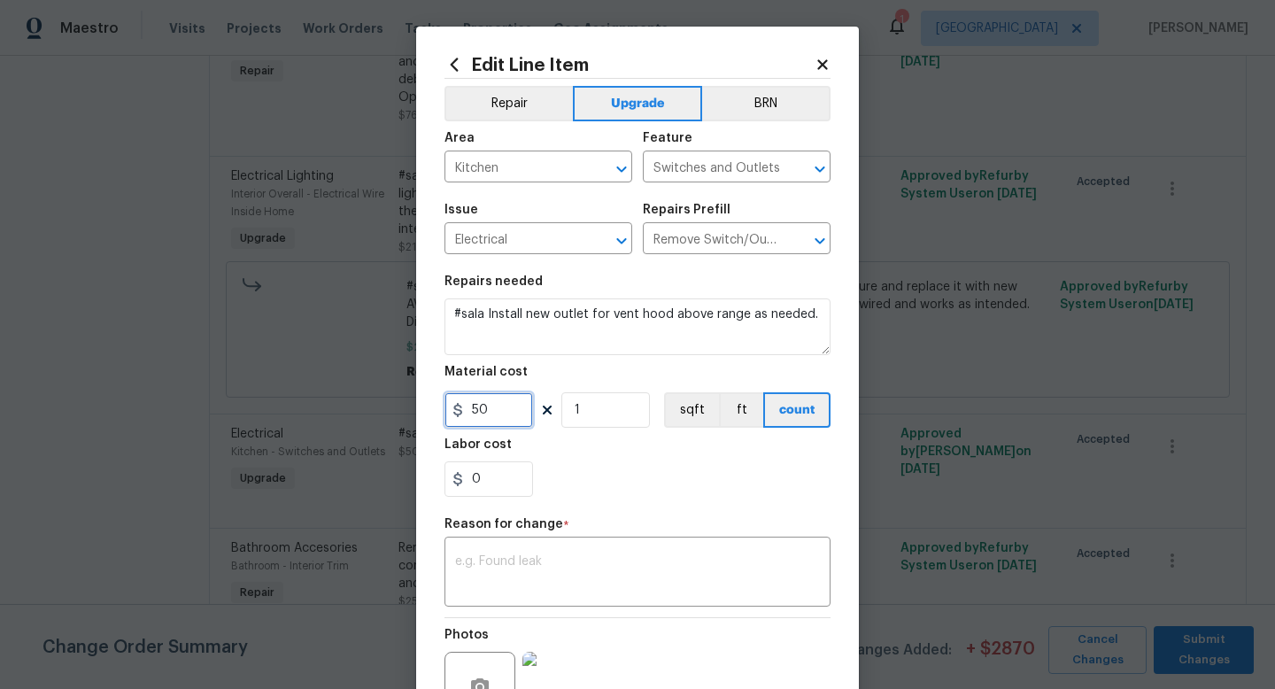
drag, startPoint x: 499, startPoint y: 409, endPoint x: 430, endPoint y: 409, distance: 69.1
click at [430, 409] on div "Edit Line Item Repair Upgrade BRN Area Kitchen ​ Feature Switches and Outlets ​…" at bounding box center [637, 436] width 443 height 819
type input "140"
click at [503, 553] on div "x ​" at bounding box center [638, 574] width 386 height 66
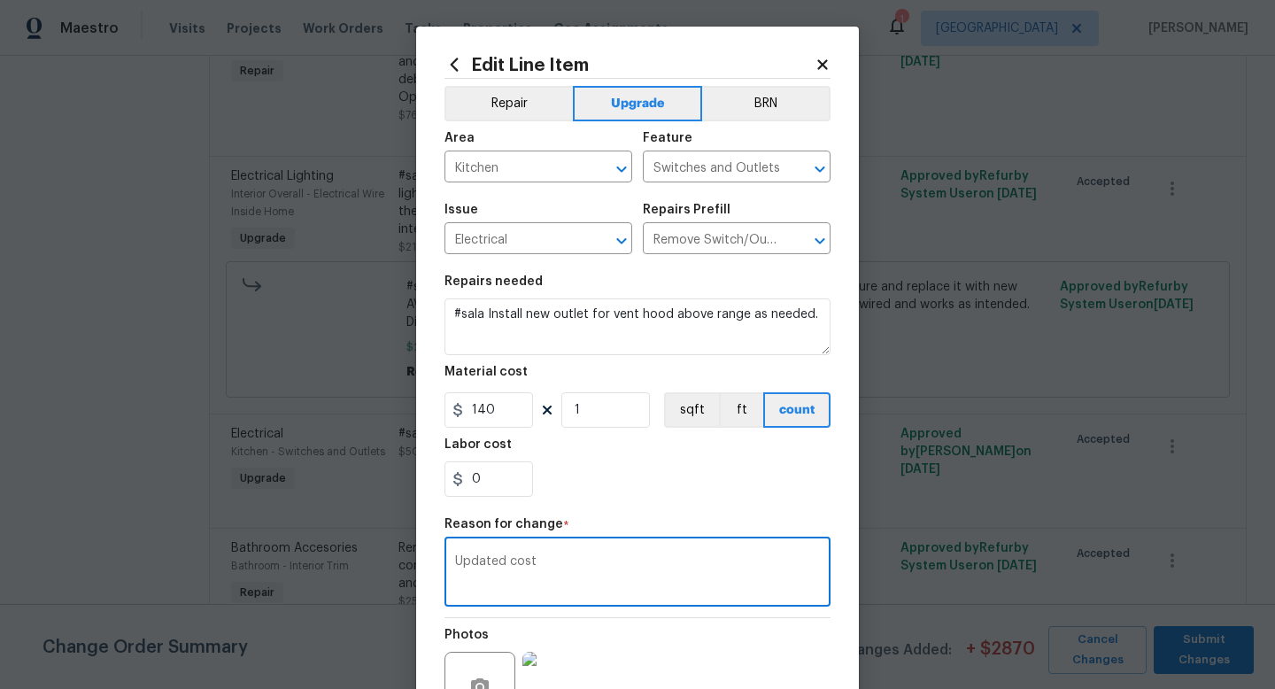
scroll to position [184, 0]
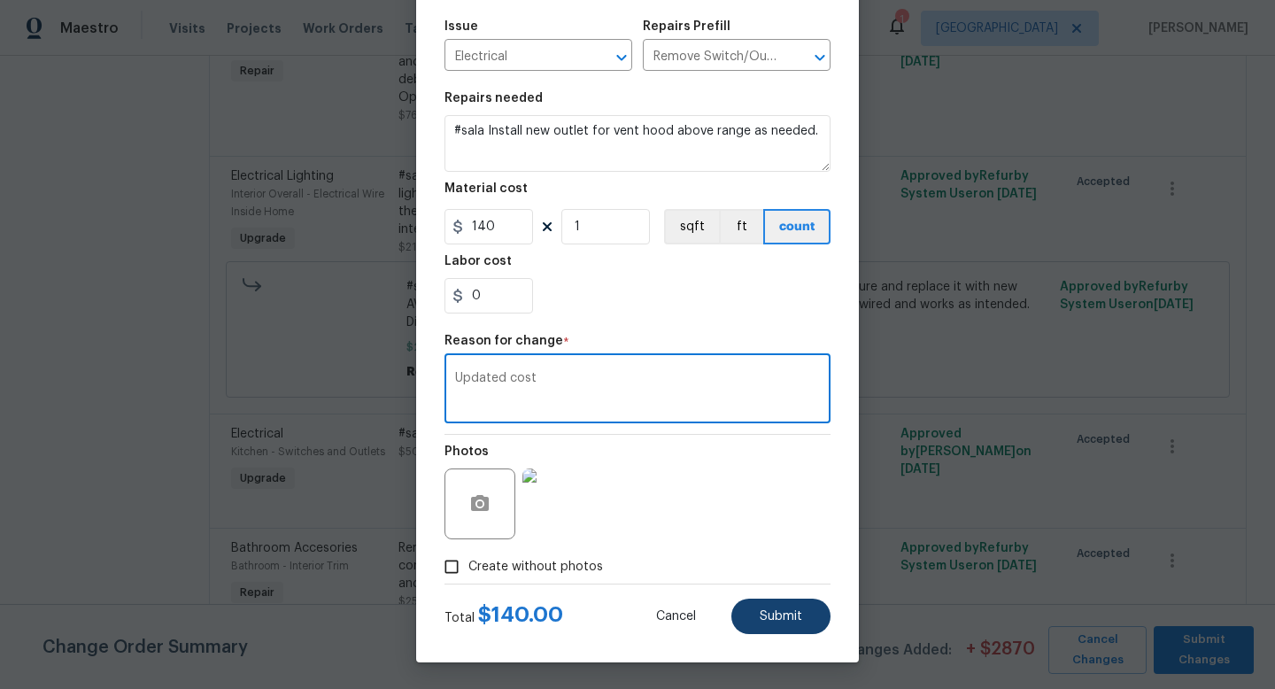
type textarea "Updated cost"
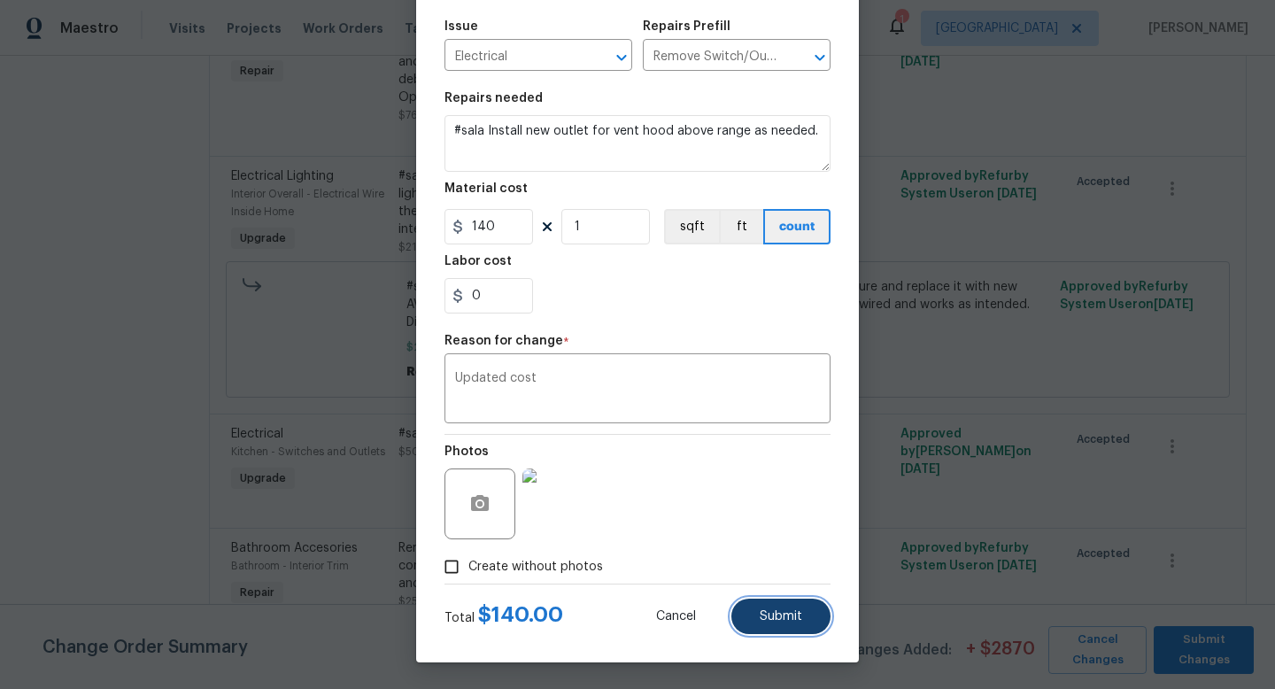
click at [791, 601] on button "Submit" at bounding box center [781, 616] width 99 height 35
type input "50"
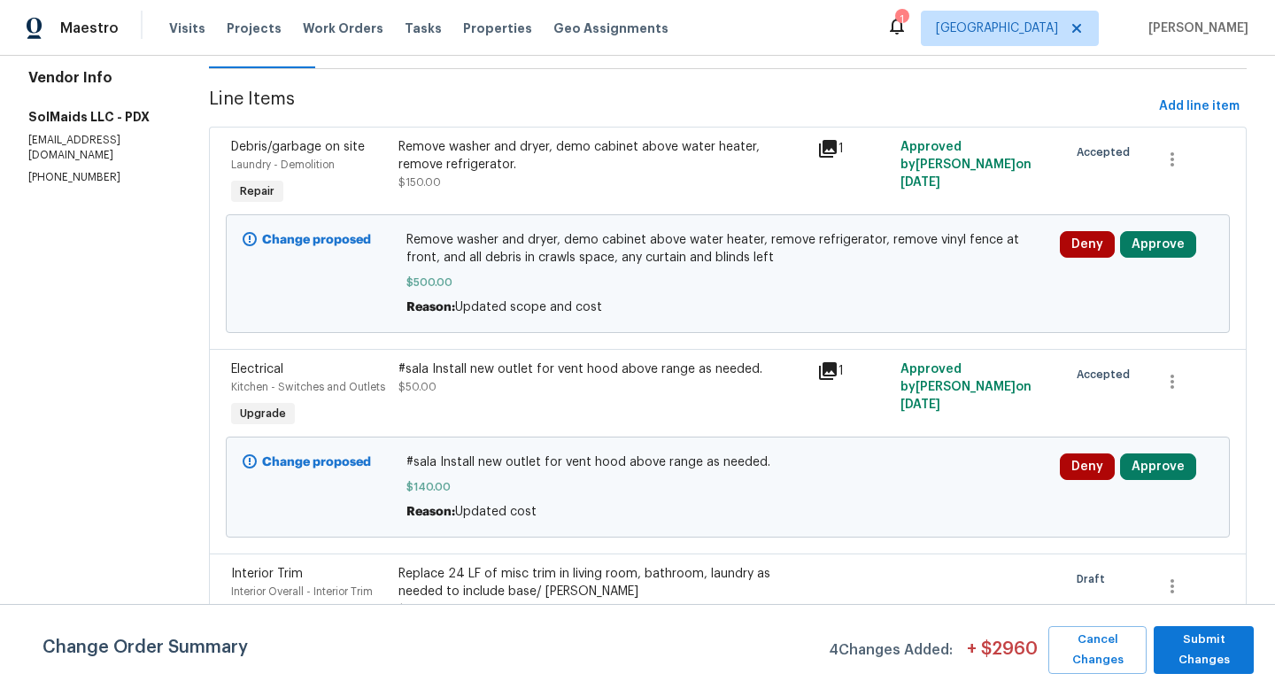
scroll to position [4256, 0]
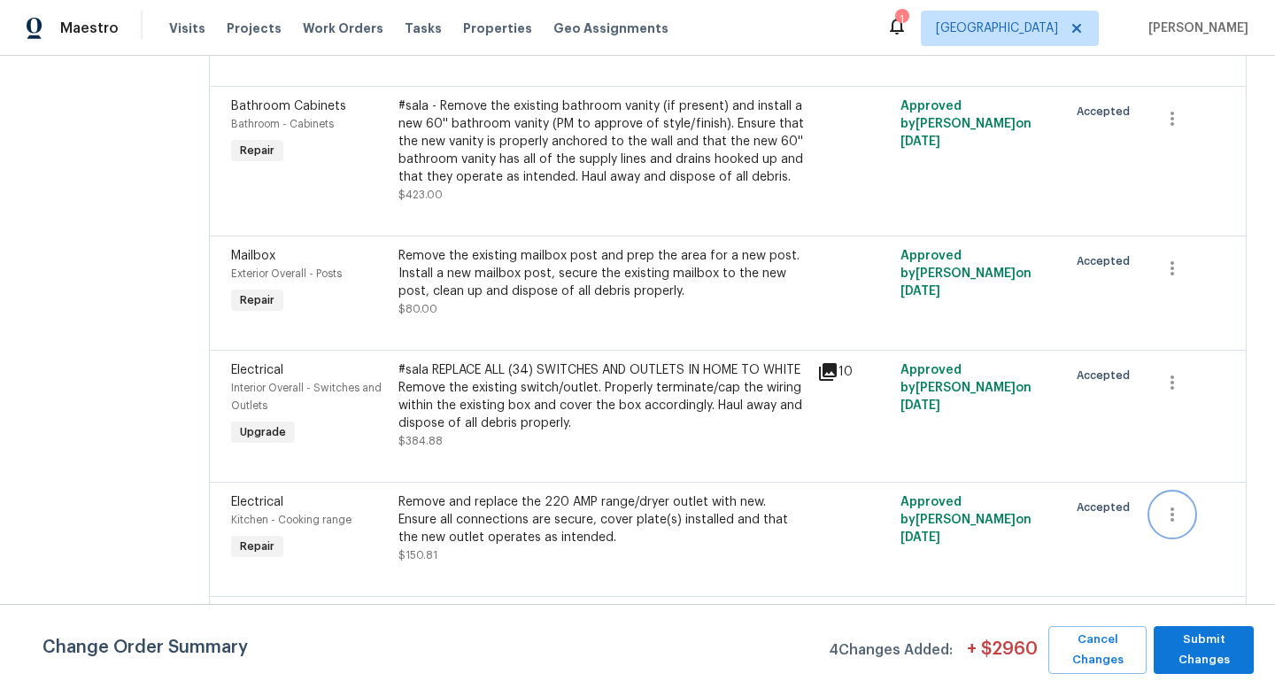
click at [1171, 508] on icon "button" at bounding box center [1173, 515] width 4 height 14
click at [1182, 447] on li "Cancel" at bounding box center [1183, 442] width 68 height 29
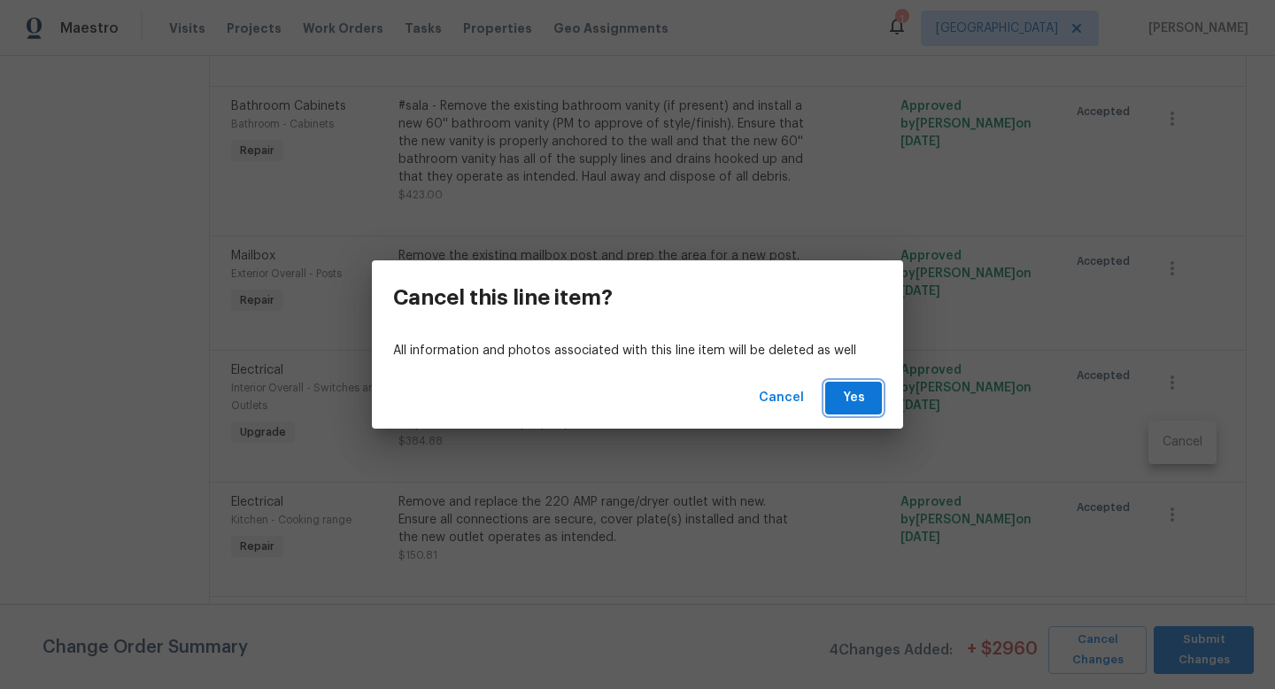
click at [834, 393] on button "Yes" at bounding box center [854, 398] width 57 height 33
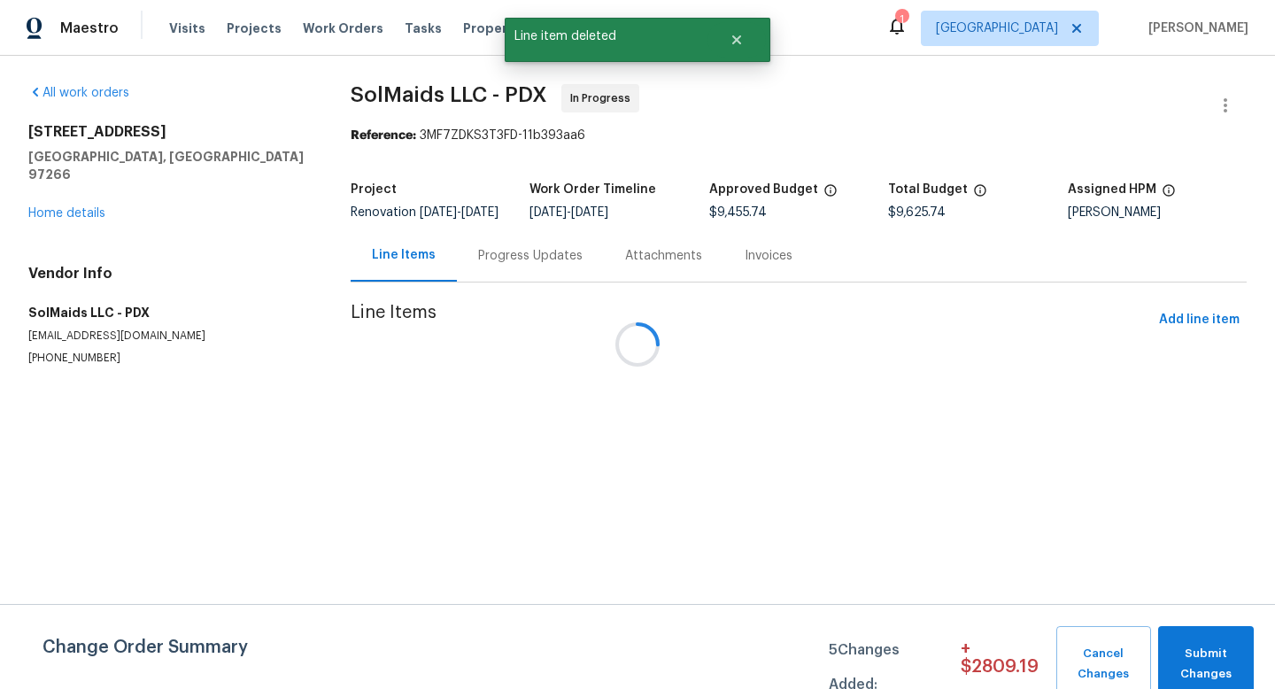
scroll to position [0, 0]
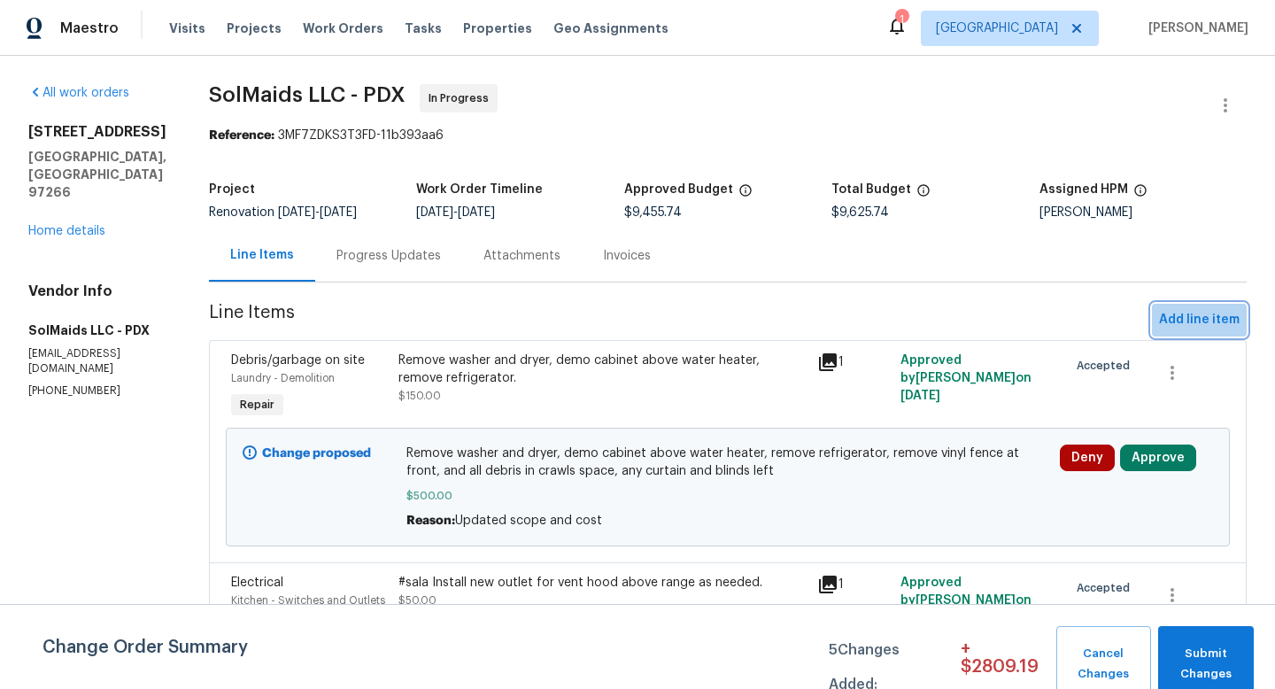
click at [1212, 322] on span "Add line item" at bounding box center [1199, 320] width 81 height 22
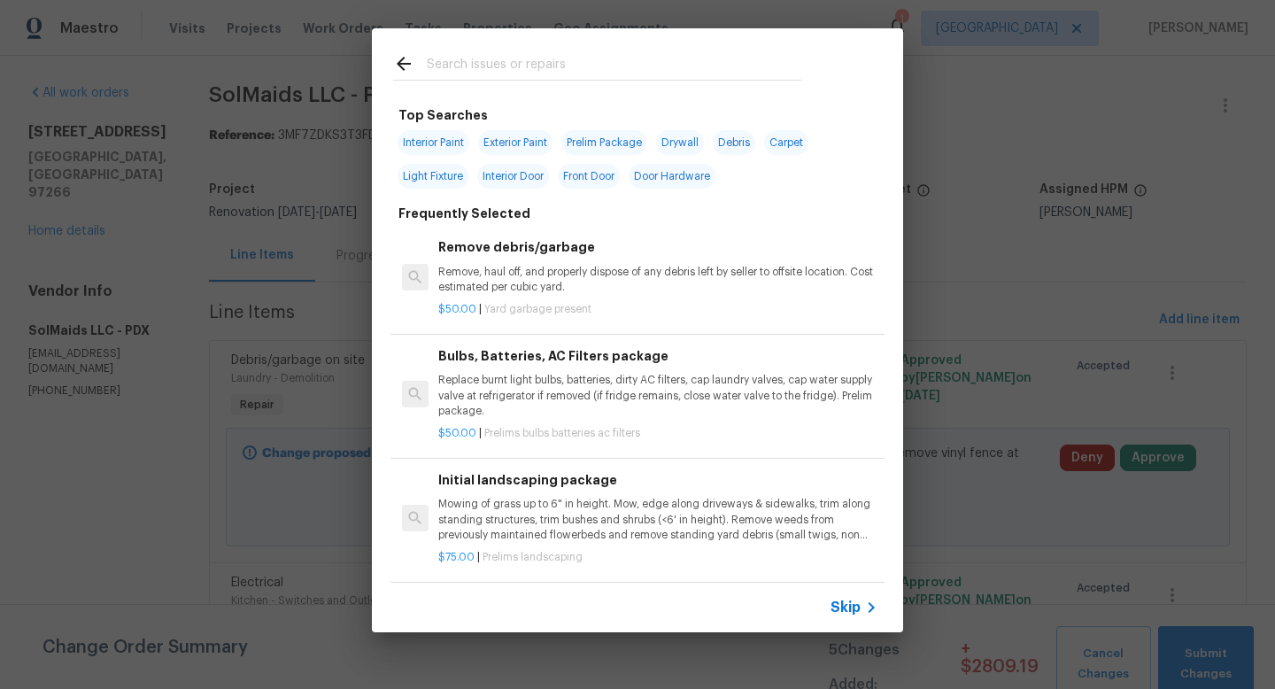
click at [563, 58] on input "text" at bounding box center [615, 66] width 376 height 27
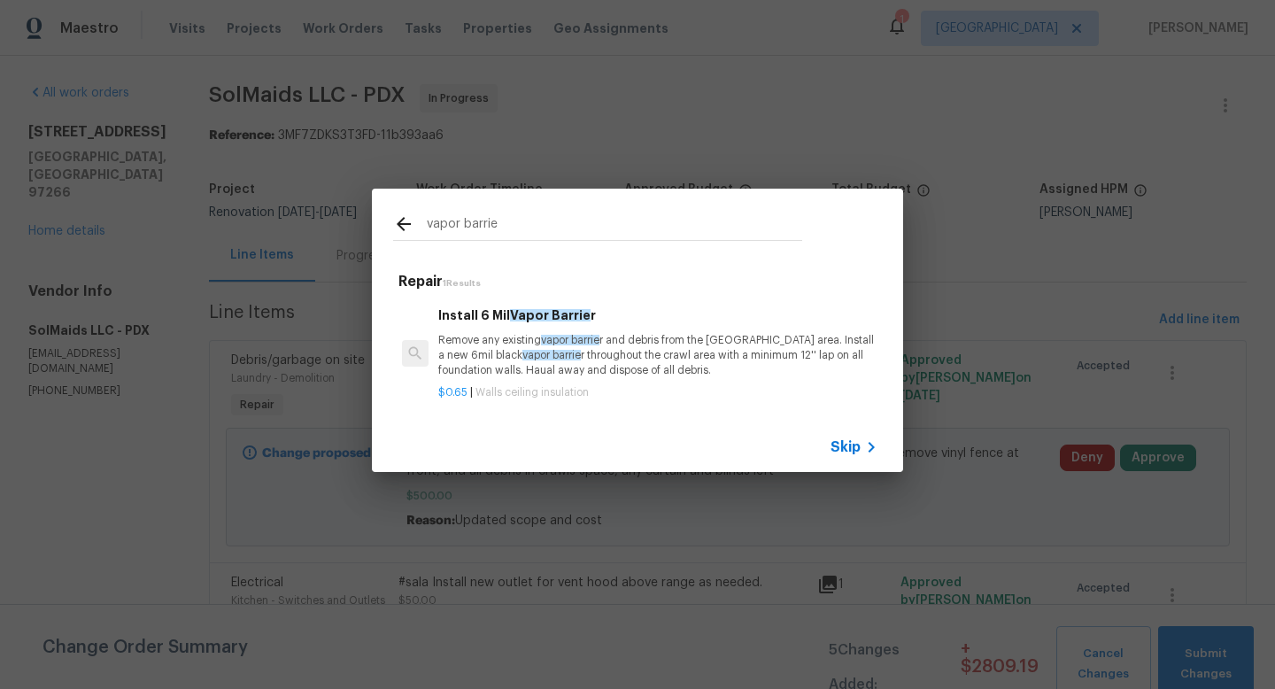
type input "vapor barrie"
click at [629, 345] on p "Remove any existing vapor barrie r and debris from the crawl area. Install a ne…" at bounding box center [657, 355] width 439 height 45
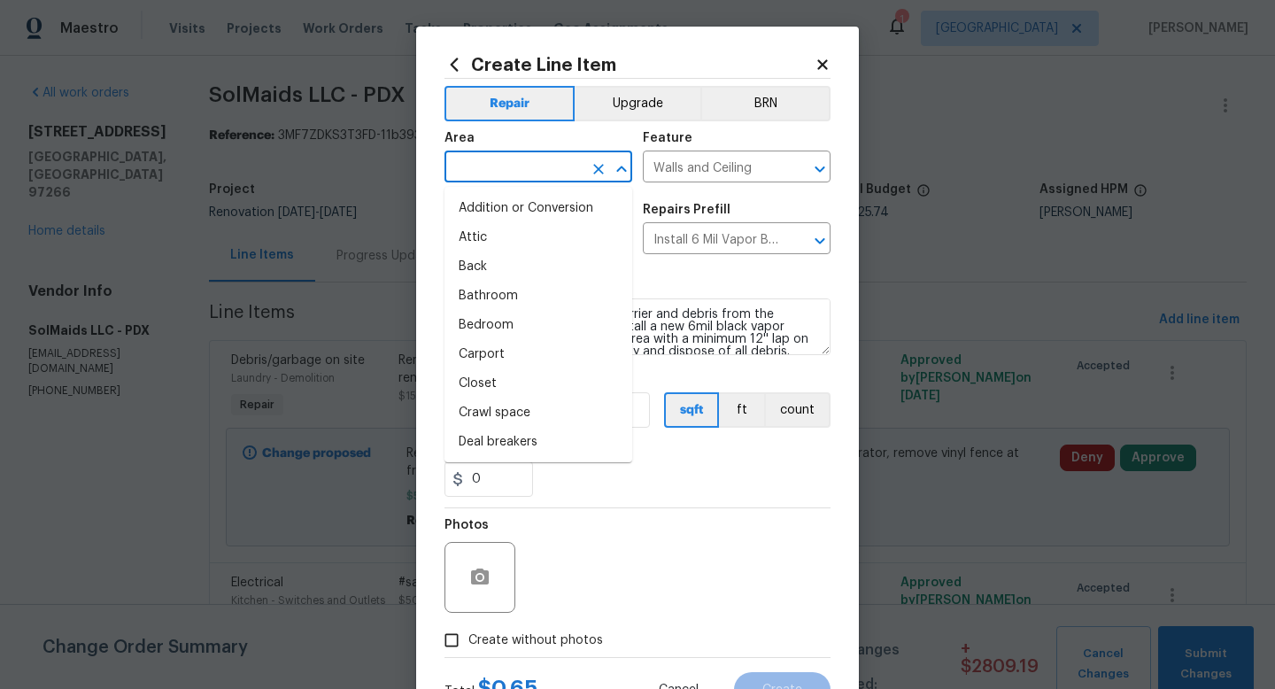
click at [539, 173] on input "text" at bounding box center [514, 168] width 138 height 27
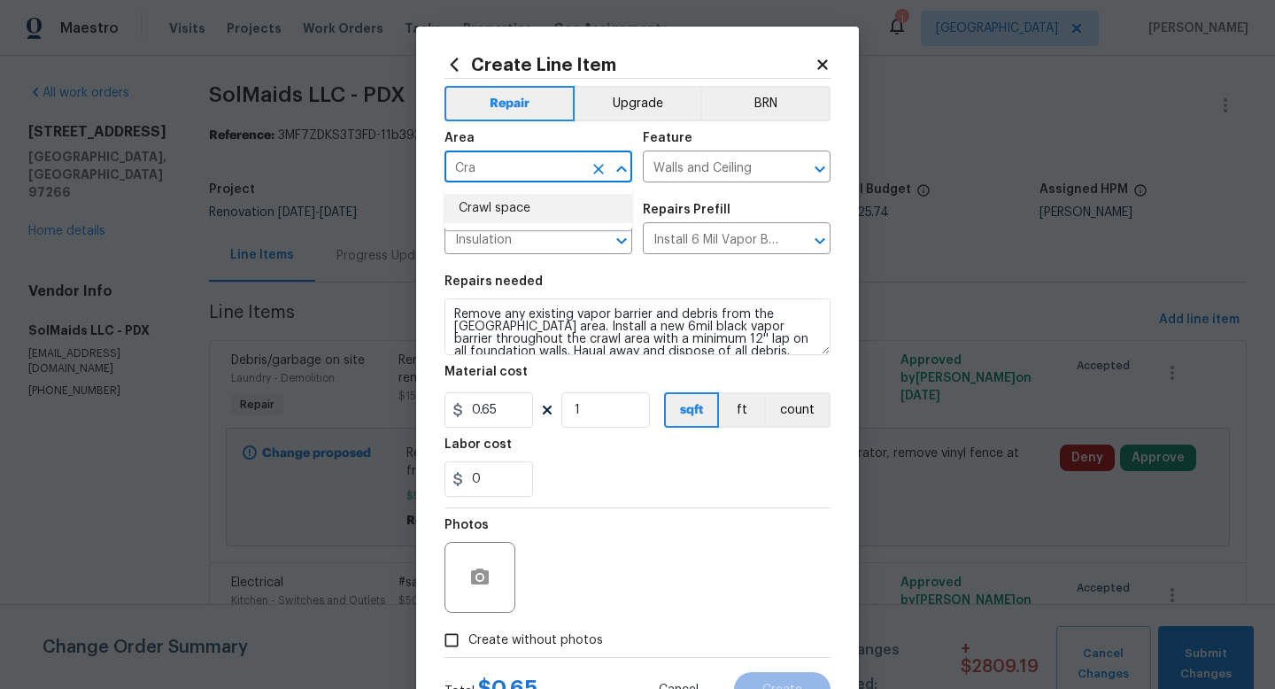
click at [554, 213] on li "Crawl space" at bounding box center [539, 208] width 188 height 29
type input "Crawl space"
click at [739, 172] on input "Walls and Ceiling" at bounding box center [712, 168] width 138 height 27
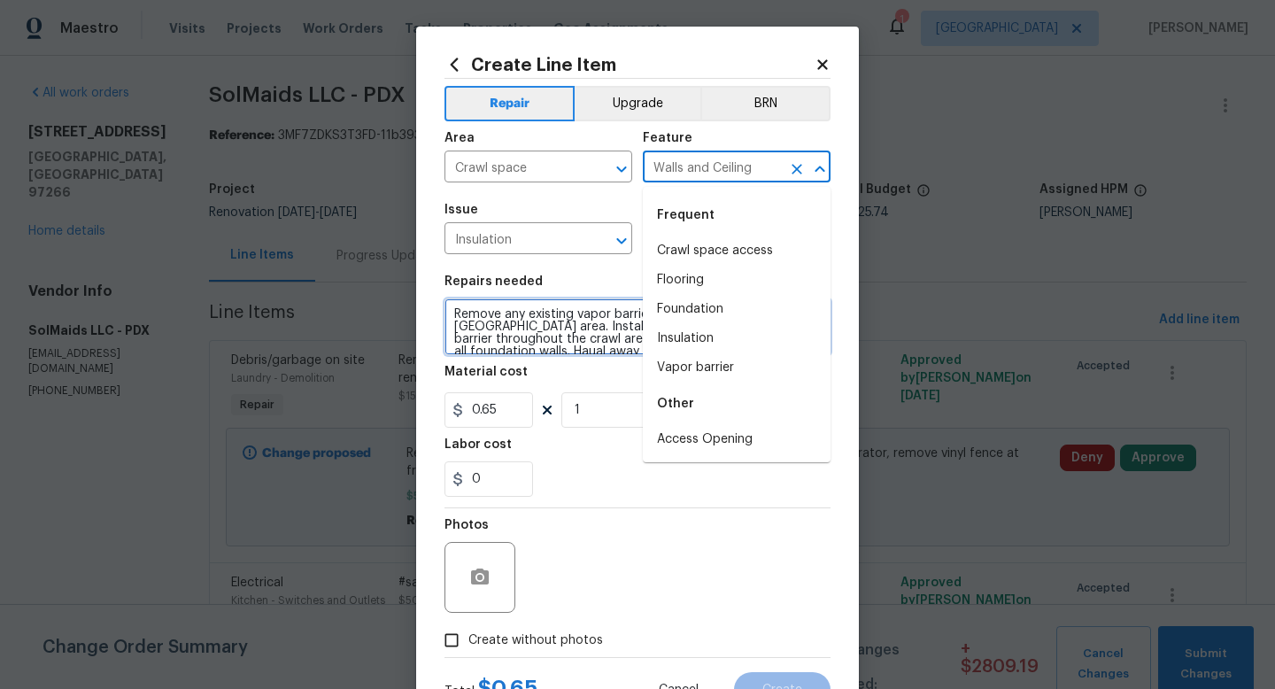
click at [533, 317] on textarea "Remove any existing vapor barrier and debris from the crawl area. Install a new…" at bounding box center [638, 327] width 386 height 57
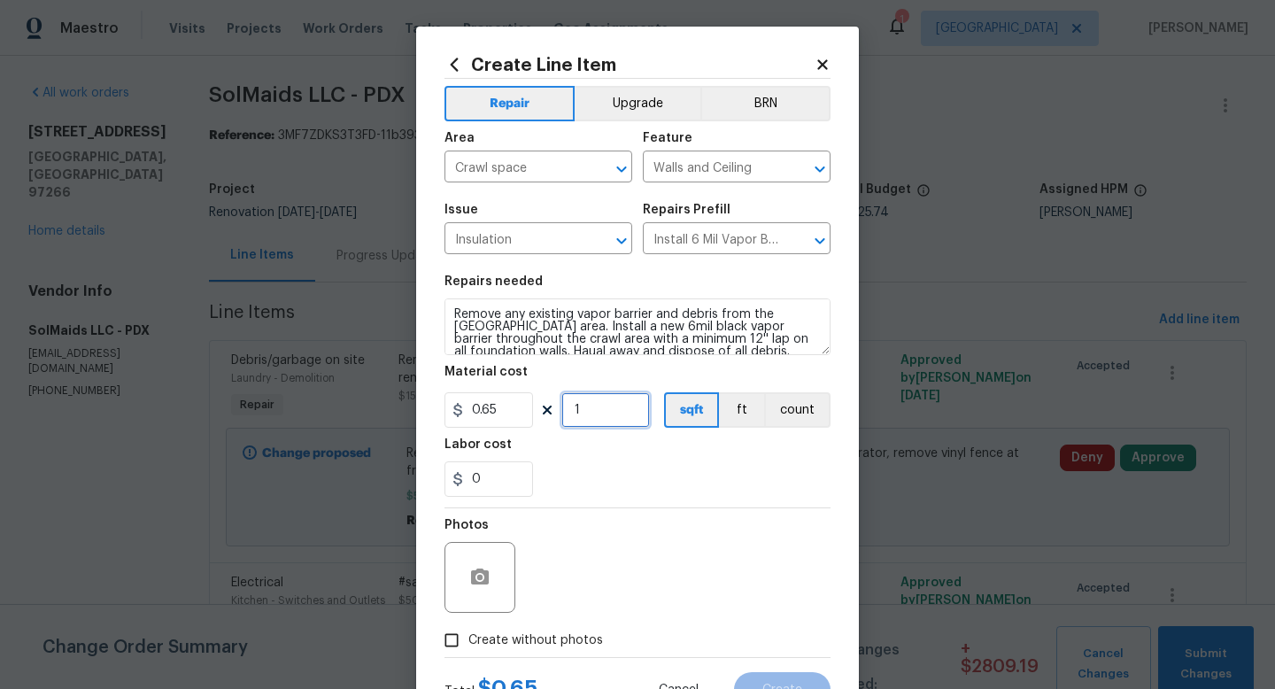
click at [611, 415] on input "1" at bounding box center [606, 409] width 89 height 35
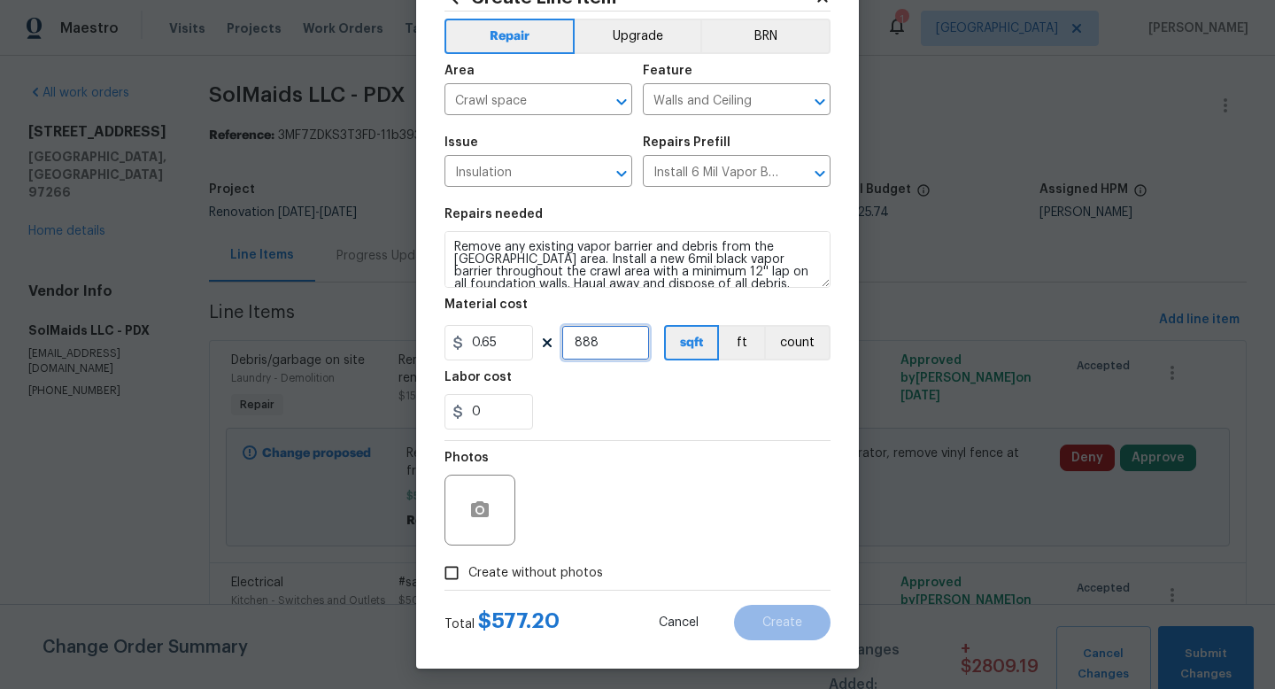
type input "888"
click at [514, 412] on input "0" at bounding box center [489, 411] width 89 height 35
type input "650"
drag, startPoint x: 503, startPoint y: 412, endPoint x: 413, endPoint y: 411, distance: 90.4
click at [414, 412] on div "Create Line Item Repair Upgrade BRN Area Crawl space ​ Feature Walls and Ceilin…" at bounding box center [637, 344] width 1275 height 689
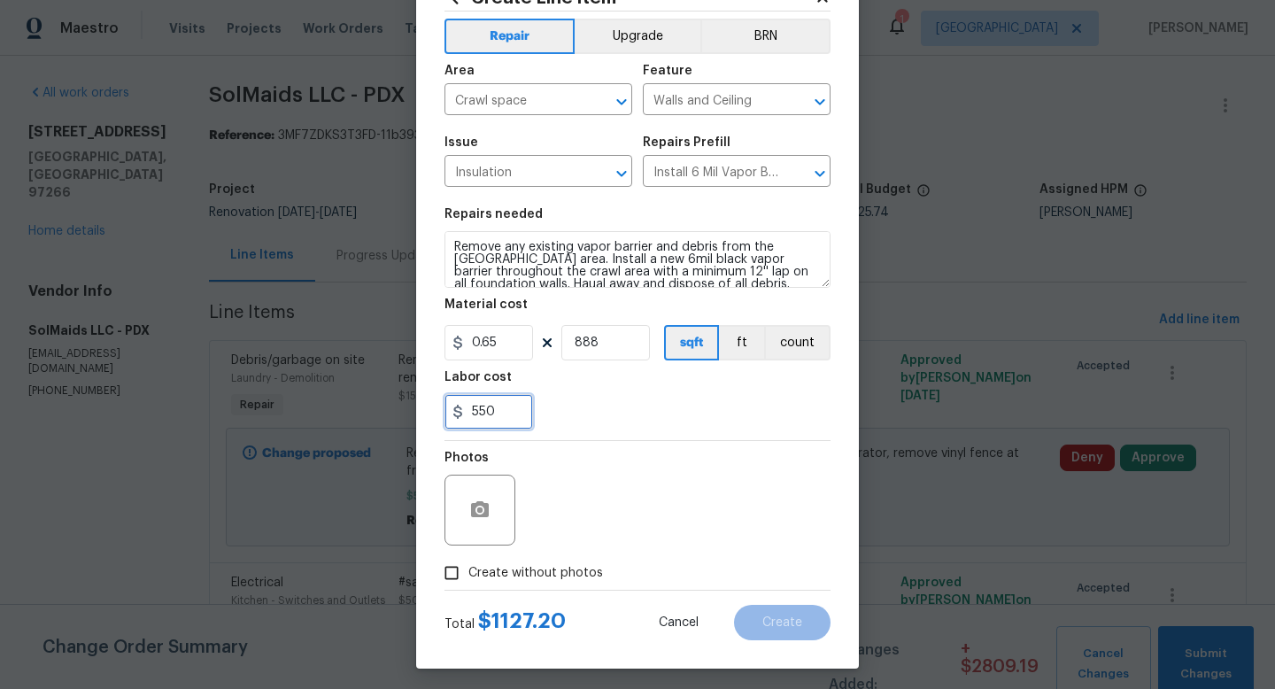
click at [515, 415] on input "550" at bounding box center [489, 411] width 89 height 35
type input "5"
click at [497, 417] on input "475" at bounding box center [489, 411] width 89 height 35
click at [501, 418] on input "490" at bounding box center [489, 411] width 89 height 35
type input "4"
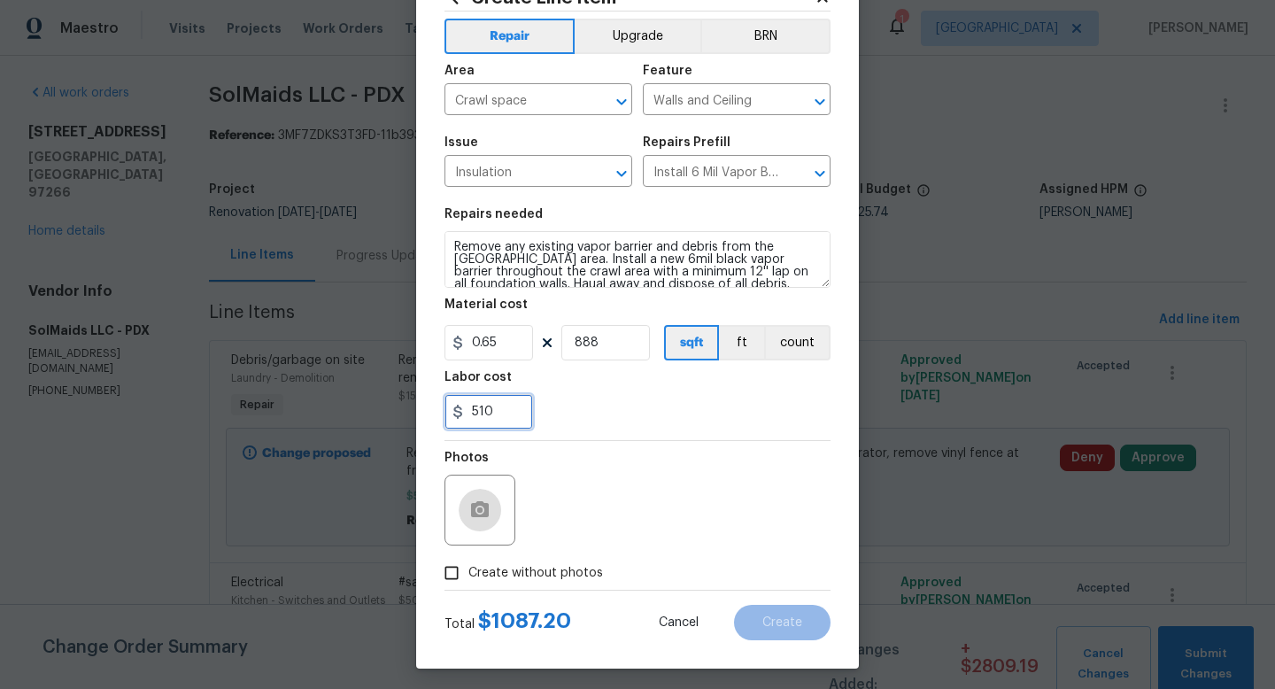
click at [503, 414] on input "510" at bounding box center [489, 411] width 89 height 35
click at [497, 417] on input "530" at bounding box center [489, 411] width 89 height 35
click at [499, 420] on input "520" at bounding box center [489, 411] width 89 height 35
click at [507, 414] on input "522" at bounding box center [489, 411] width 89 height 35
click at [517, 408] on input "523.8" at bounding box center [489, 411] width 89 height 35
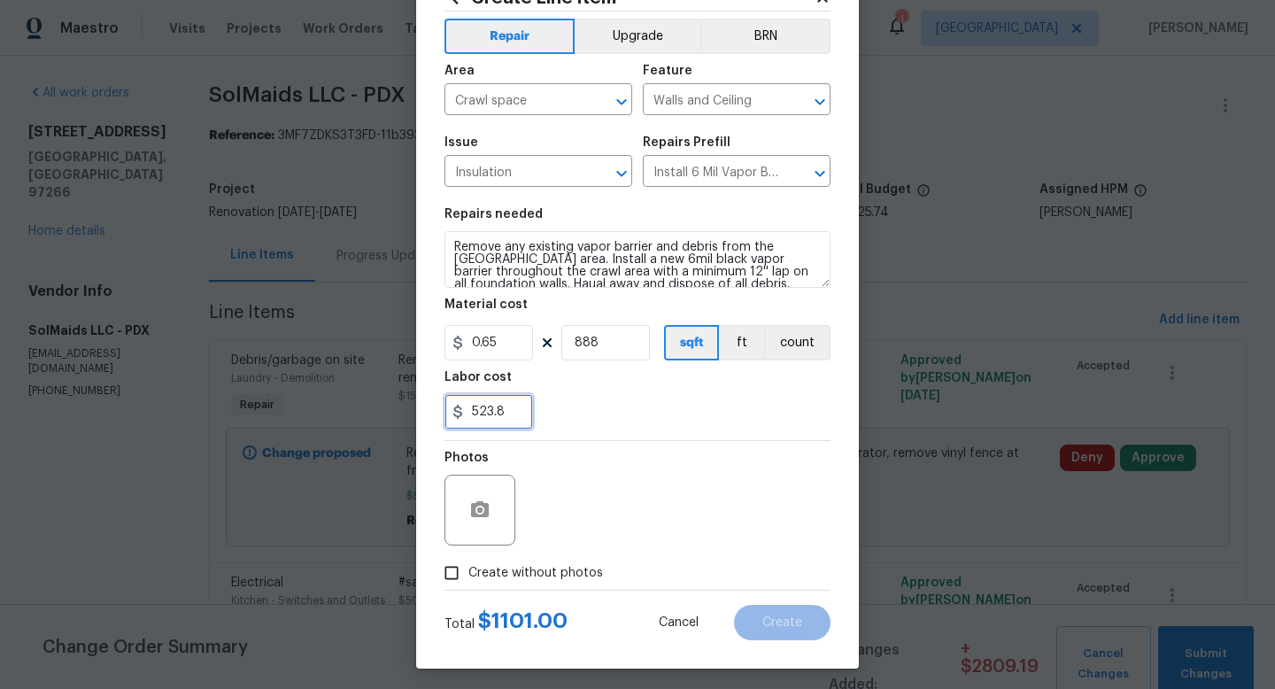
click at [491, 415] on input "523.8" at bounding box center [489, 411] width 89 height 35
click at [511, 420] on input "522.8" at bounding box center [489, 411] width 89 height 35
type input "522.8"
click at [625, 342] on input "888" at bounding box center [606, 342] width 89 height 35
click at [489, 573] on span "Create without photos" at bounding box center [536, 573] width 135 height 19
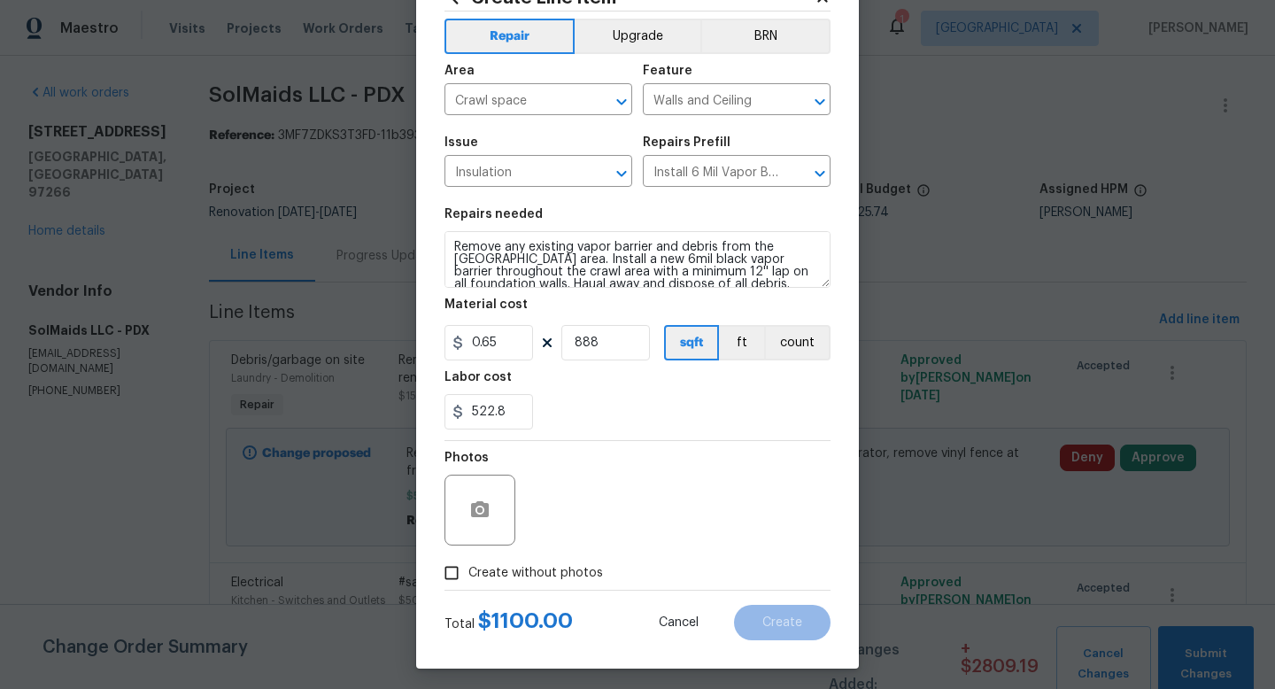
click at [469, 573] on input "Create without photos" at bounding box center [452, 573] width 34 height 34
checkbox input "true"
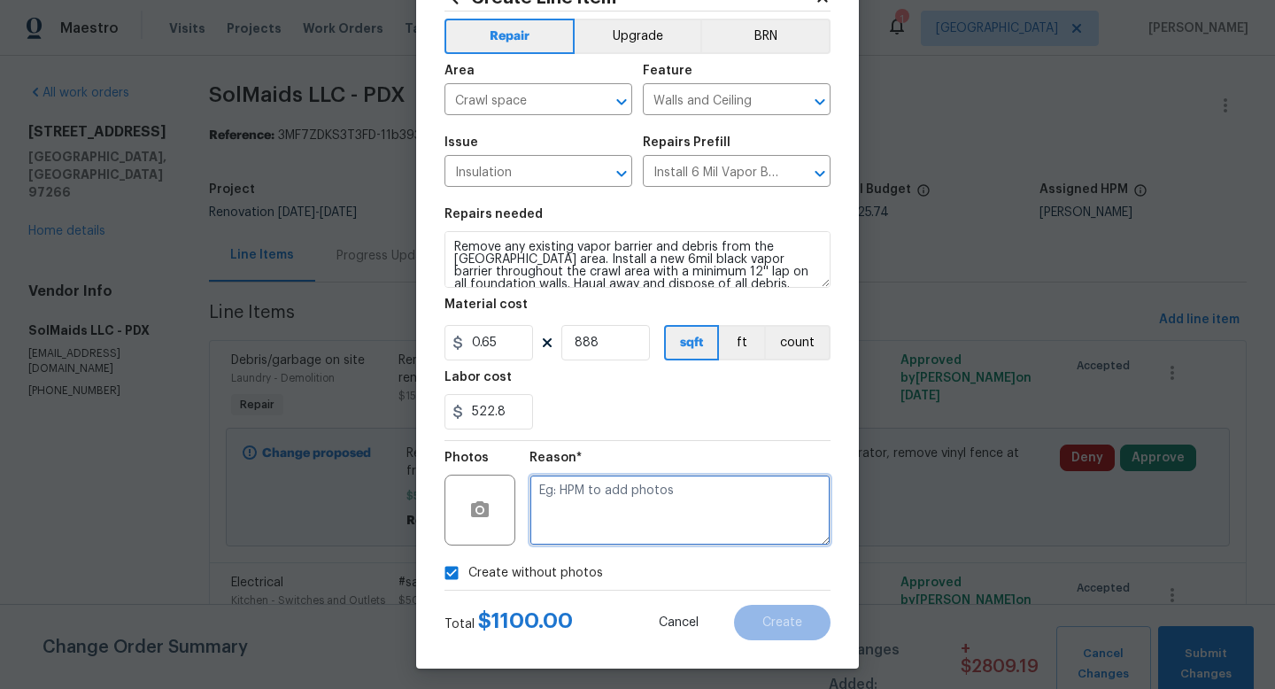
click at [627, 535] on textarea at bounding box center [680, 510] width 301 height 71
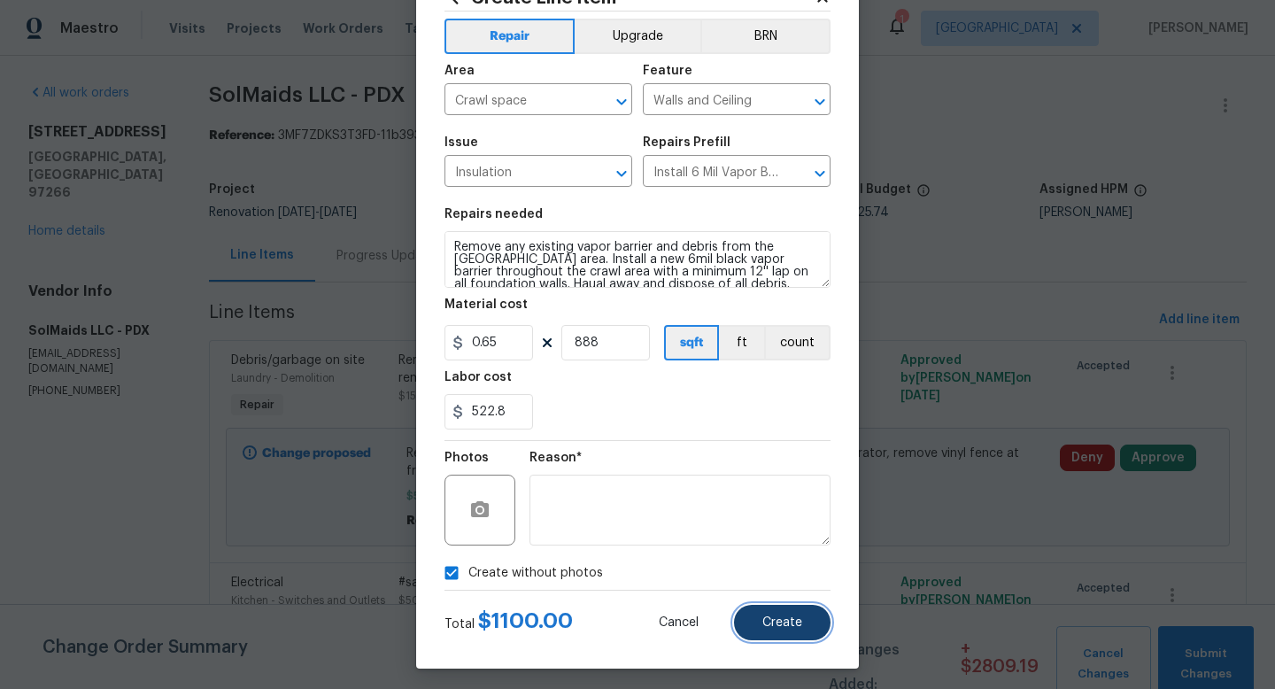
click at [785, 627] on span "Create" at bounding box center [783, 622] width 40 height 13
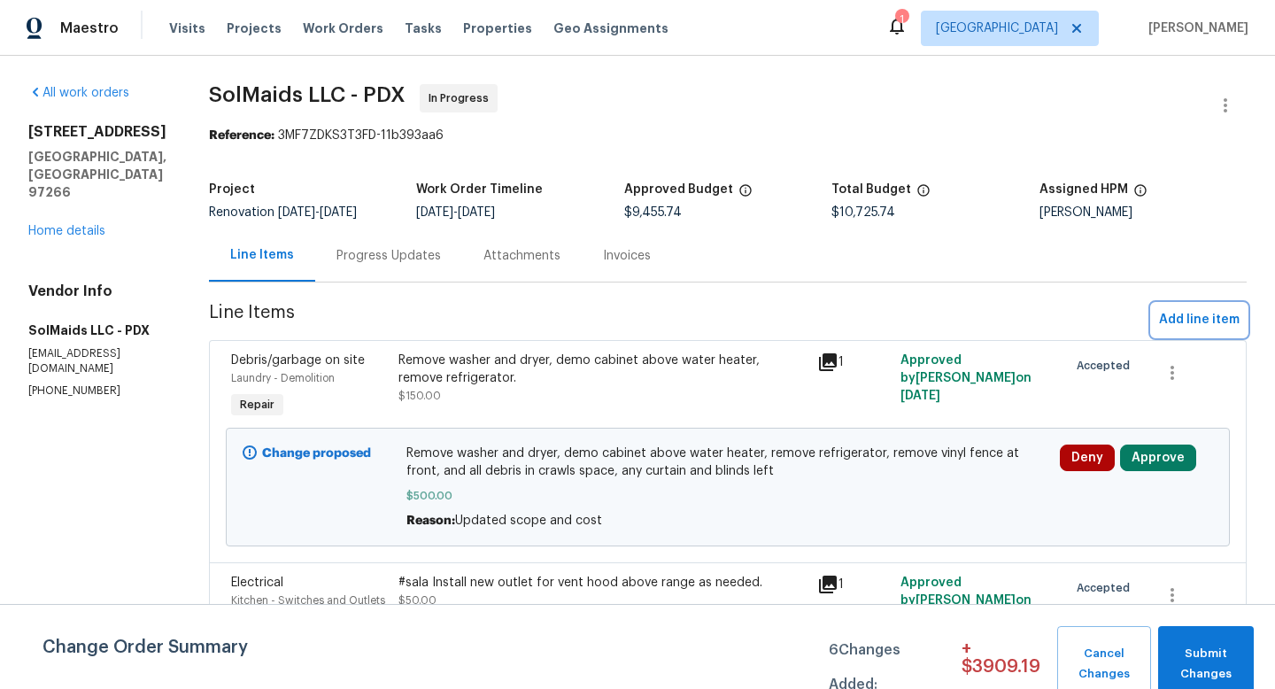
click at [1213, 322] on span "Add line item" at bounding box center [1199, 320] width 81 height 22
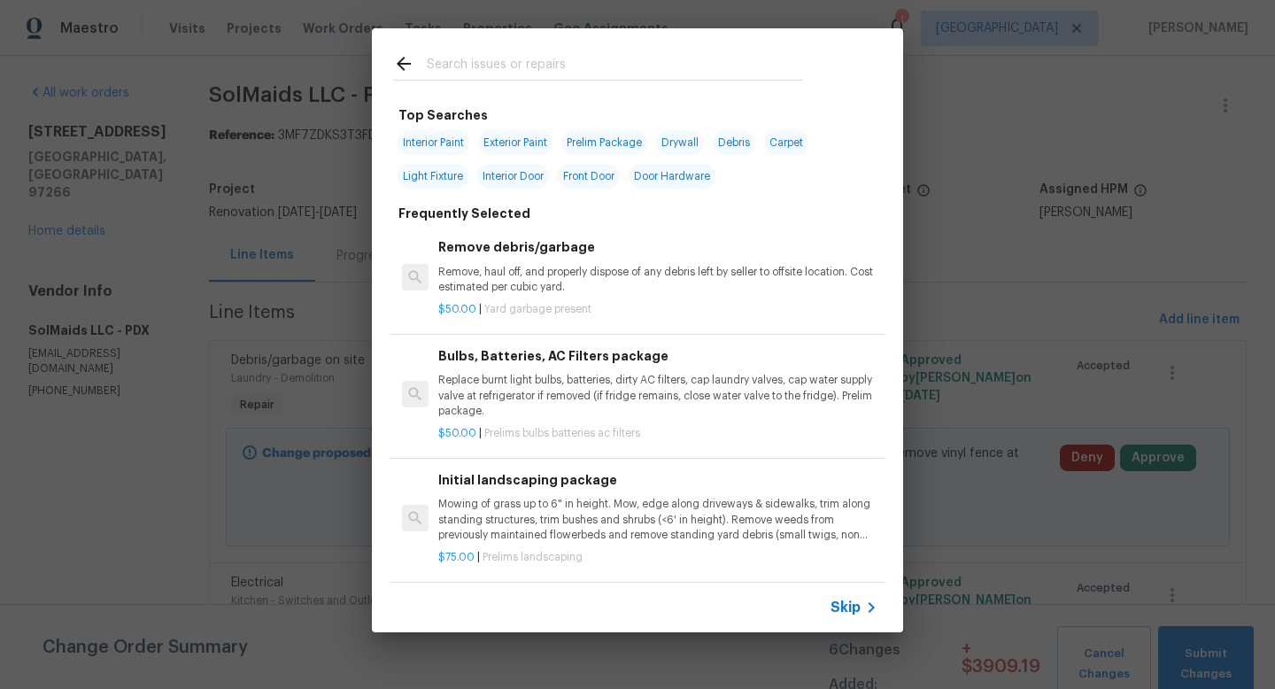
click at [613, 76] on input "text" at bounding box center [615, 66] width 376 height 27
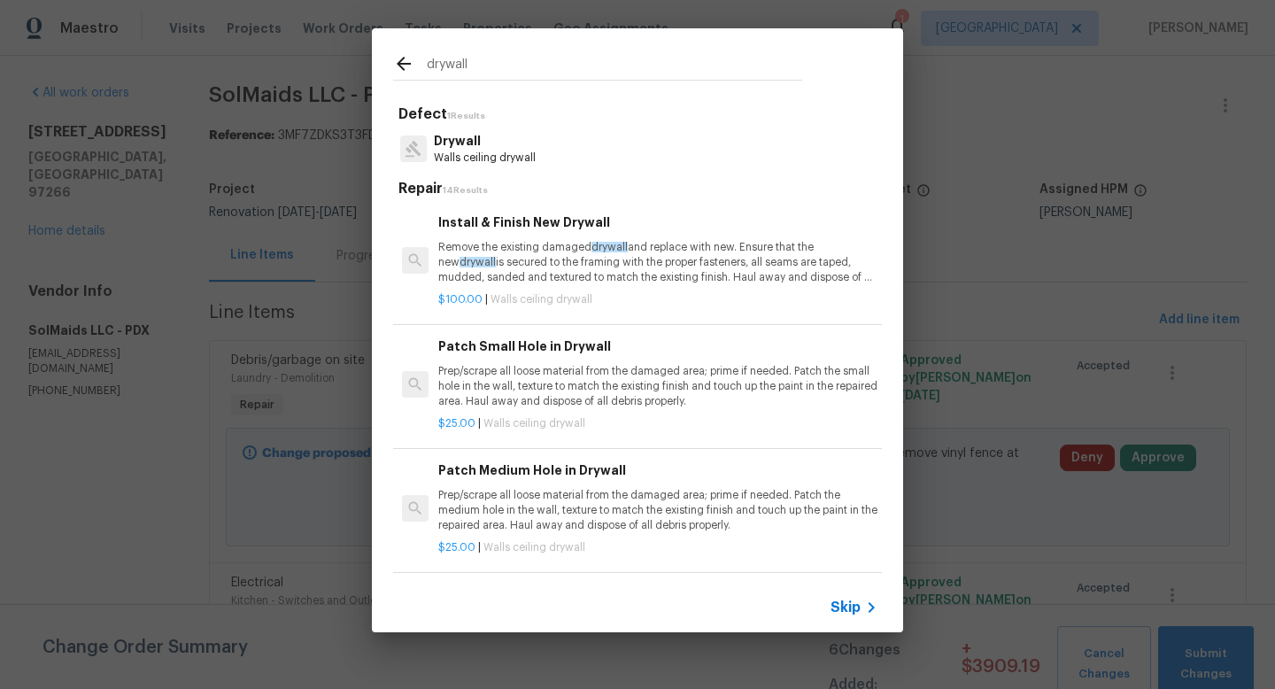
type input "drywall"
click at [635, 259] on p "Remove the existing damaged drywall and replace with new. Ensure that the new d…" at bounding box center [657, 262] width 439 height 45
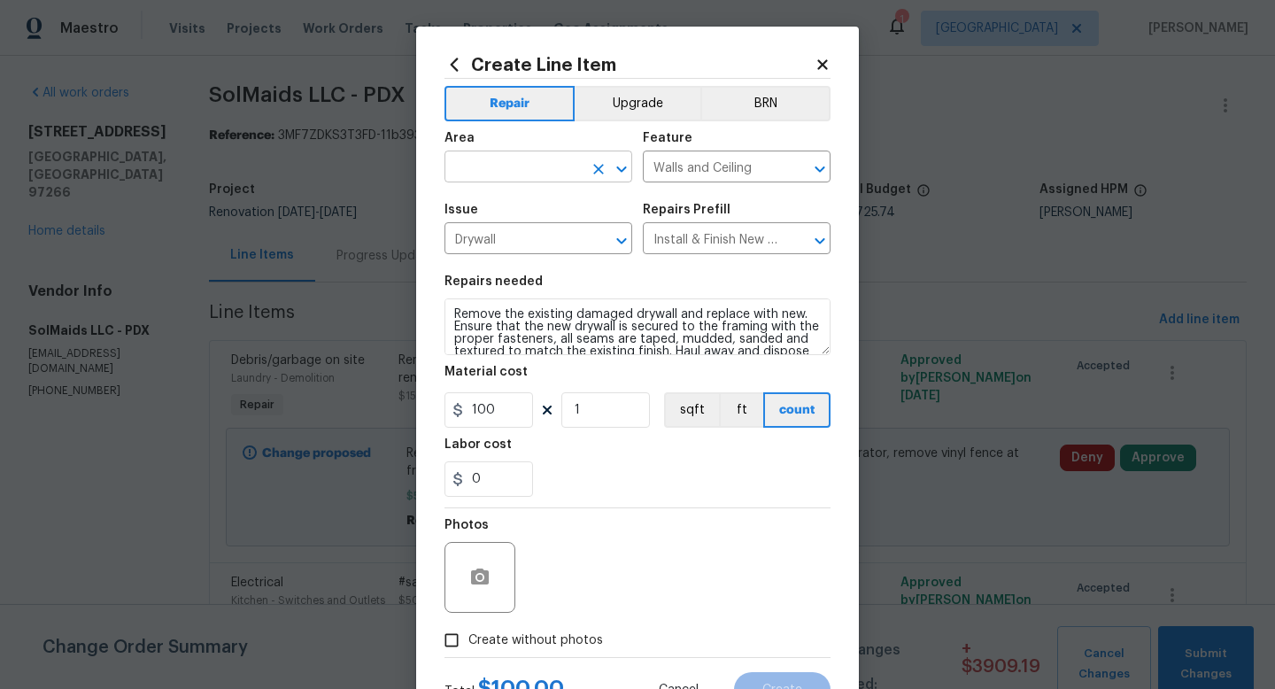
click at [505, 156] on input "text" at bounding box center [514, 168] width 138 height 27
click at [493, 210] on li "Laundry" at bounding box center [539, 208] width 188 height 29
type input "Laundry"
click at [456, 313] on textarea "Remove the existing damaged drywall and replace with new. Ensure that the new d…" at bounding box center [638, 327] width 386 height 57
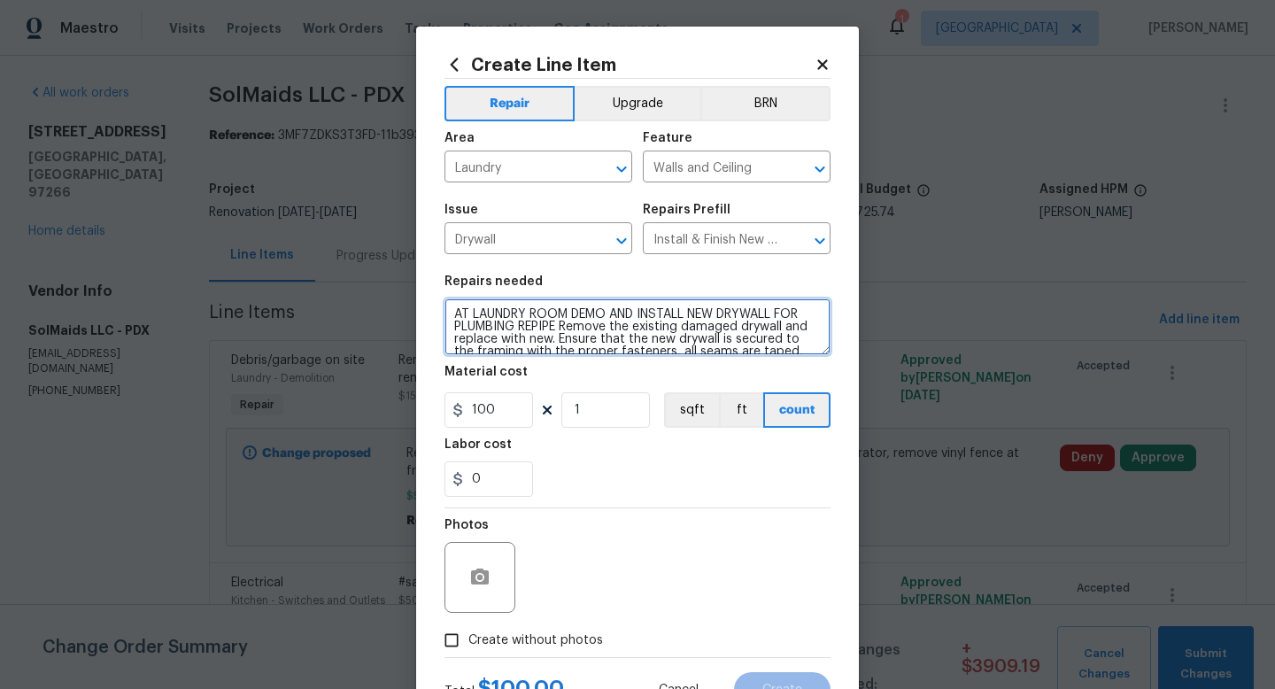
type textarea "AT LAUNDRY ROOM DEMO AND INSTALL NEW DRYWALL FOR PLUMBING REPIPE Remove the exi…"
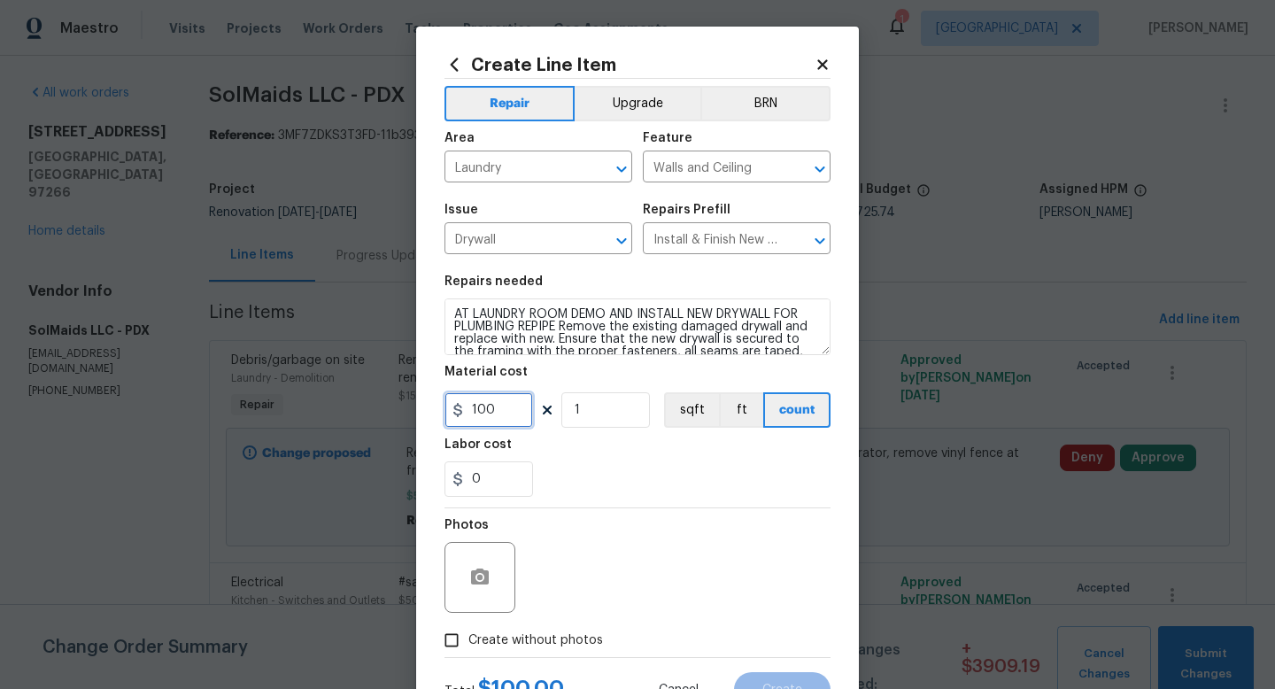
drag, startPoint x: 499, startPoint y: 408, endPoint x: 456, endPoint y: 408, distance: 42.5
click at [457, 408] on div "100" at bounding box center [489, 409] width 89 height 35
type input "400"
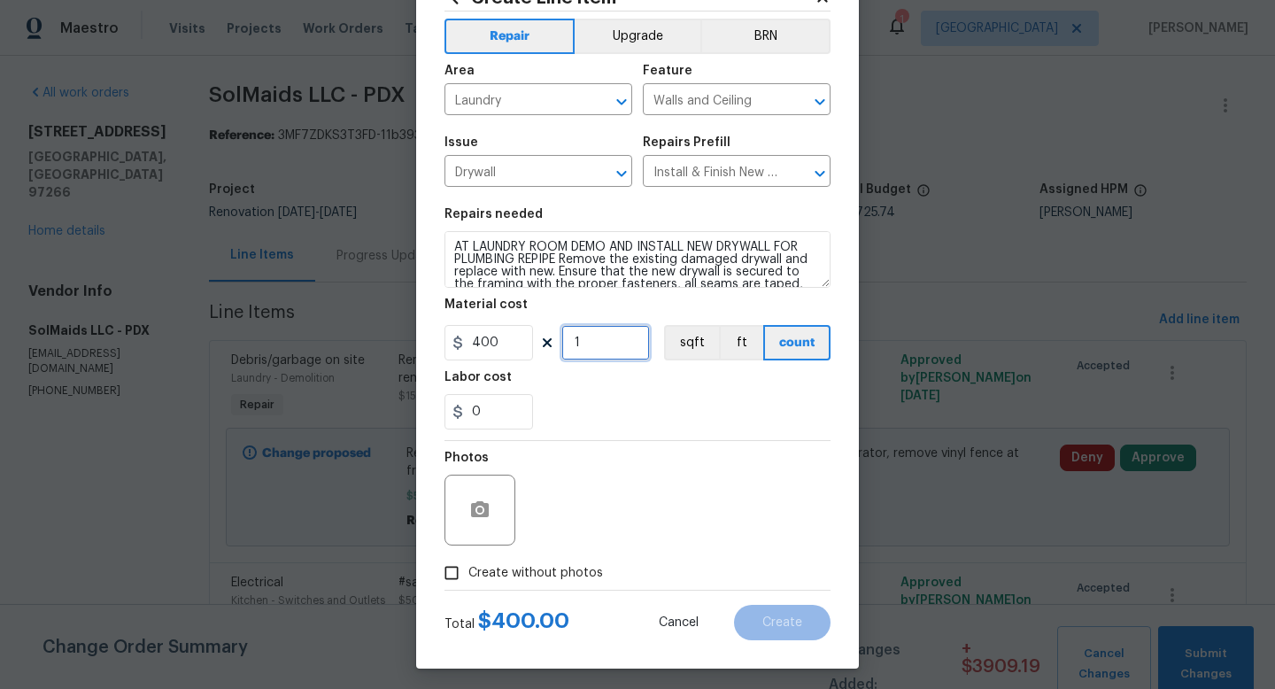
scroll to position [68, 0]
click at [495, 575] on span "Create without photos" at bounding box center [536, 572] width 135 height 19
click at [469, 575] on input "Create without photos" at bounding box center [452, 572] width 34 height 34
checkbox input "true"
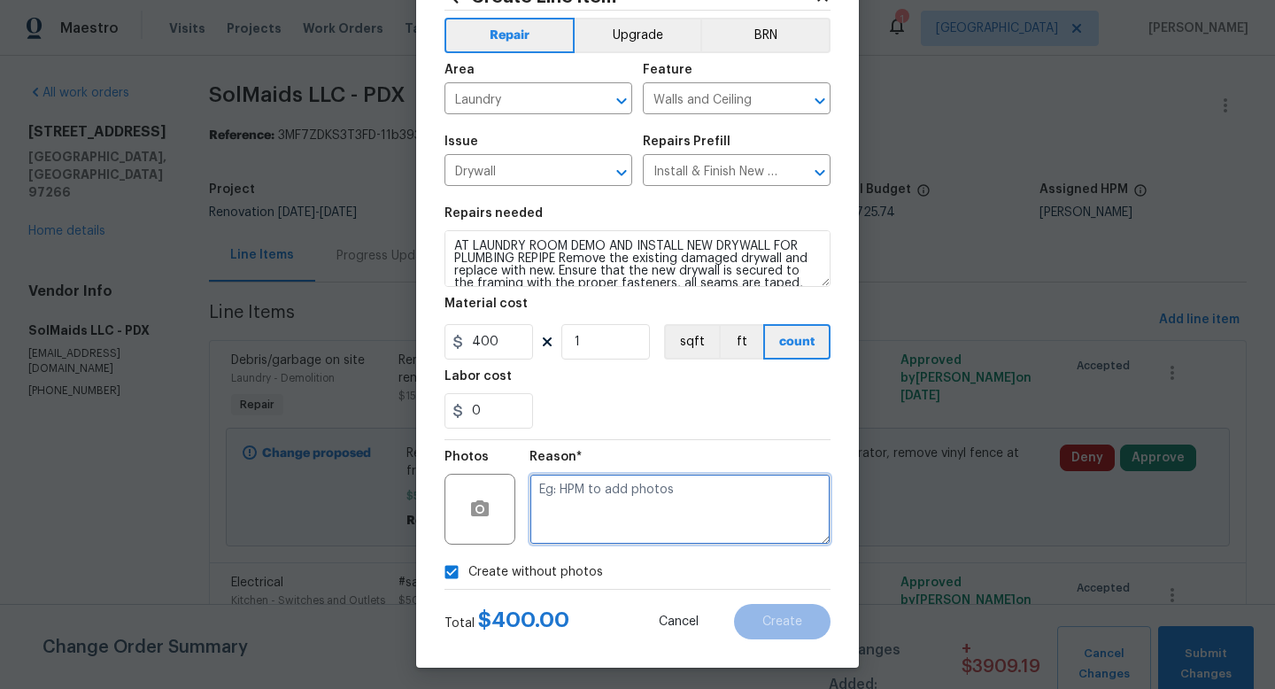
click at [647, 500] on textarea at bounding box center [680, 509] width 301 height 71
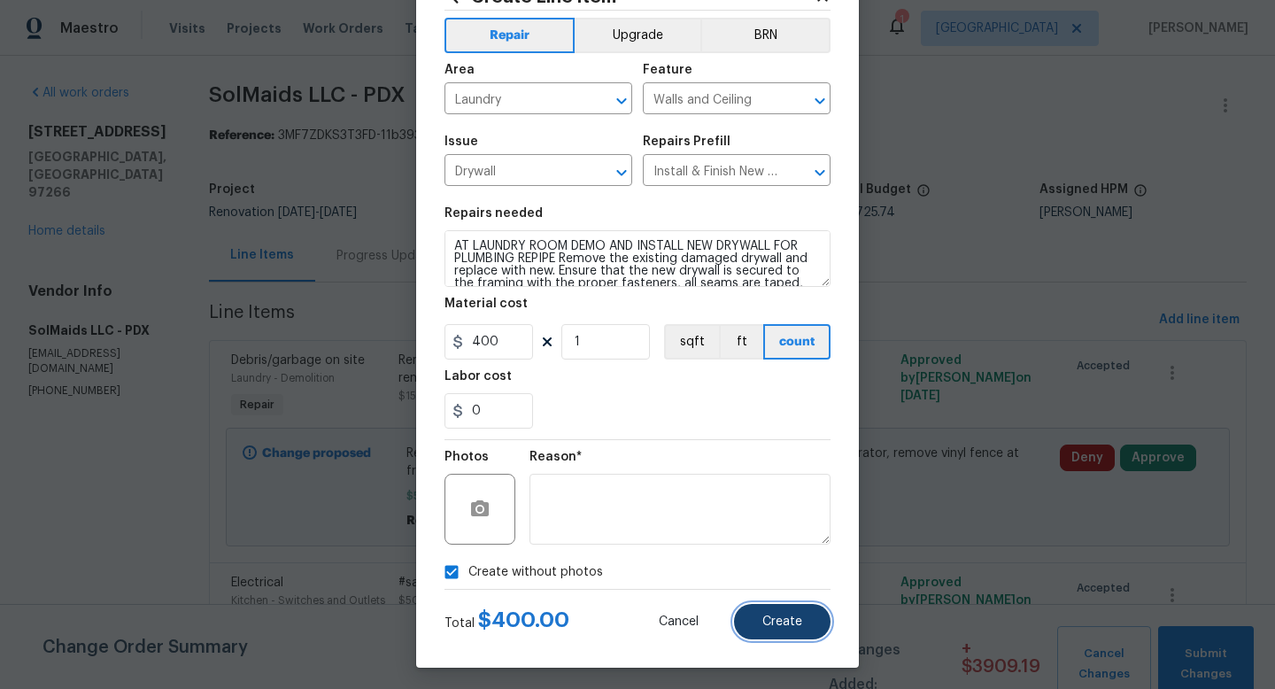
click at [776, 621] on span "Create" at bounding box center [783, 622] width 40 height 13
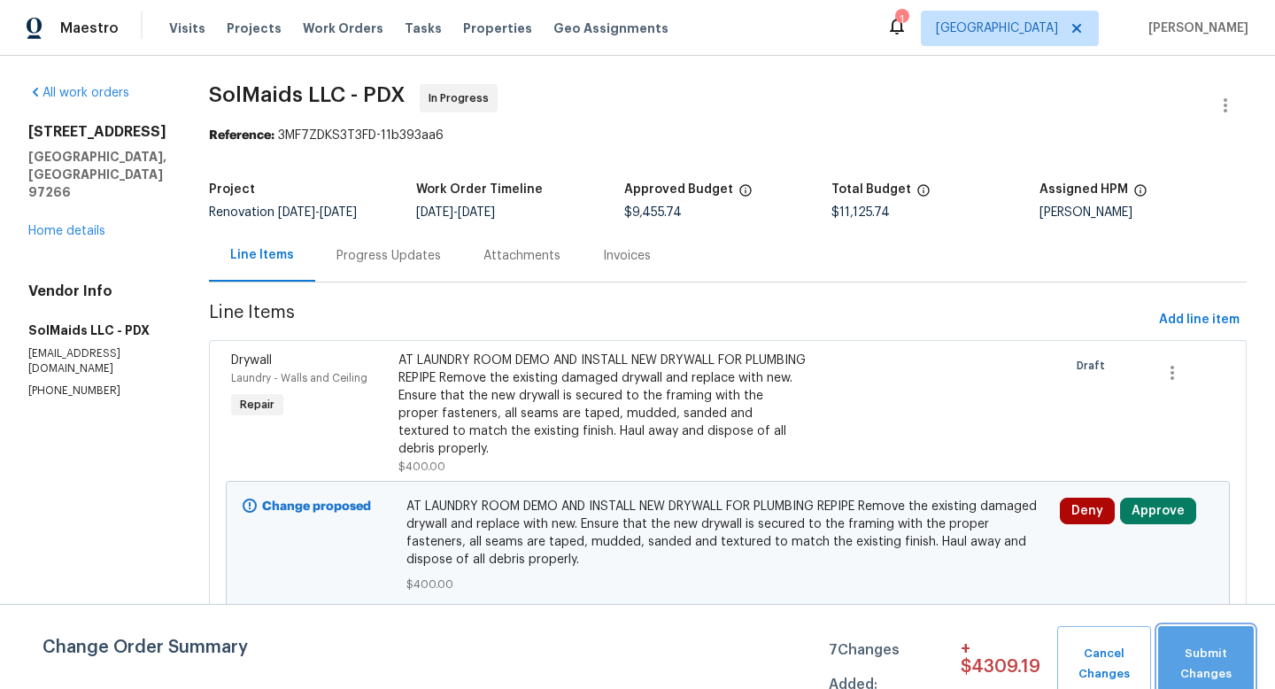
click at [1207, 643] on button "Submit Changes" at bounding box center [1207, 664] width 96 height 76
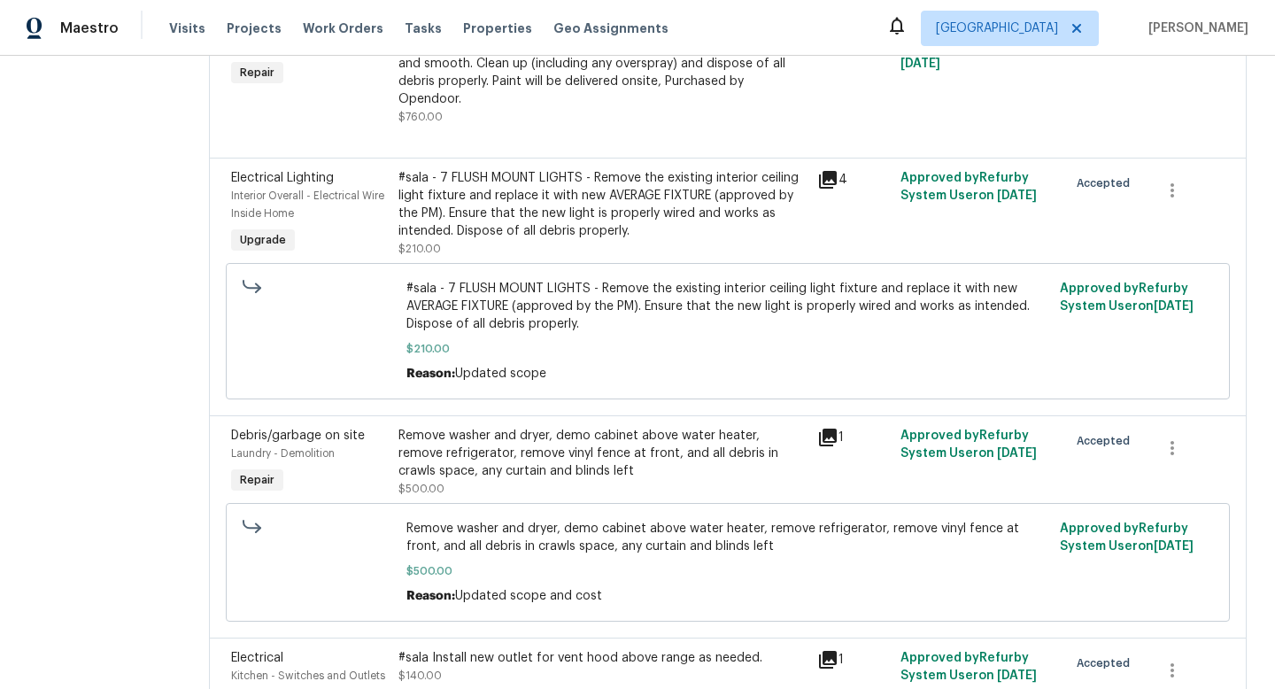
scroll to position [3336, 0]
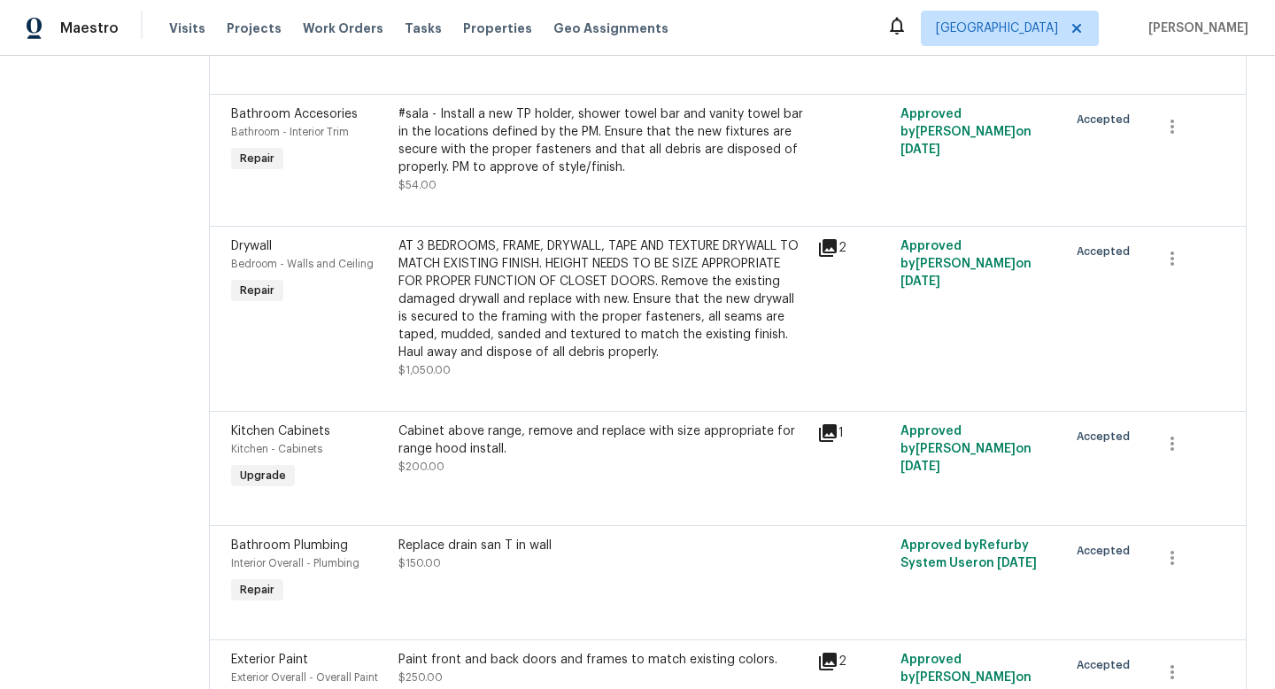
click at [610, 423] on div "Cabinet above range, remove and replace with size appropriate for range hood in…" at bounding box center [603, 440] width 408 height 35
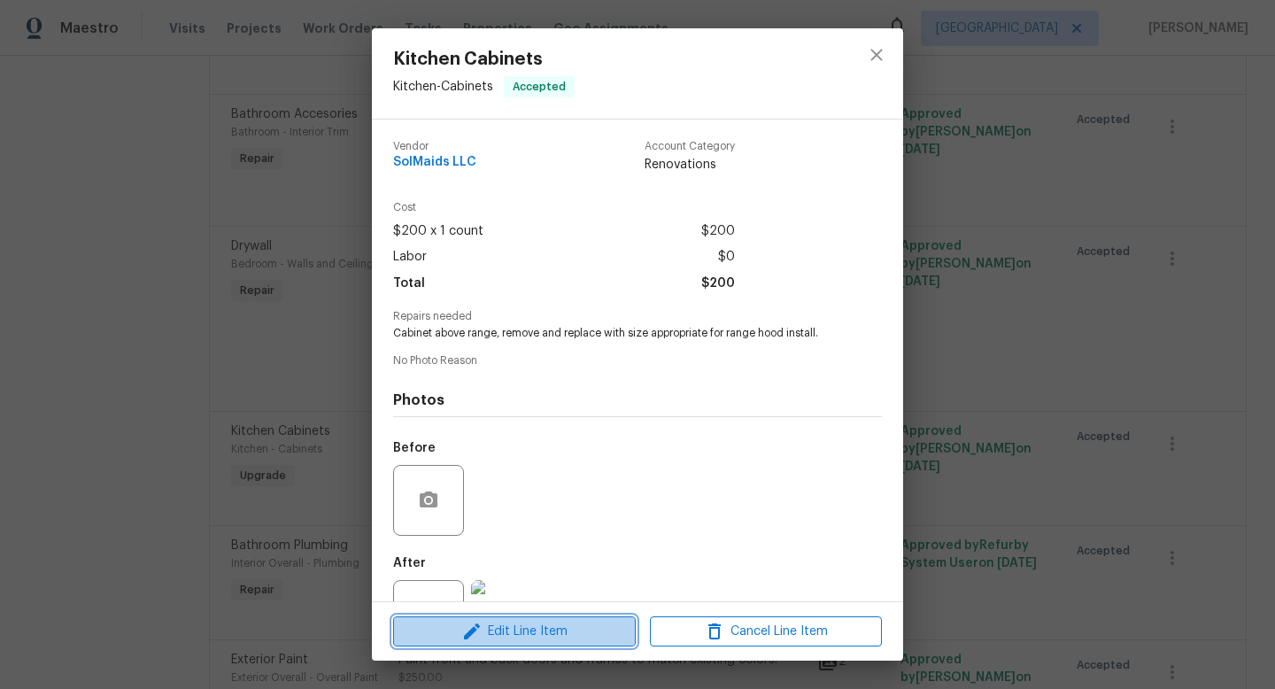
click at [585, 619] on button "Edit Line Item" at bounding box center [514, 631] width 243 height 31
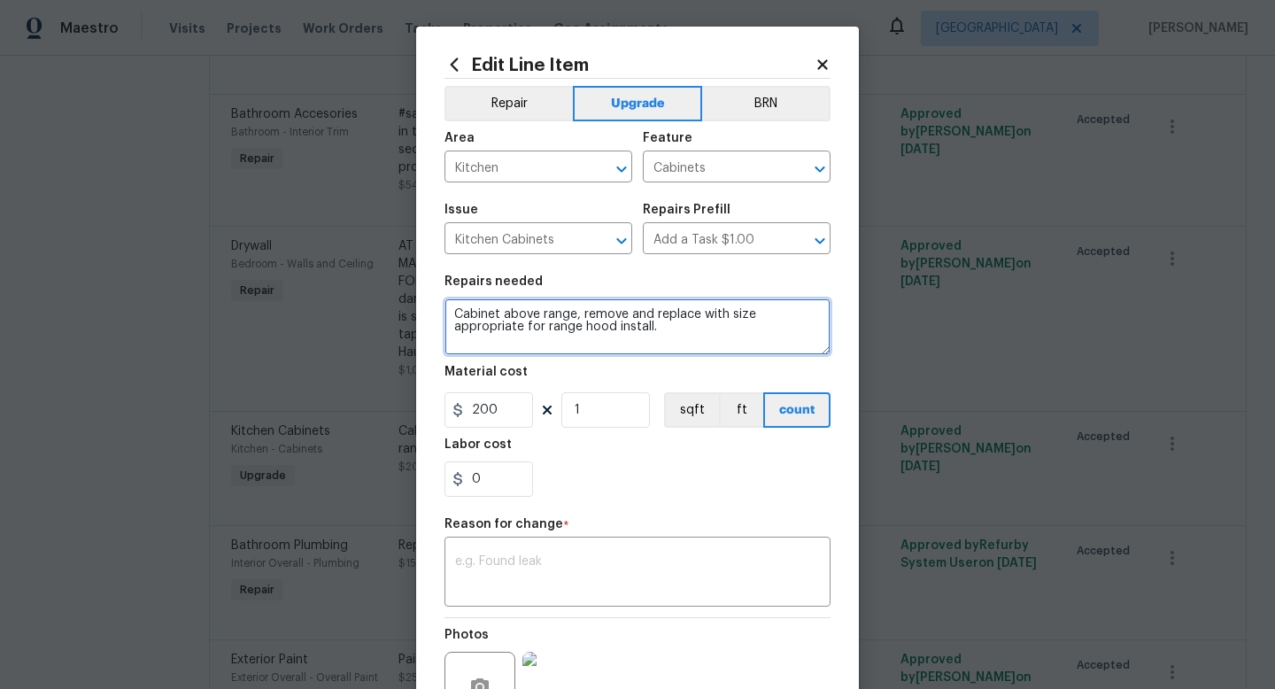
drag, startPoint x: 694, startPoint y: 333, endPoint x: 631, endPoint y: 312, distance: 67.2
click at [630, 313] on textarea "Cabinet above range, remove and replace with size appropriate for range hood in…" at bounding box center [638, 327] width 386 height 57
type textarea "Cabinet above range, relocate higher so range hood will fit."
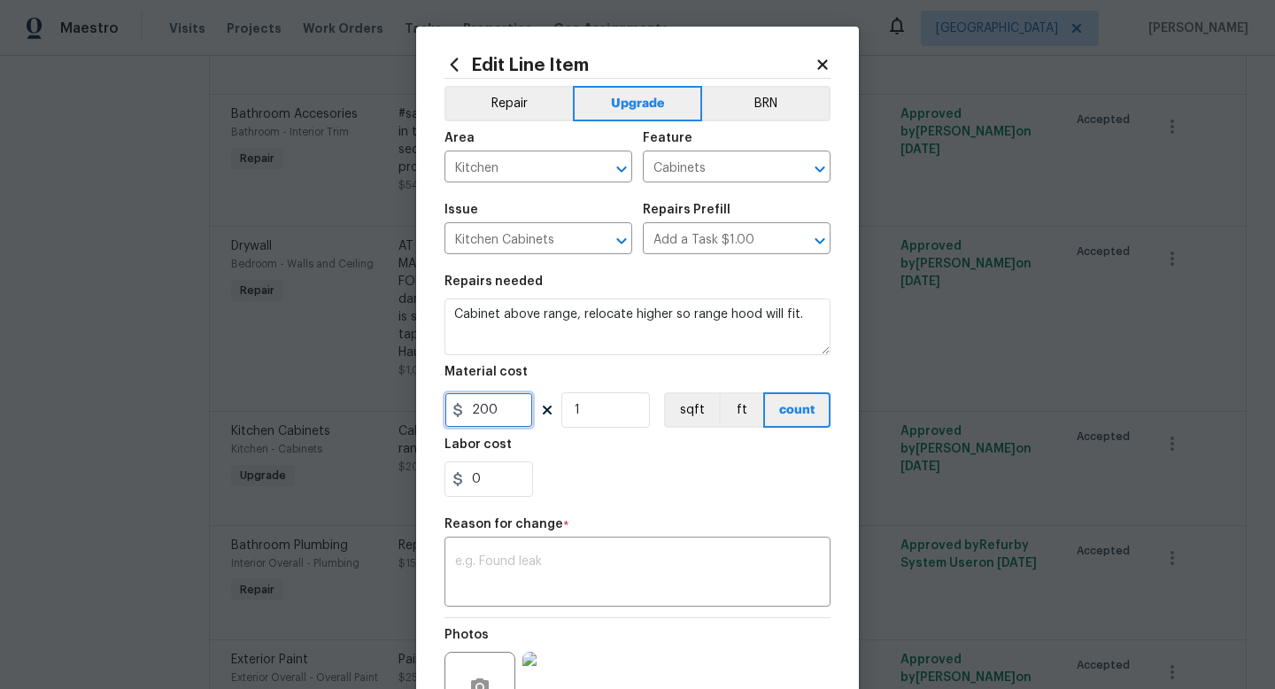
drag, startPoint x: 500, startPoint y: 410, endPoint x: 426, endPoint y: 407, distance: 73.6
click at [426, 407] on div "Edit Line Item Repair Upgrade BRN Area Kitchen ​ Feature Cabinets ​ Issue Kitch…" at bounding box center [637, 436] width 443 height 819
type input "150"
click at [518, 523] on h5 "Reason for change" at bounding box center [504, 524] width 119 height 12
click at [517, 560] on textarea at bounding box center [637, 573] width 365 height 37
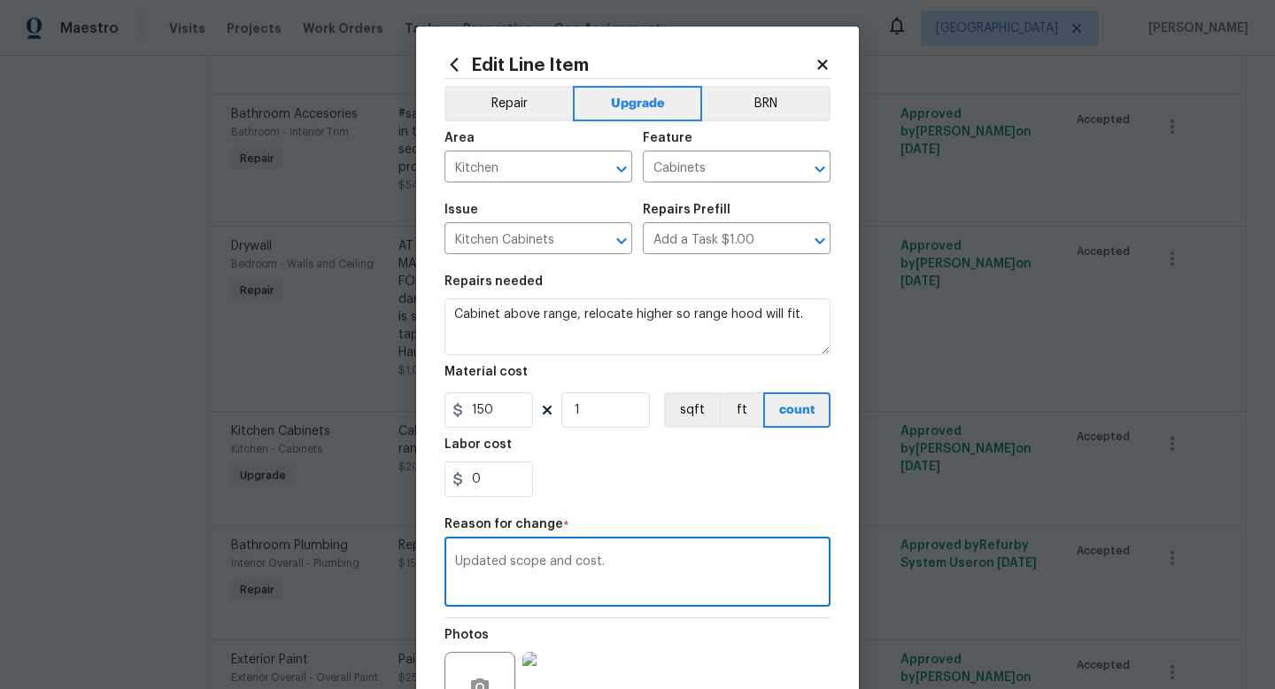
type textarea "Updated scope and cost."
click at [482, 479] on input "0" at bounding box center [489, 478] width 89 height 35
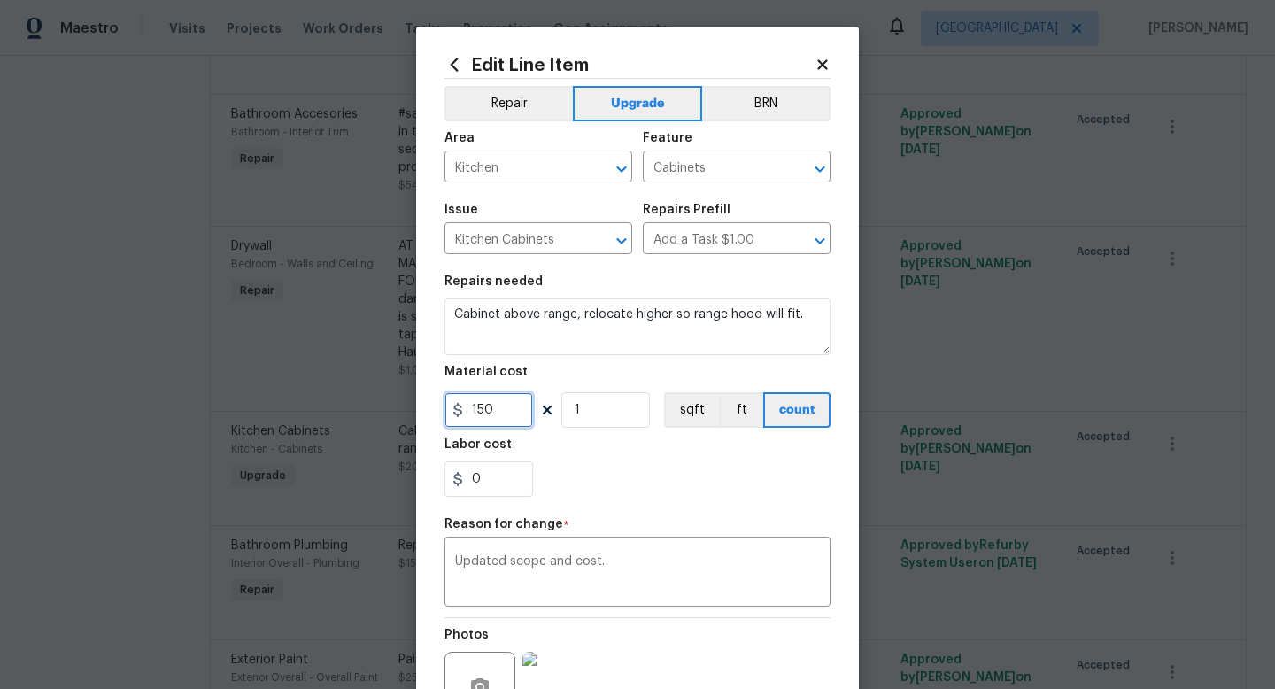
drag, startPoint x: 510, startPoint y: 415, endPoint x: 389, endPoint y: 389, distance: 124.2
click at [389, 389] on div "Edit Line Item Repair Upgrade BRN Area Kitchen ​ Feature Cabinets ​ Issue Kitch…" at bounding box center [637, 344] width 1275 height 689
type input "200"
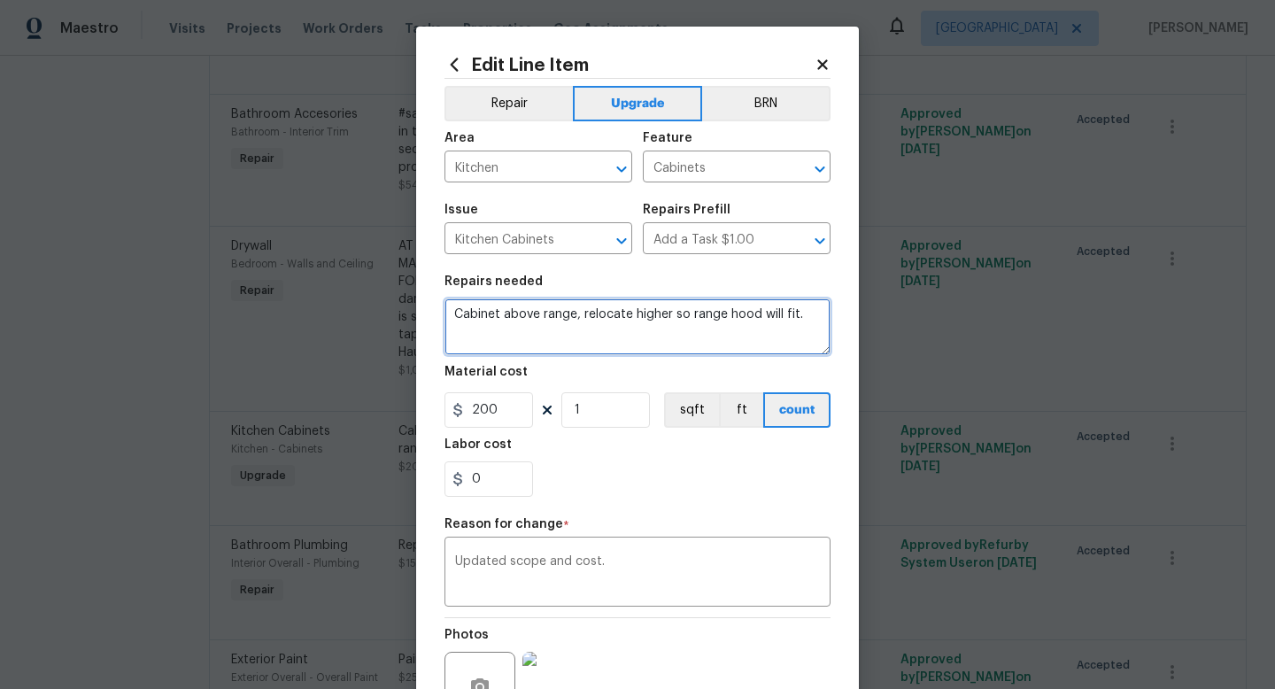
click at [810, 318] on textarea "Cabinet above range, relocate higher so range hood will fit." at bounding box center [638, 327] width 386 height 57
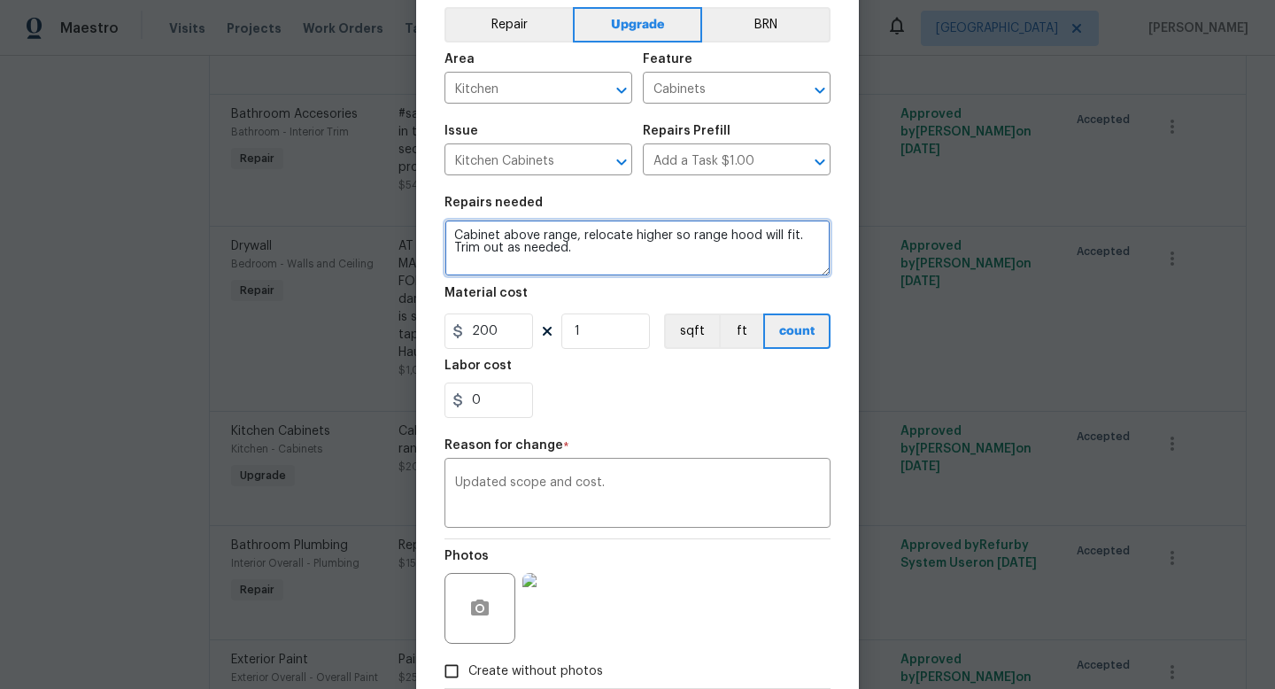
scroll to position [184, 0]
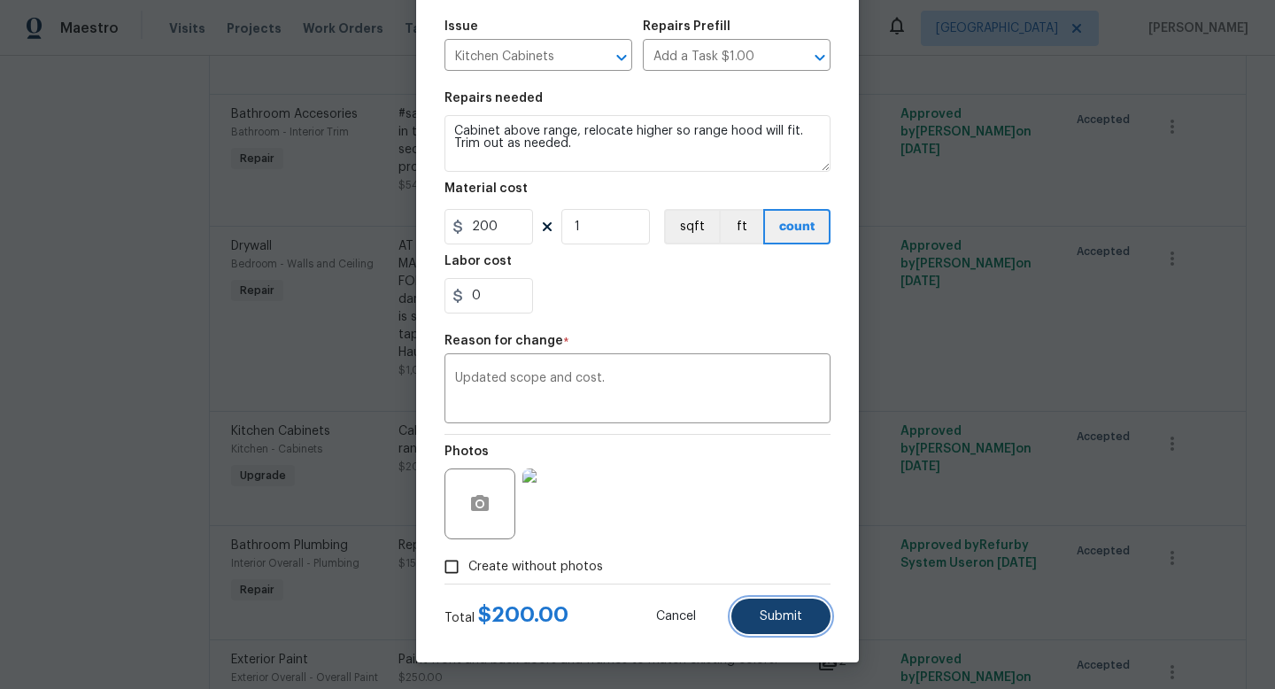
click at [779, 610] on span "Submit" at bounding box center [781, 616] width 43 height 13
type textarea "Cabinet above range, remove and replace with size appropriate for range hood in…"
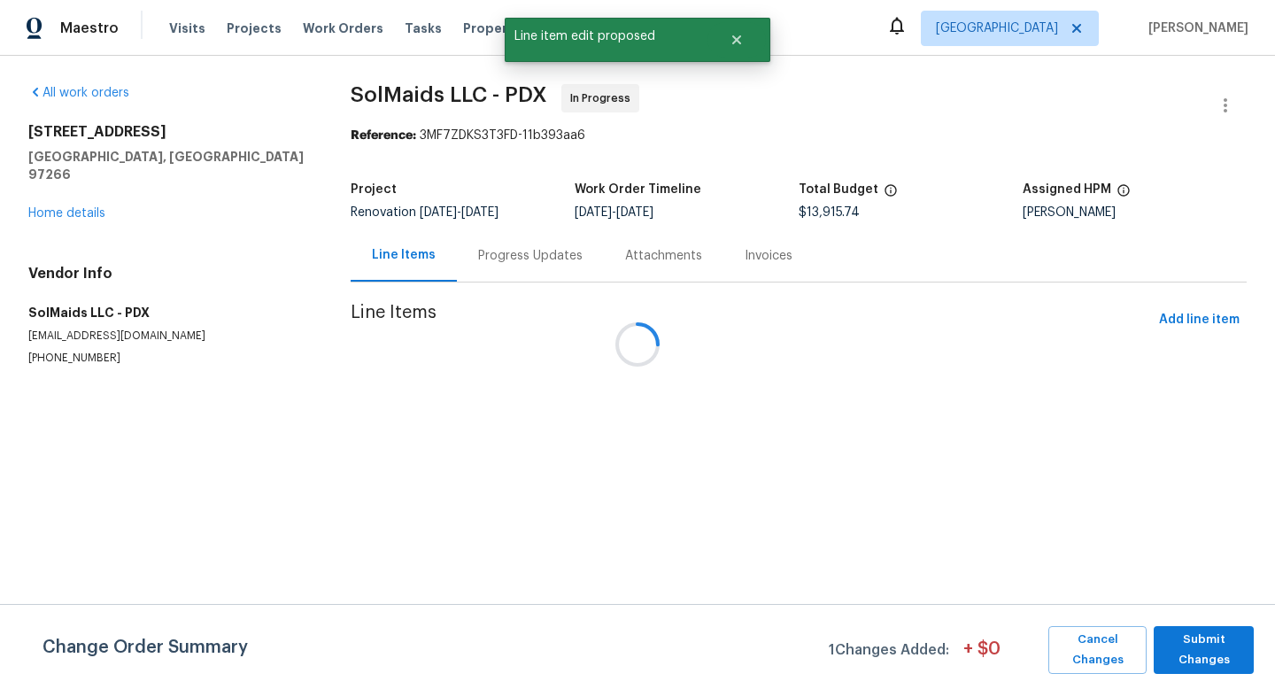
scroll to position [0, 0]
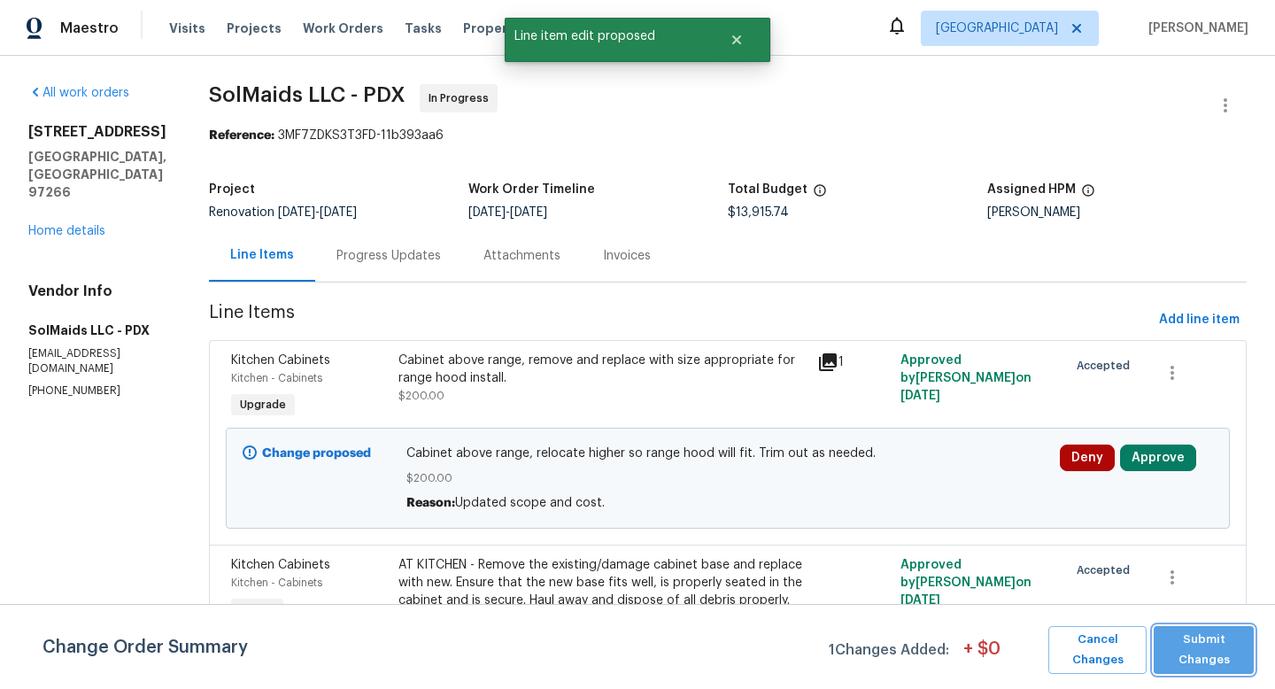
click at [1238, 655] on span "Submit Changes" at bounding box center [1204, 650] width 82 height 41
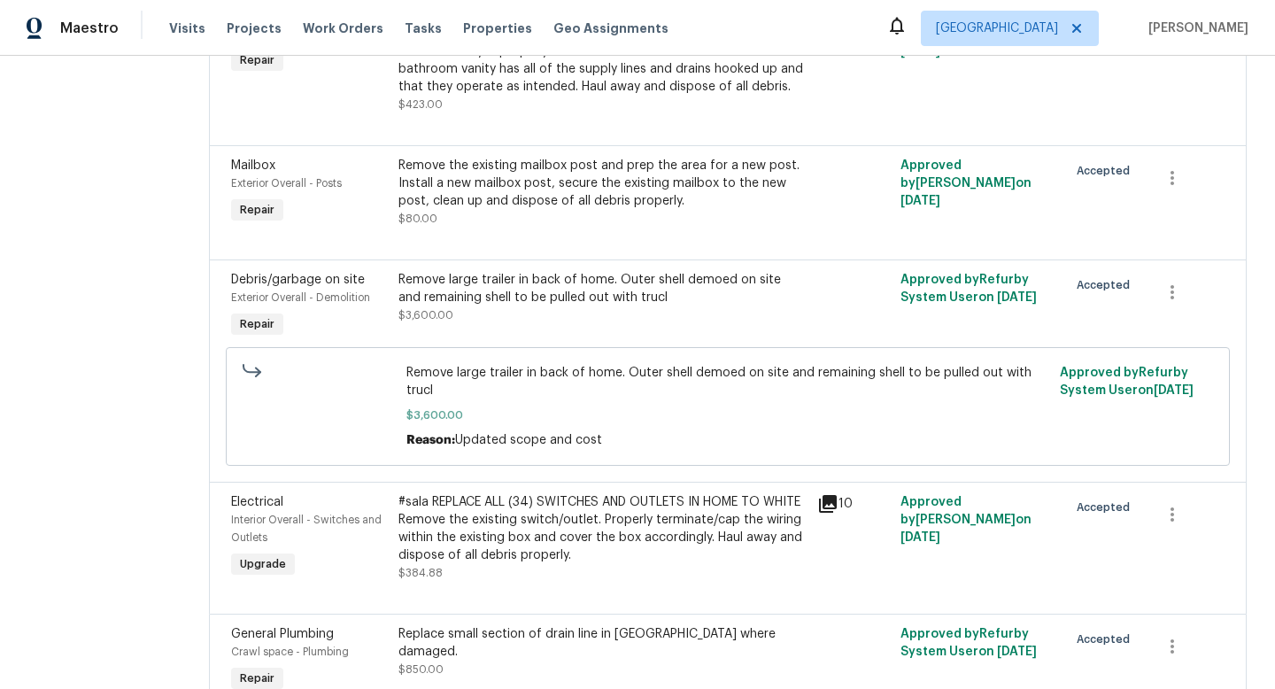
scroll to position [4449, 0]
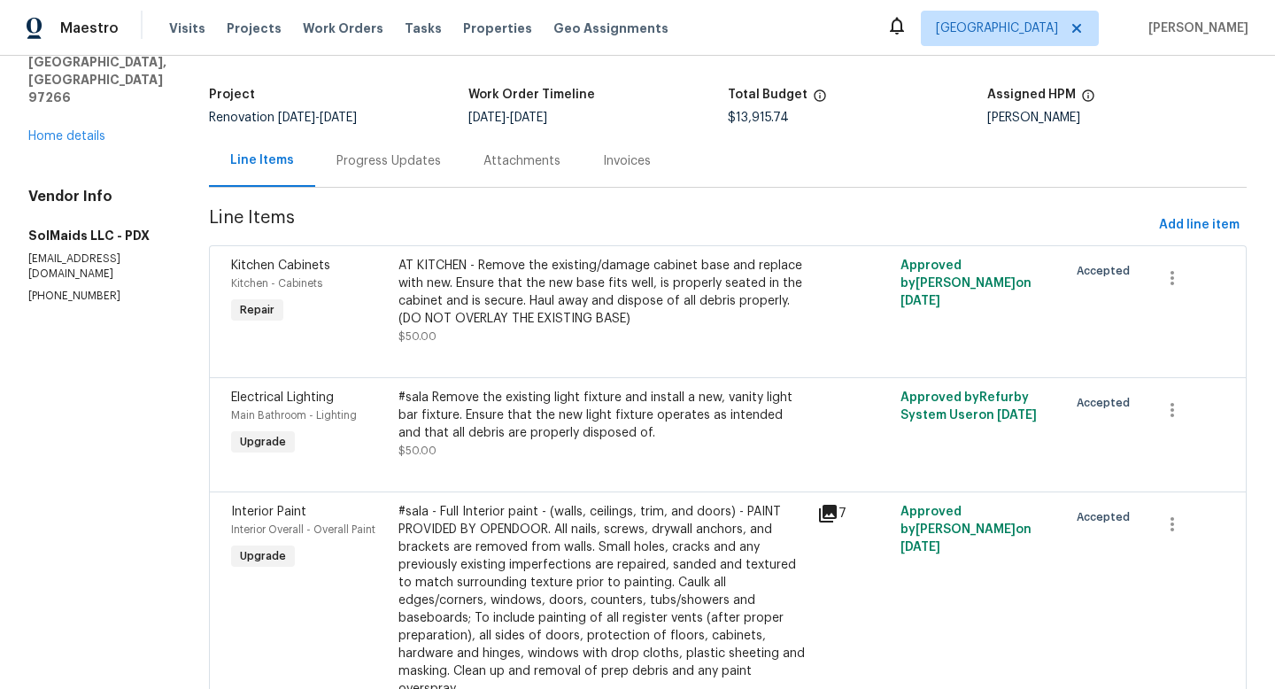
scroll to position [0, 0]
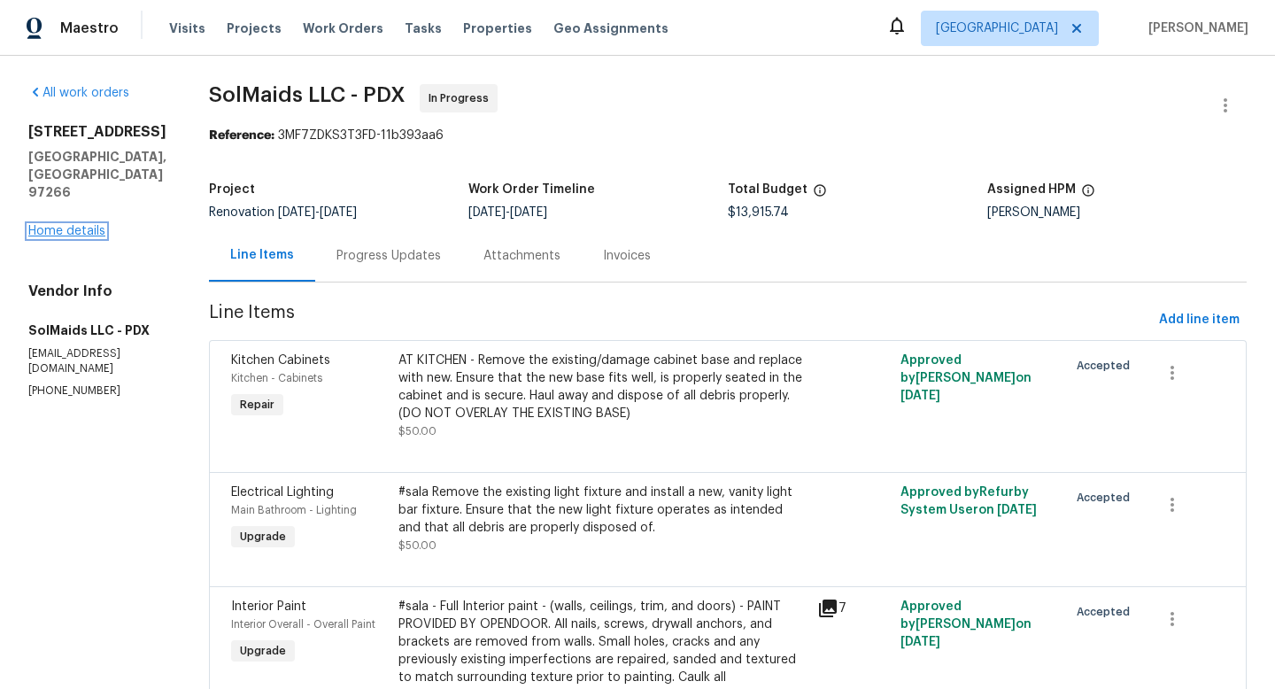
click at [70, 229] on link "Home details" at bounding box center [66, 231] width 77 height 12
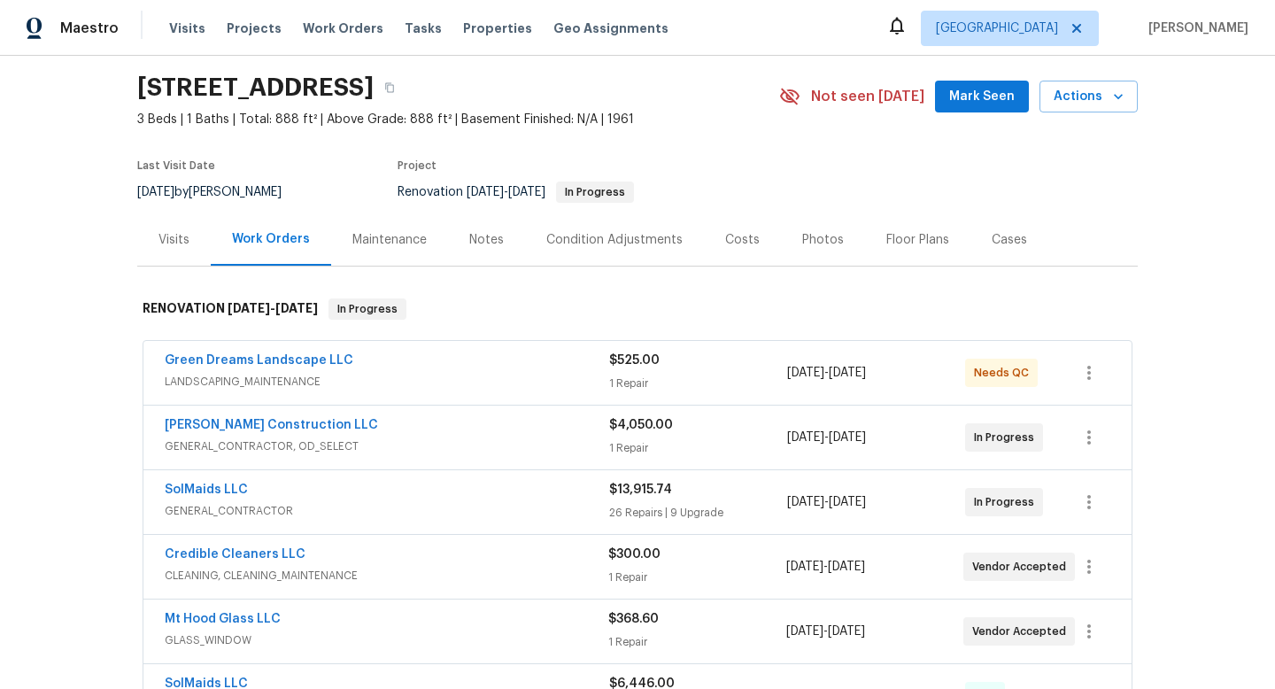
scroll to position [56, 0]
click at [749, 239] on div "Costs" at bounding box center [742, 239] width 35 height 18
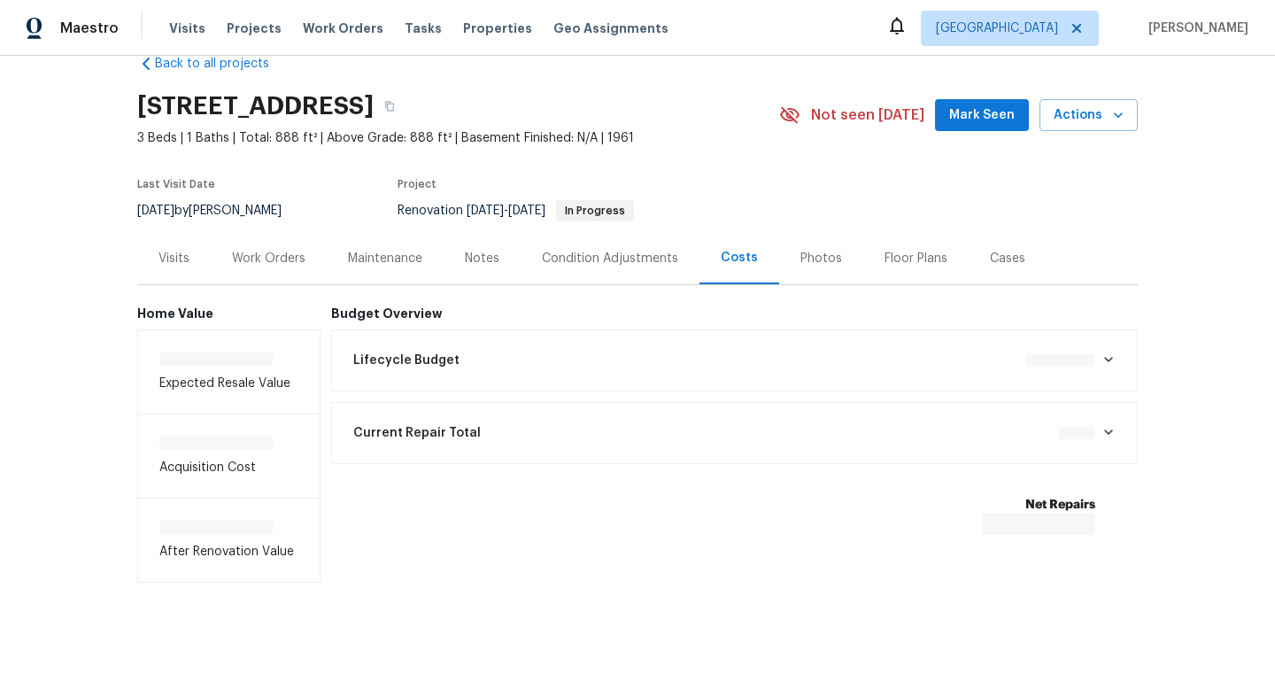
scroll to position [40, 0]
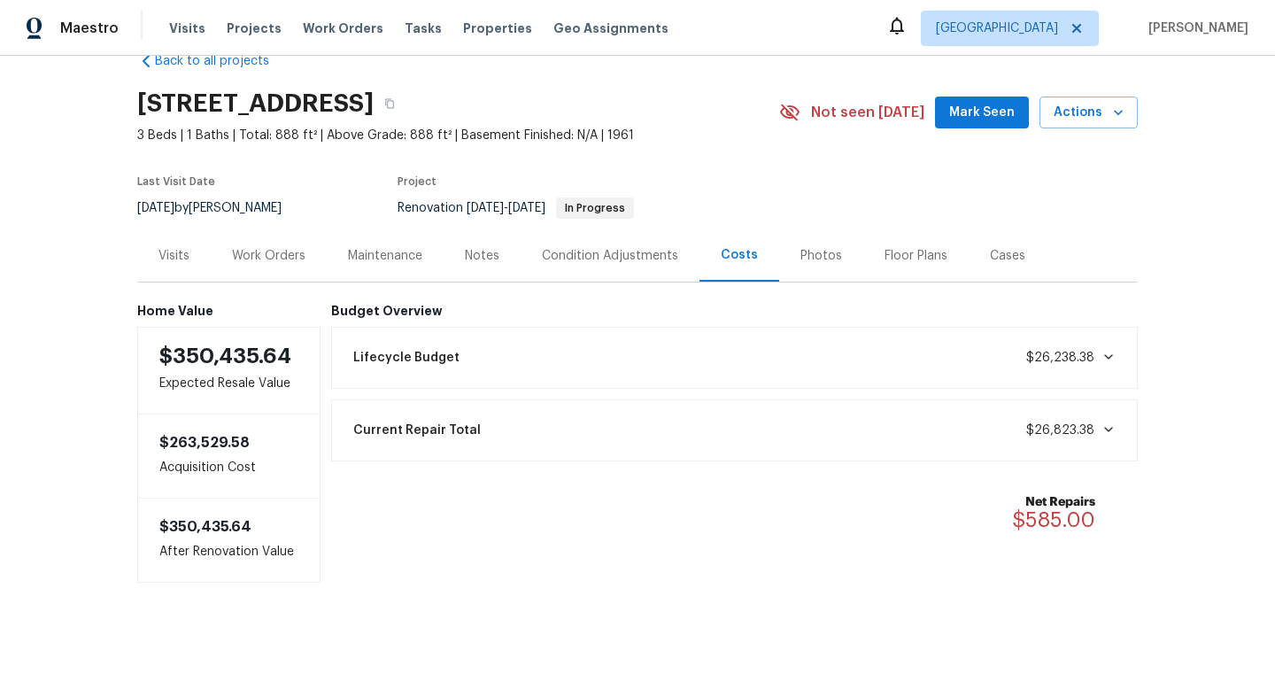
click at [298, 262] on div "Work Orders" at bounding box center [269, 256] width 74 height 18
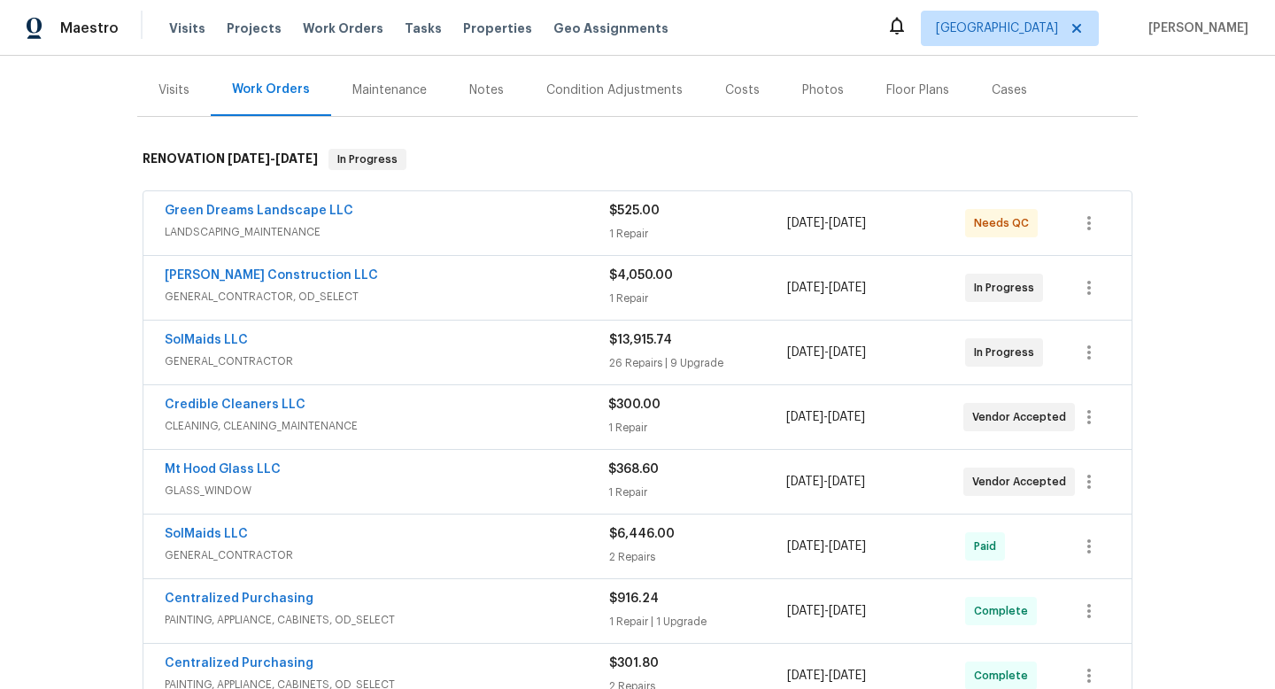
scroll to position [200, 0]
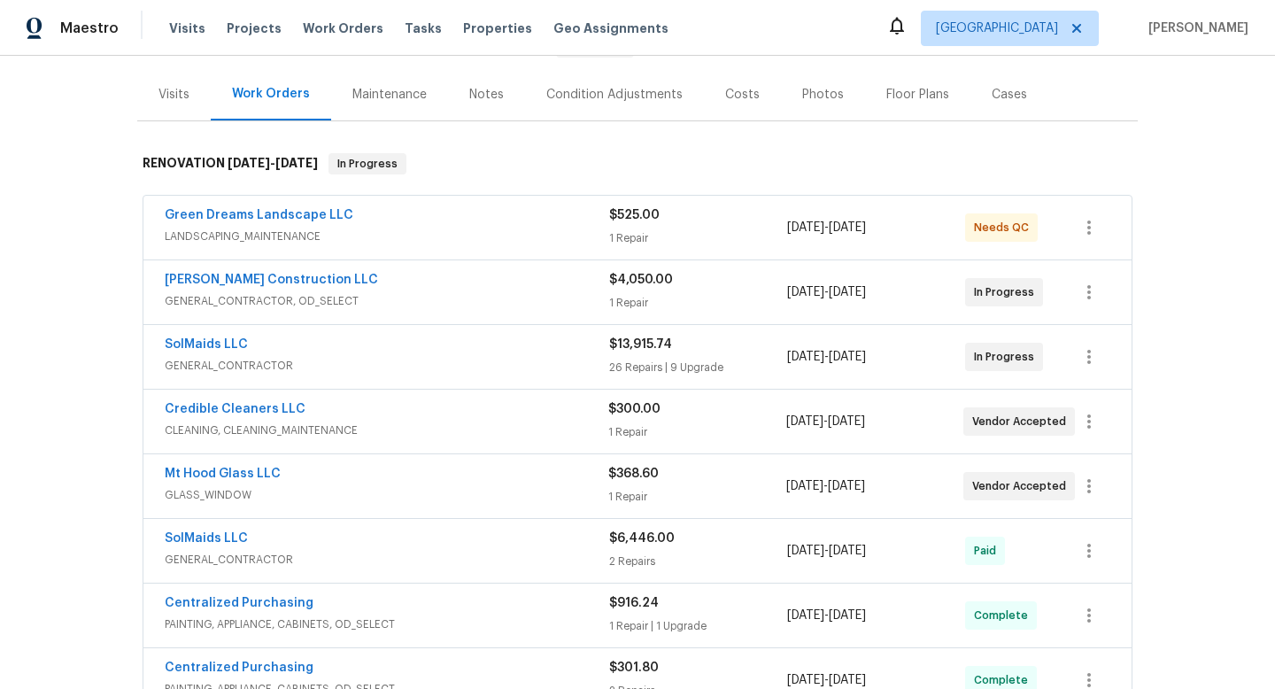
click at [618, 99] on div "Condition Adjustments" at bounding box center [615, 95] width 136 height 18
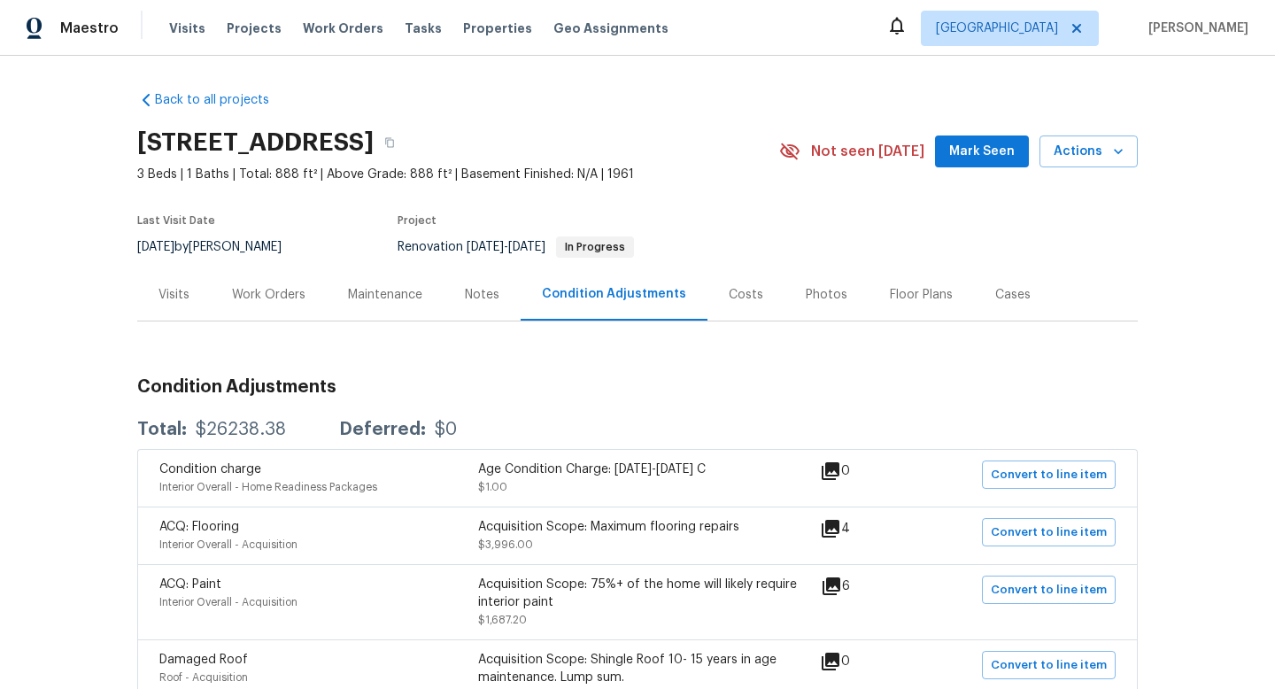
click at [273, 293] on div "Work Orders" at bounding box center [269, 295] width 74 height 18
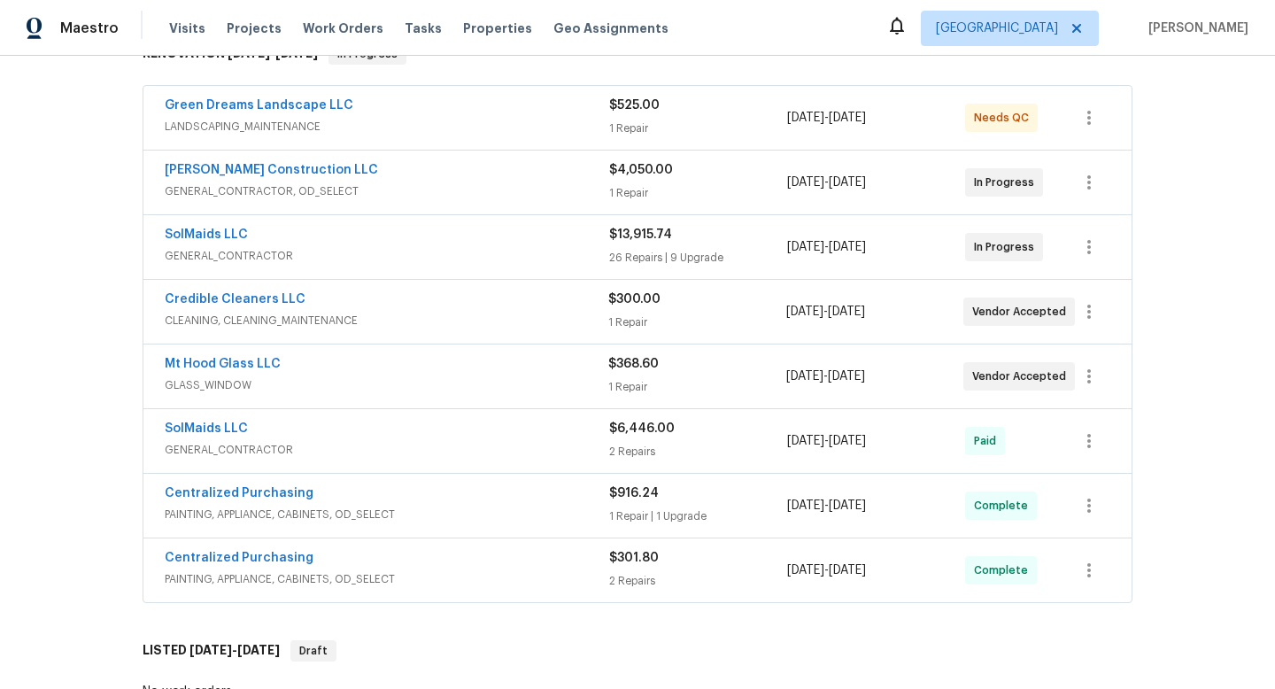
scroll to position [268, 0]
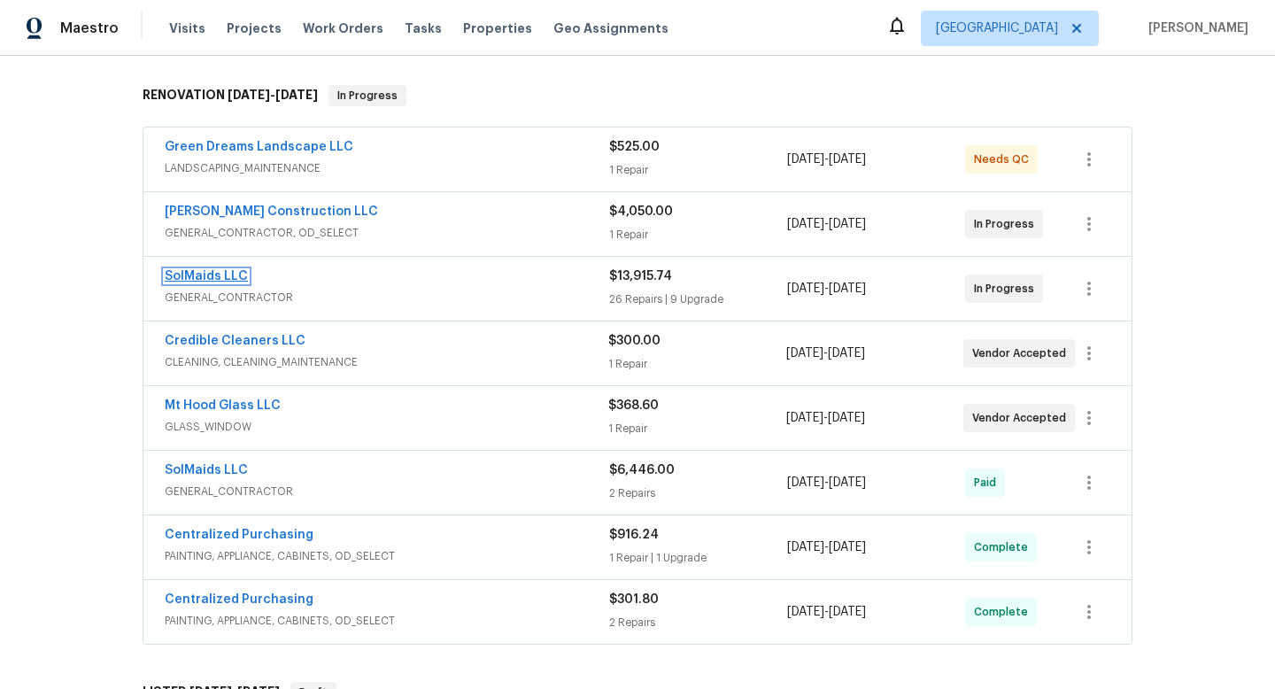
click at [237, 275] on link "SolMaids LLC" at bounding box center [206, 276] width 83 height 12
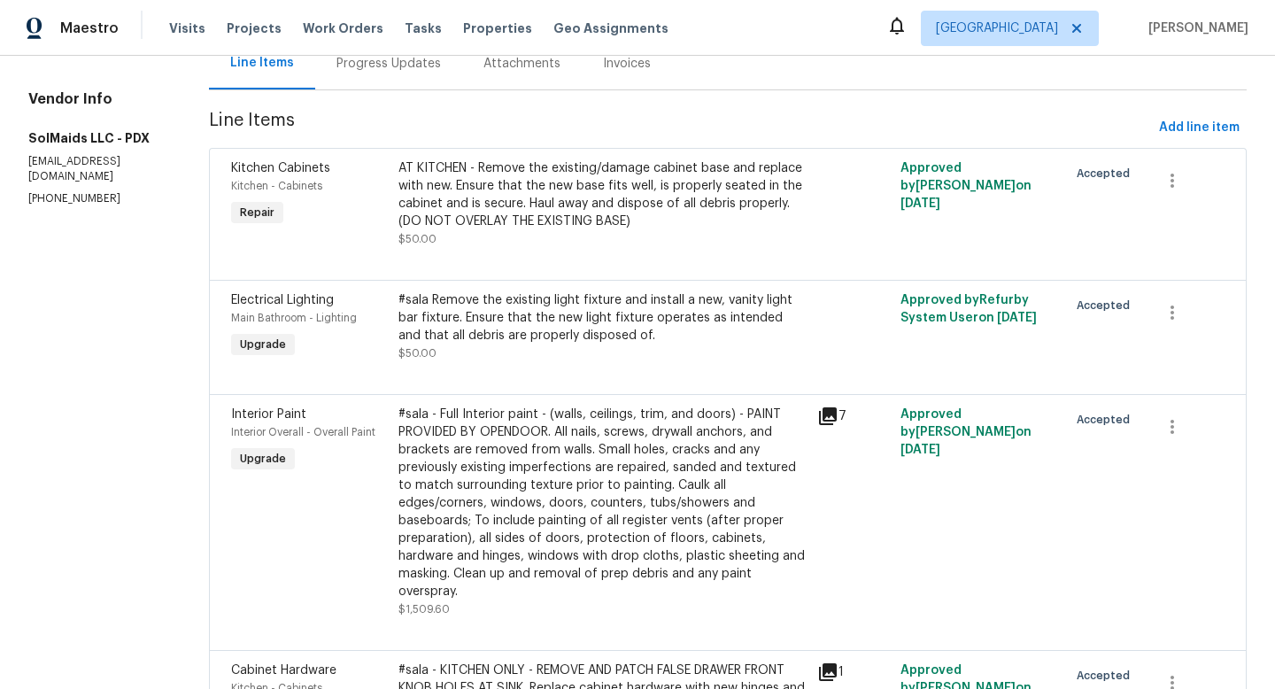
scroll to position [213, 0]
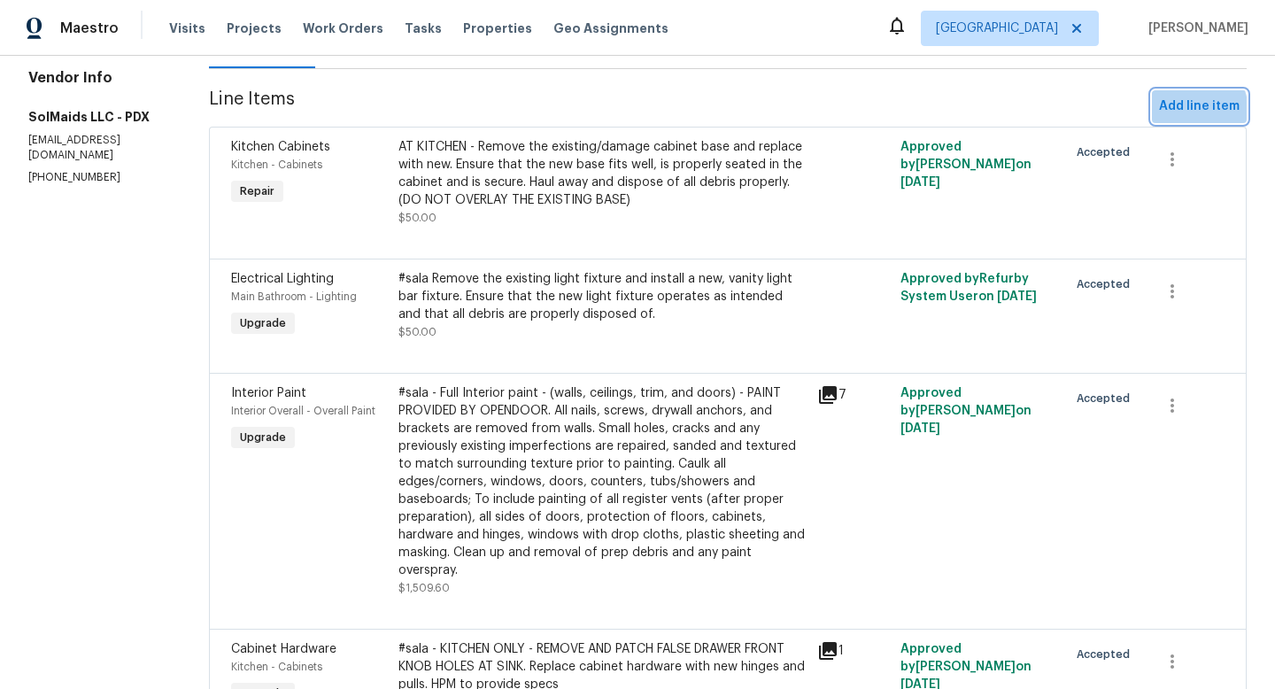
click at [1181, 112] on span "Add line item" at bounding box center [1199, 107] width 81 height 22
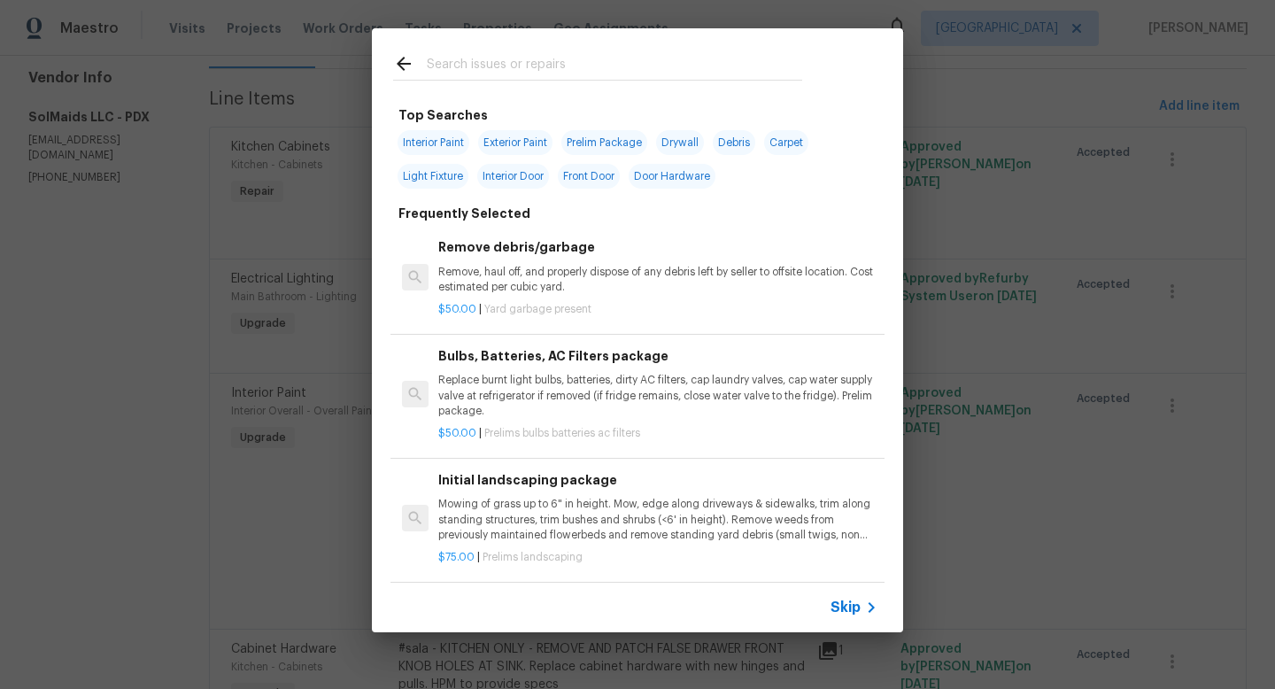
click at [609, 66] on input "text" at bounding box center [615, 66] width 376 height 27
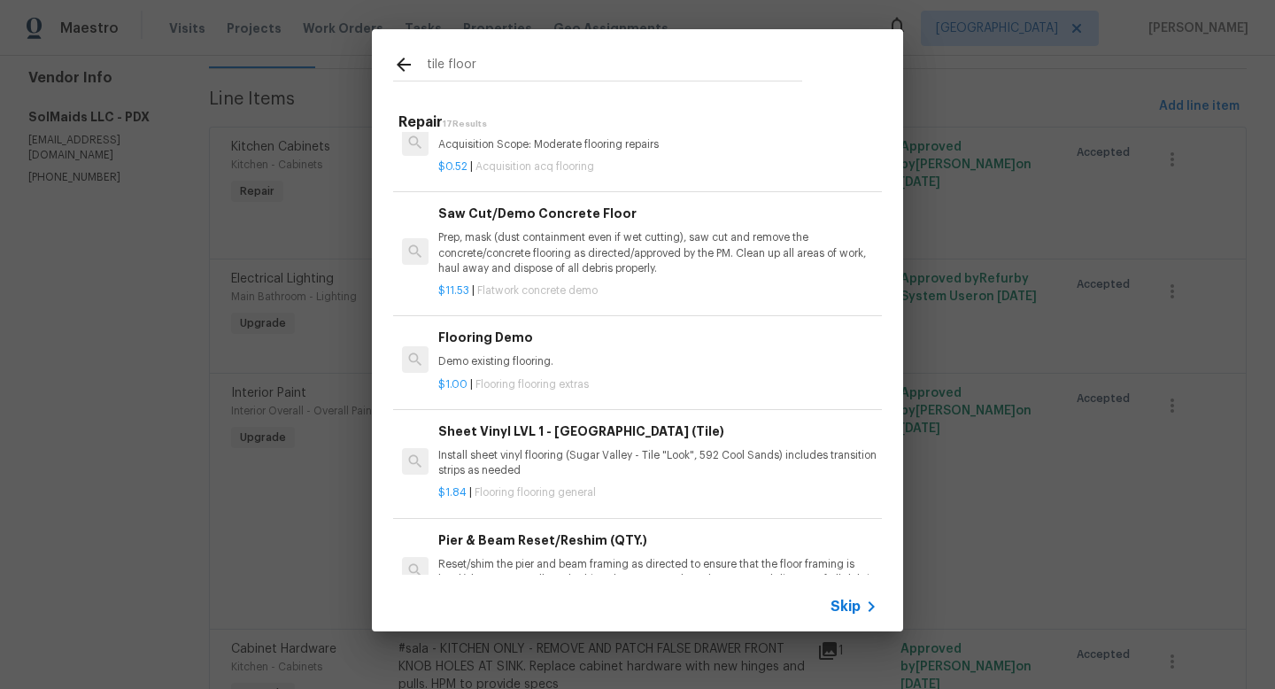
scroll to position [0, 0]
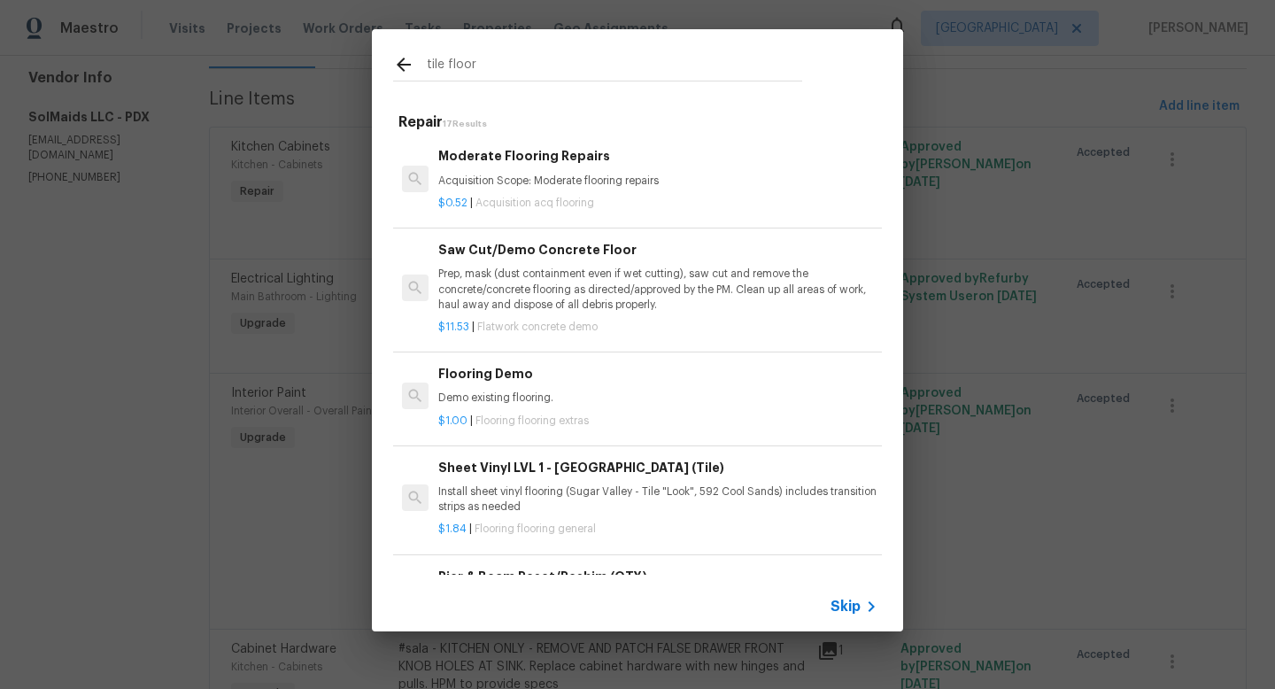
click at [448, 66] on input "tile floor" at bounding box center [615, 67] width 376 height 27
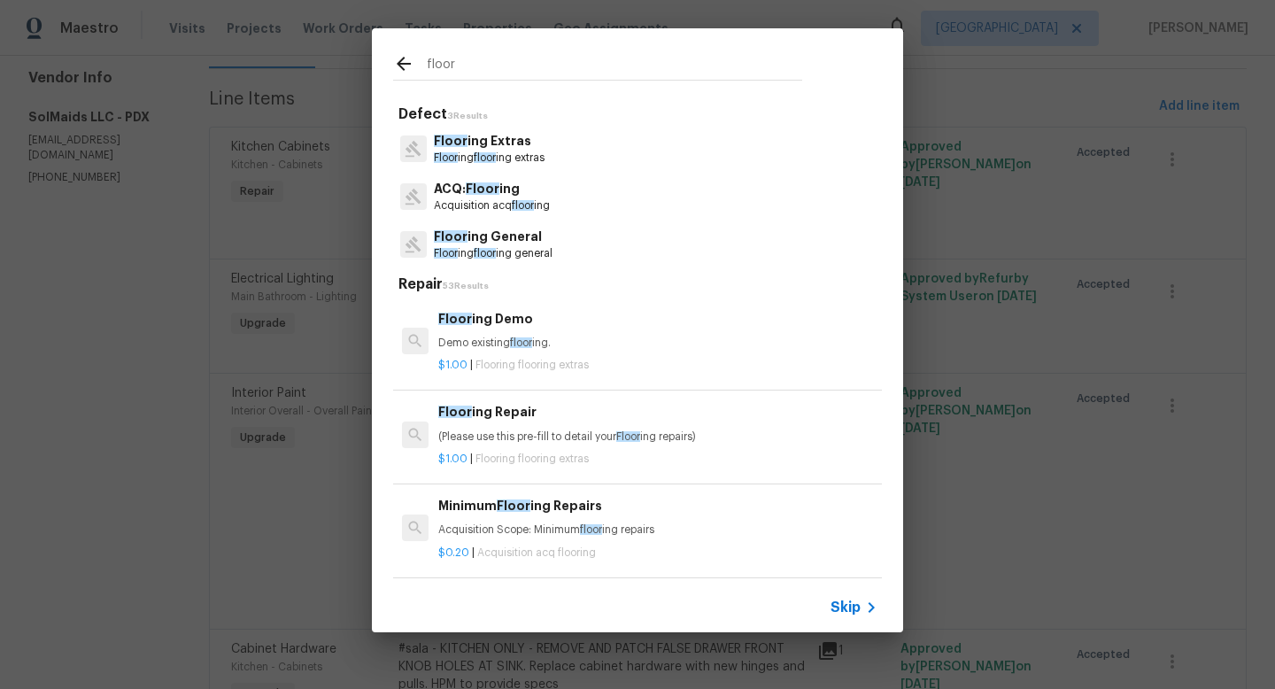
type input "floor"
click at [533, 155] on p "Floor ing floor ing extras" at bounding box center [489, 158] width 111 height 15
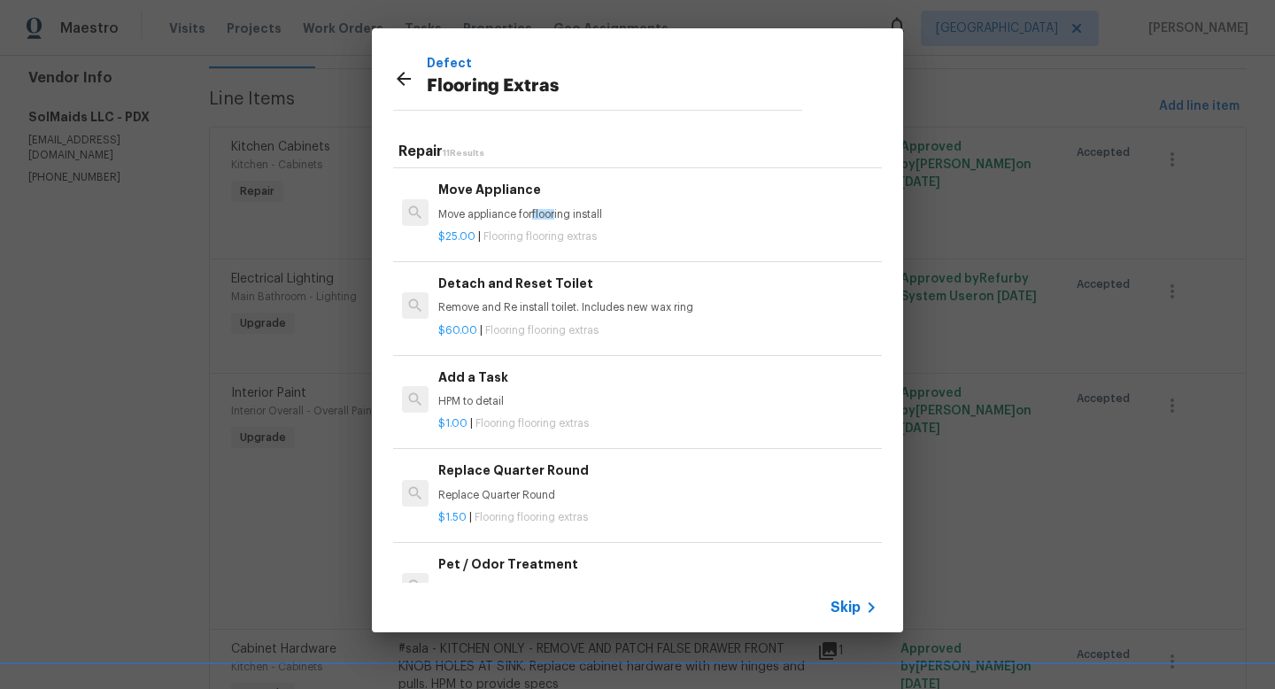
scroll to position [500, 0]
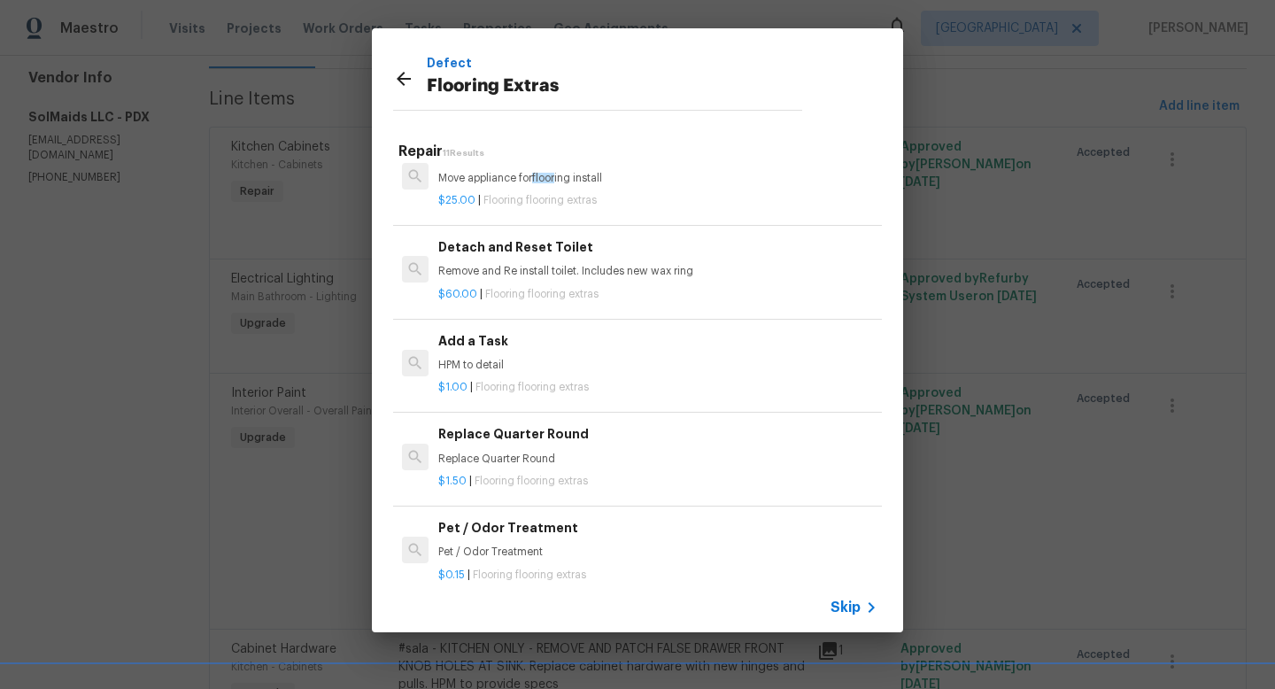
click at [506, 331] on h6 "Add a Task" at bounding box center [657, 340] width 439 height 19
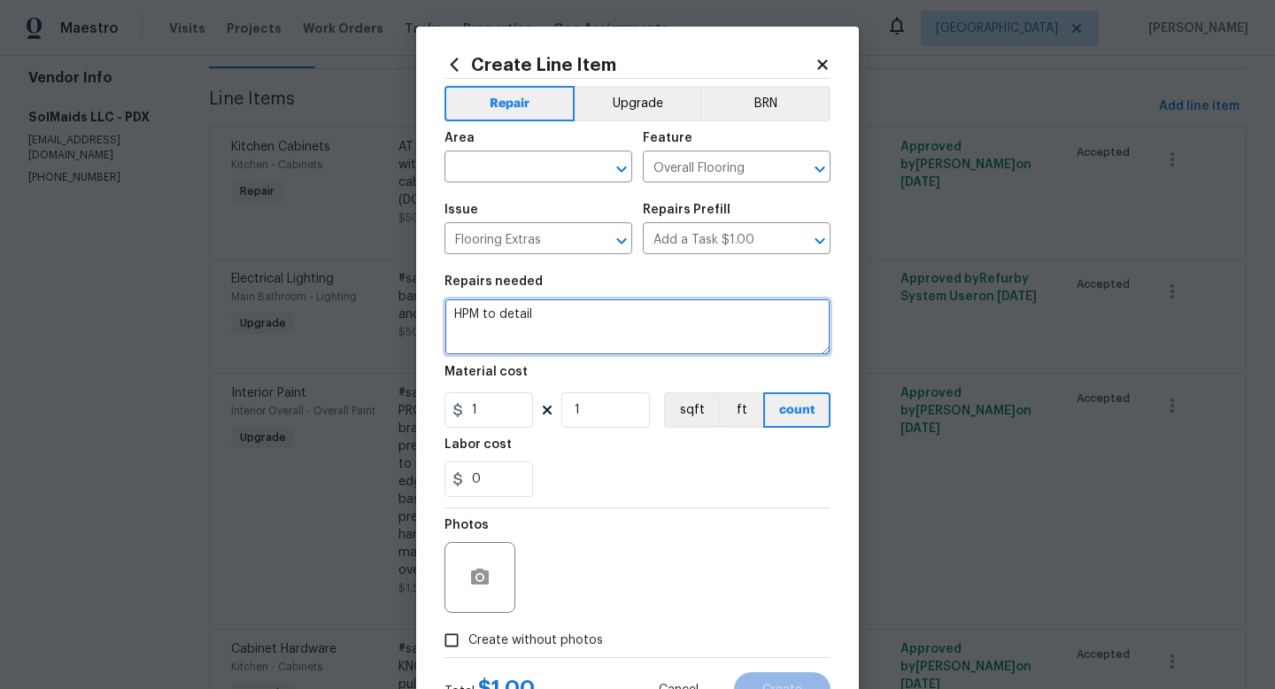
drag, startPoint x: 562, startPoint y: 316, endPoint x: 415, endPoint y: 290, distance: 149.4
click at [415, 290] on div "Create Line Item Repair Upgrade BRN Area ​ Feature Overall Flooring ​ Issue Flo…" at bounding box center [637, 344] width 1275 height 689
type textarea "At bathroom demo existing floor tile and install new white tile as discussed. P…"
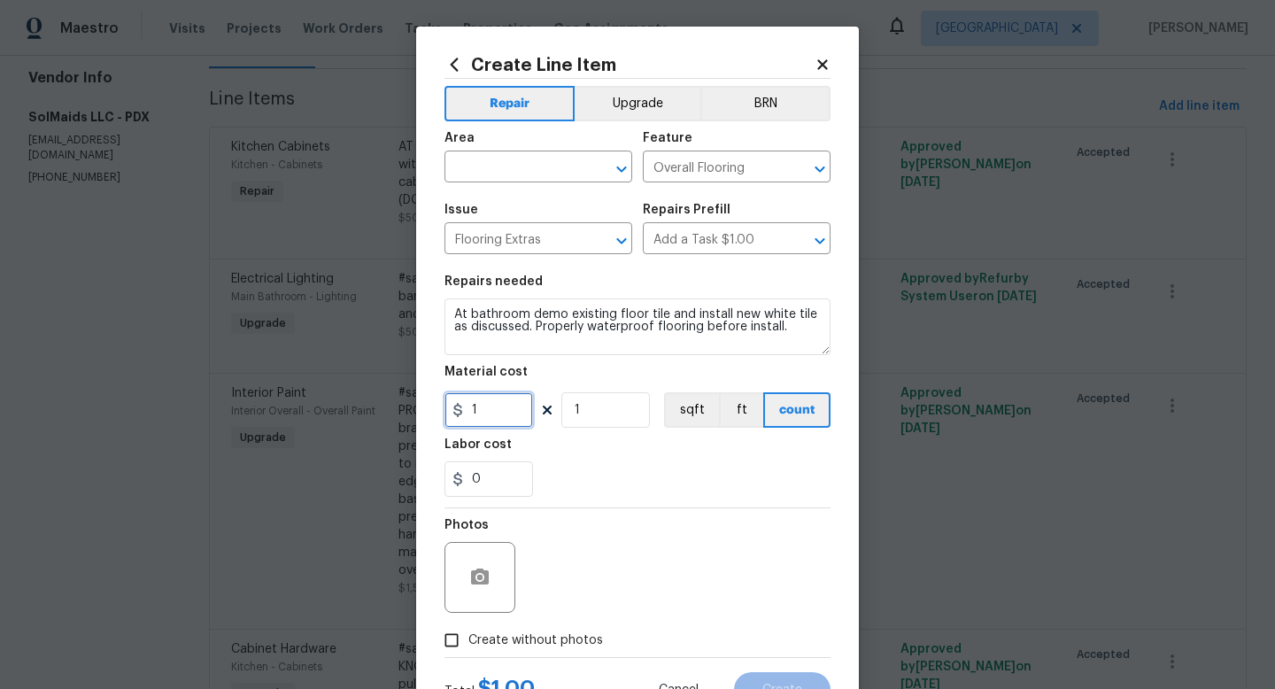
click at [501, 416] on input "1" at bounding box center [489, 409] width 89 height 35
type input "380"
click at [468, 637] on input "Create without photos" at bounding box center [452, 641] width 34 height 34
checkbox input "true"
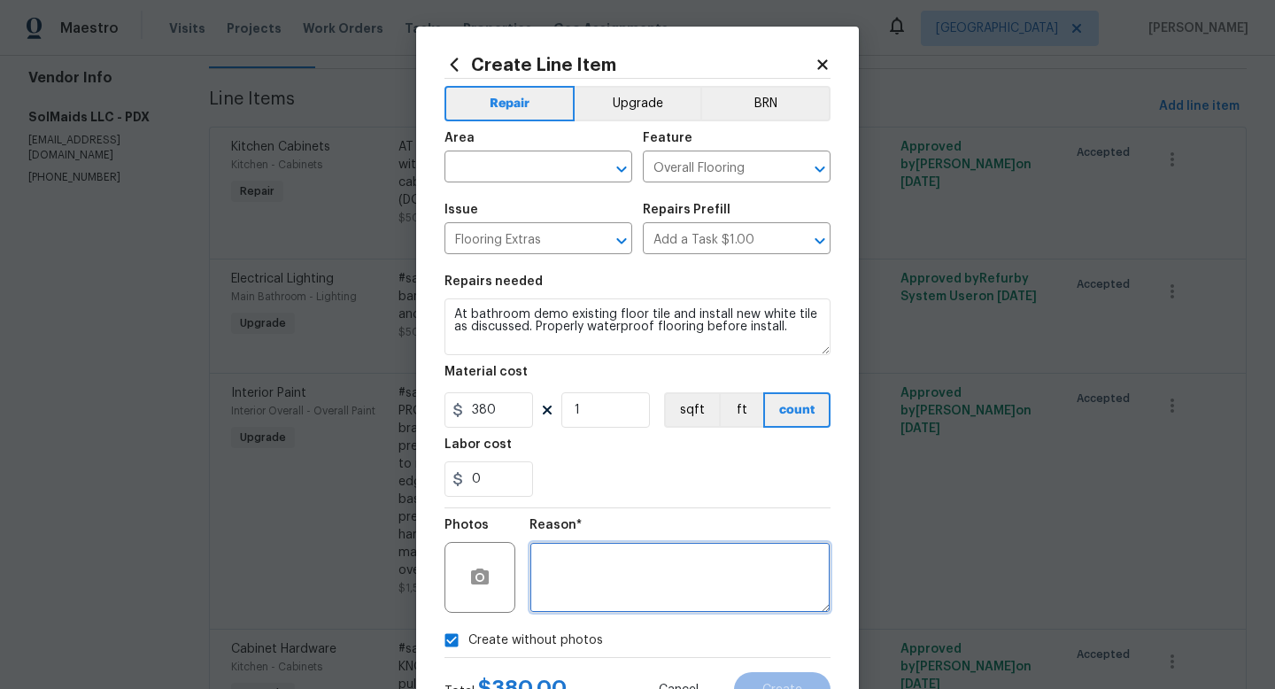
click at [609, 600] on textarea at bounding box center [680, 577] width 301 height 71
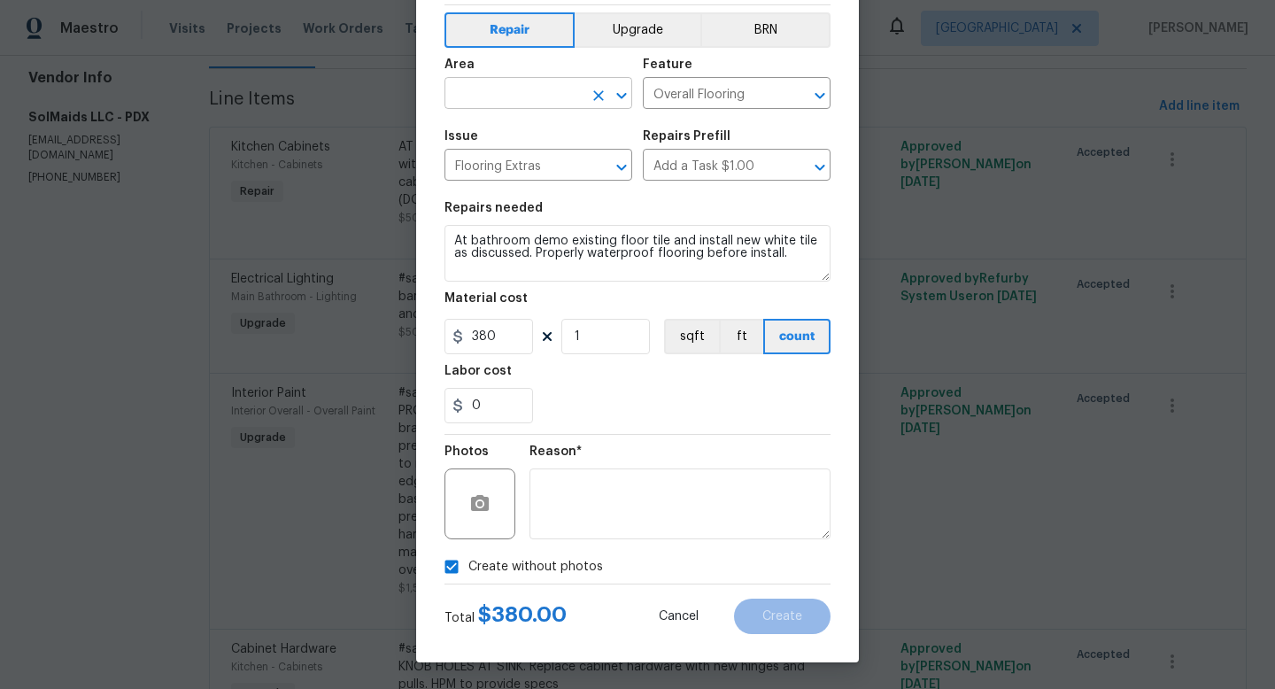
click at [497, 98] on input "text" at bounding box center [514, 94] width 138 height 27
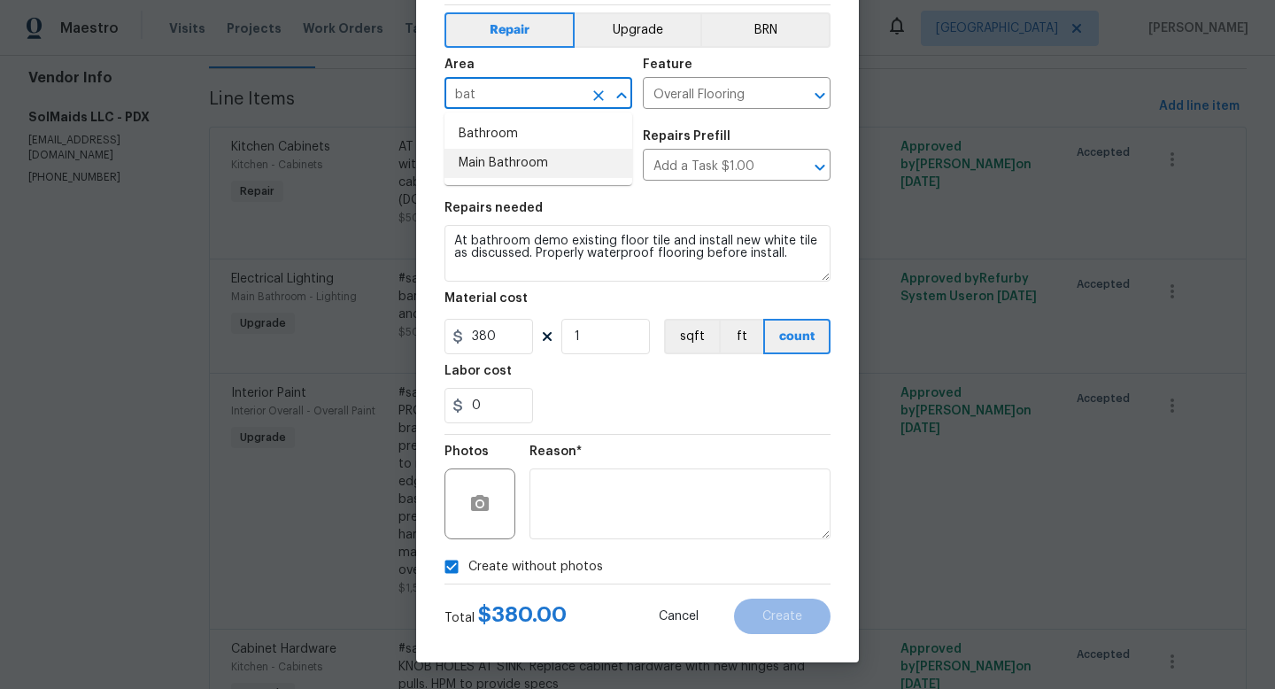
click at [516, 159] on li "Main Bathroom" at bounding box center [539, 163] width 188 height 29
type input "Main Bathroom"
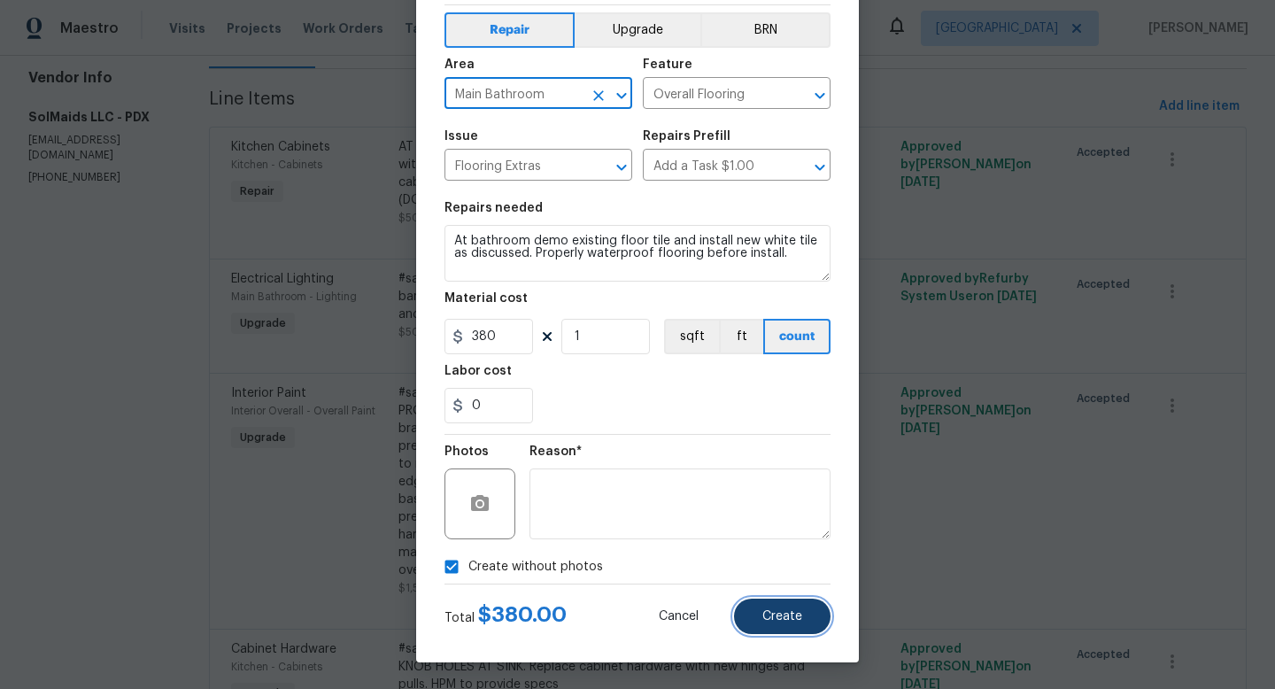
click at [756, 606] on button "Create" at bounding box center [782, 616] width 97 height 35
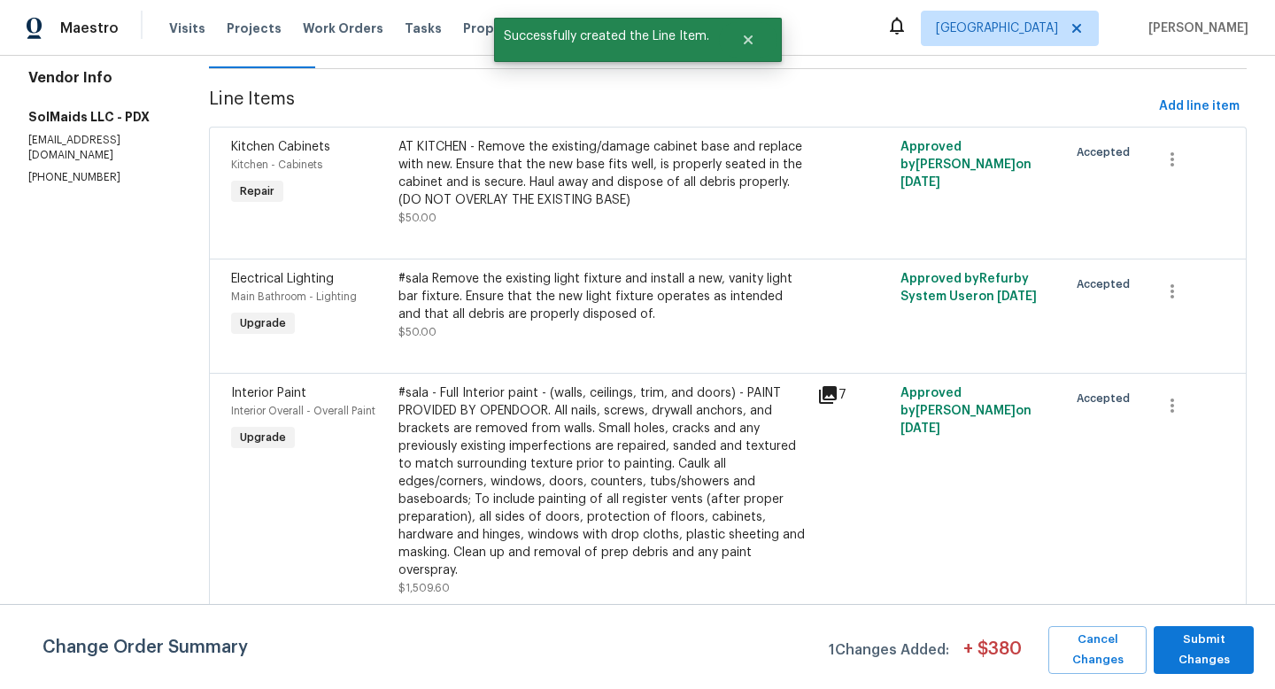
scroll to position [0, 0]
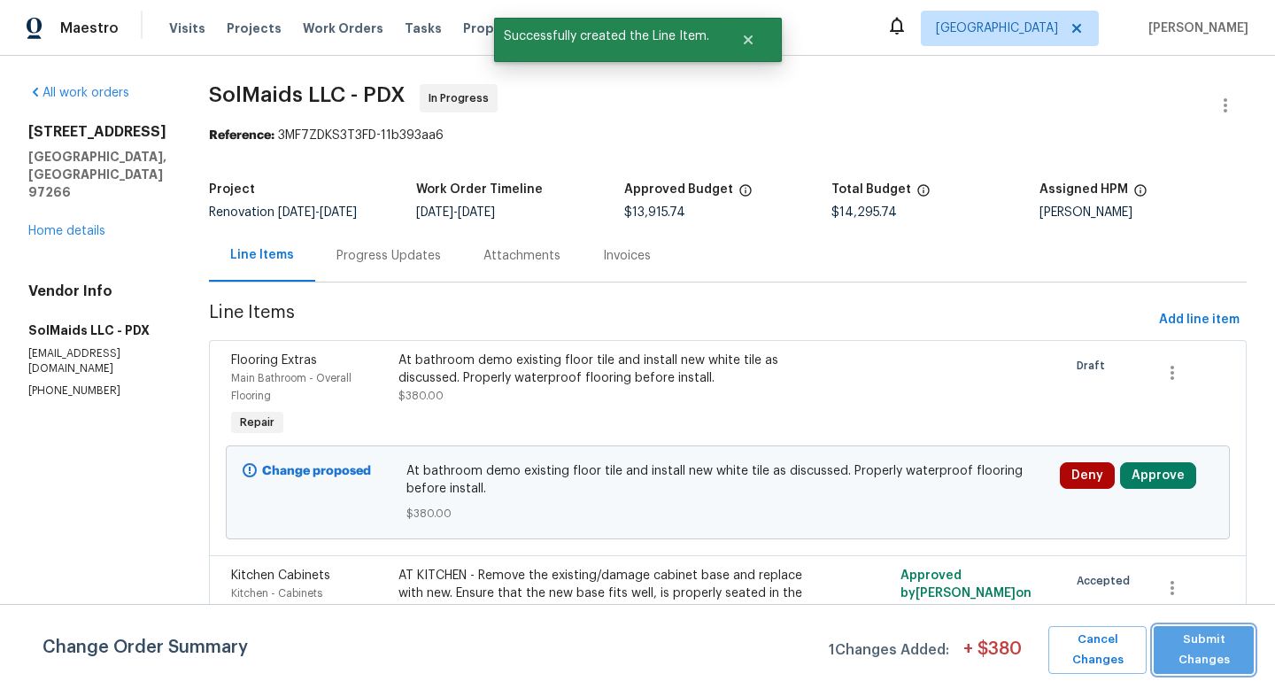
click at [1193, 653] on span "Submit Changes" at bounding box center [1204, 650] width 82 height 41
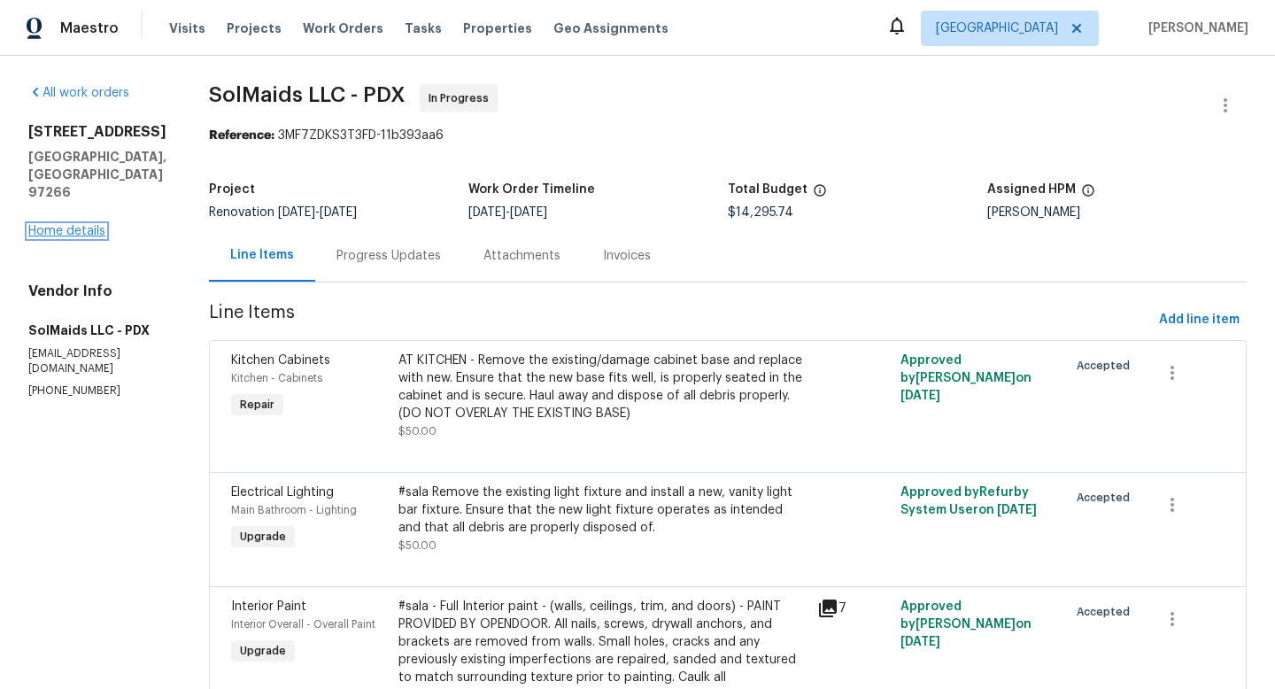
click at [91, 229] on link "Home details" at bounding box center [66, 231] width 77 height 12
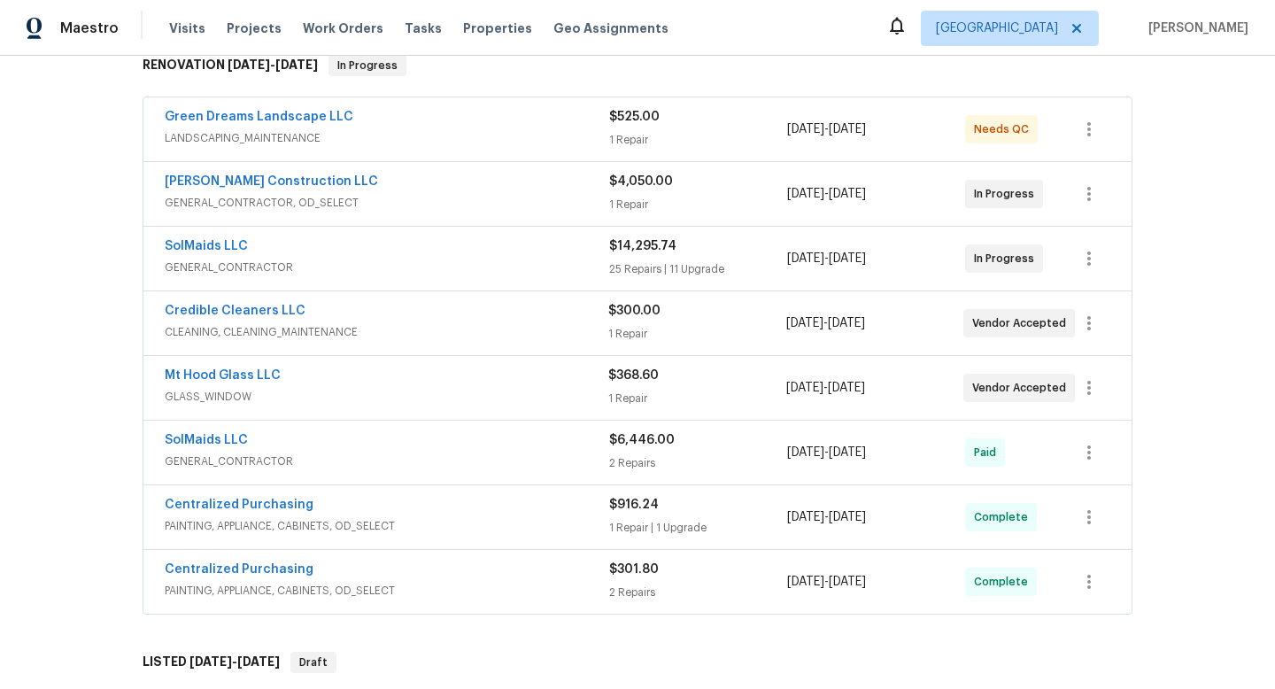
scroll to position [306, 0]
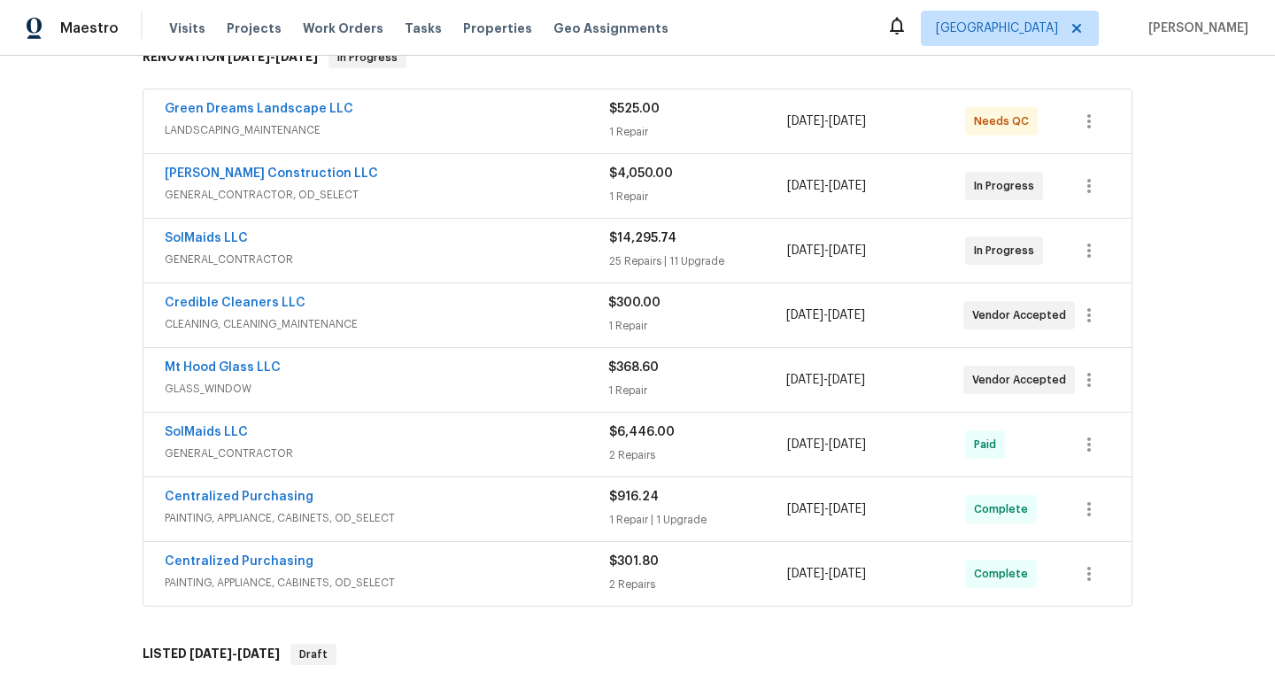
click at [446, 151] on div "Green Dreams Landscape LLC LANDSCAPING_MAINTENANCE $525.00 1 Repair 9/24/2025 -…" at bounding box center [637, 121] width 989 height 64
click at [461, 128] on span "LANDSCAPING_MAINTENANCE" at bounding box center [387, 130] width 445 height 18
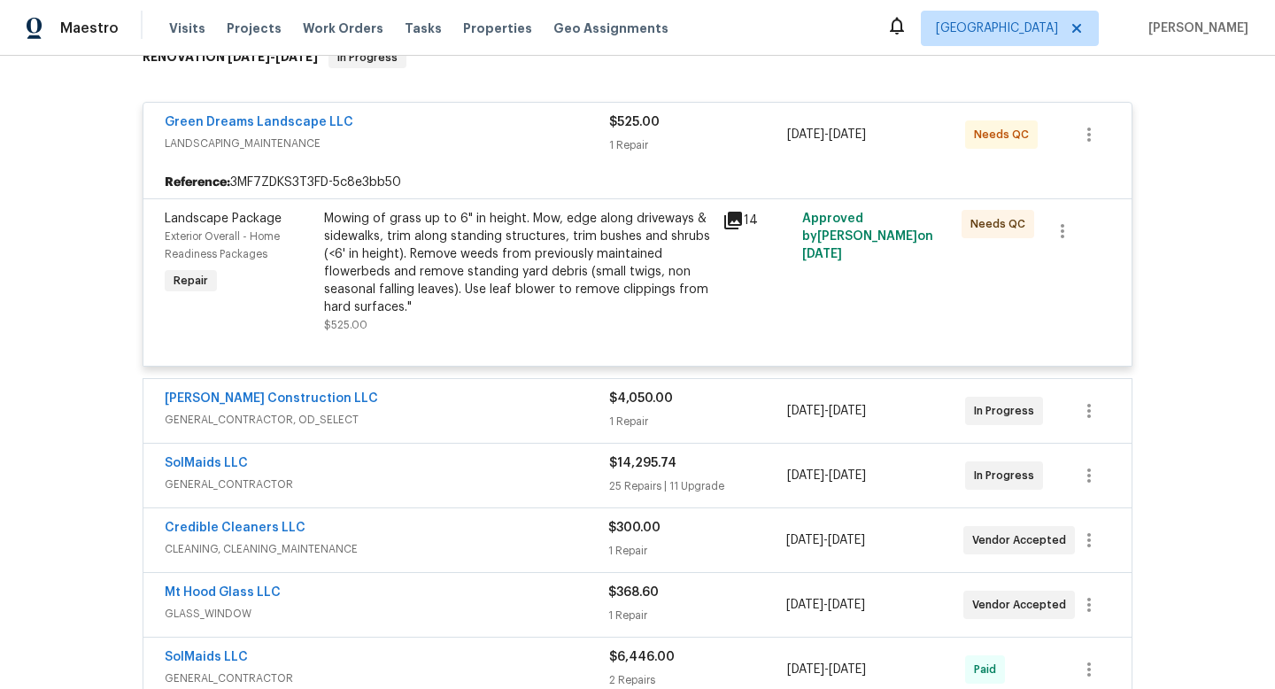
click at [460, 128] on div "Green Dreams Landscape LLC" at bounding box center [387, 123] width 445 height 21
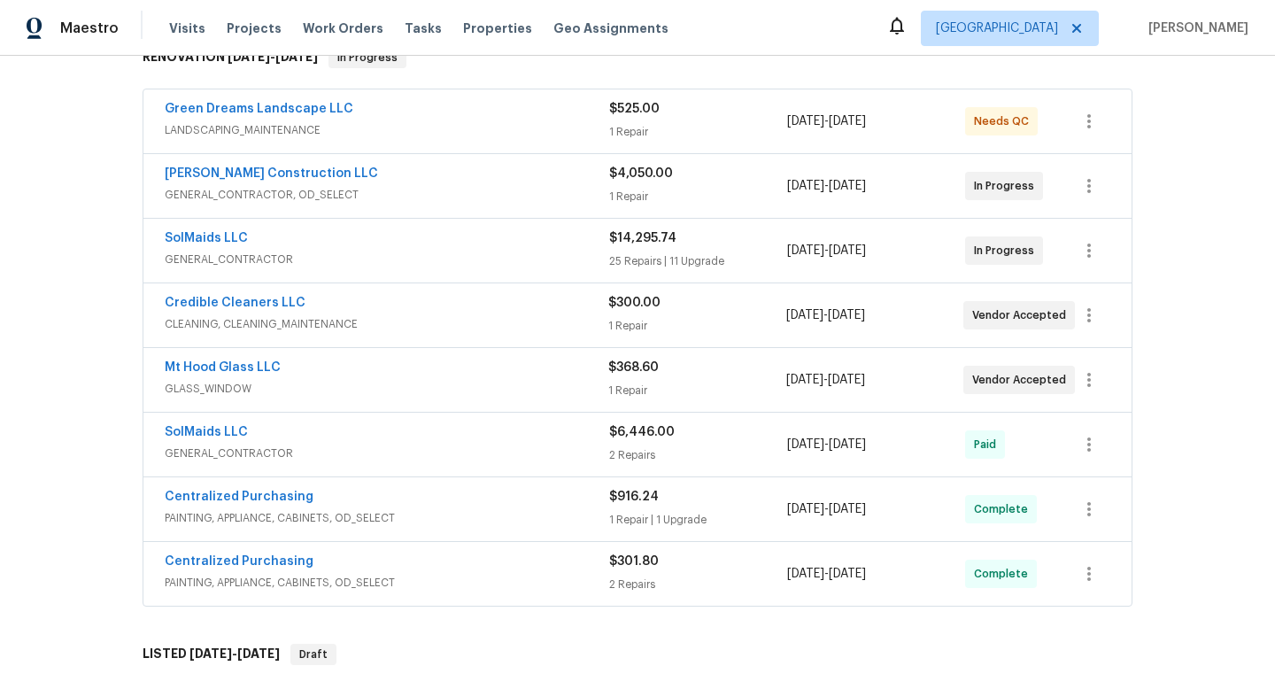
scroll to position [275, 0]
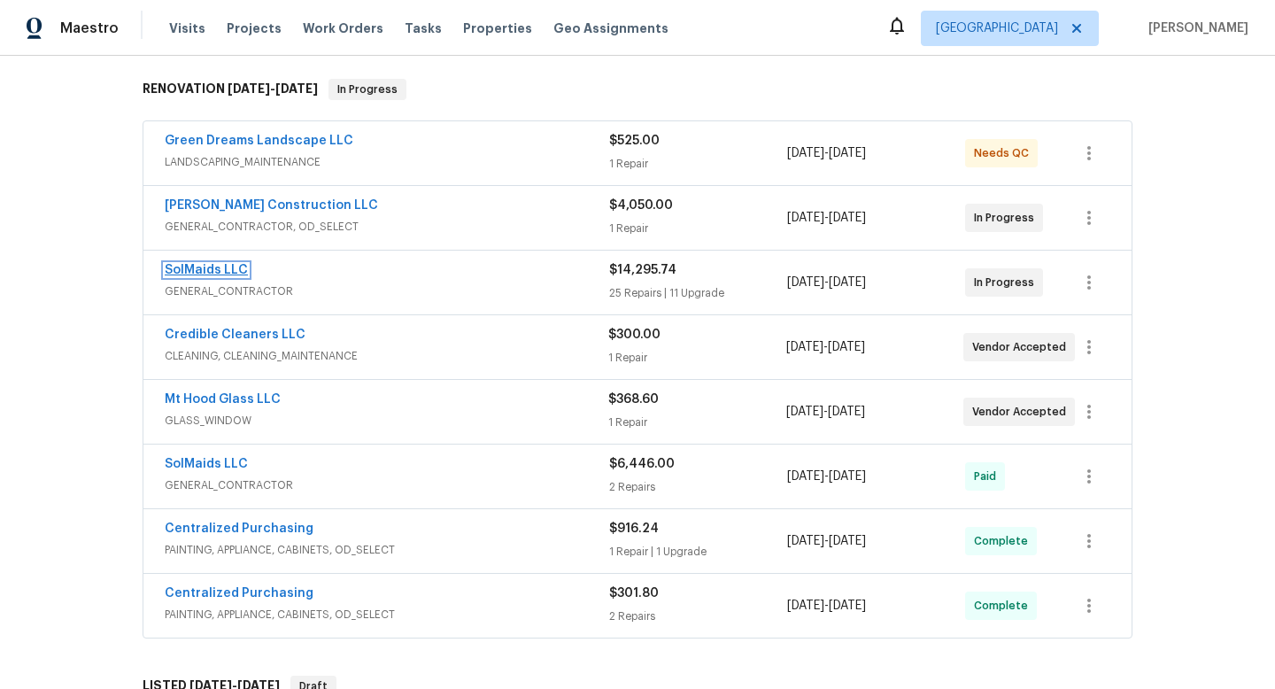
click at [221, 271] on link "SolMaids LLC" at bounding box center [206, 270] width 83 height 12
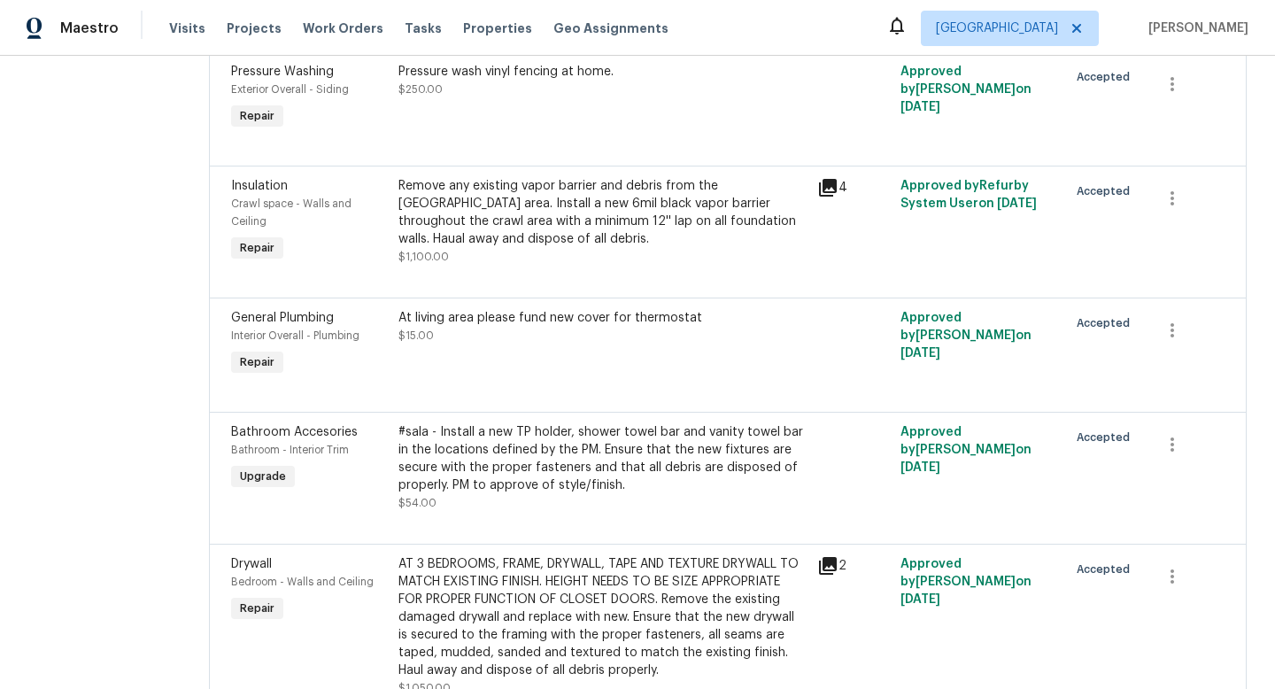
scroll to position [4018, 0]
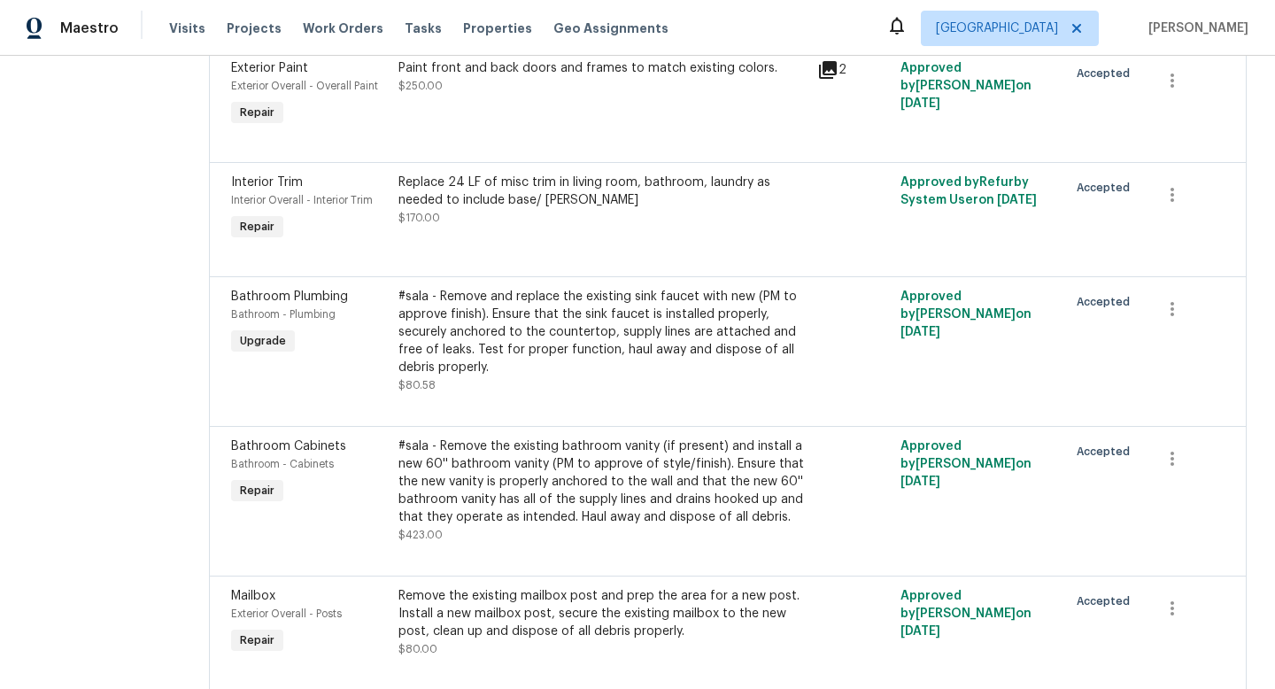
click at [567, 438] on div "#sala - Remove the existing bathroom vanity (if present) and install a new 60''…" at bounding box center [603, 482] width 408 height 89
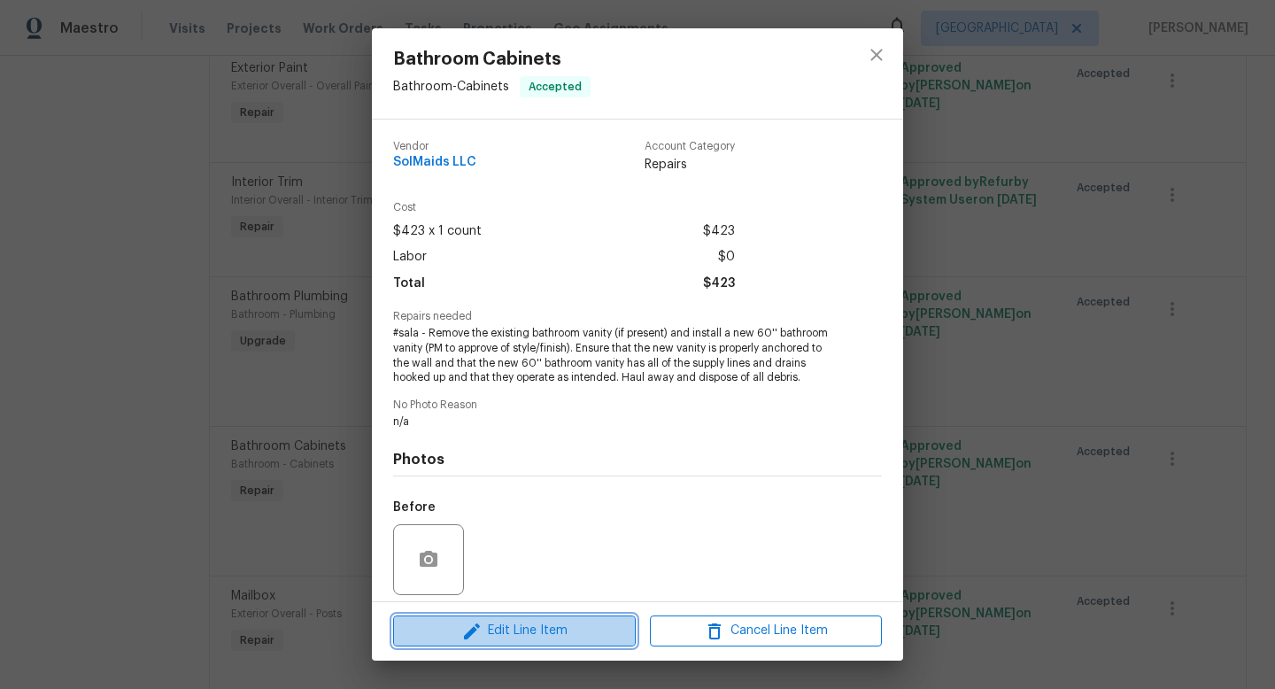
click at [523, 635] on span "Edit Line Item" at bounding box center [515, 631] width 232 height 22
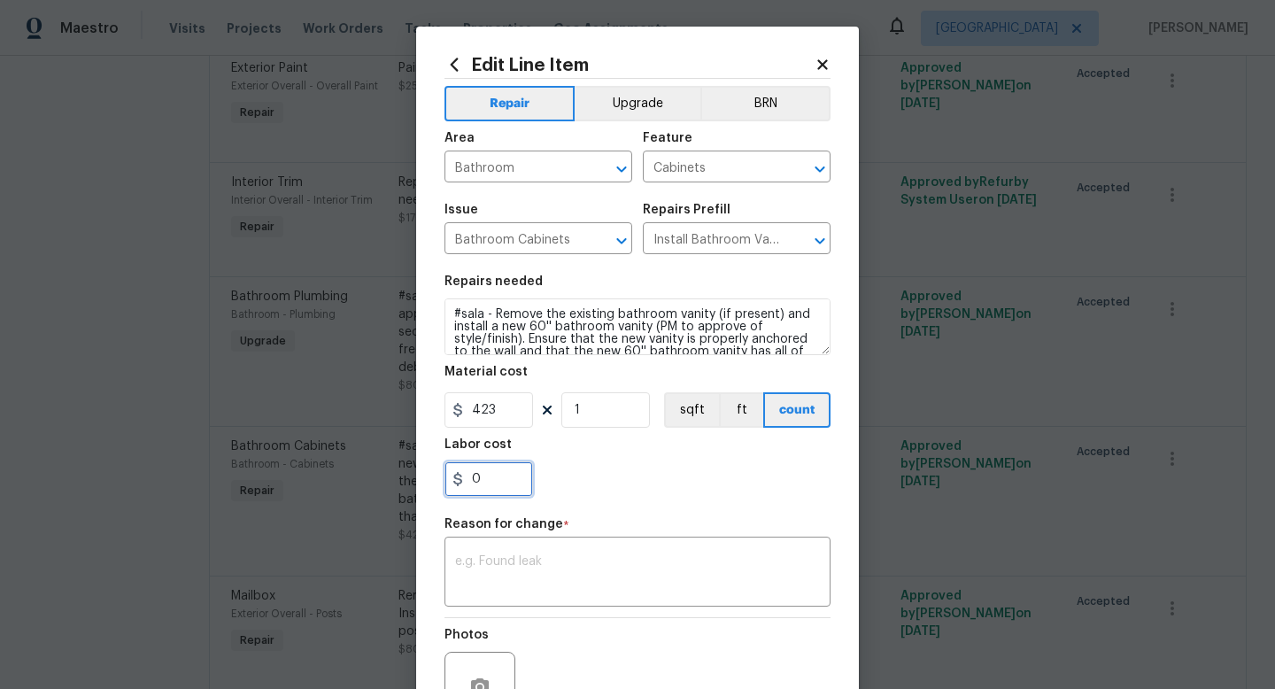
click at [507, 479] on input "0" at bounding box center [489, 478] width 89 height 35
type input "50"
click at [521, 582] on textarea at bounding box center [637, 573] width 365 height 37
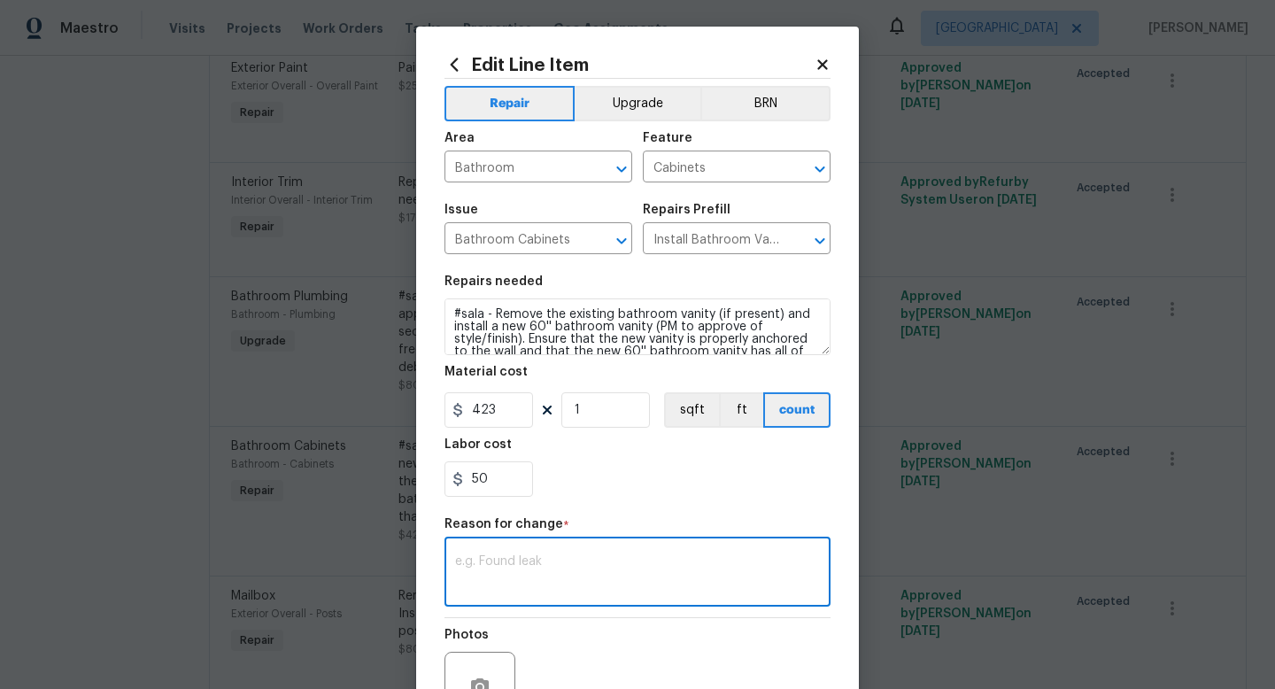
scroll to position [184, 0]
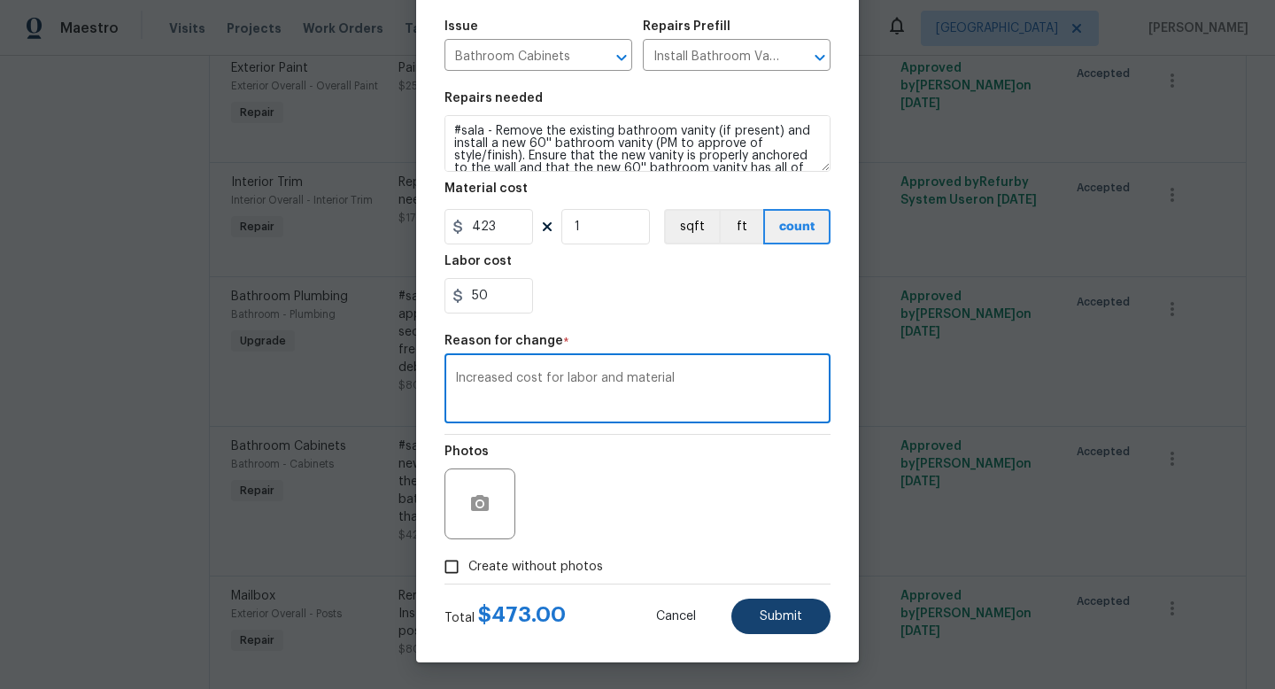
type textarea "Increased cost for labor and material"
click at [777, 610] on span "Submit" at bounding box center [781, 616] width 43 height 13
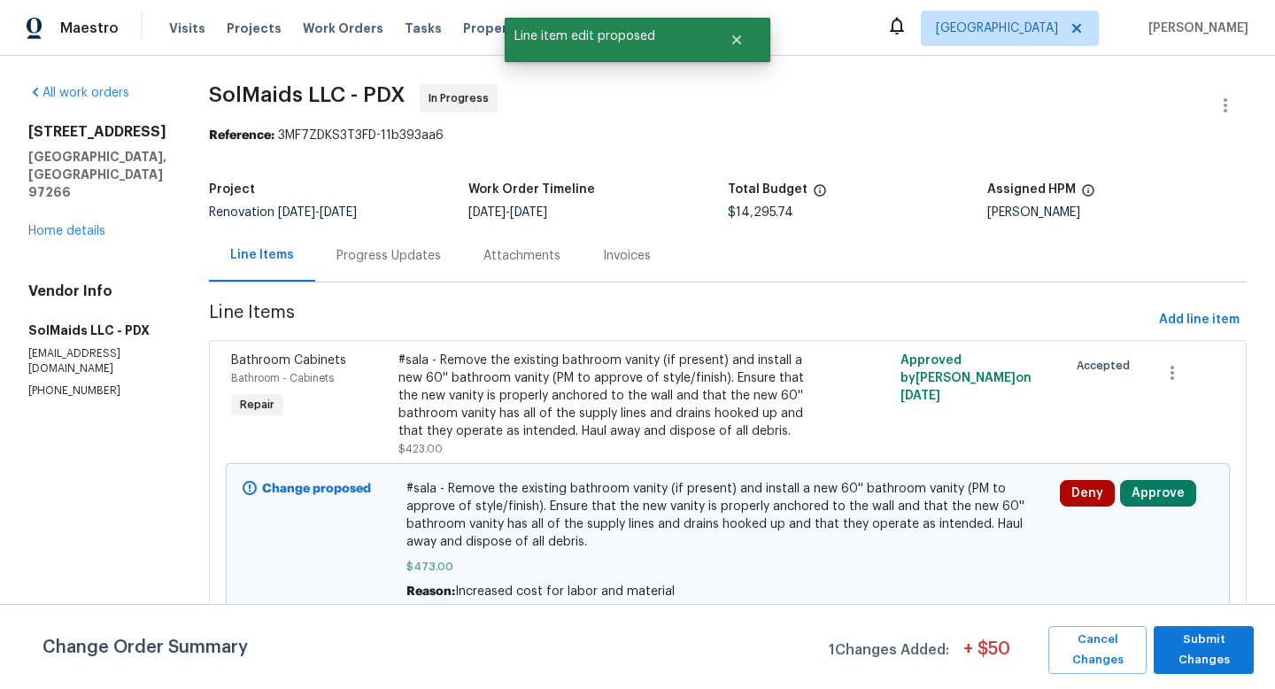
scroll to position [4161, 0]
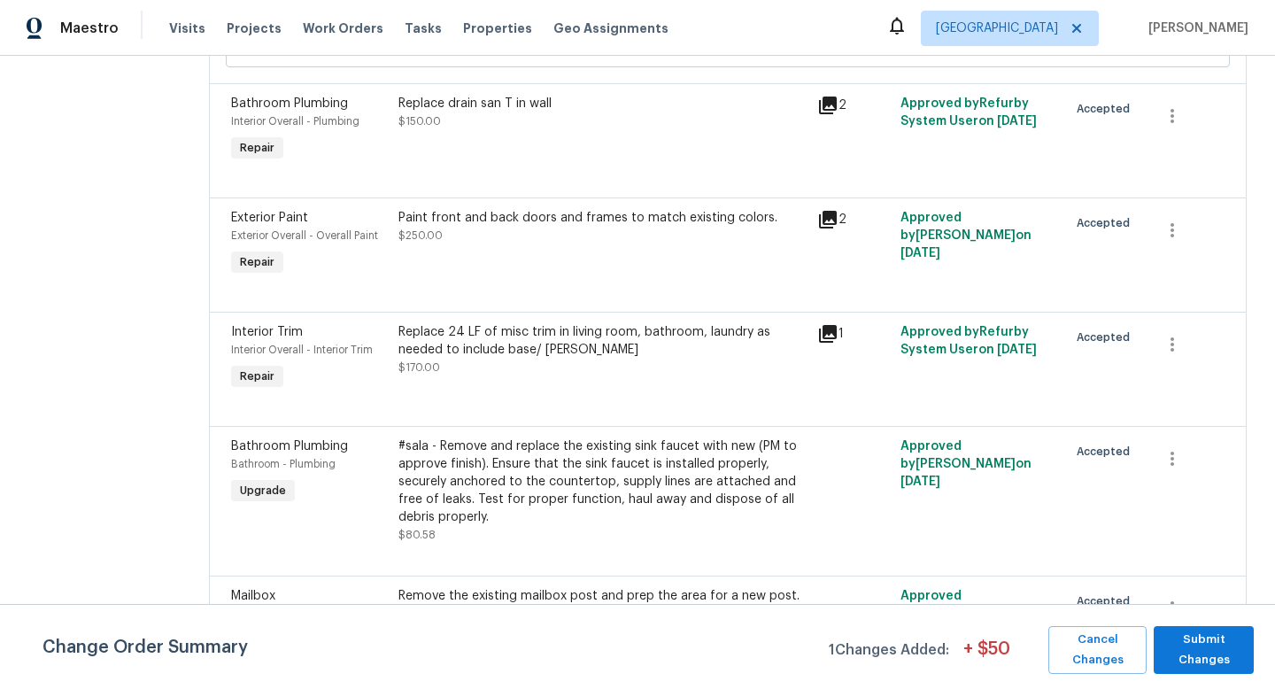
click at [518, 438] on div "#sala - Remove and replace the existing sink faucet with new (PM to approve fin…" at bounding box center [603, 482] width 408 height 89
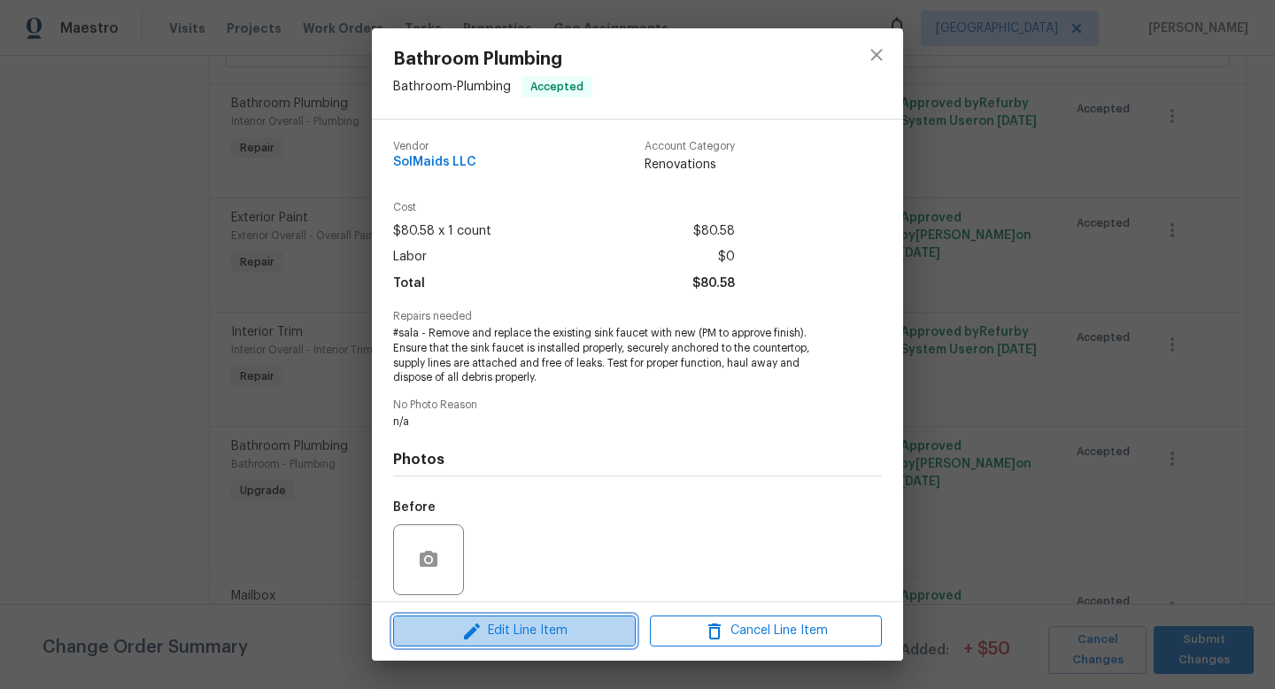
click at [545, 640] on span "Edit Line Item" at bounding box center [515, 631] width 232 height 22
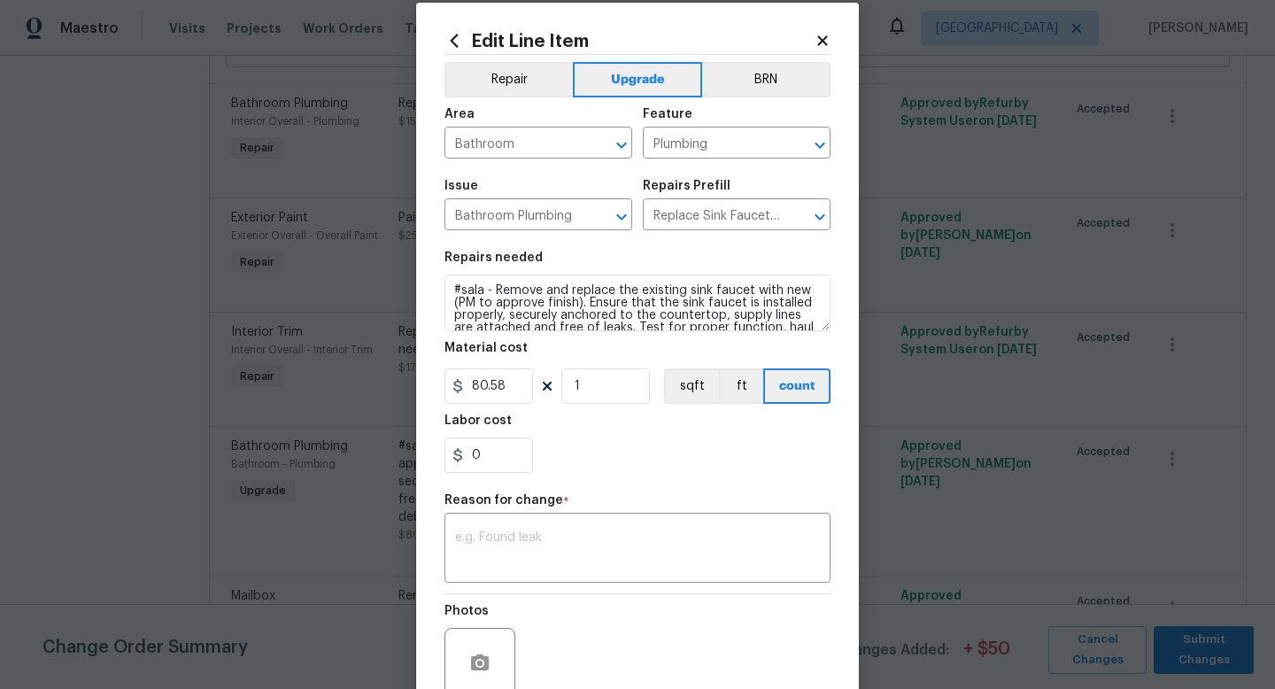
scroll to position [23, 0]
click at [508, 467] on input "0" at bounding box center [489, 455] width 89 height 35
type input "45"
click at [528, 559] on textarea at bounding box center [637, 550] width 365 height 37
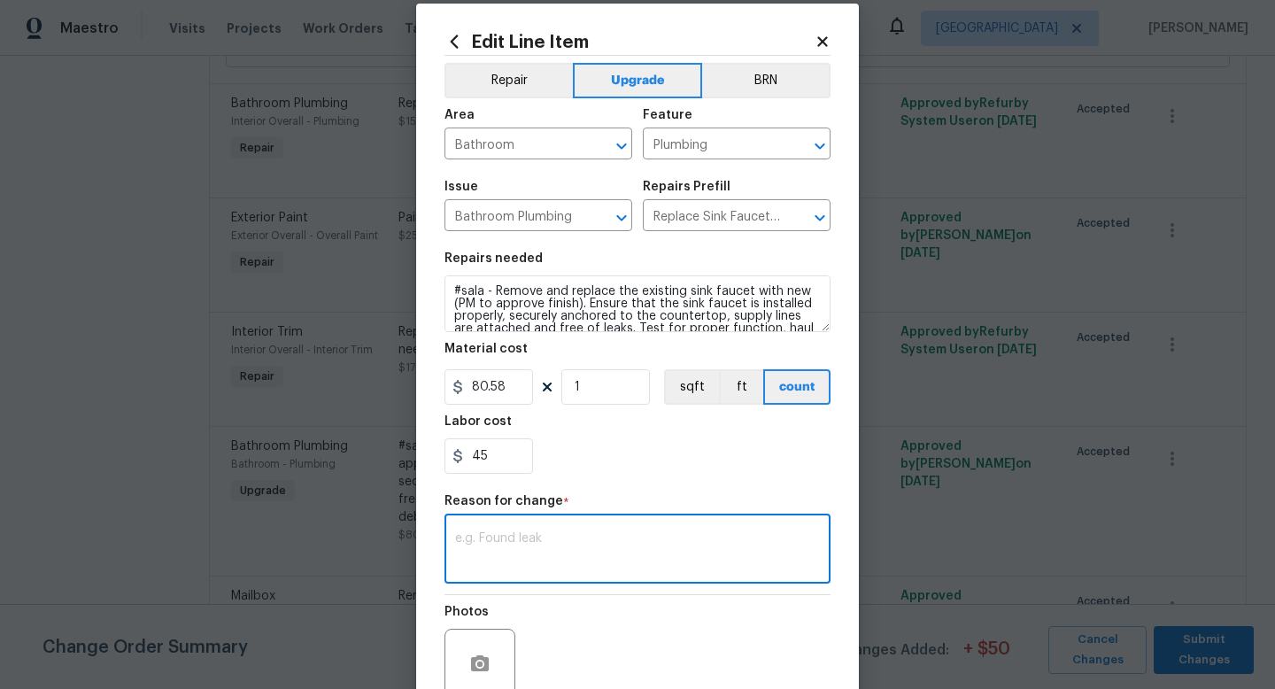
scroll to position [184, 0]
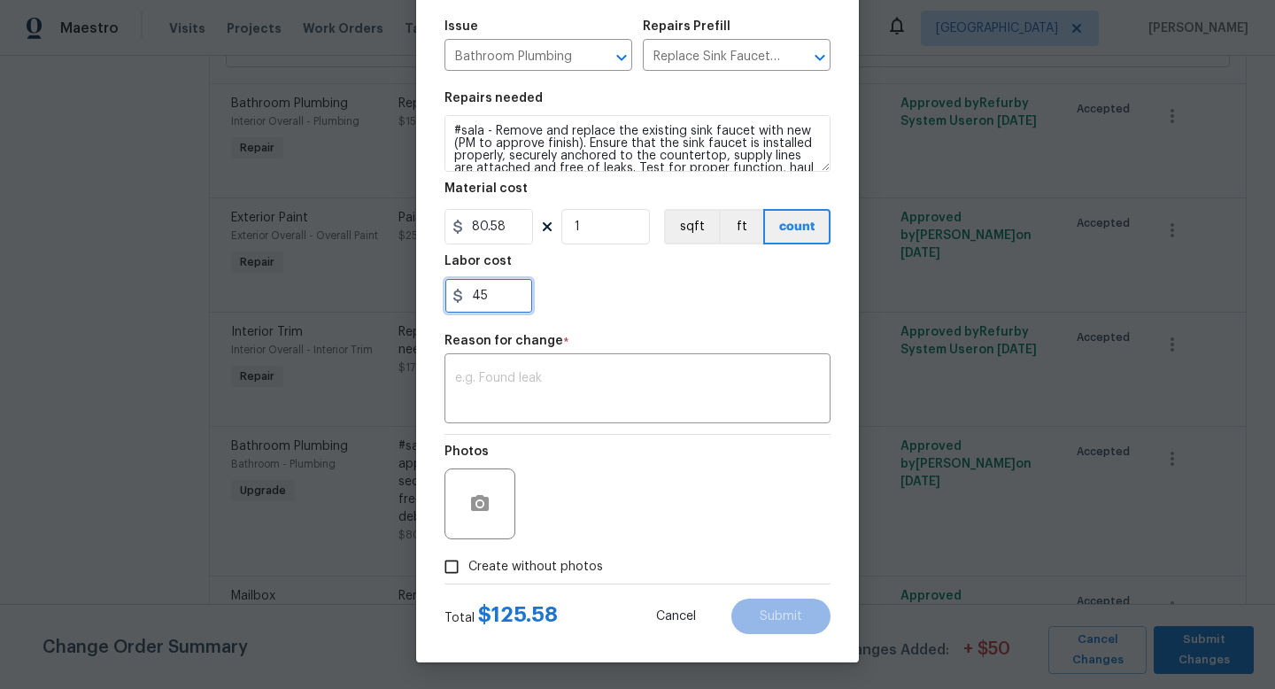
drag, startPoint x: 496, startPoint y: 301, endPoint x: 451, endPoint y: 301, distance: 45.2
click at [454, 301] on div "45" at bounding box center [489, 295] width 89 height 35
click at [485, 230] on input "80.58" at bounding box center [489, 226] width 89 height 35
drag, startPoint x: 516, startPoint y: 234, endPoint x: 330, endPoint y: 217, distance: 186.8
click at [332, 219] on div "Edit Line Item Repair Upgrade BRN Area Bathroom ​ Feature Plumbing ​ Issue Bath…" at bounding box center [637, 344] width 1275 height 689
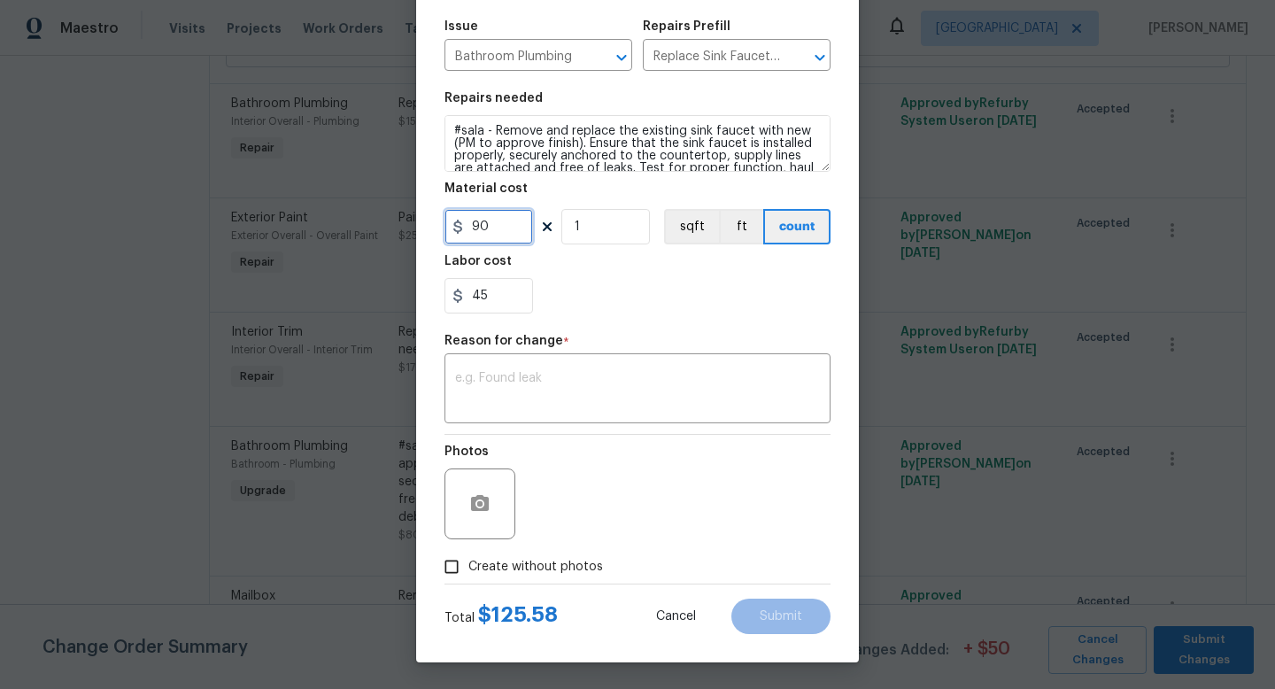
type input "90"
click at [502, 291] on input "45" at bounding box center [489, 295] width 89 height 35
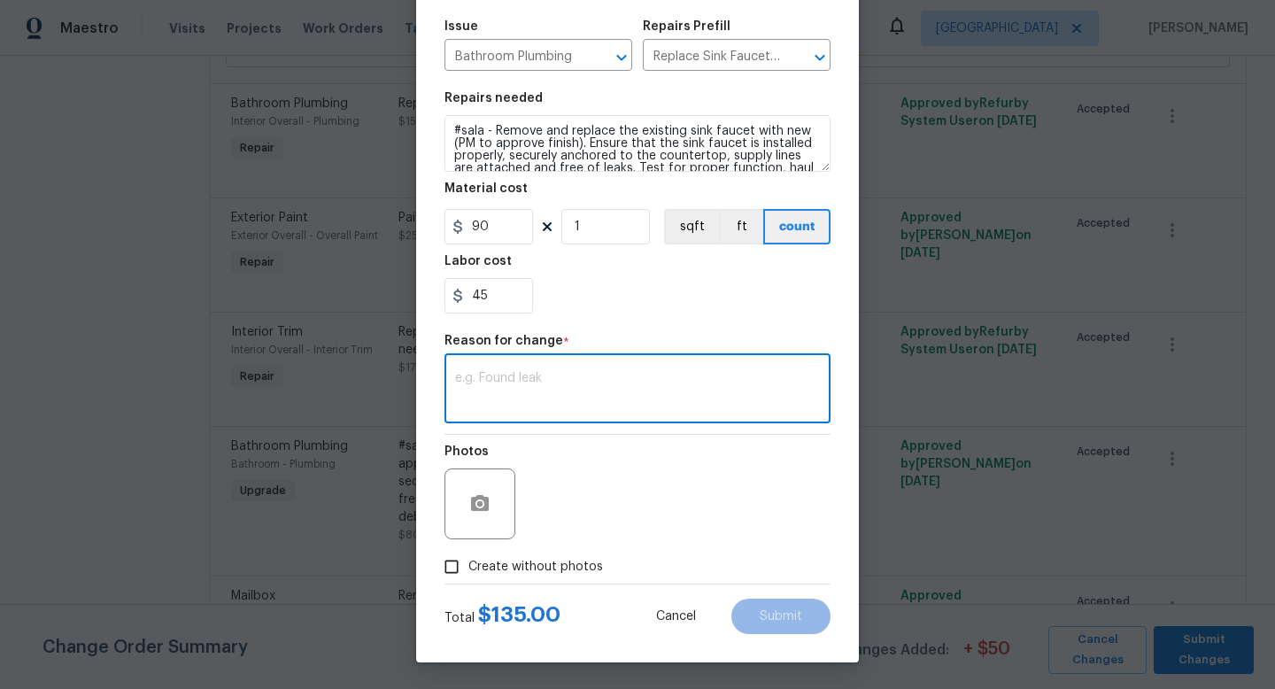
click at [603, 397] on textarea at bounding box center [637, 390] width 365 height 37
type textarea "Updated cost due to material and labor"
click at [802, 618] on span "Submit" at bounding box center [781, 616] width 43 height 13
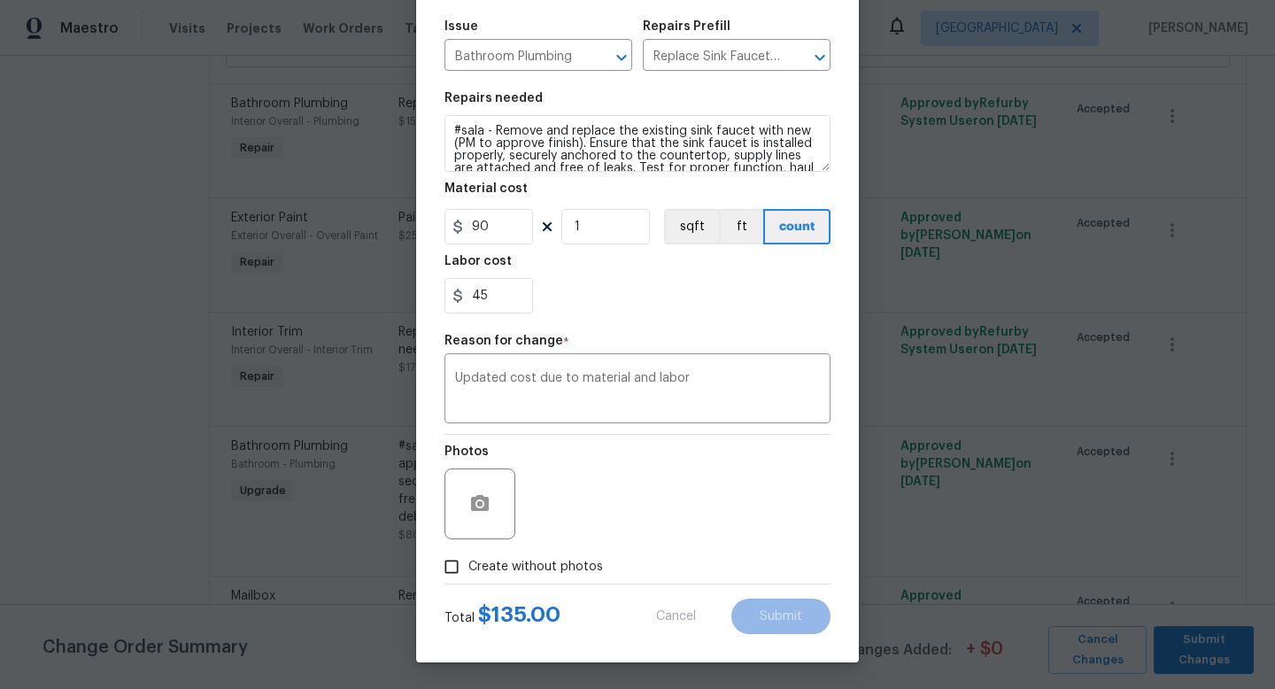
type input "80.58"
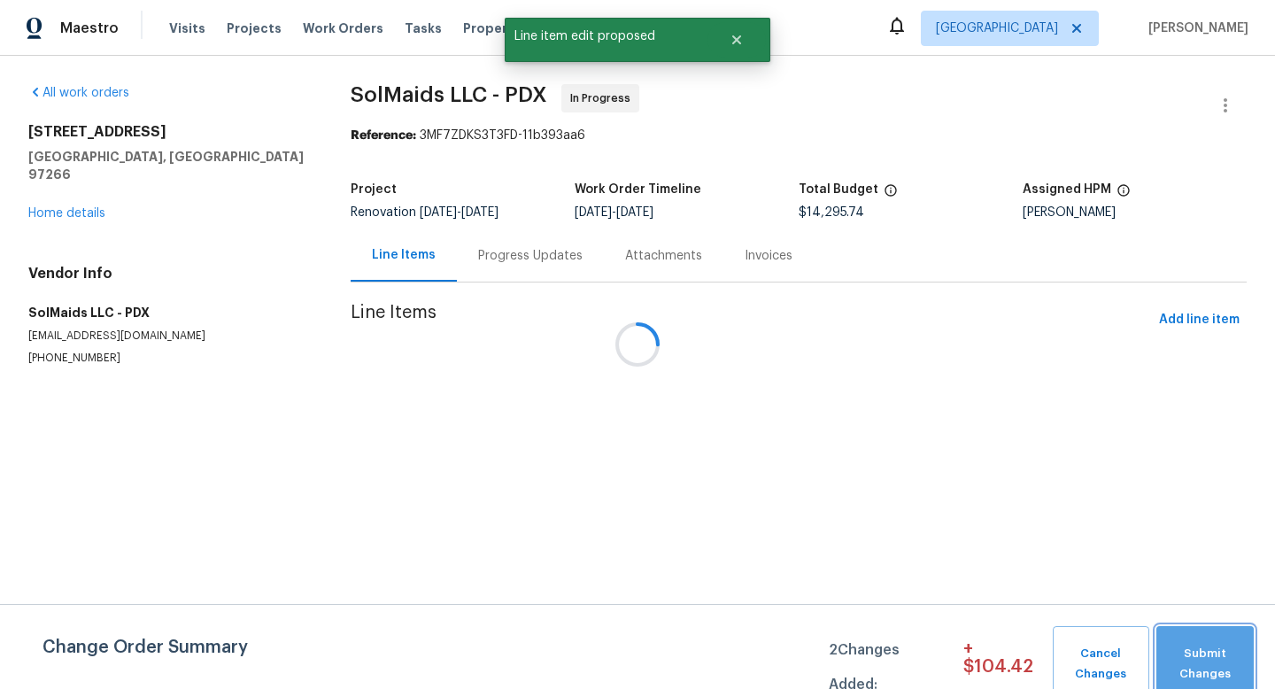
scroll to position [0, 0]
click at [1196, 651] on span "Submit Changes" at bounding box center [1206, 664] width 80 height 41
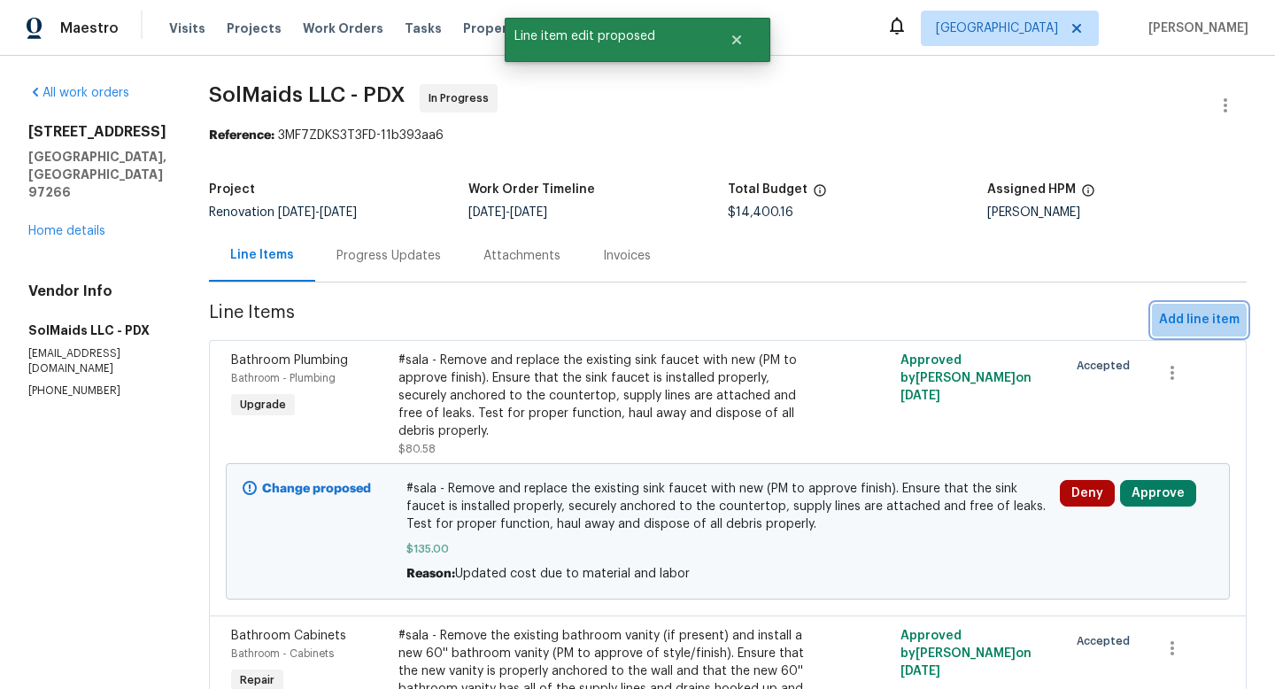
click at [1197, 322] on span "Add line item" at bounding box center [1199, 320] width 81 height 22
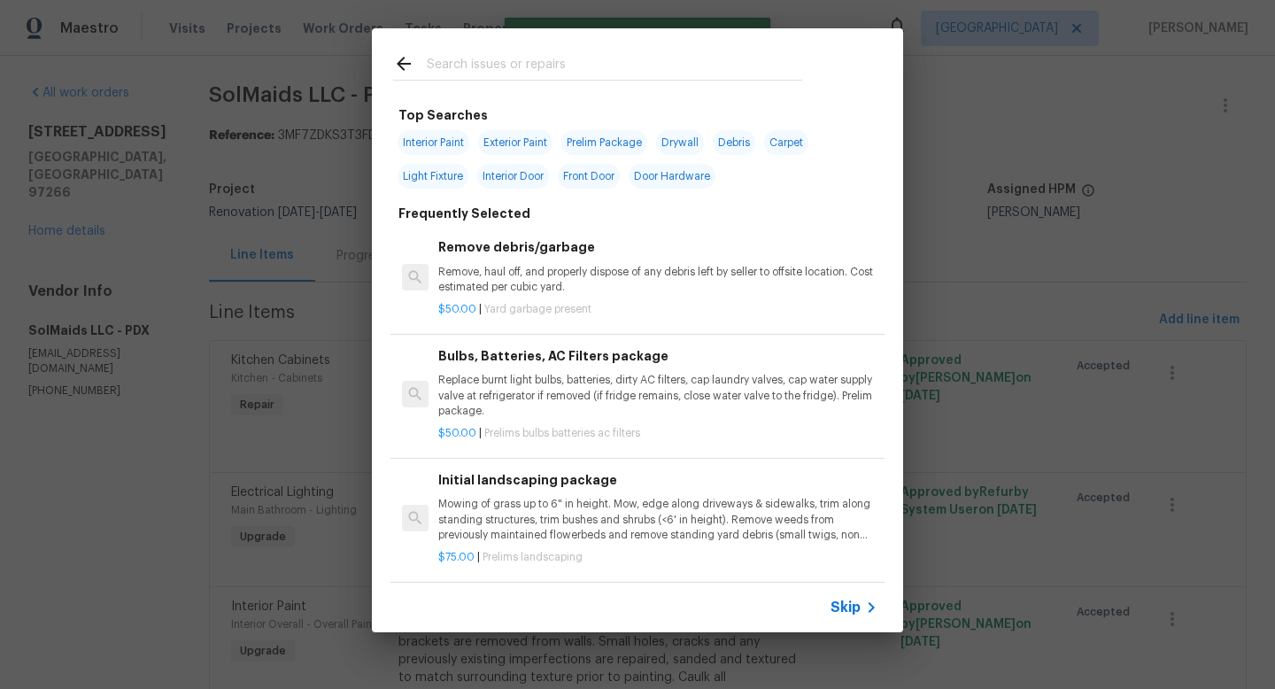
click at [570, 65] on input "text" at bounding box center [615, 66] width 376 height 27
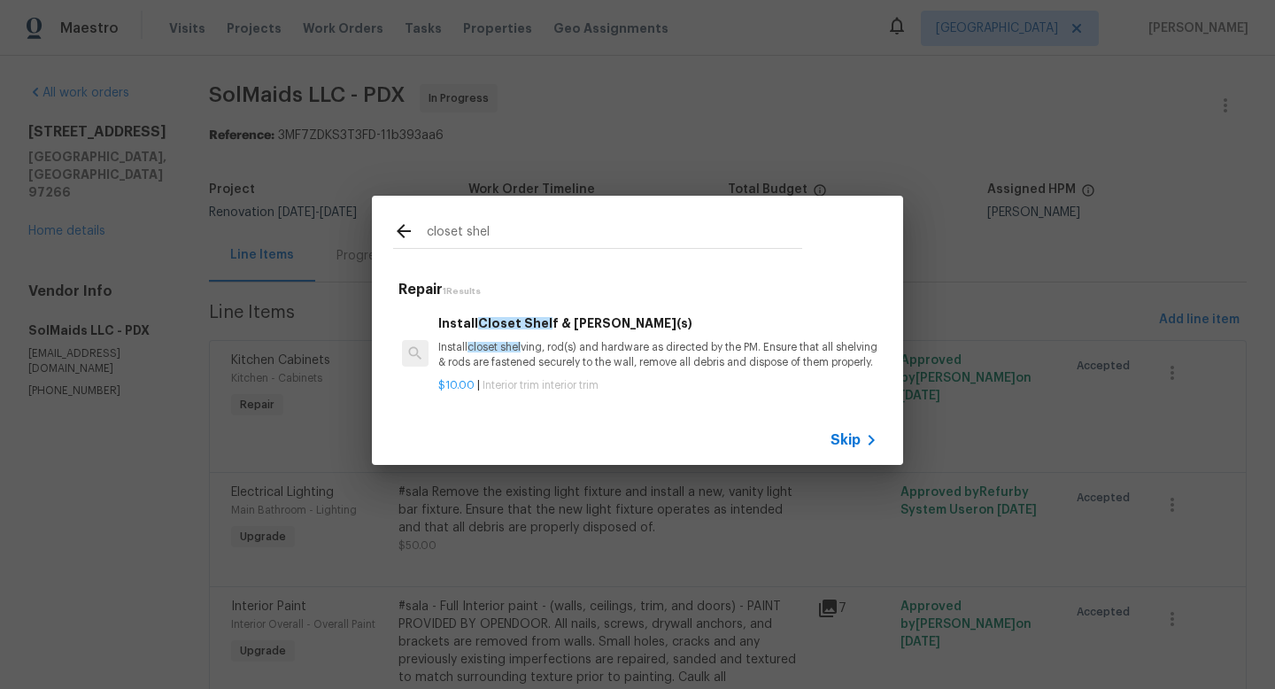
type input "closet shel"
click at [595, 348] on p "Install closet shel ving, rod(s) and hardware as directed by the PM. Ensure tha…" at bounding box center [657, 355] width 439 height 30
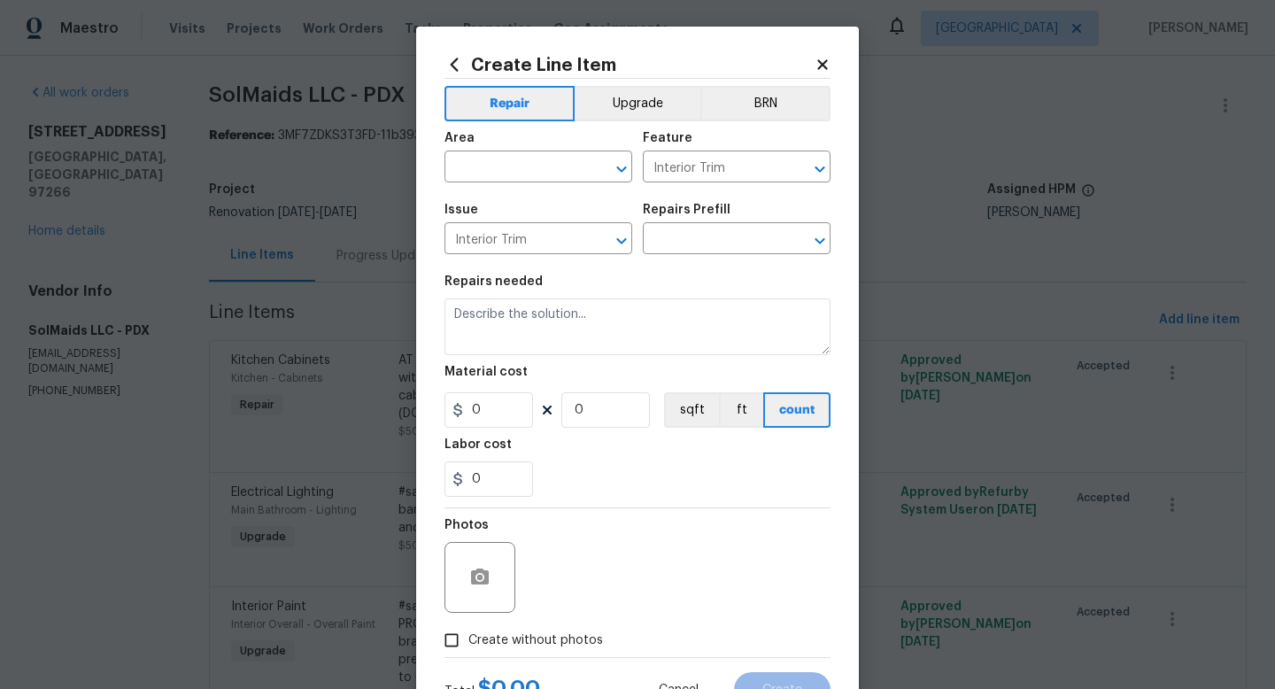
type input "Install Closet Shelf & Rod(s) $10.00"
type textarea "Install closet shelving, rod(s) and hardware as directed by the PM. Ensure that…"
type input "10"
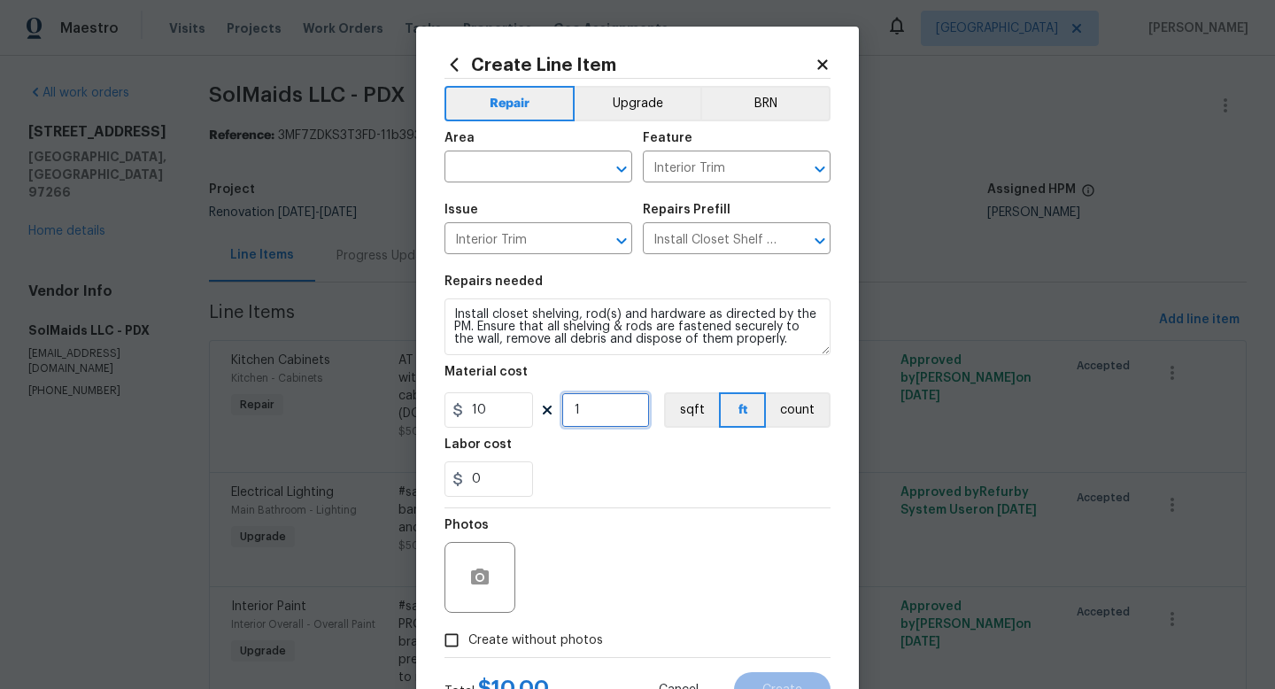
click at [598, 408] on input "1" at bounding box center [606, 409] width 89 height 35
type input "18"
drag, startPoint x: 502, startPoint y: 414, endPoint x: 434, endPoint y: 414, distance: 68.2
click at [436, 414] on div "Create Line Item Repair Upgrade BRN Area ​ Feature Interior Trim ​ Issue Interi…" at bounding box center [637, 381] width 443 height 709
type input "45"
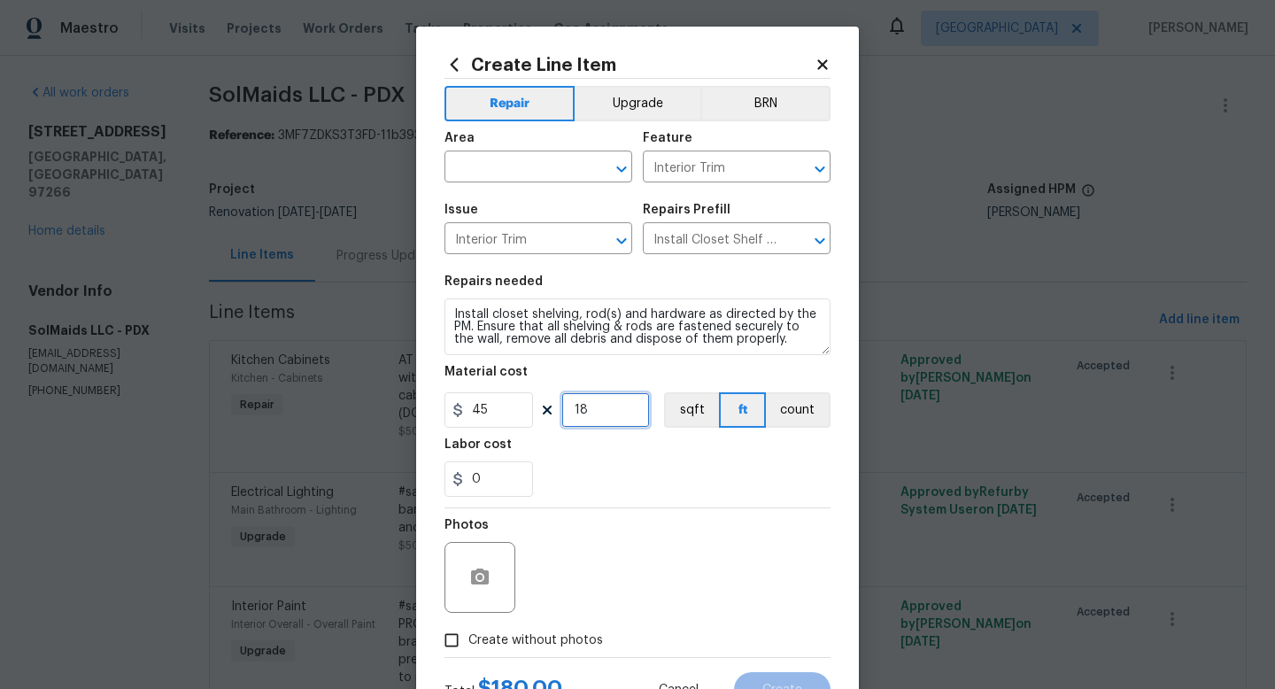
click at [597, 415] on input "18" at bounding box center [606, 409] width 89 height 35
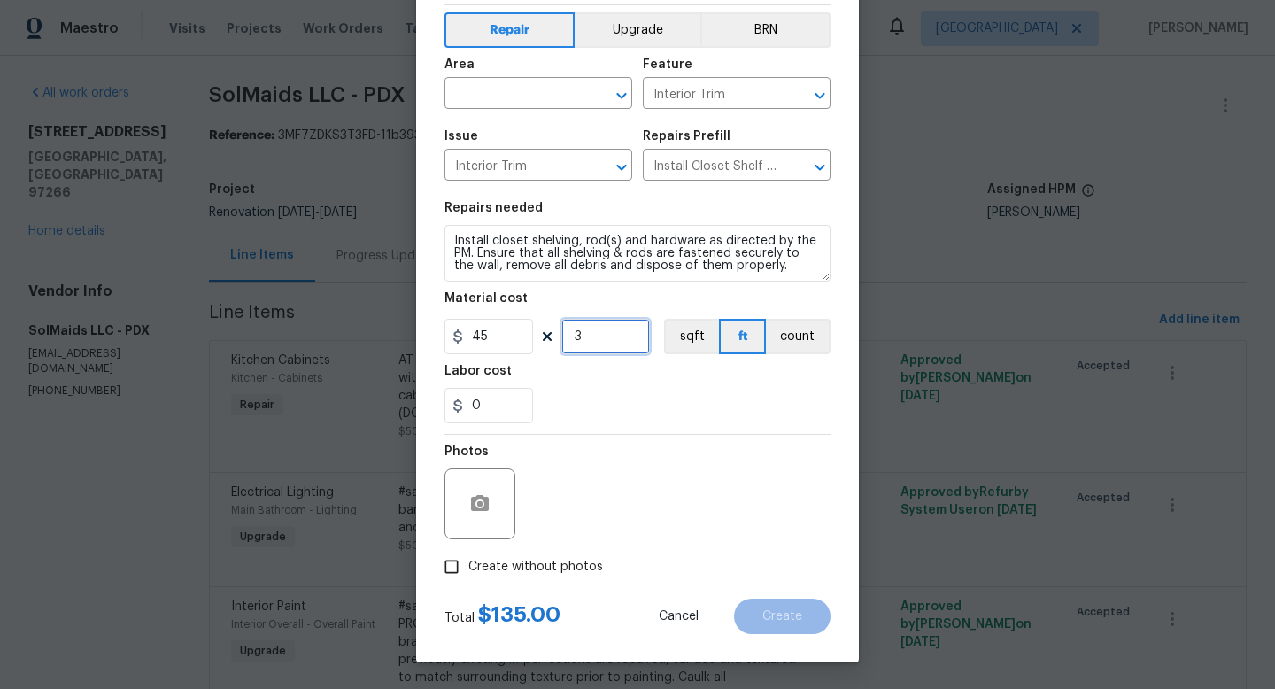
type input "3"
click at [490, 399] on input "0" at bounding box center [489, 405] width 89 height 35
type input "100"
click at [518, 410] on input "100" at bounding box center [489, 405] width 89 height 35
click at [508, 558] on span "Create without photos" at bounding box center [536, 567] width 135 height 19
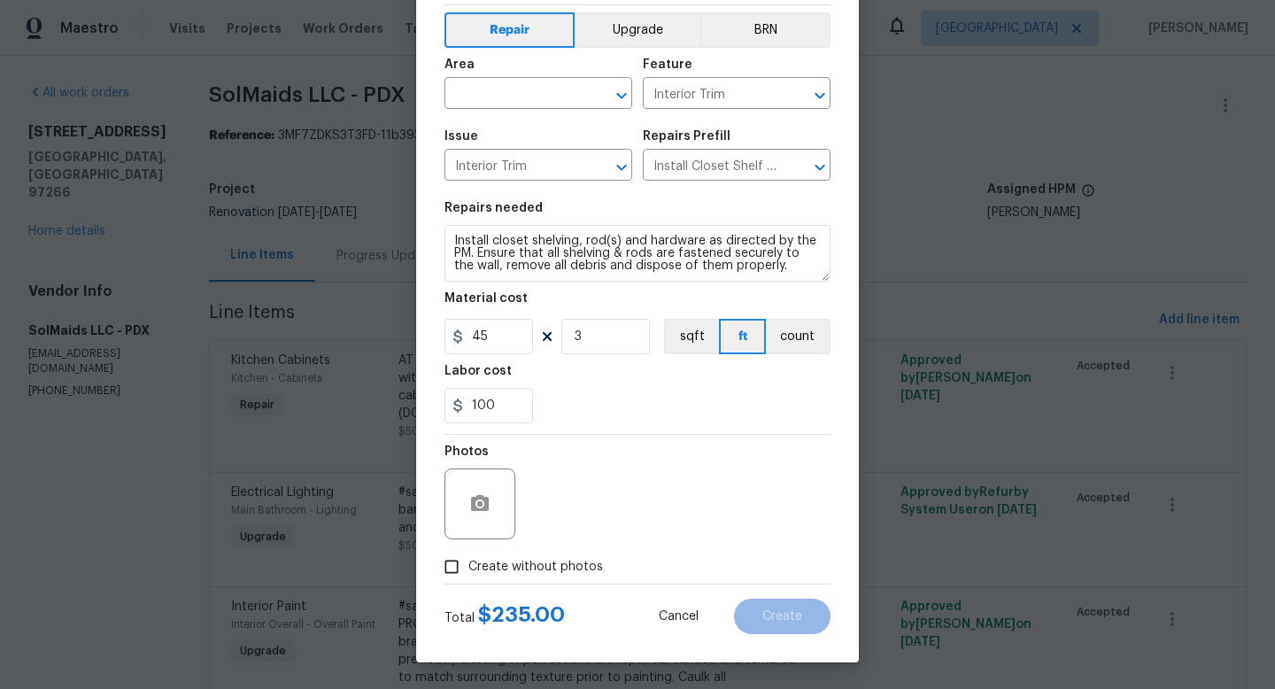
click at [469, 558] on input "Create without photos" at bounding box center [452, 567] width 34 height 34
checkbox input "true"
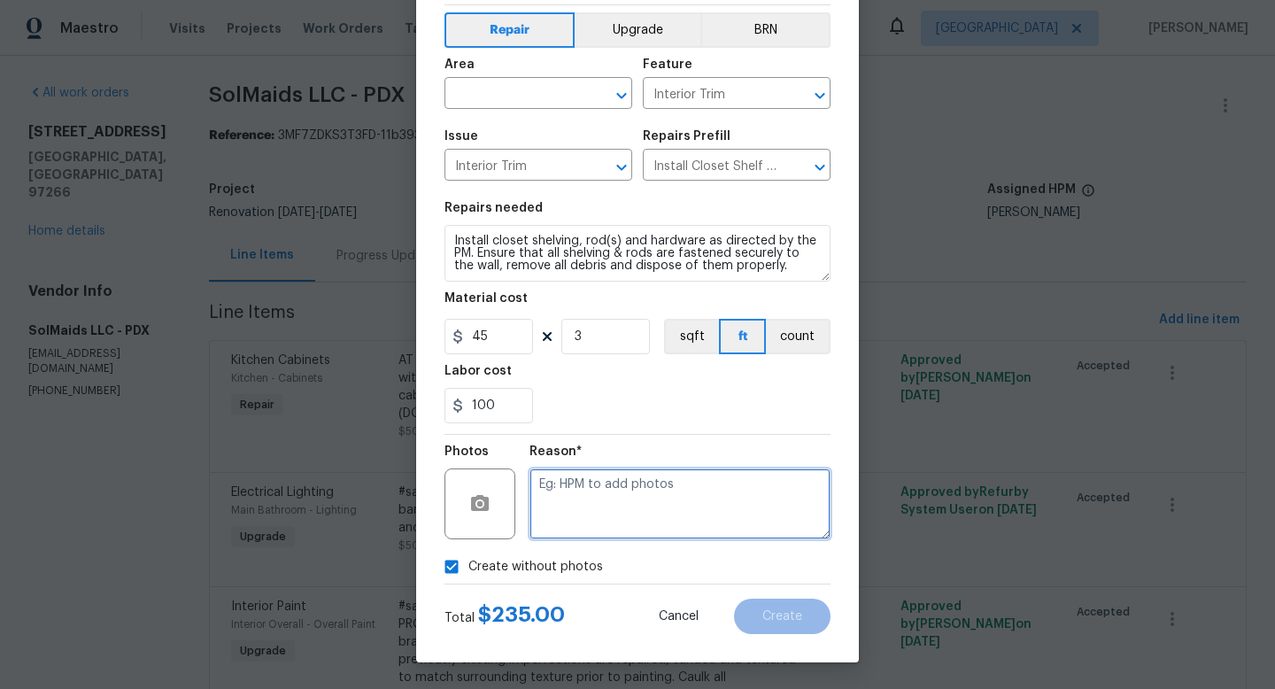
click at [578, 477] on textarea at bounding box center [680, 504] width 301 height 71
click at [508, 81] on input "text" at bounding box center [514, 94] width 138 height 27
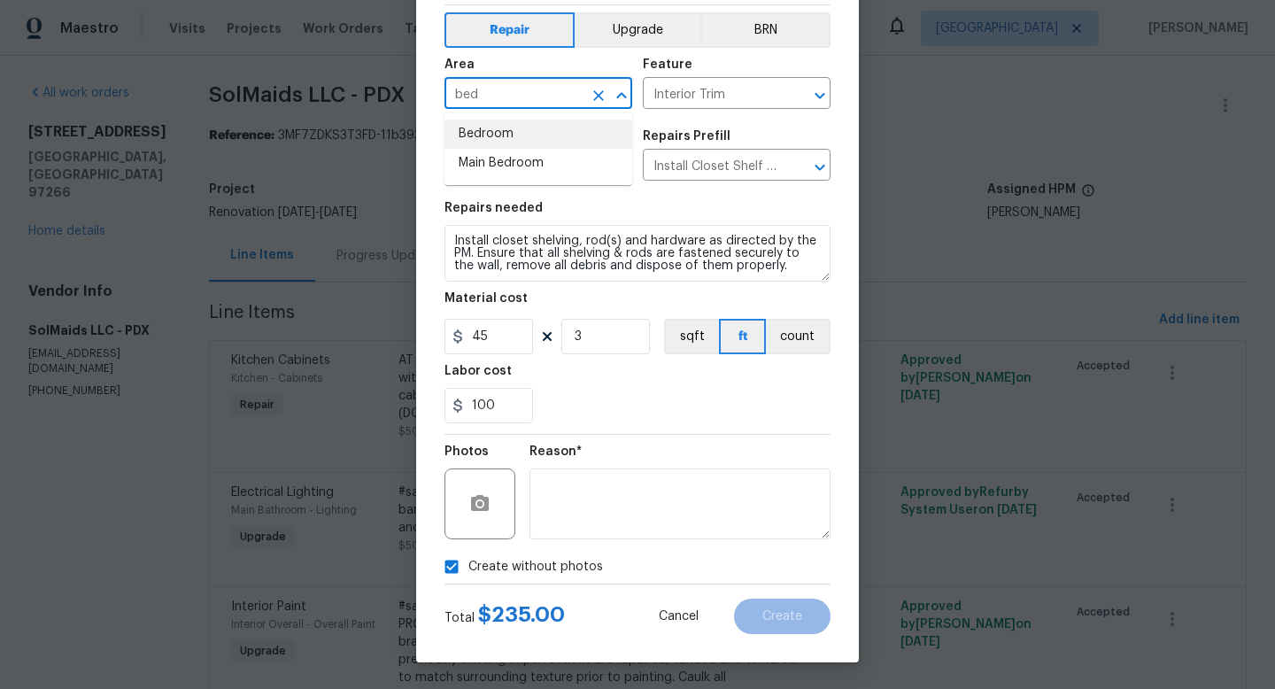
click at [503, 134] on li "Bedroom" at bounding box center [539, 134] width 188 height 29
type input "Bedroom"
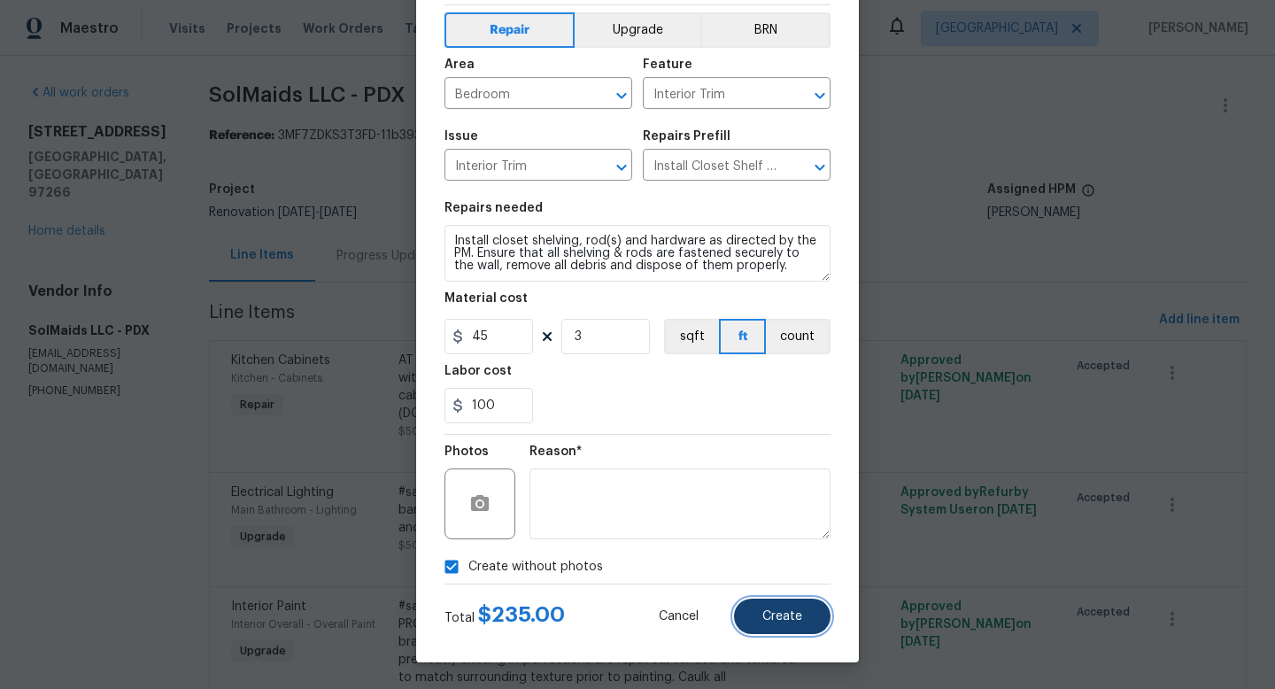
click at [810, 624] on button "Create" at bounding box center [782, 616] width 97 height 35
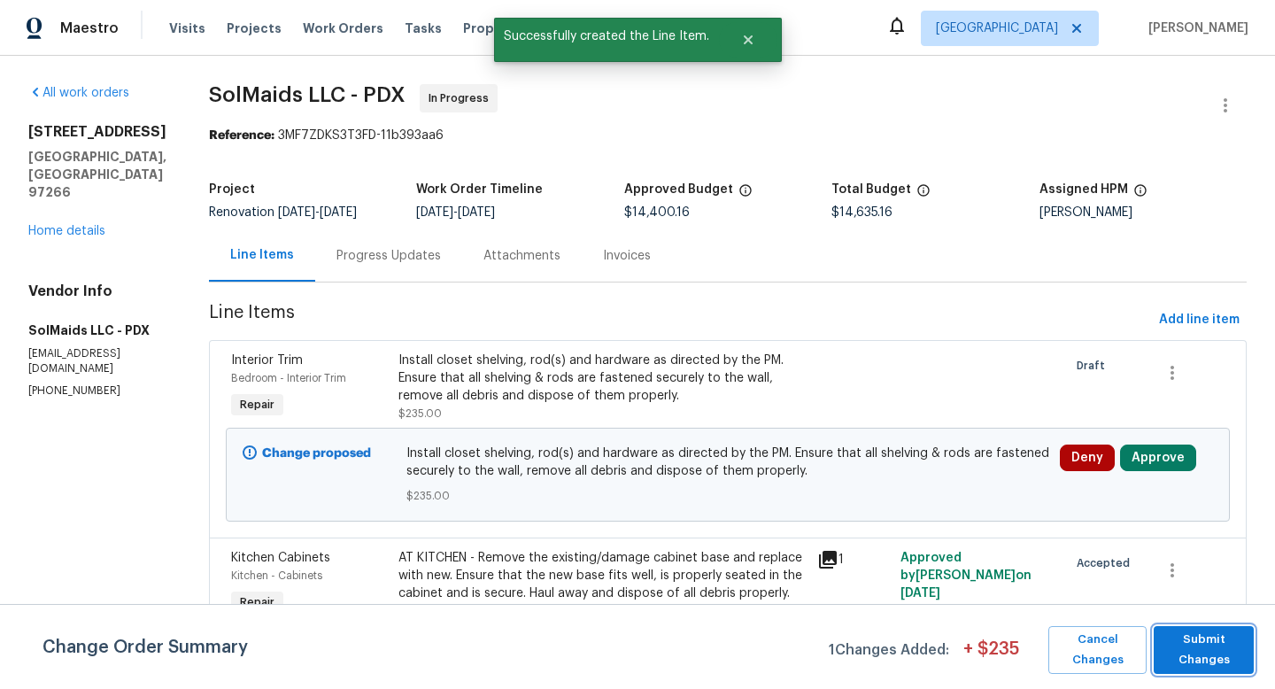
click at [1201, 667] on span "Submit Changes" at bounding box center [1204, 650] width 82 height 41
